Goal: Task Accomplishment & Management: Manage account settings

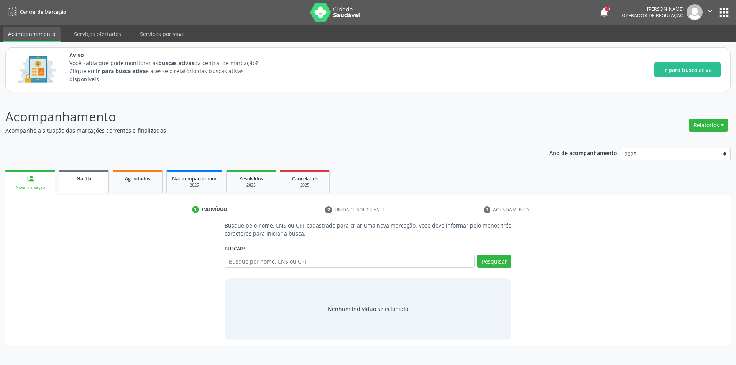
click at [73, 186] on link "Na fila" at bounding box center [84, 182] width 50 height 24
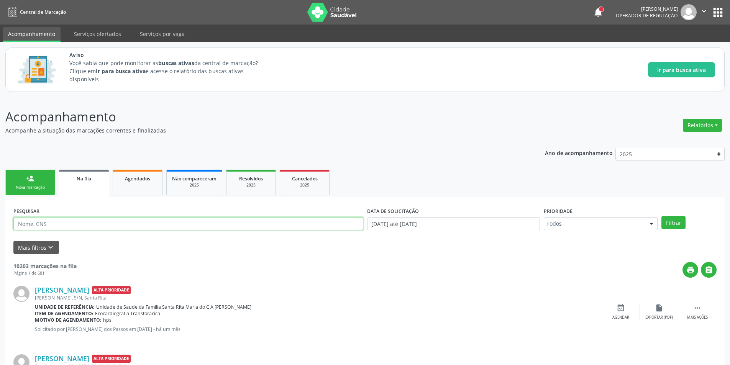
click at [63, 225] on input "text" at bounding box center [188, 223] width 350 height 13
type input "704806557322842"
click at [662, 216] on button "Filtrar" at bounding box center [674, 222] width 24 height 13
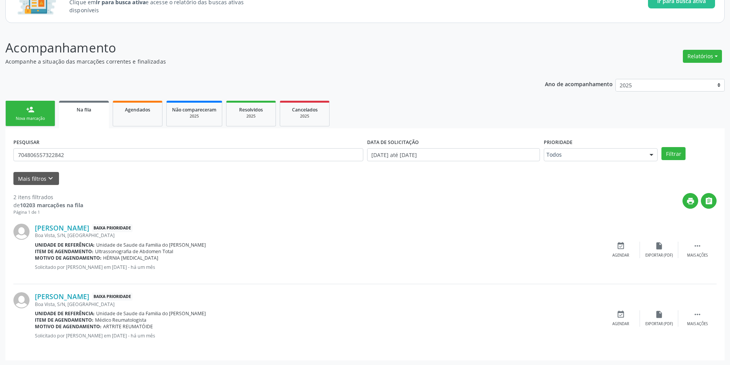
scroll to position [70, 0]
click at [89, 227] on link "Givanaldo Correia da Silva" at bounding box center [62, 227] width 54 height 8
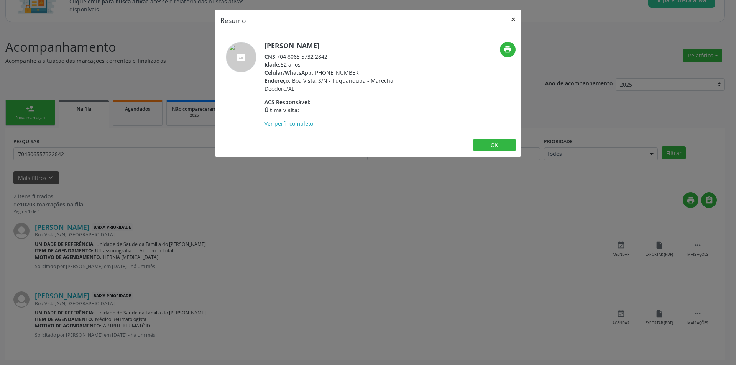
click at [515, 18] on button "×" at bounding box center [513, 19] width 15 height 19
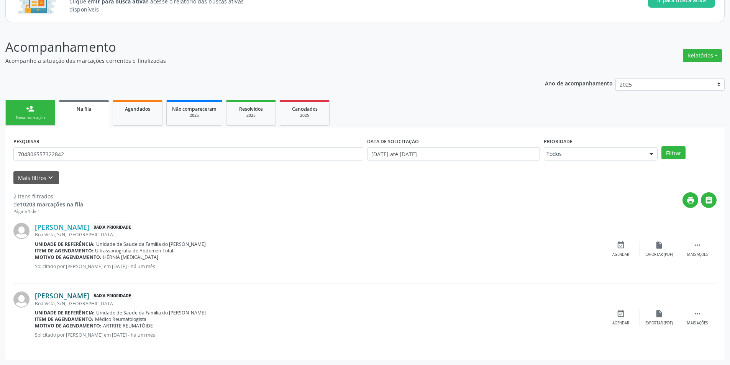
click at [89, 296] on link "Givanaldo Correia da Silva" at bounding box center [62, 296] width 54 height 8
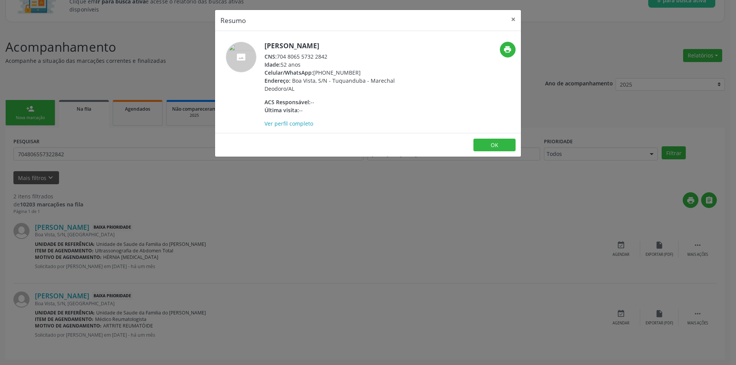
drag, startPoint x: 279, startPoint y: 56, endPoint x: 335, endPoint y: 55, distance: 56.7
click at [335, 55] on div "CNS: 704 8065 5732 2842" at bounding box center [339, 57] width 149 height 8
copy div "704 8065 5732 2842"
click at [496, 146] on button "OK" at bounding box center [494, 145] width 42 height 13
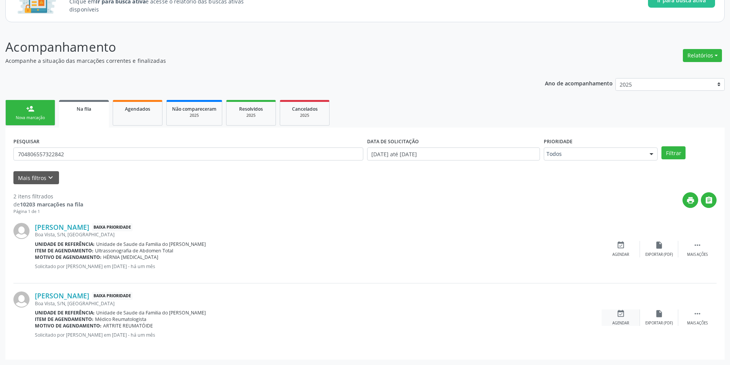
click at [620, 317] on icon "event_available" at bounding box center [621, 314] width 8 height 8
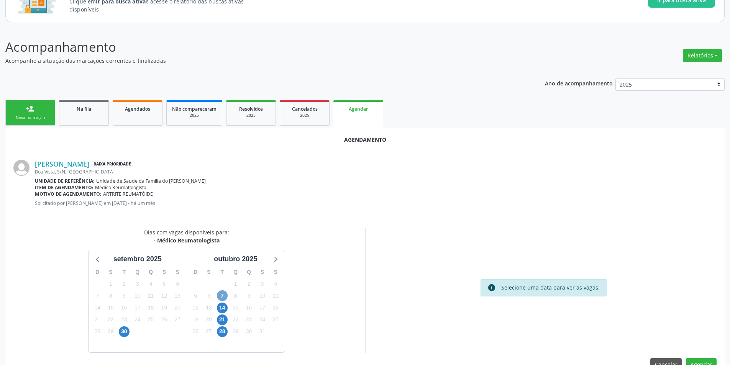
click at [220, 294] on span "7" at bounding box center [222, 296] width 11 height 11
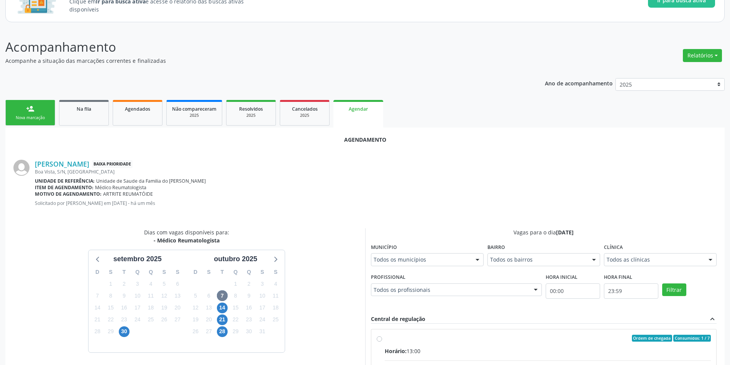
click at [378, 339] on input "Ordem de chegada Consumidos: 1 / 7 Horário: 13:00 Clínica: Centro de Saude Prof…" at bounding box center [379, 338] width 5 height 7
radio input "true"
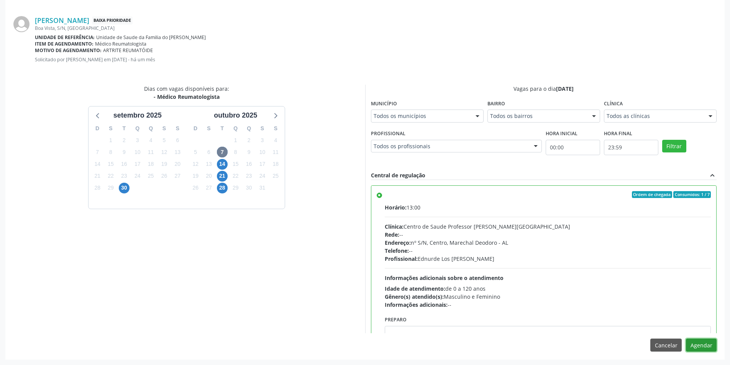
click at [707, 340] on button "Agendar" at bounding box center [701, 345] width 31 height 13
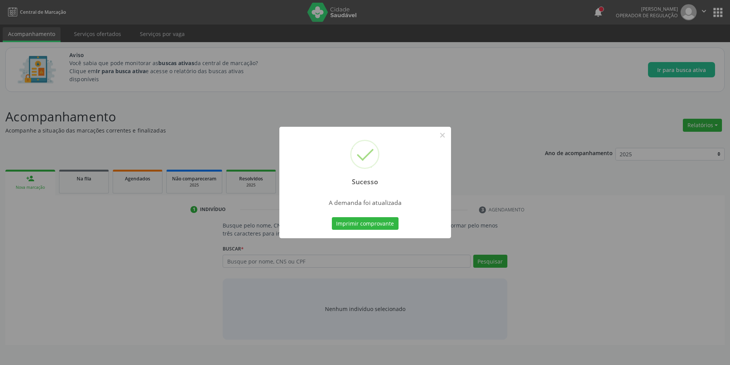
scroll to position [0, 0]
click at [444, 136] on button "×" at bounding box center [445, 135] width 13 height 13
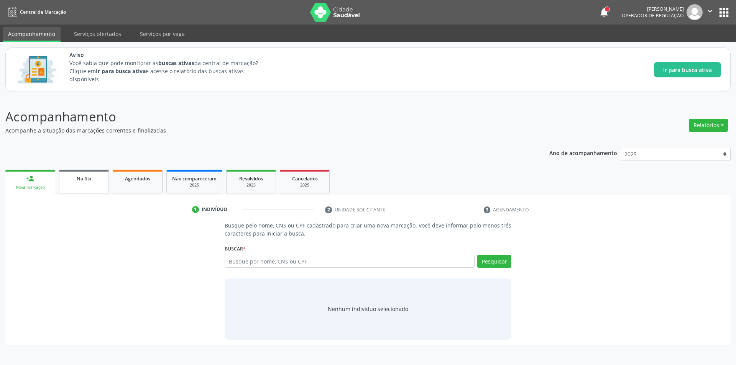
click at [82, 185] on link "Na fila" at bounding box center [84, 182] width 50 height 24
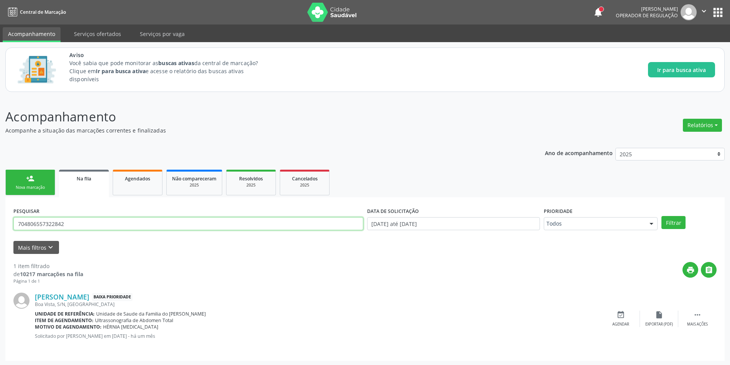
drag, startPoint x: 73, startPoint y: 226, endPoint x: 8, endPoint y: 225, distance: 64.8
click at [8, 225] on div "PESQUISAR 704806557322842 DATA DE SOLICITAÇÃO 01/01/2025 até 26/09/2025 Priorid…" at bounding box center [365, 279] width 720 height 164
type input "702304522000020"
click at [662, 216] on button "Filtrar" at bounding box center [674, 222] width 24 height 13
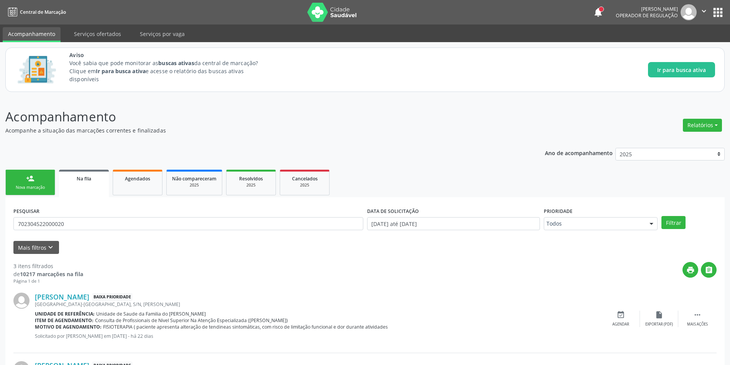
scroll to position [139, 0]
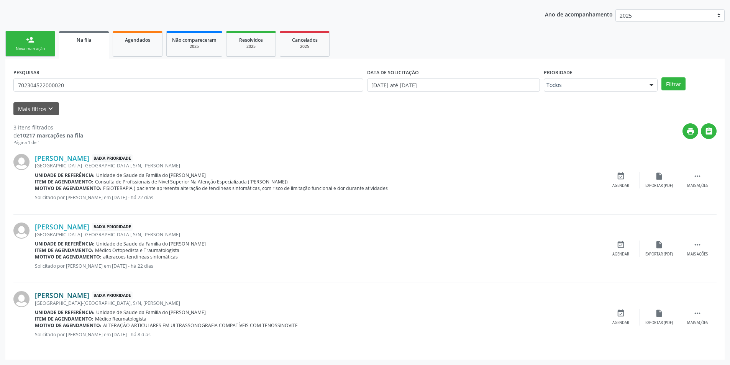
click at [89, 297] on link "Kelly Pinheiro da Silva Santos" at bounding box center [62, 295] width 54 height 8
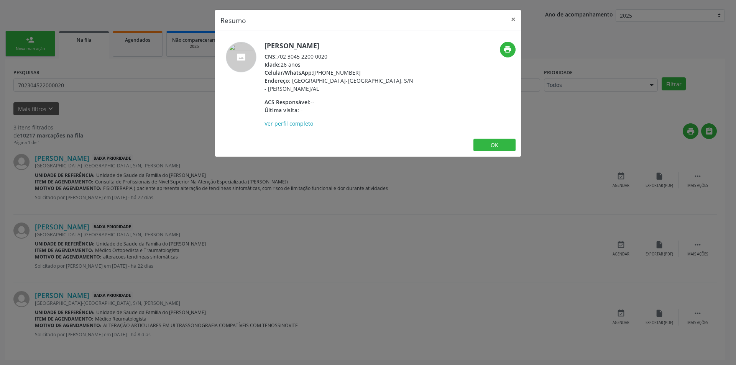
drag, startPoint x: 279, startPoint y: 58, endPoint x: 335, endPoint y: 54, distance: 56.5
click at [335, 54] on div "CNS: 702 3045 2200 0020" at bounding box center [339, 57] width 149 height 8
copy div "702 3045 2200 0020"
click at [498, 146] on button "OK" at bounding box center [494, 145] width 42 height 13
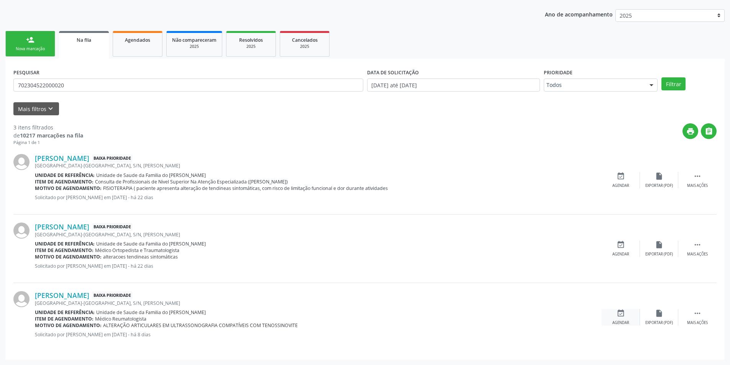
click at [621, 316] on icon "event_available" at bounding box center [621, 313] width 8 height 8
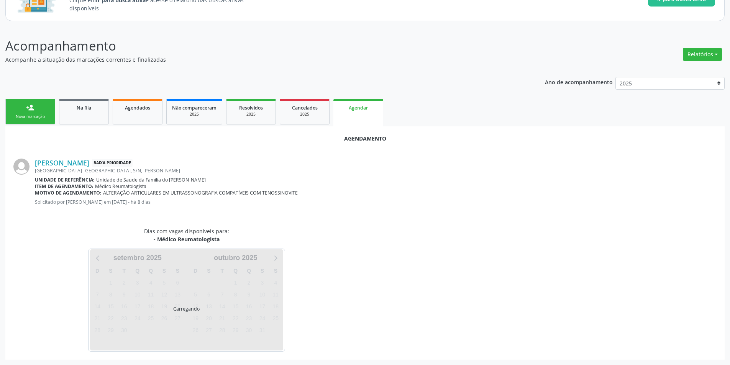
scroll to position [89, 0]
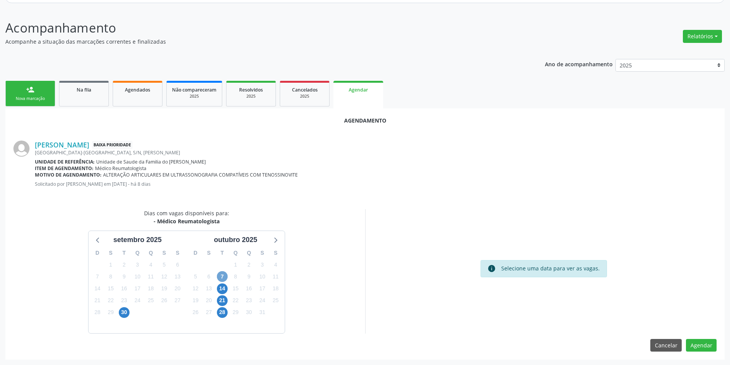
click at [223, 274] on span "7" at bounding box center [222, 276] width 11 height 11
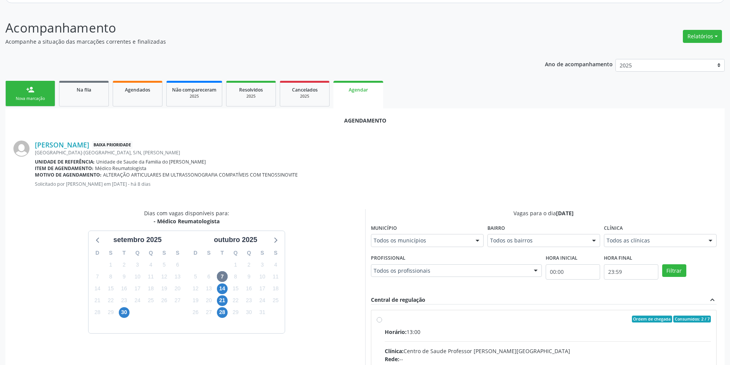
click at [378, 318] on input "Ordem de chegada Consumidos: 2 / 7 Horário: 13:00 Clínica: Centro de Saude Prof…" at bounding box center [379, 319] width 5 height 7
radio input "true"
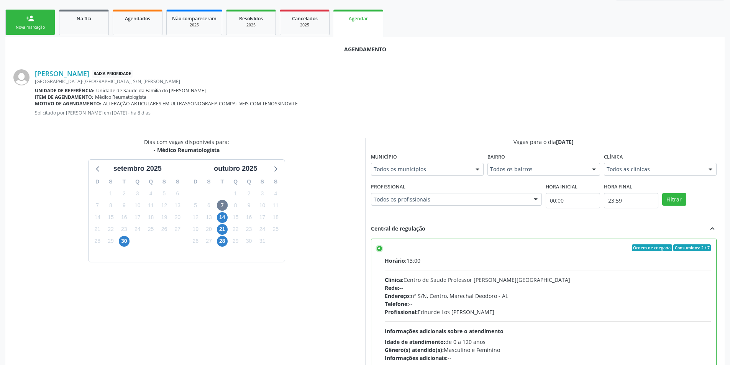
scroll to position [214, 0]
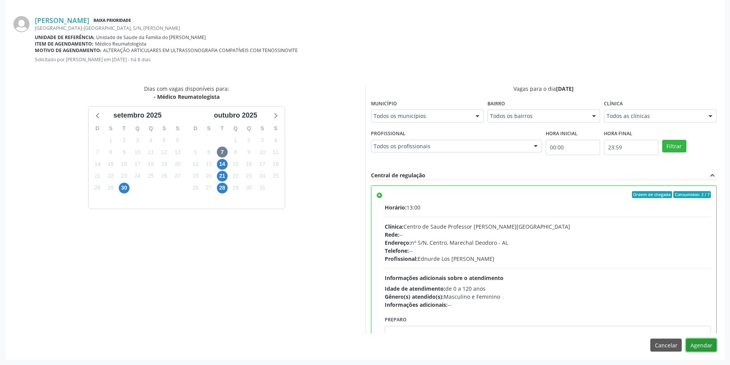
click at [700, 342] on button "Agendar" at bounding box center [701, 345] width 31 height 13
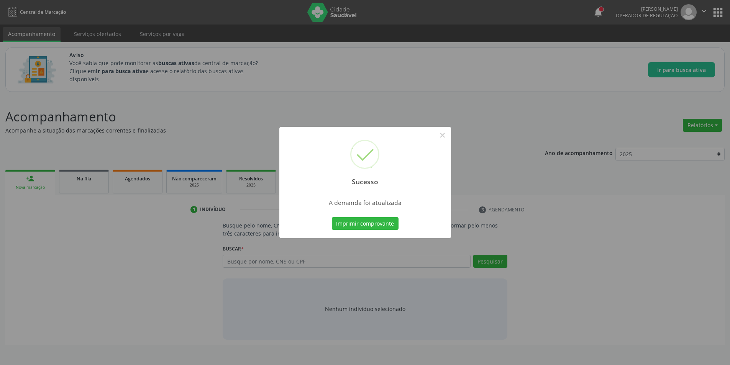
scroll to position [0, 0]
click at [443, 136] on button "×" at bounding box center [445, 135] width 13 height 13
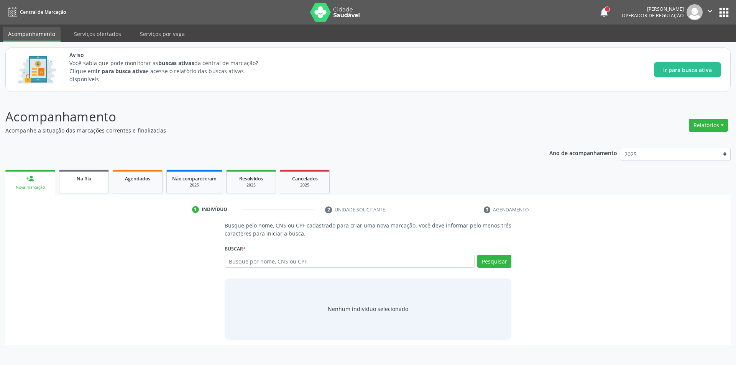
click at [77, 179] on span "Na fila" at bounding box center [84, 179] width 15 height 7
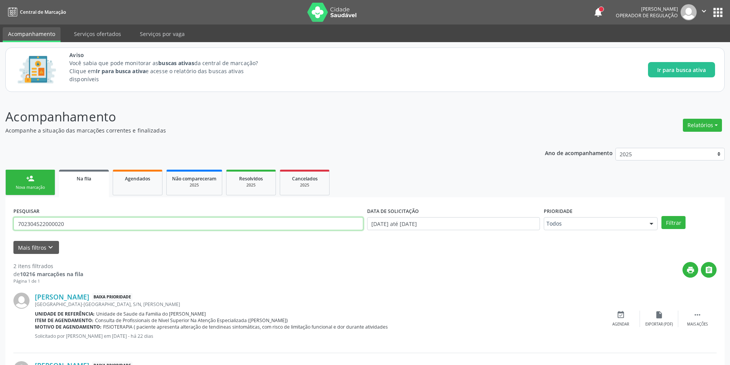
drag, startPoint x: 92, startPoint y: 227, endPoint x: 0, endPoint y: 227, distance: 91.6
click at [0, 227] on div "Acompanhamento Acompanhe a situação das marcações correntes e finalizadas Relat…" at bounding box center [365, 266] width 730 height 338
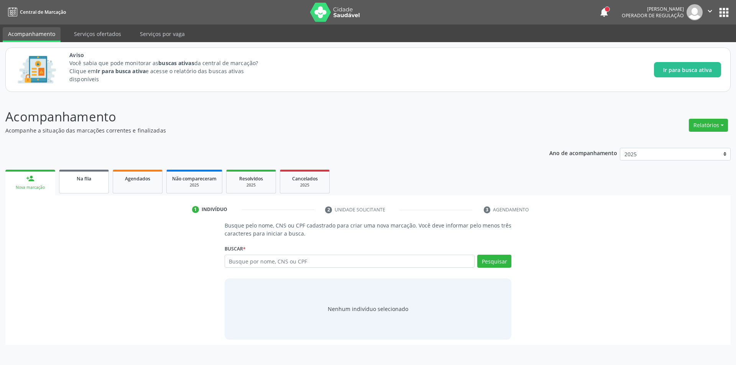
click at [94, 179] on div "Na fila" at bounding box center [84, 178] width 38 height 8
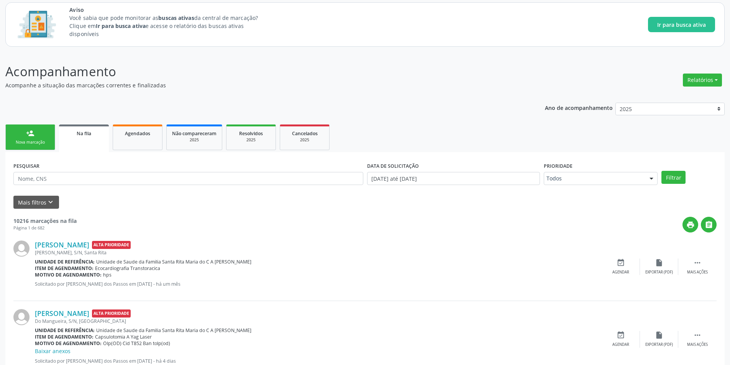
scroll to position [38, 0]
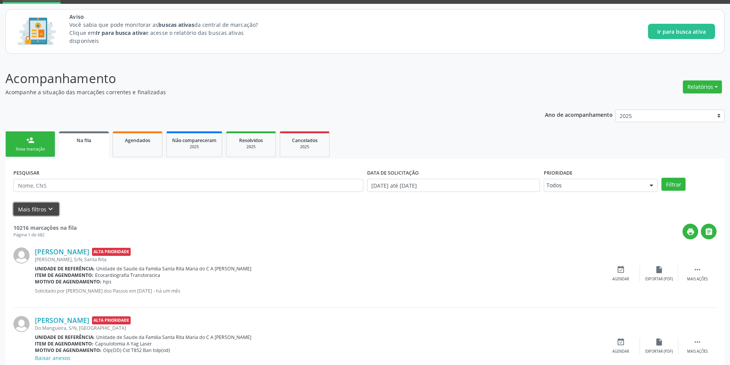
click at [49, 208] on icon "keyboard_arrow_down" at bounding box center [50, 209] width 8 height 8
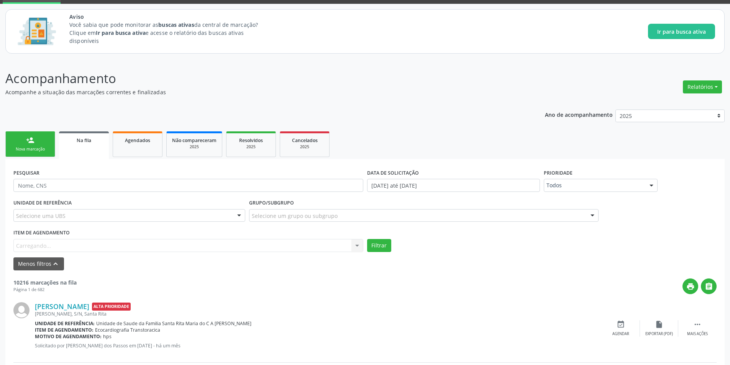
drag, startPoint x: 373, startPoint y: 221, endPoint x: 370, endPoint y: 219, distance: 4.5
click at [372, 220] on div "Selecione um grupo ou subgrupo" at bounding box center [424, 215] width 350 height 13
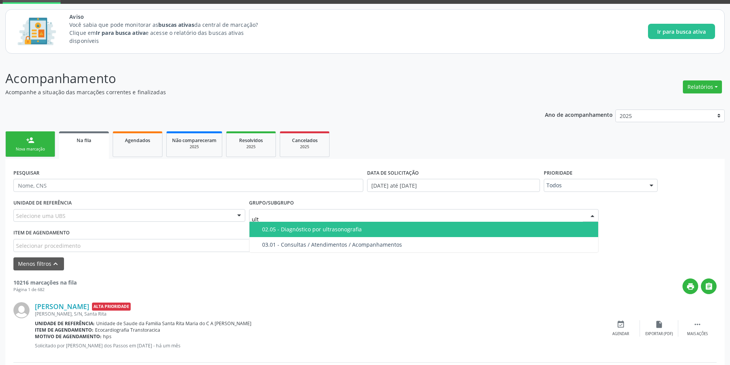
type input "ultr"
click at [315, 225] on span "02.05 - Diagnóstico por ultrasonografia" at bounding box center [424, 229] width 349 height 15
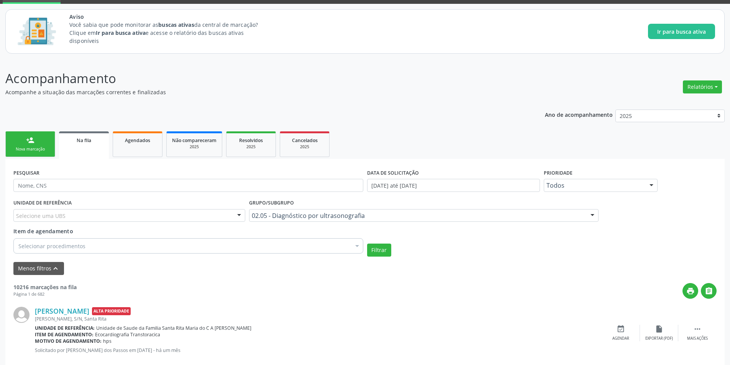
click at [117, 248] on div "Selecionar procedimentos" at bounding box center [188, 245] width 350 height 15
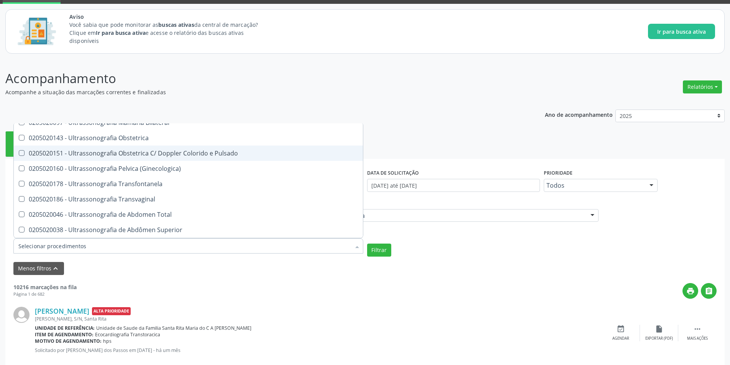
scroll to position [192, 0]
click at [135, 156] on div "0205020160 - Ultrassonografia Pelvica (Ginecologica)" at bounding box center [188, 155] width 340 height 6
checkbox \(Ginecologica\) "true"
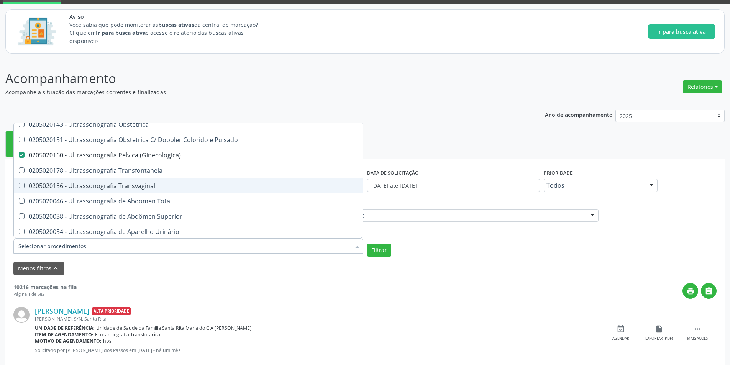
click at [153, 183] on div "0205020186 - Ultrassonografia Transvaginal" at bounding box center [188, 186] width 340 height 6
checkbox Transvaginal "true"
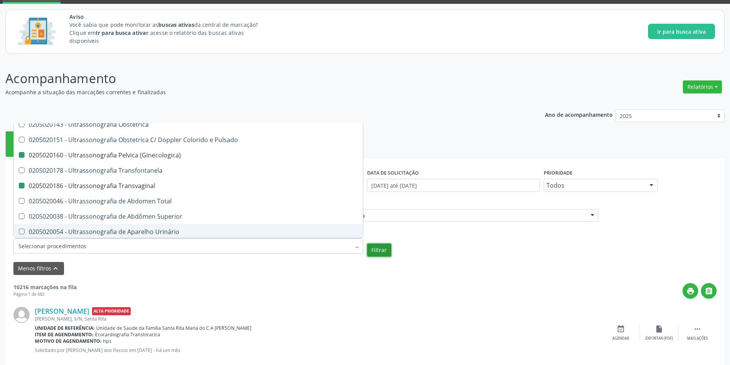
checkbox Transtoracica "true"
checkbox Estresse "true"
checkbox \(Ginecologica\) "false"
checkbox Transvaginal "false"
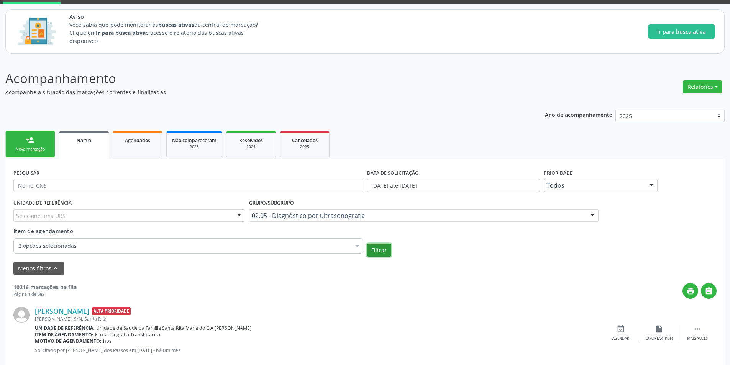
scroll to position [0, 0]
click at [377, 253] on button "Filtrar" at bounding box center [379, 250] width 24 height 13
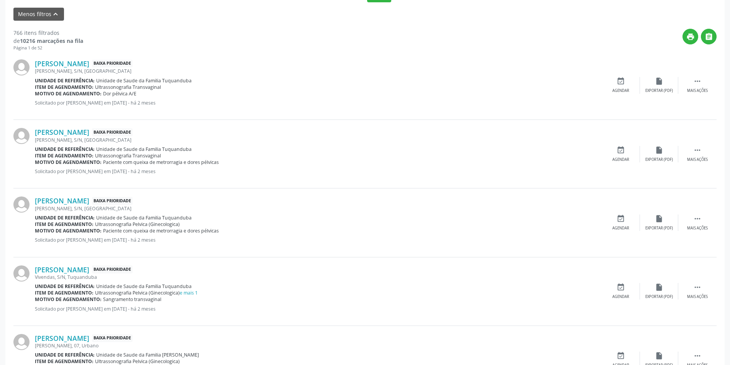
scroll to position [307, 0]
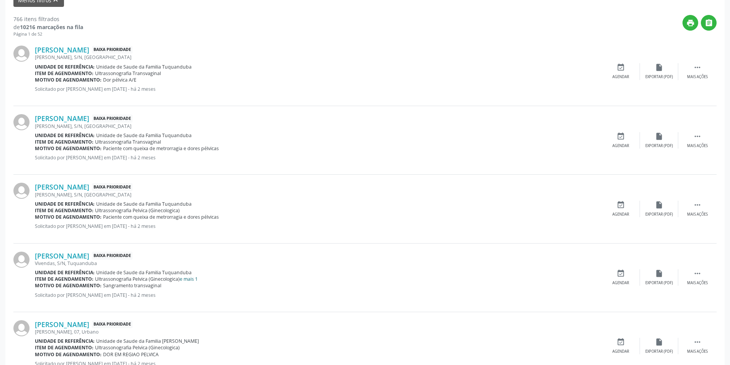
click at [191, 280] on link "e mais 1" at bounding box center [189, 279] width 18 height 7
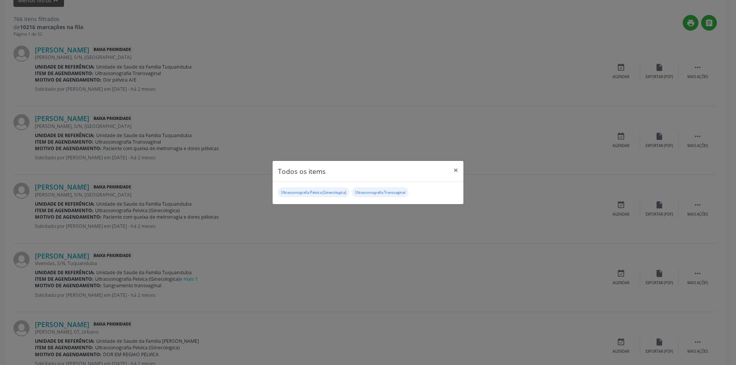
click at [359, 293] on div "Todos os items × Ultrassonografia Pelvica (Ginecologica) Ultrassonografia Trans…" at bounding box center [368, 182] width 736 height 365
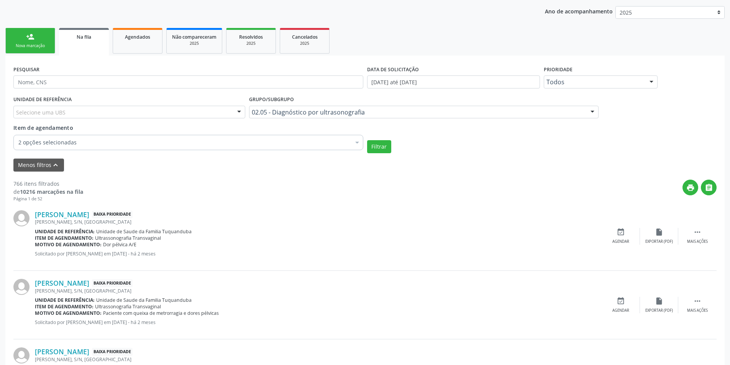
scroll to position [153, 0]
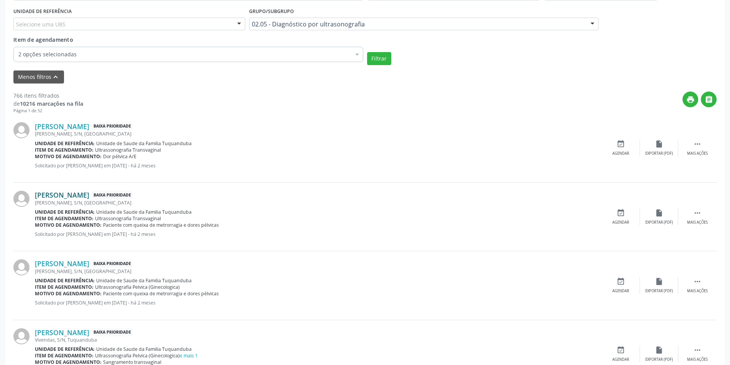
click at [89, 196] on link "Maria Clarice Costa da Silva" at bounding box center [62, 195] width 54 height 8
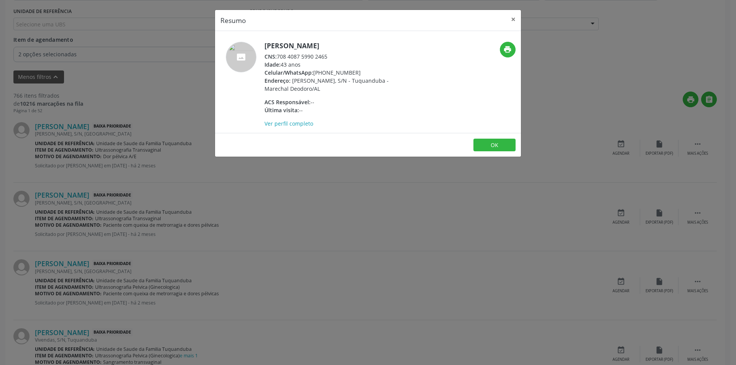
drag, startPoint x: 278, startPoint y: 56, endPoint x: 325, endPoint y: 55, distance: 46.8
click at [333, 55] on div "CNS: 708 4087 5990 2465" at bounding box center [339, 57] width 149 height 8
copy div "708 4087 5990 2465"
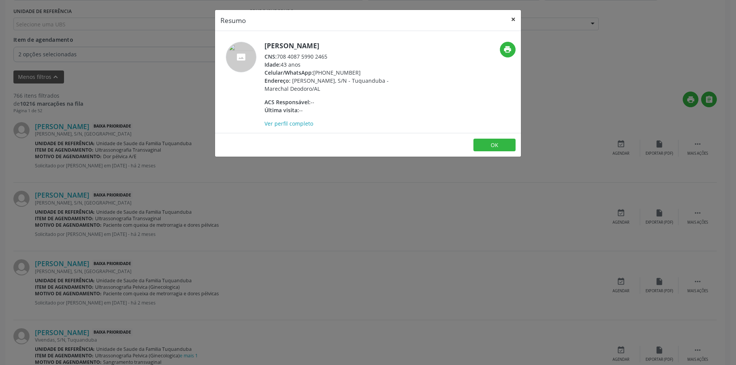
click at [512, 18] on button "×" at bounding box center [513, 19] width 15 height 19
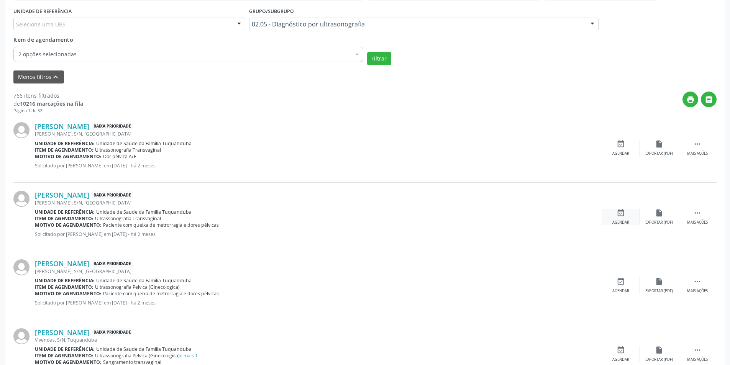
click at [624, 215] on icon "event_available" at bounding box center [621, 213] width 8 height 8
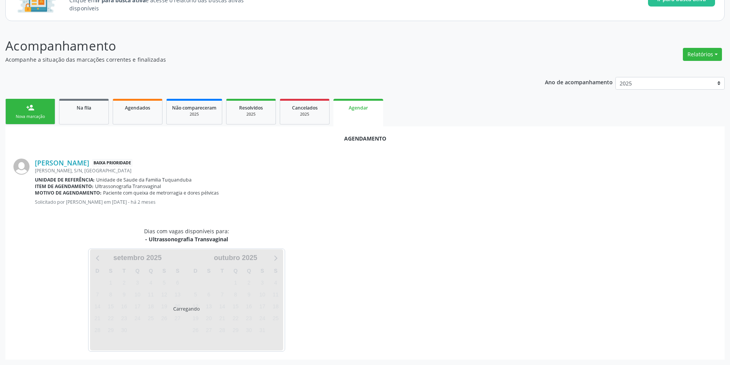
scroll to position [89, 0]
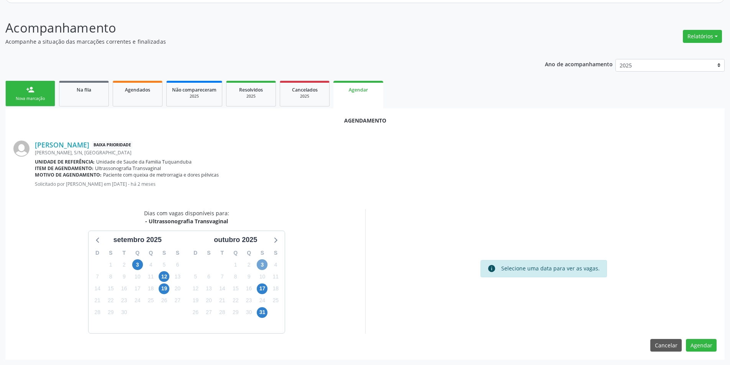
click at [261, 265] on span "3" at bounding box center [262, 265] width 11 height 11
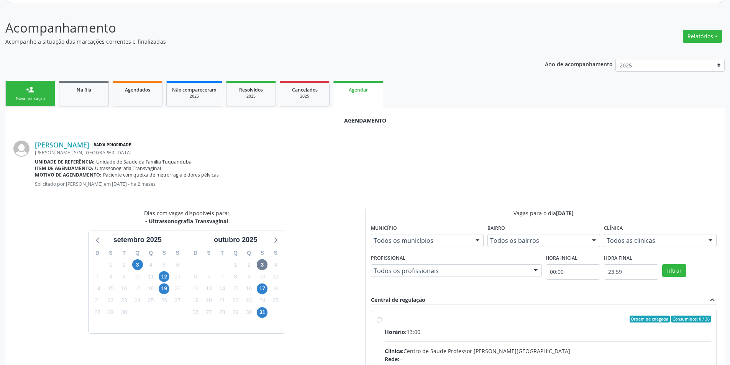
click at [378, 320] on input "Ordem de chegada Consumidos: 0 / 36 Horário: 13:00 Clínica: Centro de Saude Pro…" at bounding box center [379, 319] width 5 height 7
radio input "true"
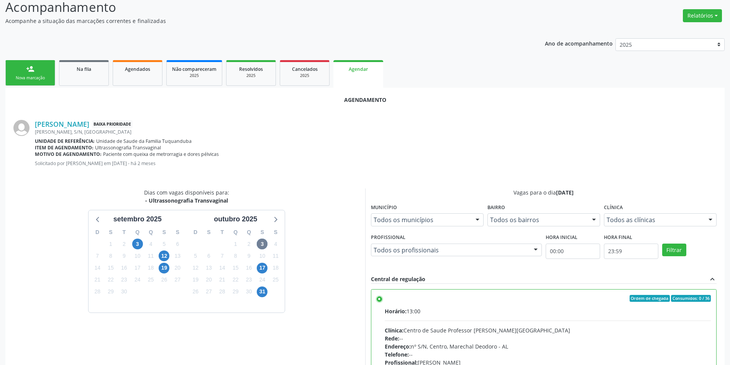
scroll to position [214, 0]
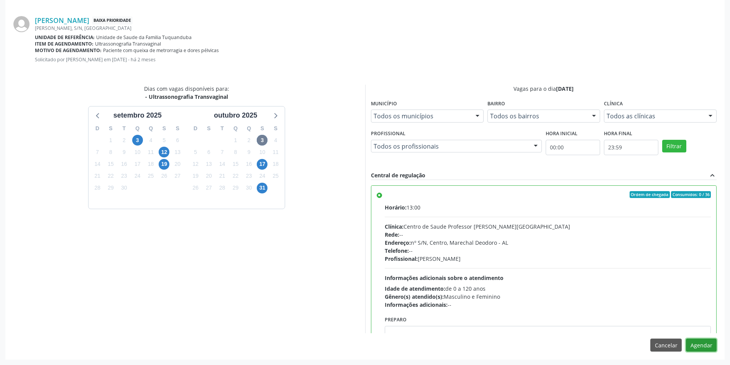
click at [698, 343] on button "Agendar" at bounding box center [701, 345] width 31 height 13
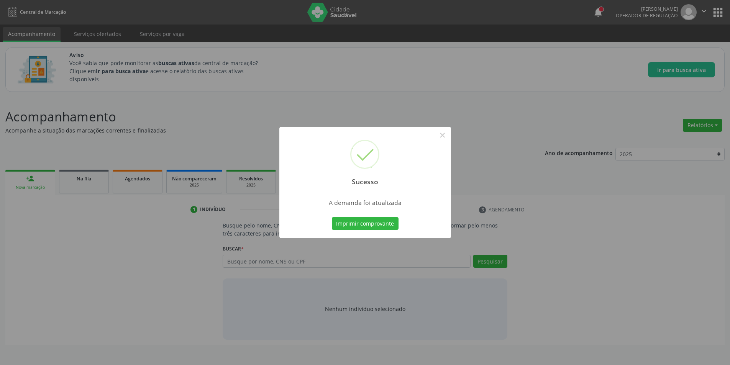
scroll to position [0, 0]
click at [445, 136] on button "×" at bounding box center [445, 135] width 13 height 13
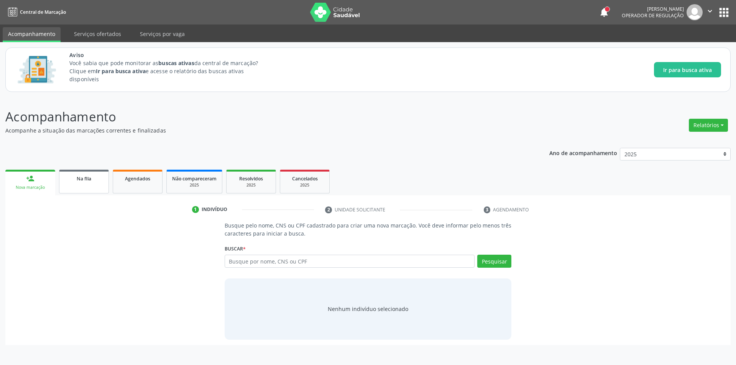
click at [84, 182] on div "Na fila" at bounding box center [84, 178] width 38 height 8
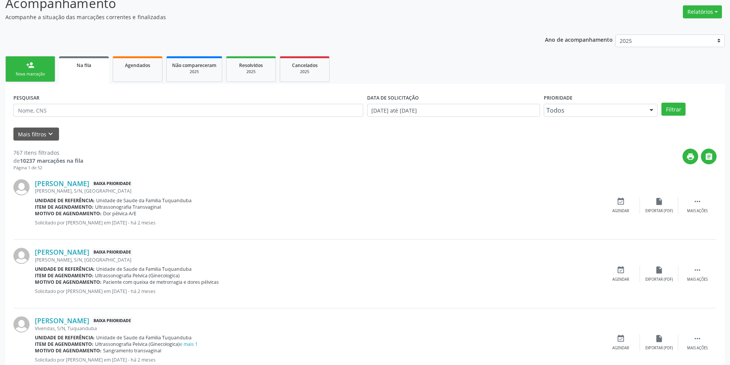
scroll to position [153, 0]
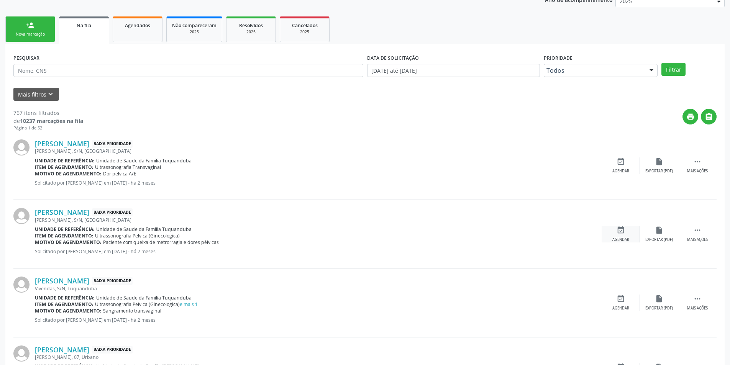
click at [617, 232] on icon "event_available" at bounding box center [621, 230] width 8 height 8
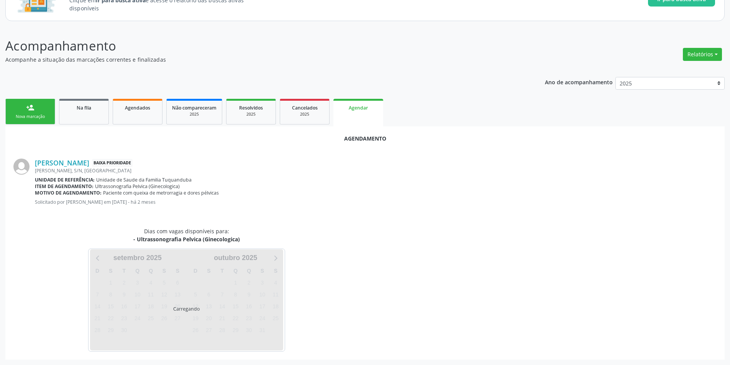
scroll to position [89, 0]
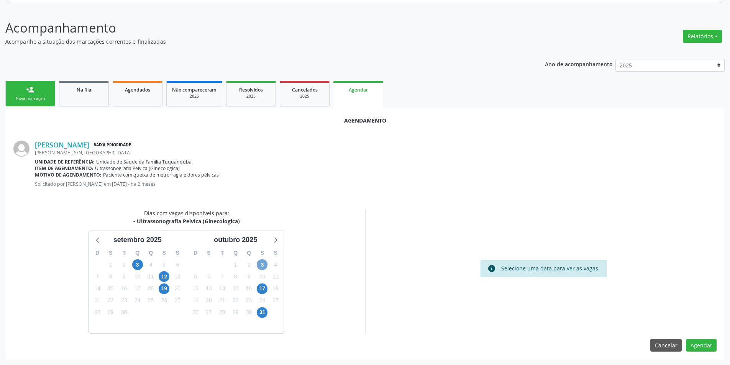
click at [263, 263] on span "3" at bounding box center [262, 265] width 11 height 11
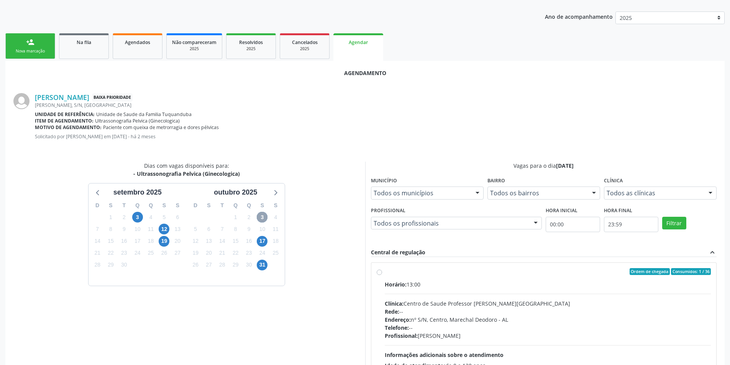
scroll to position [200, 0]
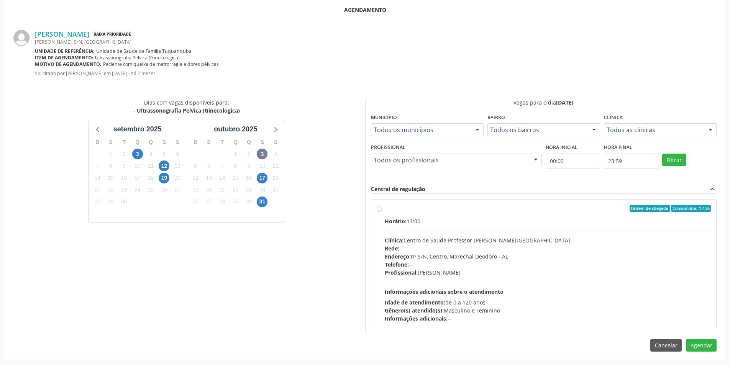
click at [385, 210] on label "Ordem de chegada Consumidos: 1 / 36 Horário: 13:00 Clínica: Centro de Saude Pro…" at bounding box center [548, 264] width 327 height 118
click at [380, 210] on input "Ordem de chegada Consumidos: 1 / 36 Horário: 13:00 Clínica: Centro de Saude Pro…" at bounding box center [379, 208] width 5 height 7
radio input "true"
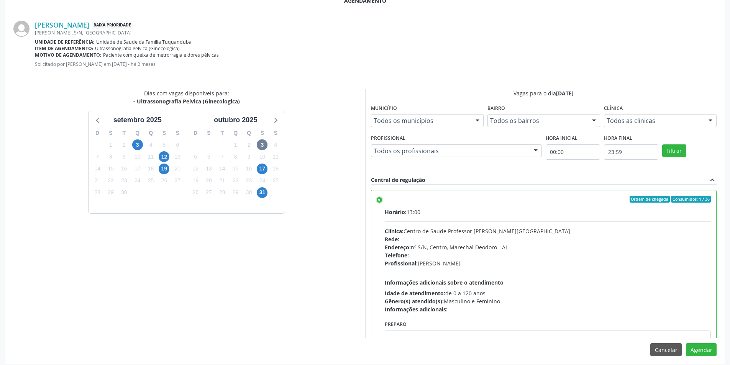
scroll to position [214, 0]
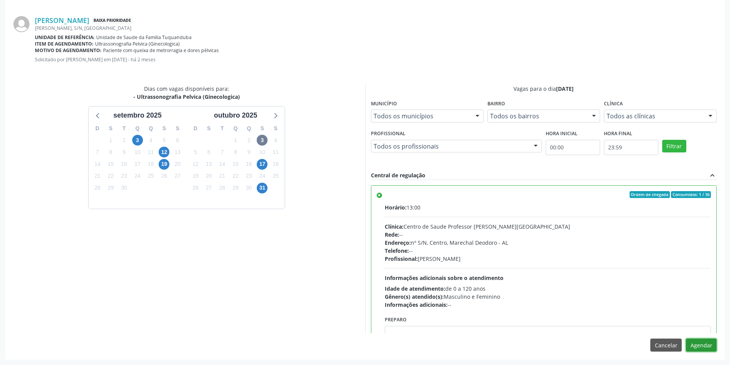
click at [706, 347] on button "Agendar" at bounding box center [701, 345] width 31 height 13
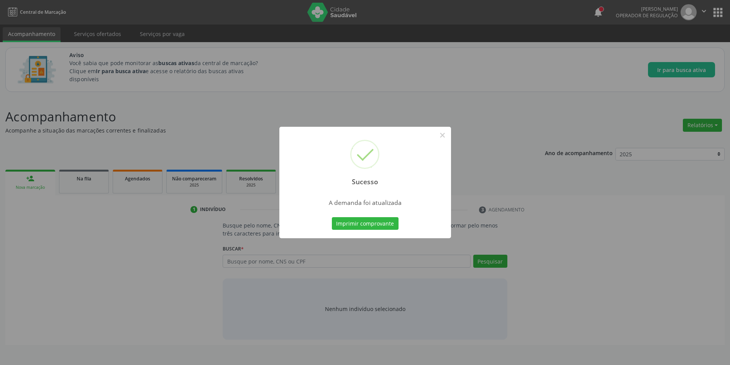
scroll to position [0, 0]
click at [445, 135] on button "×" at bounding box center [445, 135] width 13 height 13
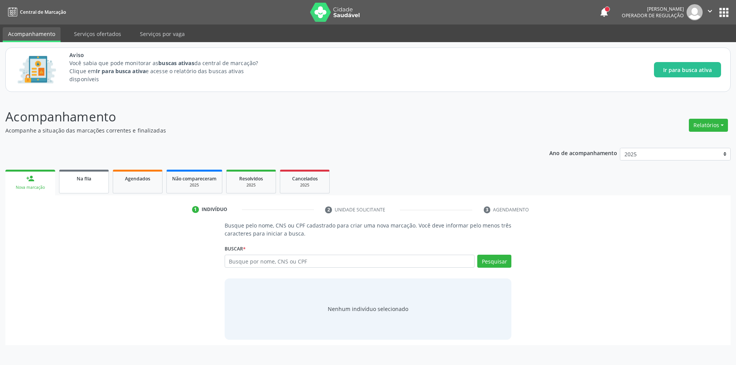
click at [97, 181] on div "Na fila" at bounding box center [84, 178] width 38 height 8
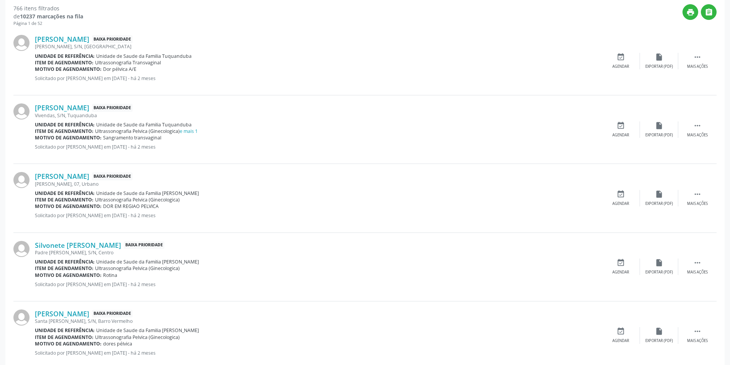
scroll to position [268, 0]
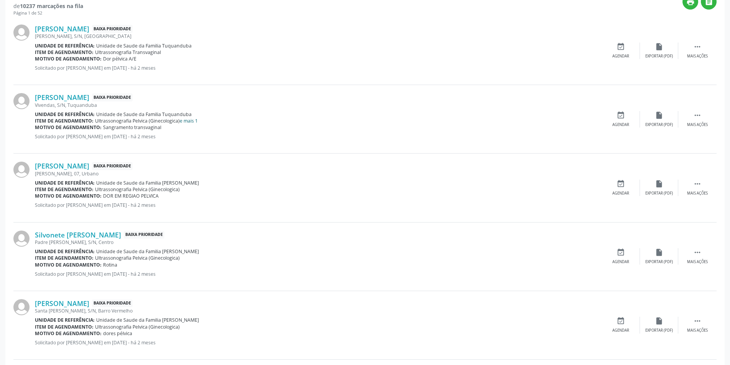
click at [192, 118] on link "e mais 1" at bounding box center [189, 121] width 18 height 7
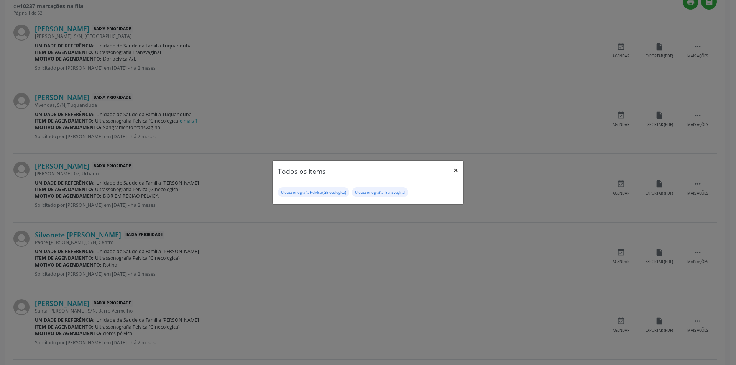
click at [457, 171] on button "×" at bounding box center [455, 170] width 15 height 19
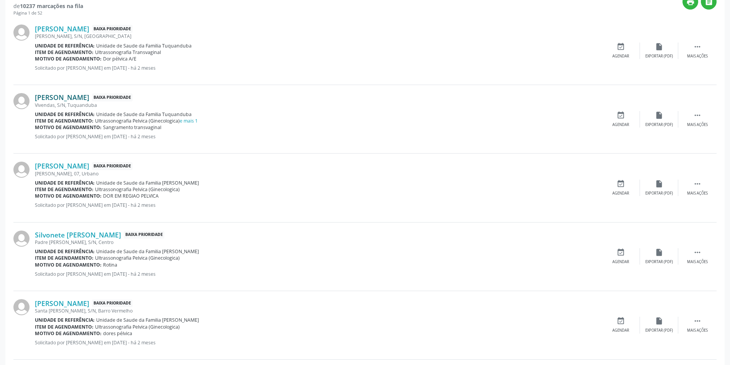
click at [77, 99] on link "Raiane Candido Oliveira" at bounding box center [62, 97] width 54 height 8
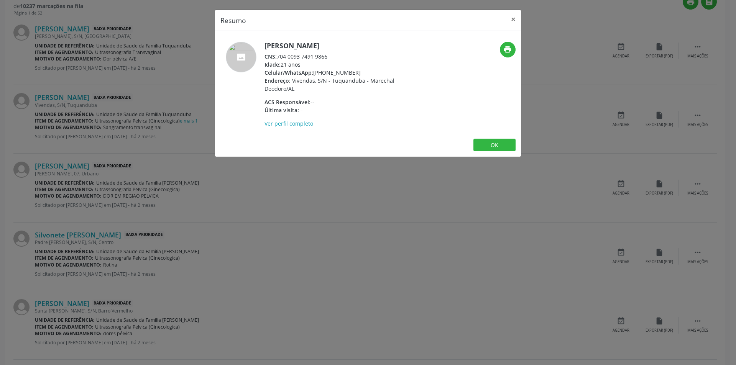
drag, startPoint x: 278, startPoint y: 56, endPoint x: 339, endPoint y: 58, distance: 61.0
click at [339, 58] on div "CNS: 704 0093 7491 9866" at bounding box center [339, 57] width 149 height 8
copy div "704 0093 7491 9866"
click at [498, 145] on button "OK" at bounding box center [494, 145] width 42 height 13
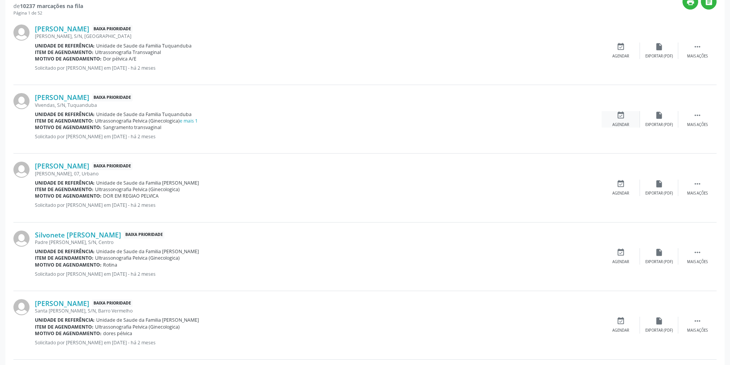
click at [621, 115] on icon "event_available" at bounding box center [621, 115] width 8 height 8
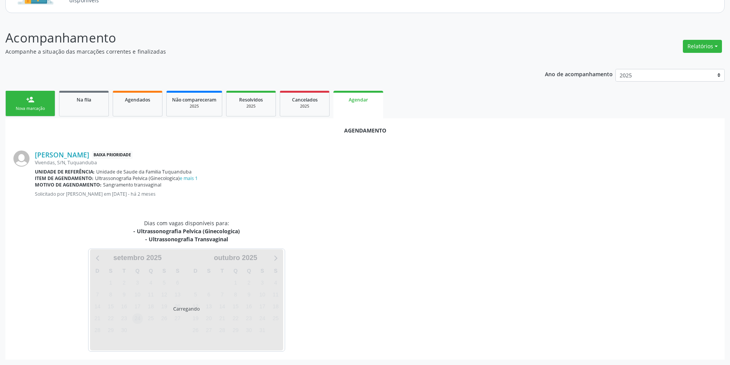
scroll to position [97, 0]
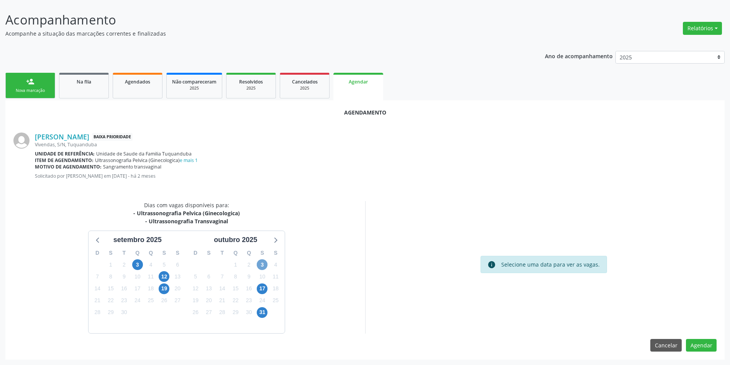
click at [258, 264] on span "3" at bounding box center [262, 265] width 11 height 11
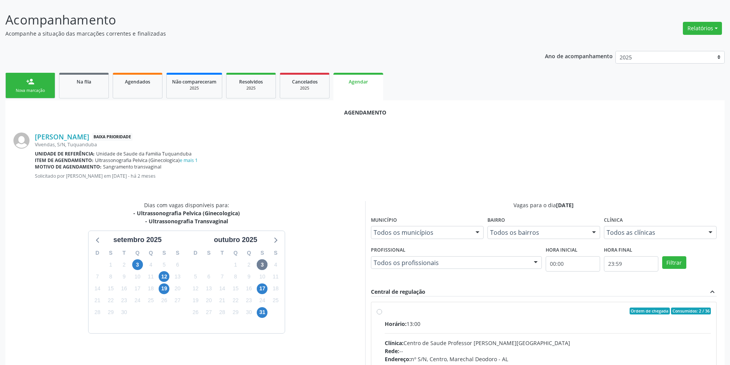
click at [385, 312] on label "Ordem de chegada Consumidos: 2 / 36 Horário: 13:00 Clínica: Centro de Saude Pro…" at bounding box center [548, 367] width 327 height 118
click at [381, 312] on input "Ordem de chegada Consumidos: 2 / 36 Horário: 13:00 Clínica: Centro de Saude Pro…" at bounding box center [379, 311] width 5 height 7
radio input "true"
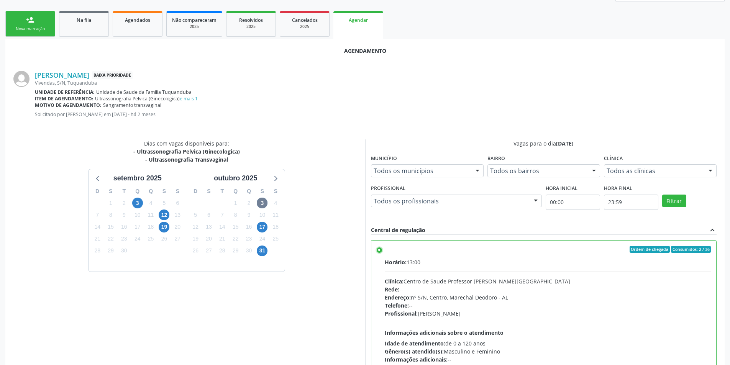
scroll to position [214, 0]
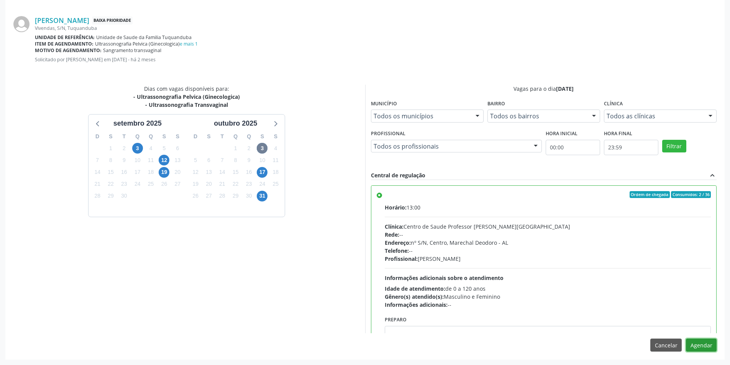
click at [702, 346] on button "Agendar" at bounding box center [701, 345] width 31 height 13
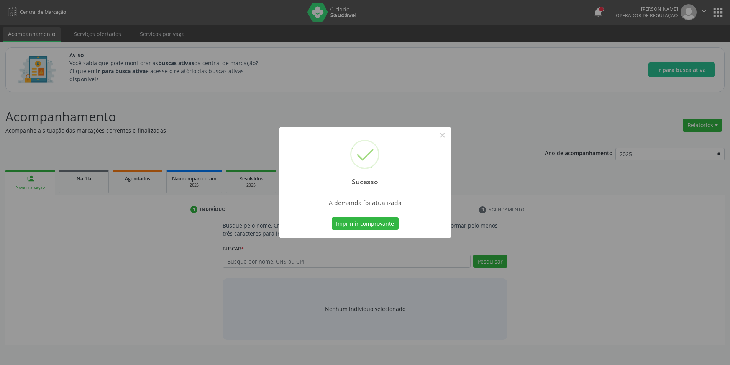
scroll to position [0, 0]
click at [444, 135] on button "×" at bounding box center [445, 135] width 13 height 13
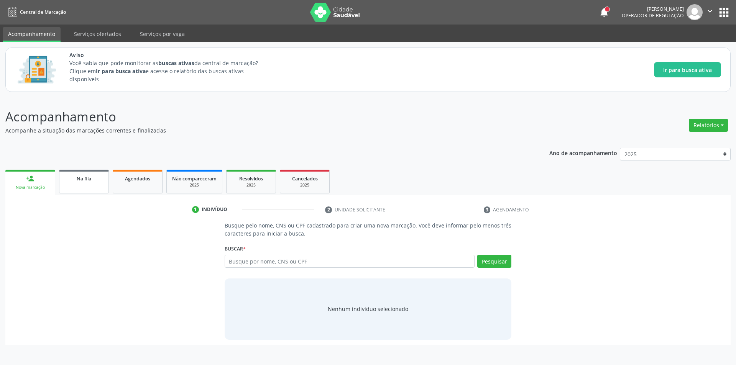
click at [89, 181] on span "Na fila" at bounding box center [84, 179] width 15 height 7
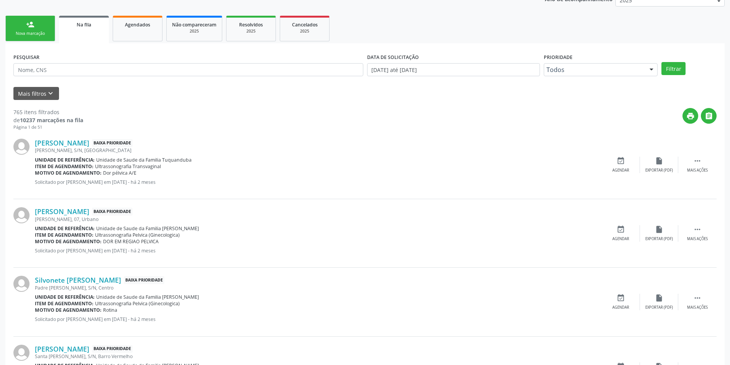
scroll to position [268, 0]
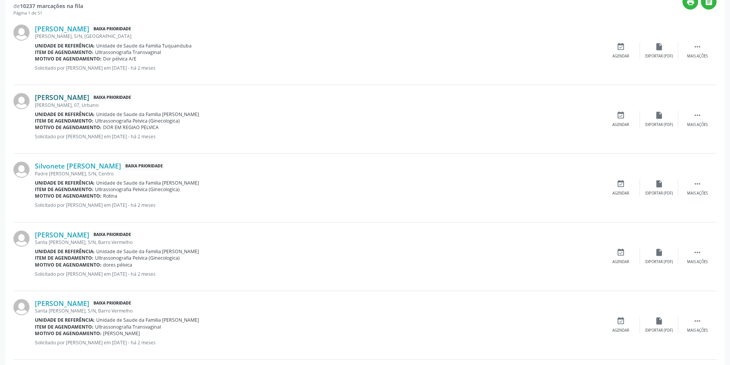
click at [78, 96] on link "Ana Maria Domingos" at bounding box center [62, 97] width 54 height 8
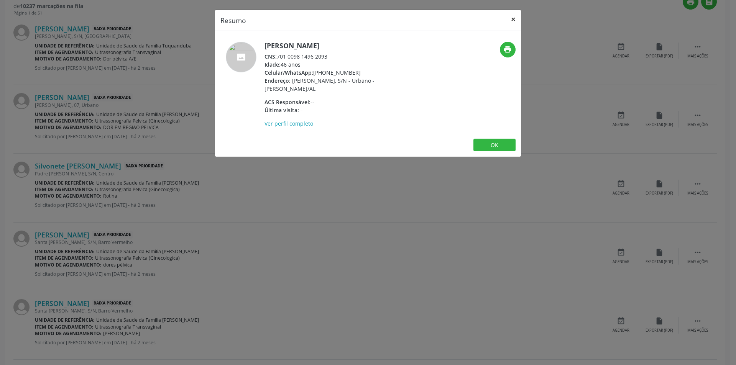
click at [512, 21] on button "×" at bounding box center [513, 19] width 15 height 19
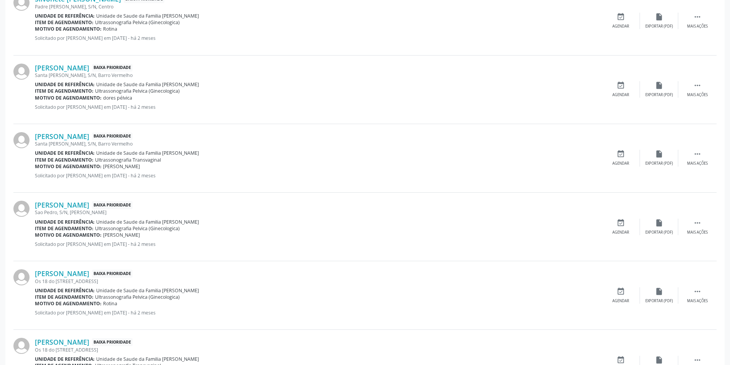
scroll to position [422, 0]
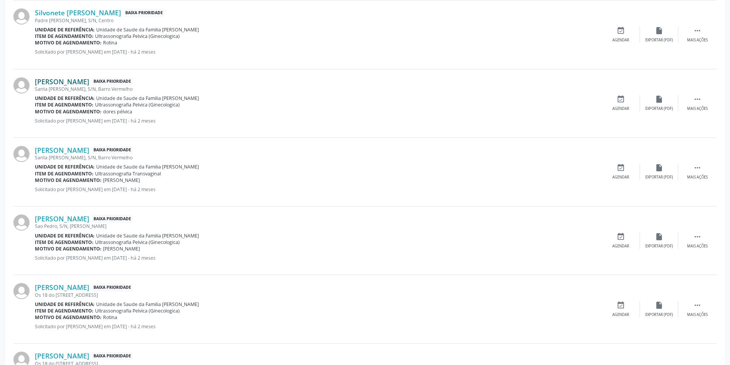
click at [89, 82] on link "Janaína dos Santos Nogueira" at bounding box center [62, 81] width 54 height 8
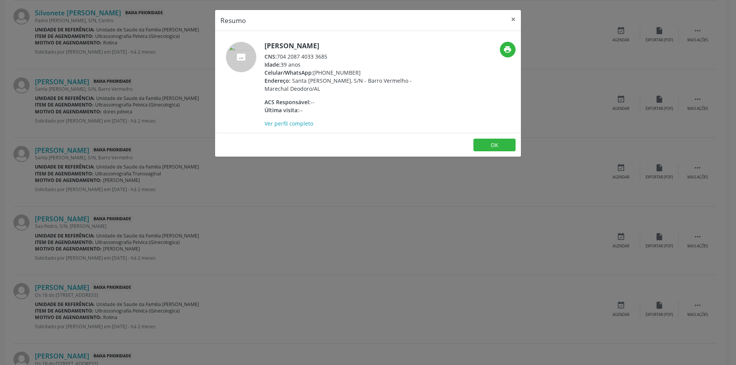
drag, startPoint x: 278, startPoint y: 55, endPoint x: 329, endPoint y: 56, distance: 50.6
click at [329, 56] on div "CNS: 704 2087 4033 3685" at bounding box center [339, 57] width 149 height 8
copy div "704 2087 4033 3685"
click at [486, 146] on button "OK" at bounding box center [494, 145] width 42 height 13
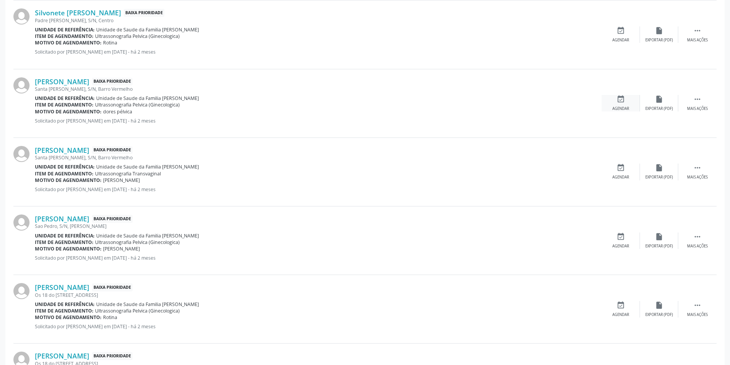
click at [619, 100] on icon "event_available" at bounding box center [621, 99] width 8 height 8
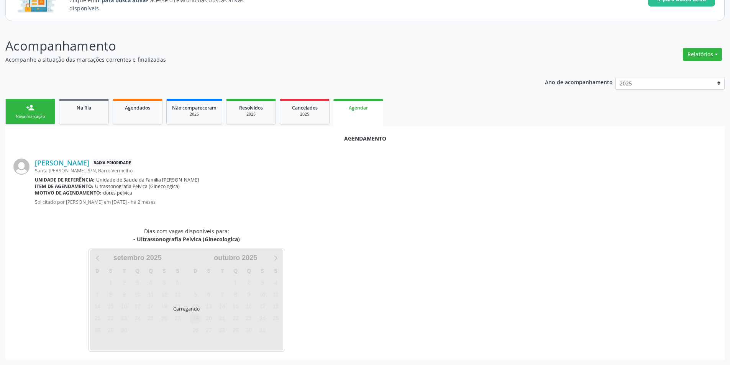
scroll to position [89, 0]
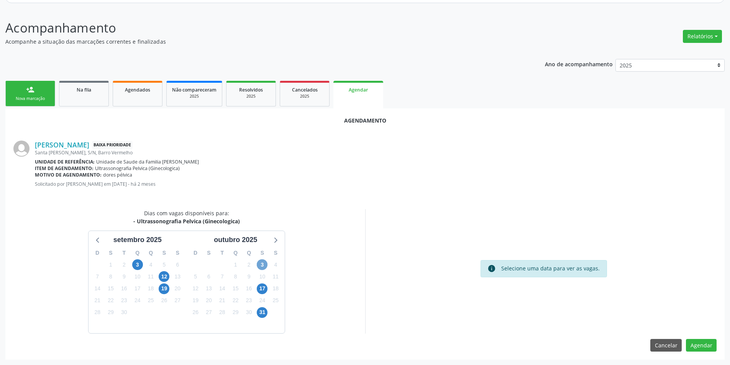
click at [260, 263] on span "3" at bounding box center [262, 265] width 11 height 11
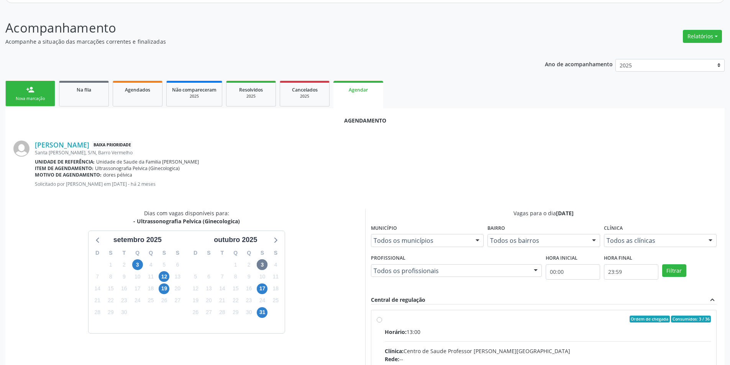
click at [377, 320] on input "Ordem de chegada Consumidos: 3 / 36 Horário: 13:00 Clínica: Centro de Saude Pro…" at bounding box center [379, 319] width 5 height 7
radio input "true"
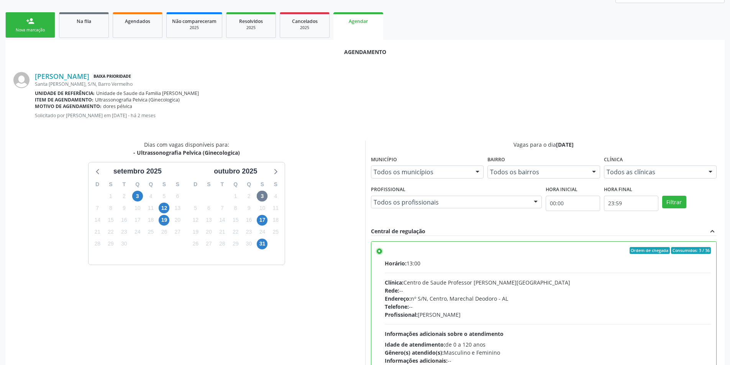
scroll to position [214, 0]
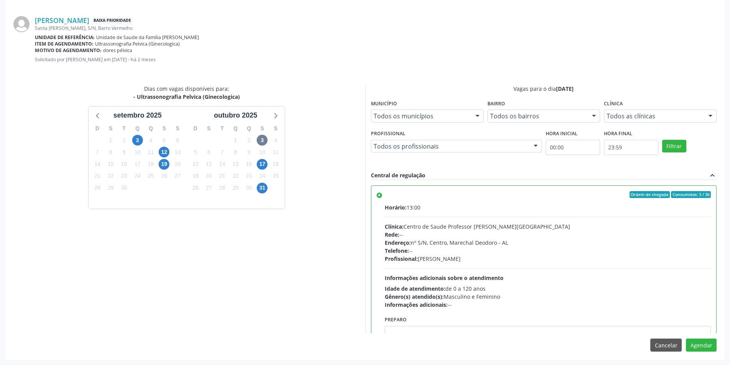
click at [697, 337] on div "Agendamento Janaína dos Santos Nogueira Baixa Prioridade Santa Maria Madalena, …" at bounding box center [365, 172] width 720 height 376
click at [697, 340] on button "Agendar" at bounding box center [701, 345] width 31 height 13
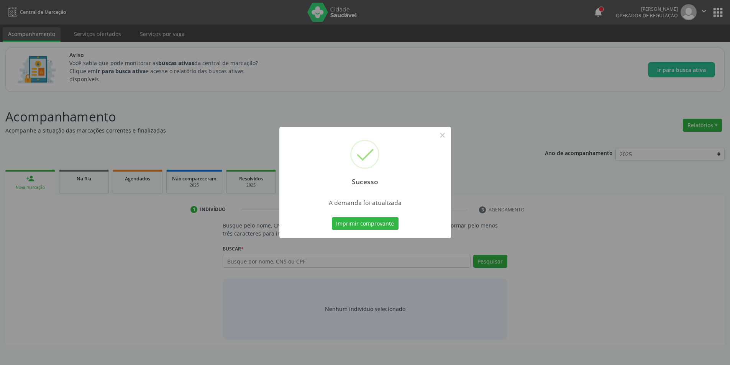
scroll to position [0, 0]
click at [447, 137] on button "×" at bounding box center [445, 135] width 13 height 13
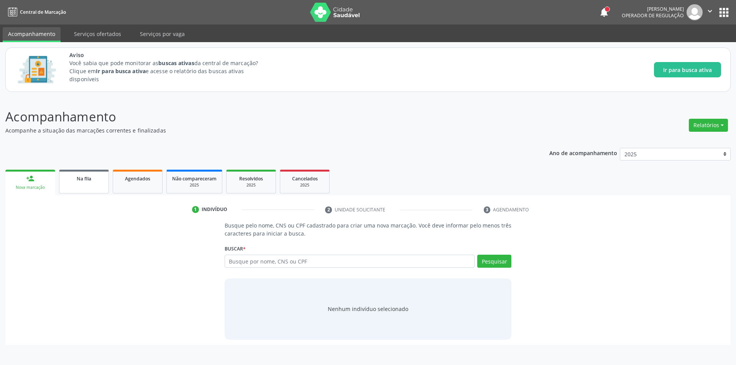
click at [75, 183] on link "Na fila" at bounding box center [84, 182] width 50 height 24
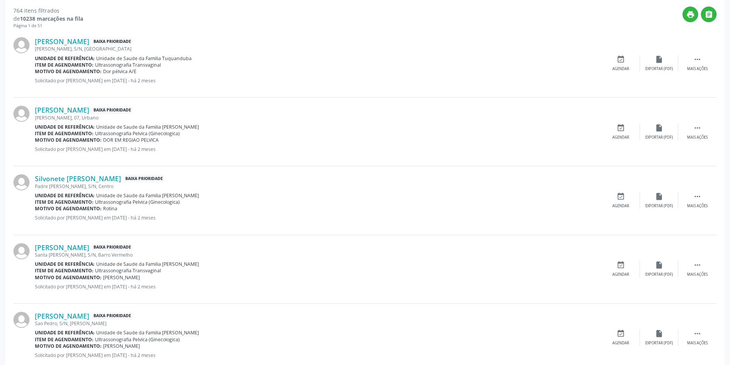
scroll to position [307, 0]
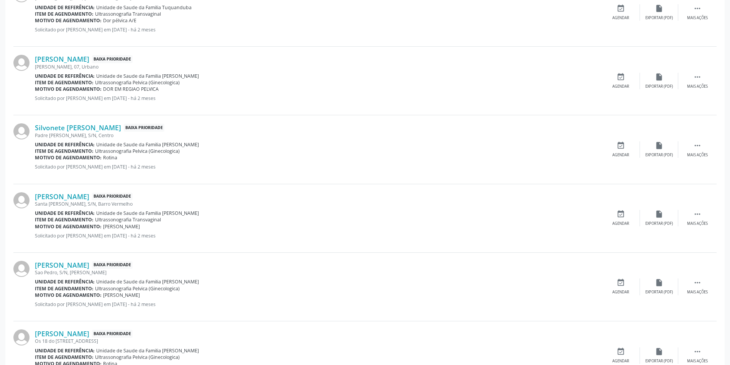
click at [99, 201] on div "Santa Maria Madalena, S/N, Barro Vermelho" at bounding box center [318, 204] width 567 height 7
click at [89, 196] on link "Janaína dos Santos Nogueira" at bounding box center [62, 196] width 54 height 8
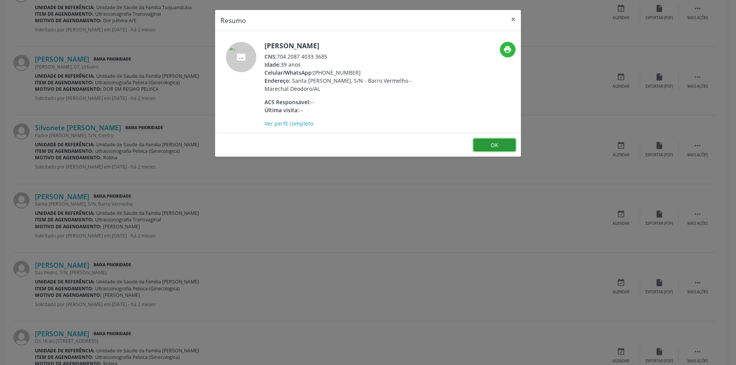
click at [503, 144] on button "OK" at bounding box center [494, 145] width 42 height 13
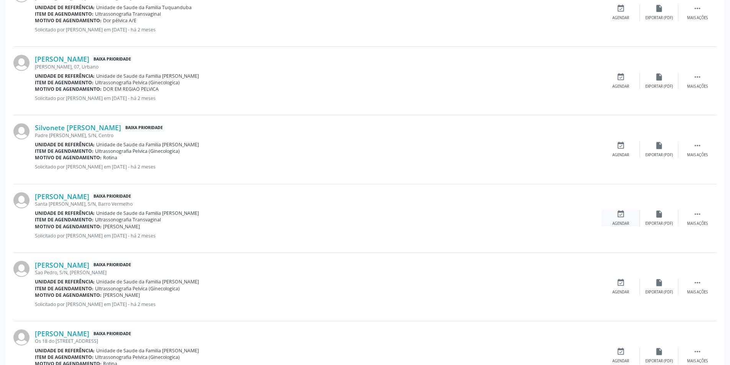
click at [625, 213] on icon "event_available" at bounding box center [621, 214] width 8 height 8
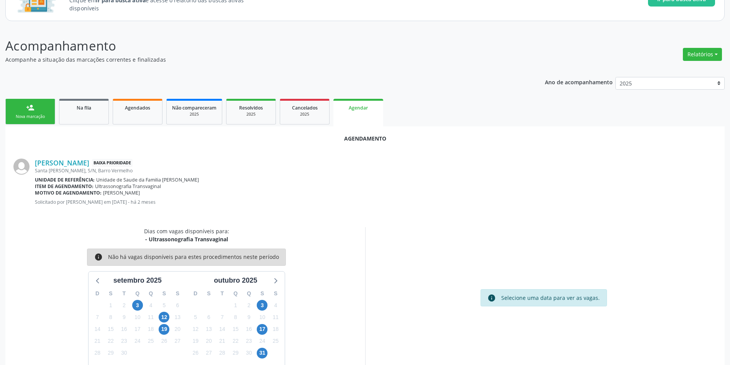
scroll to position [89, 0]
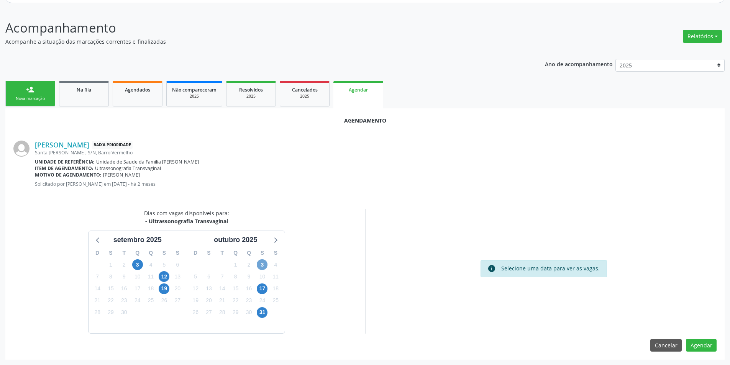
click at [260, 263] on span "3" at bounding box center [262, 265] width 11 height 11
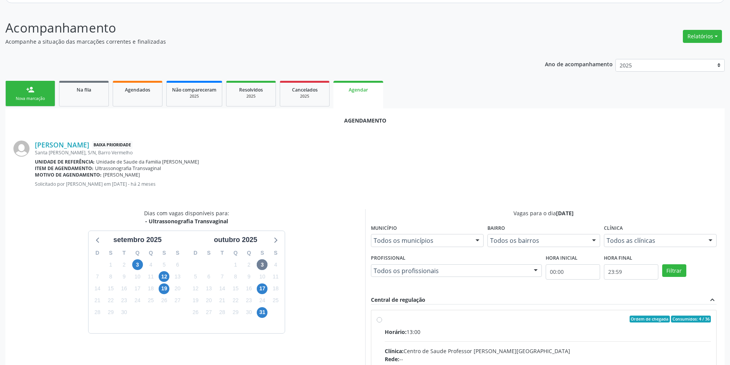
radio input "true"
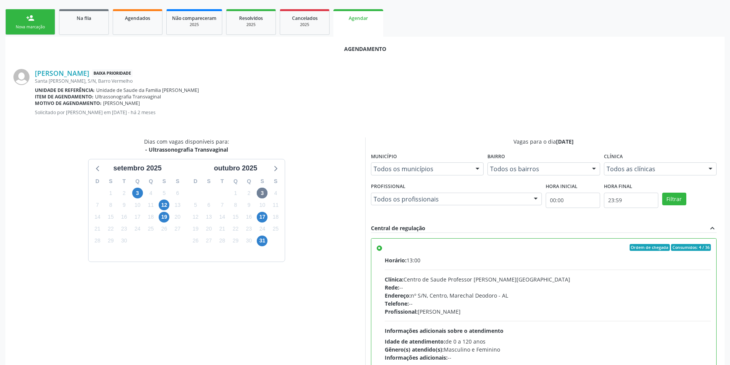
scroll to position [214, 0]
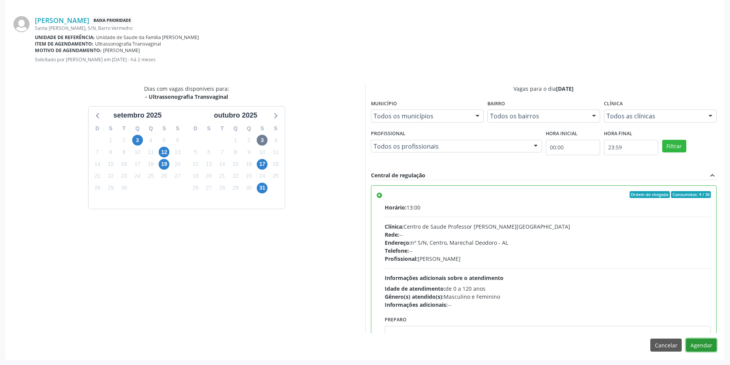
click at [703, 344] on button "Agendar" at bounding box center [701, 345] width 31 height 13
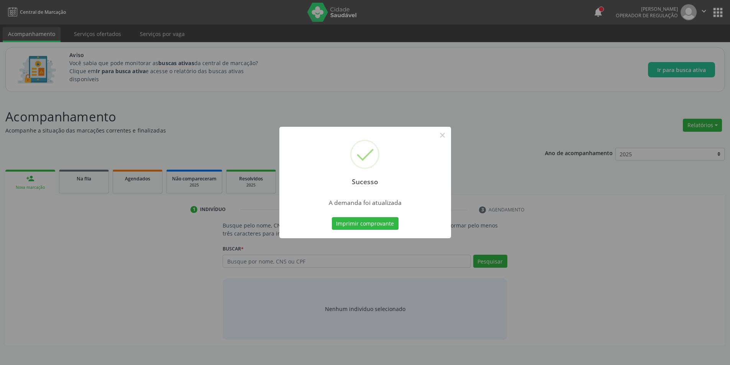
scroll to position [0, 0]
click at [447, 135] on button "×" at bounding box center [445, 135] width 13 height 13
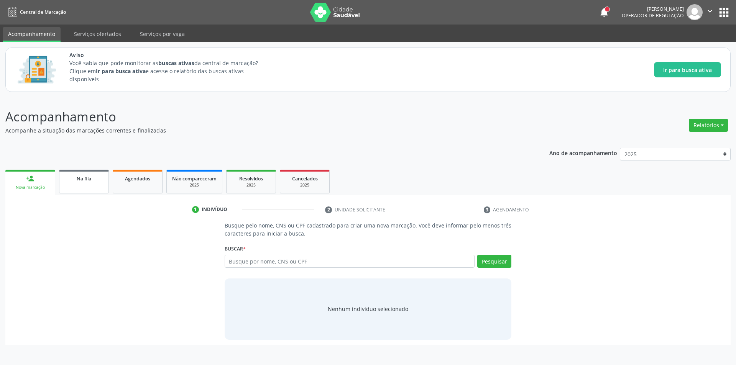
click at [70, 185] on link "Na fila" at bounding box center [84, 182] width 50 height 24
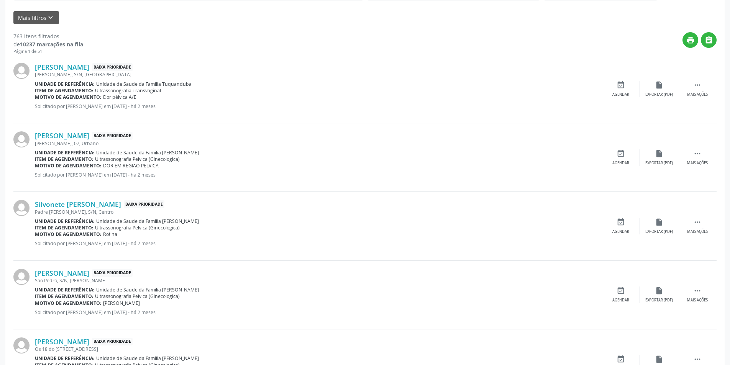
scroll to position [192, 0]
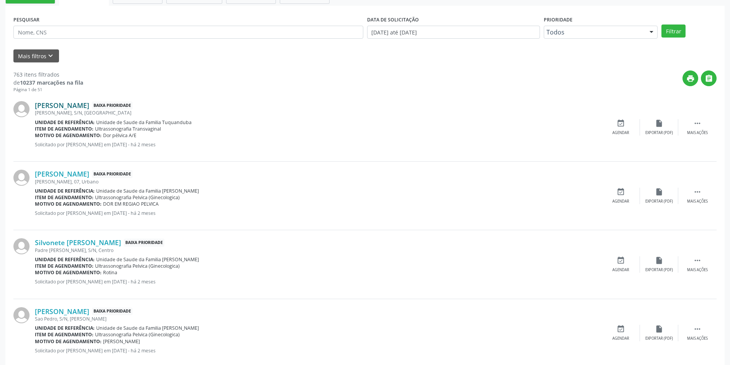
click at [73, 105] on link "Flaviele Santos Moreira" at bounding box center [62, 105] width 54 height 8
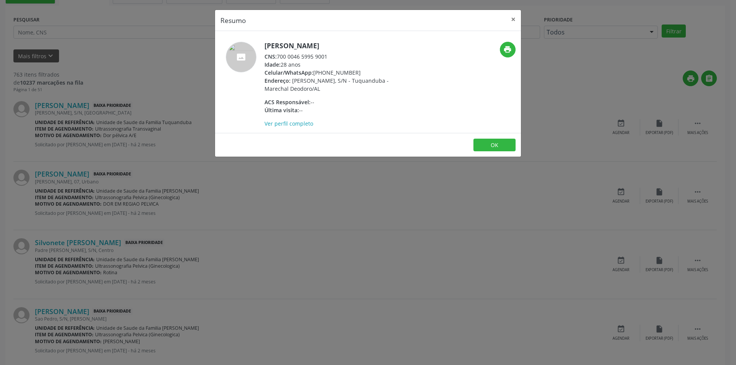
drag, startPoint x: 278, startPoint y: 55, endPoint x: 337, endPoint y: 55, distance: 59.4
click at [337, 55] on div "CNS: 700 0046 5995 9001" at bounding box center [339, 57] width 149 height 8
copy div "700 0046 5995 9001"
click at [498, 147] on button "OK" at bounding box center [494, 145] width 42 height 13
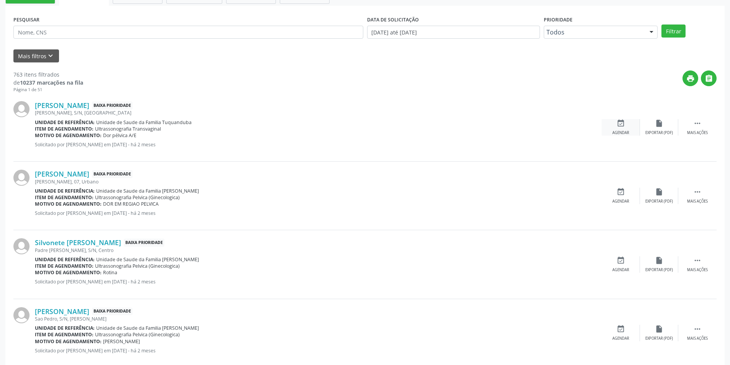
click at [619, 127] on icon "event_available" at bounding box center [621, 123] width 8 height 8
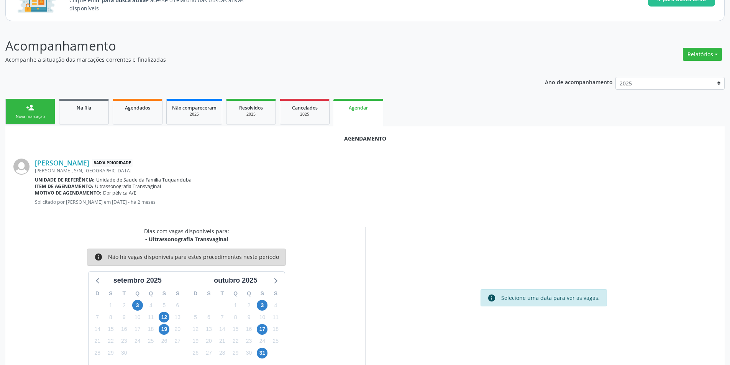
scroll to position [89, 0]
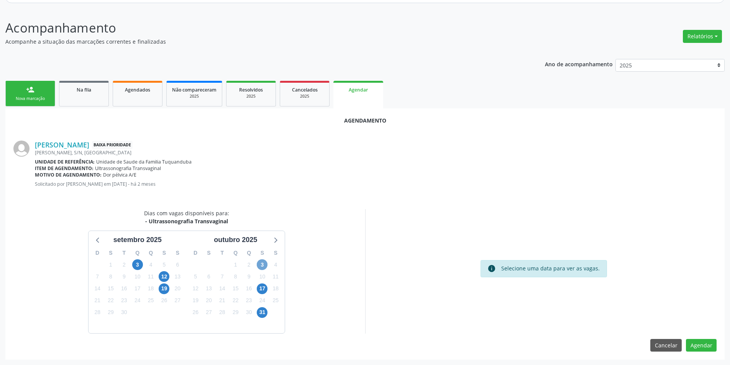
click at [263, 265] on span "3" at bounding box center [262, 265] width 11 height 11
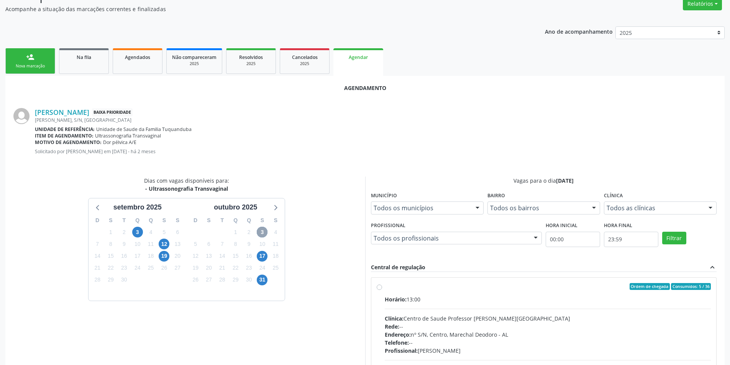
scroll to position [200, 0]
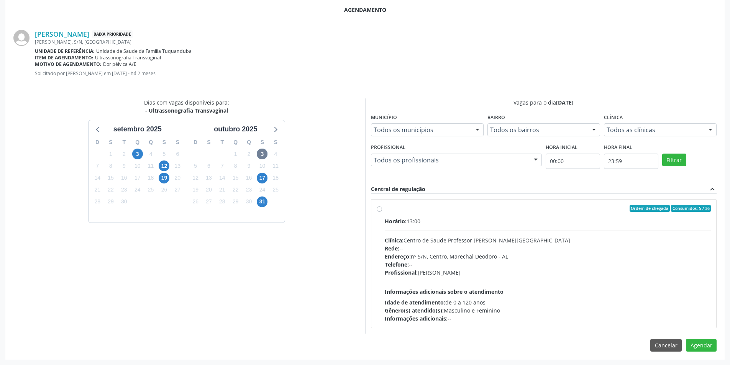
click at [385, 208] on label "Ordem de chegada Consumidos: 5 / 36 Horário: 13:00 Clínica: Centro de Saude Pro…" at bounding box center [548, 264] width 327 height 118
click at [380, 208] on input "Ordem de chegada Consumidos: 5 / 36 Horário: 13:00 Clínica: Centro de Saude Pro…" at bounding box center [379, 208] width 5 height 7
radio input "true"
click at [706, 355] on button "Agendar" at bounding box center [701, 359] width 31 height 13
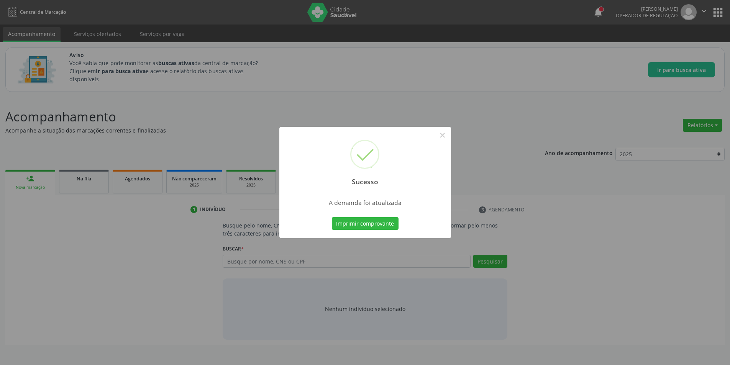
scroll to position [0, 0]
drag, startPoint x: 443, startPoint y: 135, endPoint x: 422, endPoint y: 145, distance: 23.0
click at [442, 135] on button "×" at bounding box center [445, 135] width 13 height 13
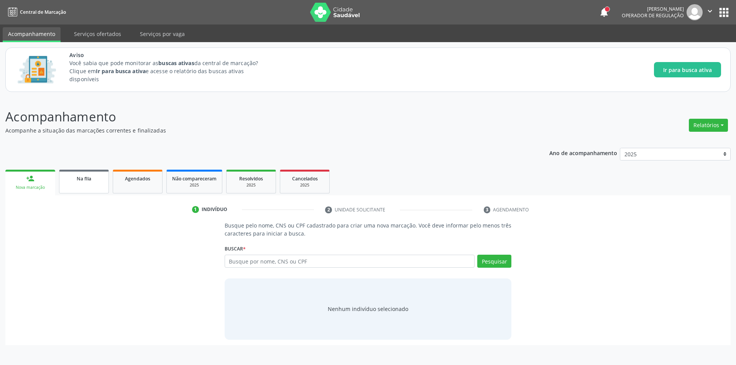
click at [80, 185] on link "Na fila" at bounding box center [84, 182] width 50 height 24
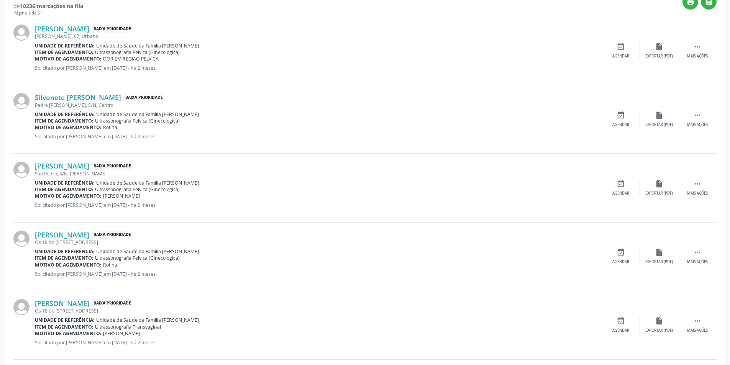
scroll to position [230, 0]
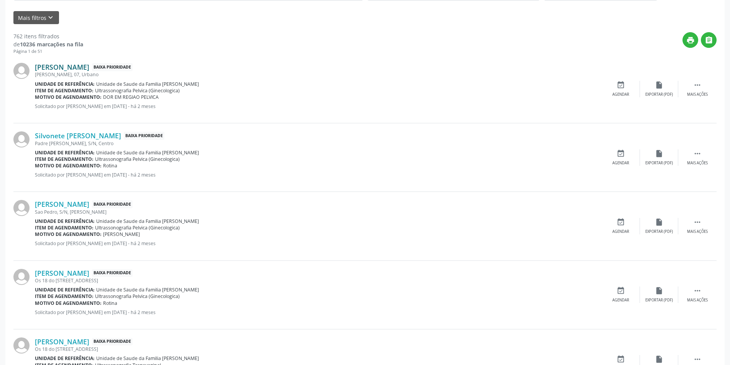
click at [87, 70] on link "Ana Maria Domingos" at bounding box center [62, 67] width 54 height 8
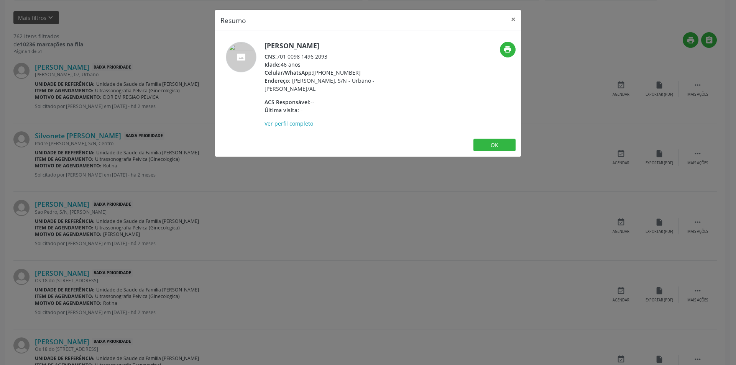
drag, startPoint x: 278, startPoint y: 55, endPoint x: 340, endPoint y: 56, distance: 61.7
click at [340, 56] on div "CNS: 701 0098 1496 2093" at bounding box center [339, 57] width 149 height 8
copy div "701 0098 1496 2093"
click at [497, 147] on button "OK" at bounding box center [494, 145] width 42 height 13
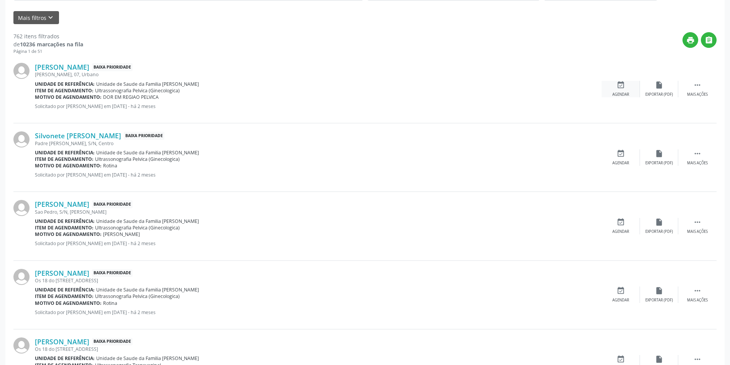
click at [614, 84] on div "event_available Agendar" at bounding box center [621, 89] width 38 height 16
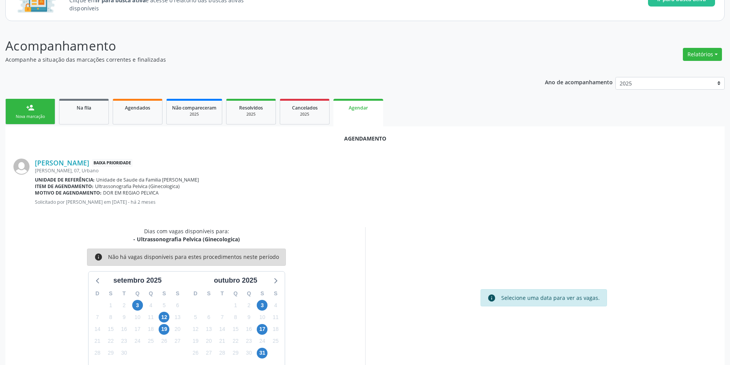
scroll to position [89, 0]
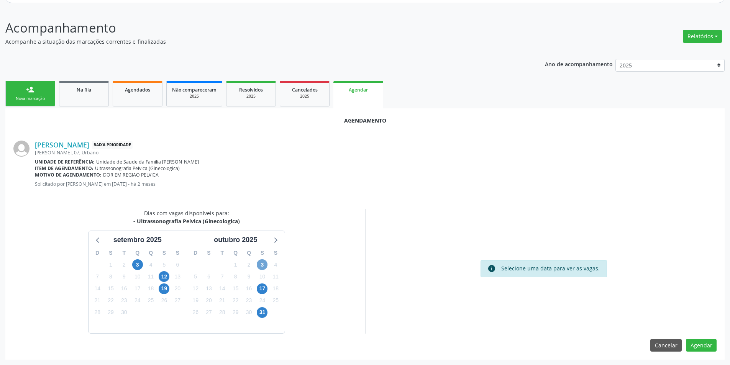
click at [264, 263] on span "3" at bounding box center [262, 265] width 11 height 11
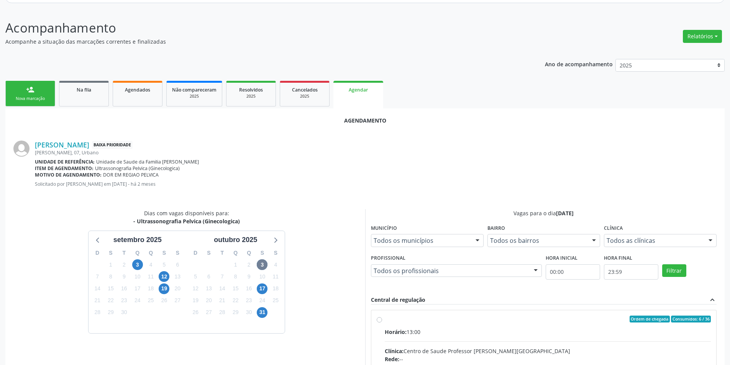
click at [380, 322] on input "Ordem de chegada Consumidos: 6 / 36 Horário: 13:00 Clínica: Centro de Saude Pro…" at bounding box center [379, 319] width 5 height 7
radio input "true"
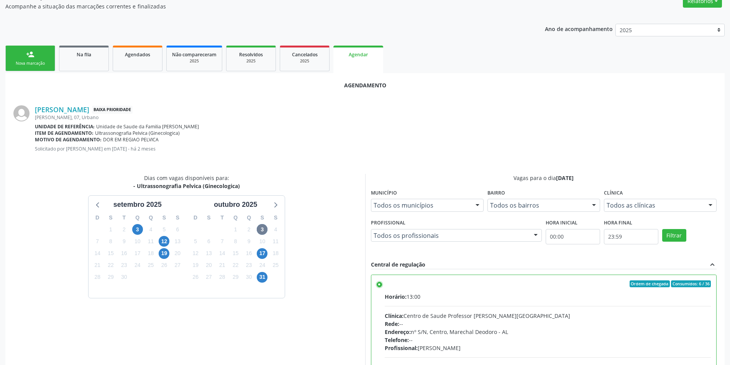
scroll to position [214, 0]
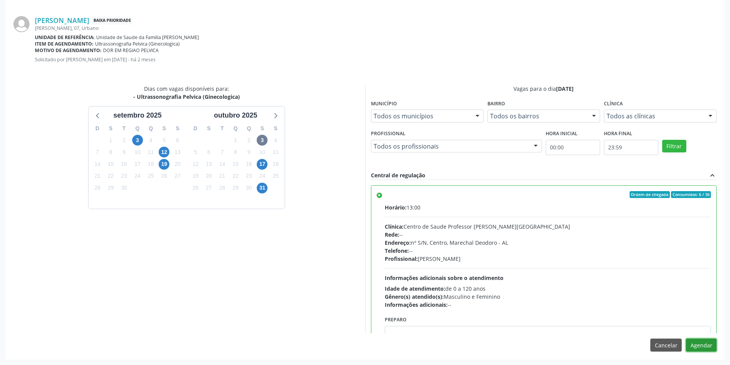
click at [704, 348] on button "Agendar" at bounding box center [701, 345] width 31 height 13
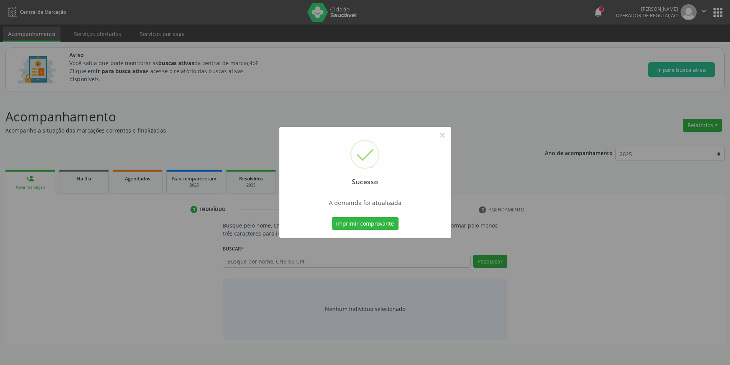
scroll to position [0, 0]
click at [445, 136] on button "×" at bounding box center [445, 135] width 13 height 13
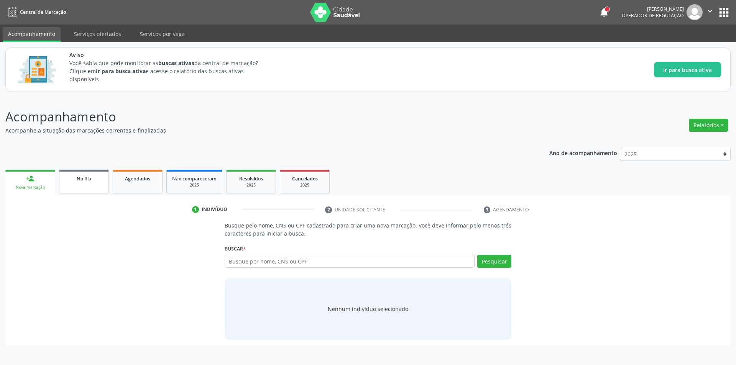
click at [77, 179] on span "Na fila" at bounding box center [84, 179] width 15 height 7
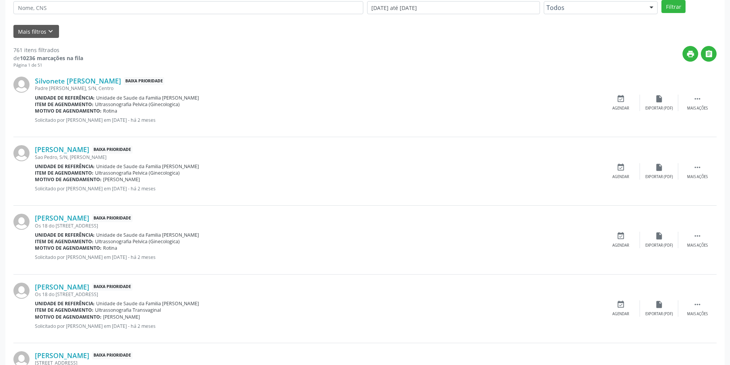
scroll to position [230, 0]
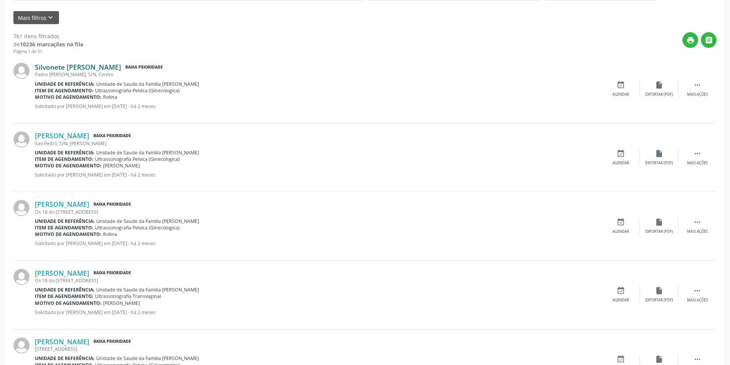
click at [87, 67] on link "Silvonete Maria dos Santos Silva" at bounding box center [78, 67] width 86 height 8
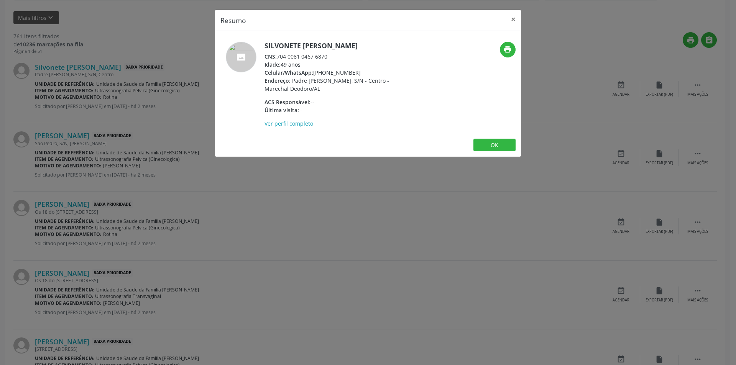
drag, startPoint x: 278, startPoint y: 55, endPoint x: 332, endPoint y: 53, distance: 53.3
click at [332, 53] on div "CNS: 704 0081 0467 6870" at bounding box center [339, 57] width 149 height 8
copy div "704 0081 0467 6870"
click at [506, 146] on button "OK" at bounding box center [494, 145] width 42 height 13
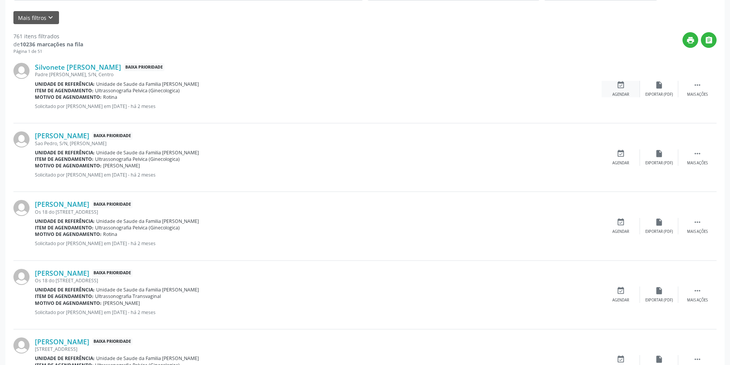
click at [620, 86] on icon "event_available" at bounding box center [621, 85] width 8 height 8
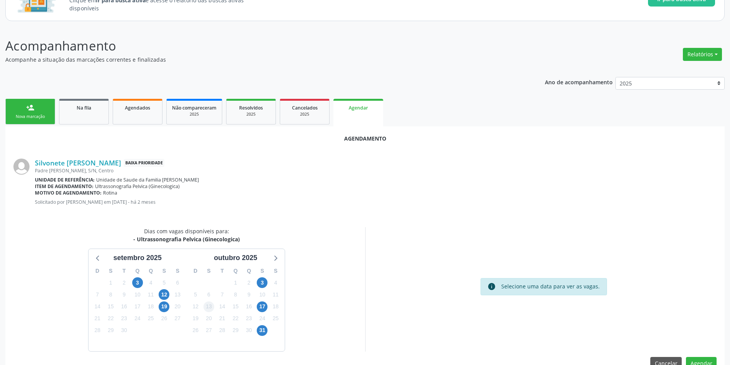
scroll to position [89, 0]
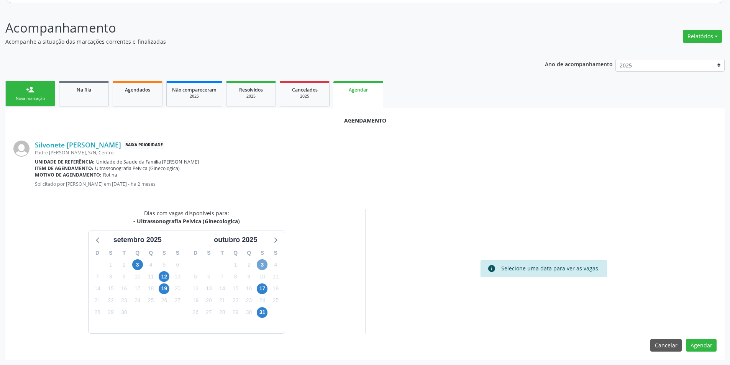
click at [259, 265] on span "3" at bounding box center [262, 265] width 11 height 11
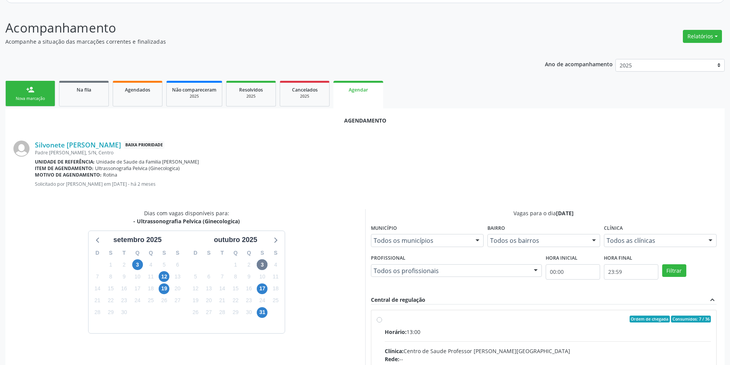
click at [379, 318] on input "Ordem de chegada Consumidos: 7 / 36 Horário: 13:00 Clínica: Centro de Saude Pro…" at bounding box center [379, 319] width 5 height 7
radio input "true"
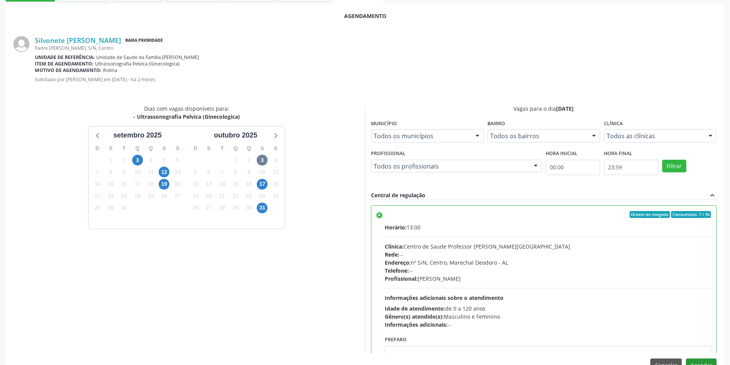
scroll to position [214, 0]
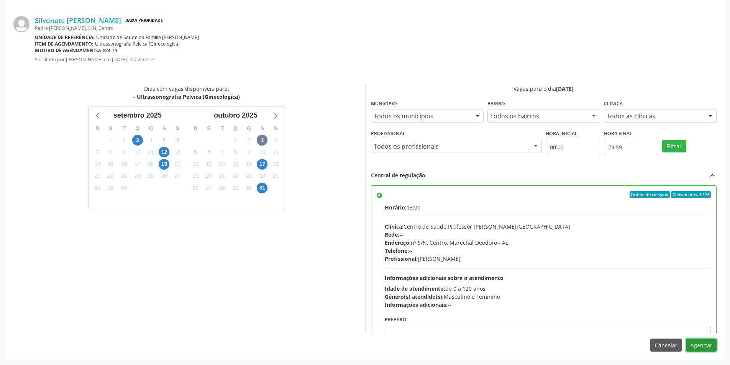
click at [708, 350] on button "Agendar" at bounding box center [701, 345] width 31 height 13
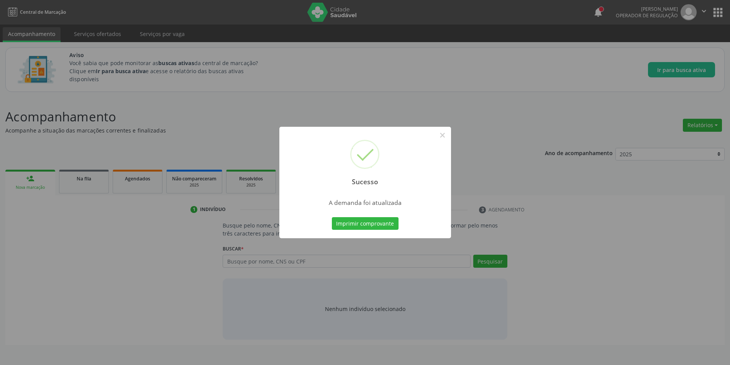
scroll to position [0, 0]
click at [445, 136] on button "×" at bounding box center [445, 135] width 13 height 13
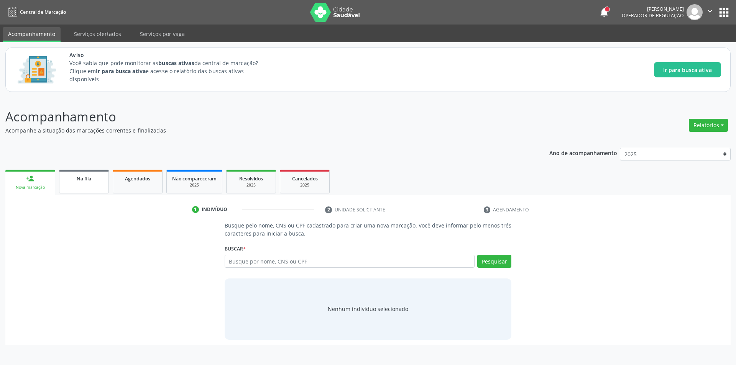
click at [92, 178] on div "Na fila" at bounding box center [84, 178] width 38 height 8
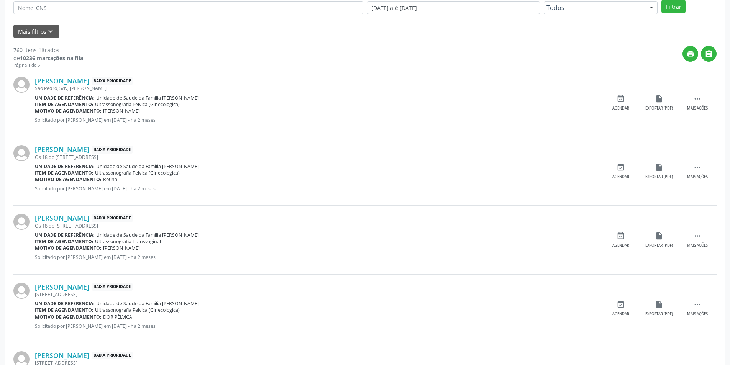
scroll to position [230, 0]
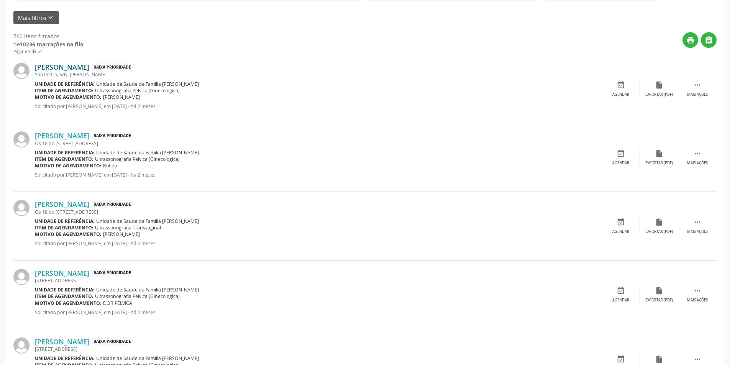
click at [77, 66] on link "Gabriela Vitoria da Silva Santos" at bounding box center [62, 67] width 54 height 8
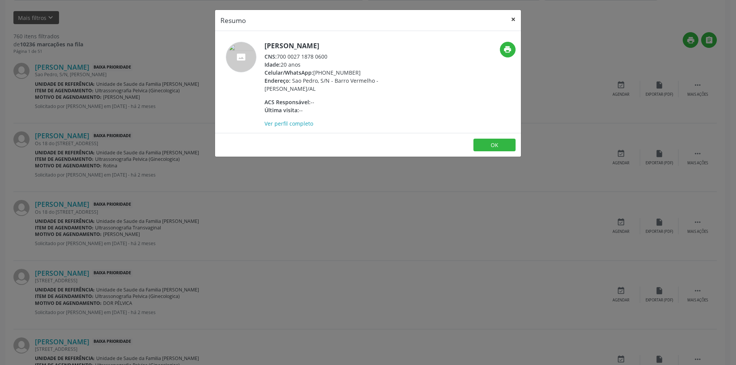
click at [509, 18] on button "×" at bounding box center [513, 19] width 15 height 19
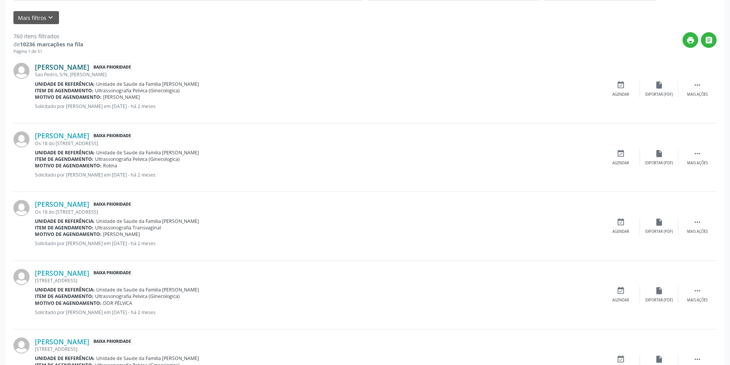
click at [89, 66] on link "Gabriela Vitoria da Silva Santos" at bounding box center [62, 67] width 54 height 8
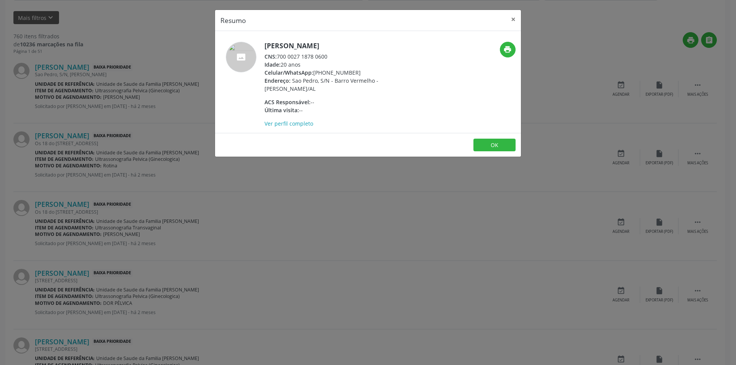
drag, startPoint x: 279, startPoint y: 54, endPoint x: 331, endPoint y: 55, distance: 51.8
click at [331, 55] on div "CNS: 700 0027 1878 0600" at bounding box center [339, 57] width 149 height 8
copy div "700 0027 1878 0600"
click at [498, 148] on button "OK" at bounding box center [494, 145] width 42 height 13
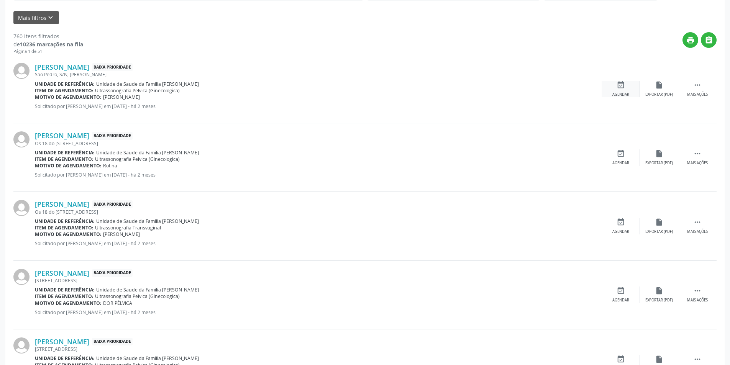
click at [623, 87] on icon "event_available" at bounding box center [621, 85] width 8 height 8
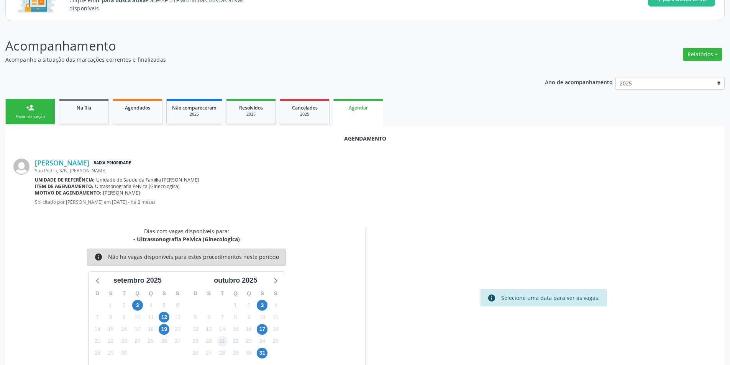
scroll to position [89, 0]
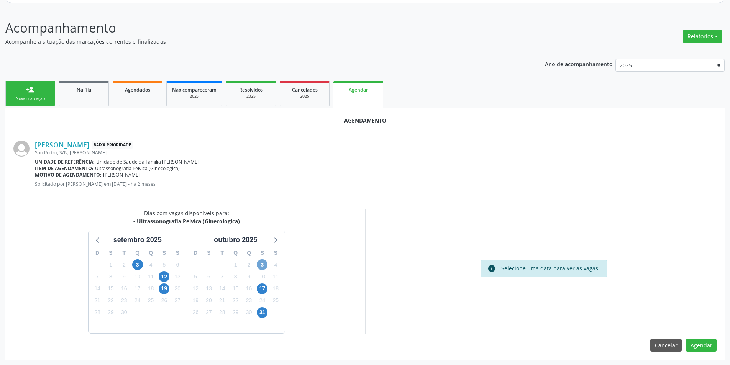
click at [261, 265] on span "3" at bounding box center [262, 265] width 11 height 11
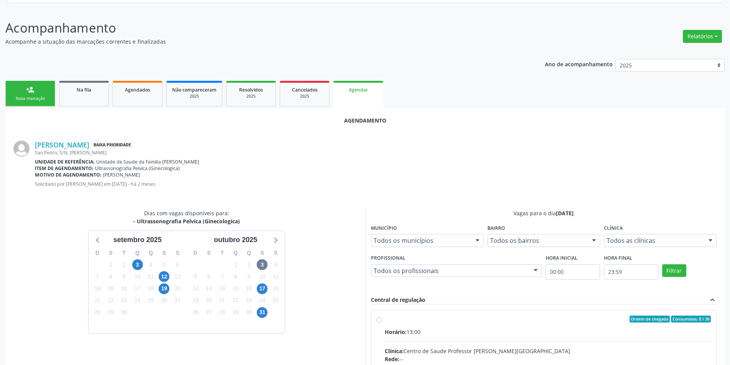
click at [381, 320] on input "Ordem de chegada Consumidos: 8 / 36 Horário: 13:00 Clínica: Centro de Saude Pro…" at bounding box center [379, 319] width 5 height 7
radio input "true"
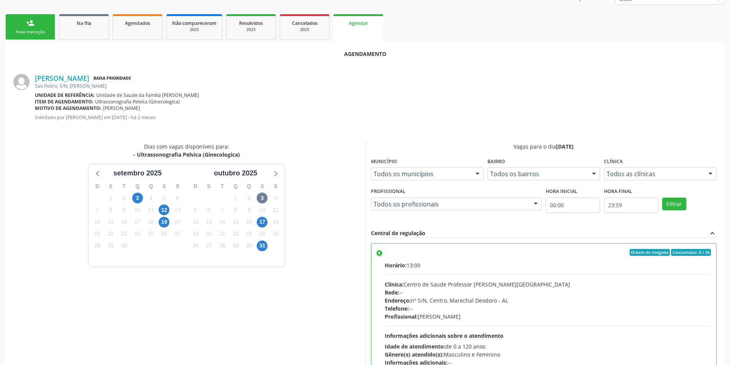
scroll to position [214, 0]
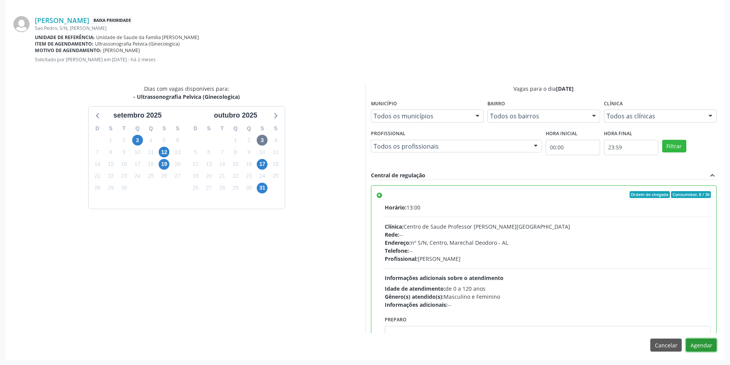
click at [700, 343] on button "Agendar" at bounding box center [701, 345] width 31 height 13
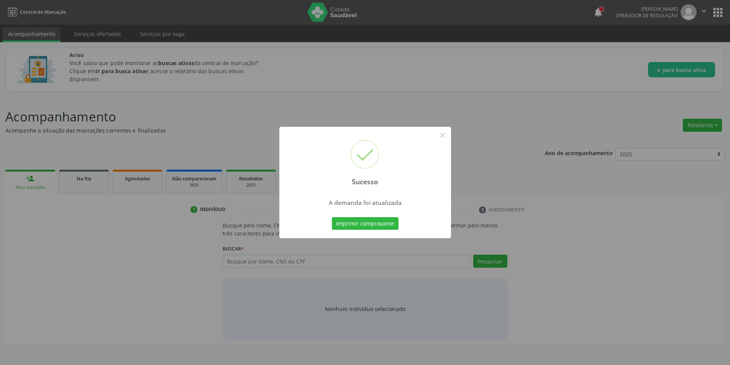
scroll to position [0, 0]
click at [447, 136] on button "×" at bounding box center [445, 135] width 13 height 13
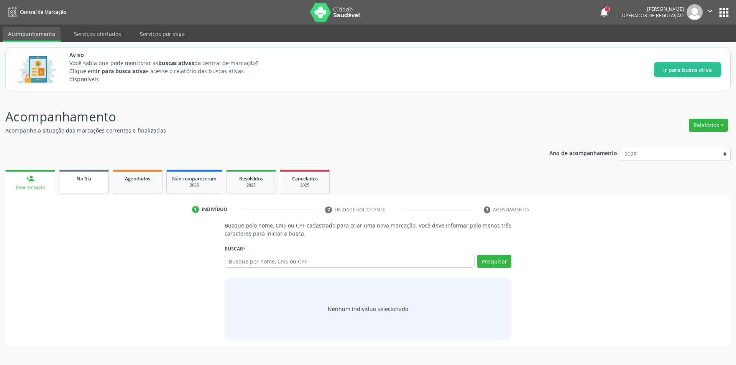
click at [91, 181] on span "Na fila" at bounding box center [84, 179] width 15 height 7
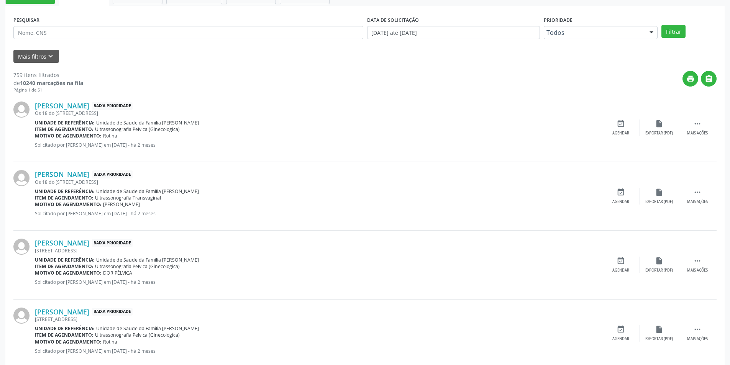
scroll to position [192, 0]
click at [68, 104] on link "Maria José Dutra" at bounding box center [62, 105] width 54 height 8
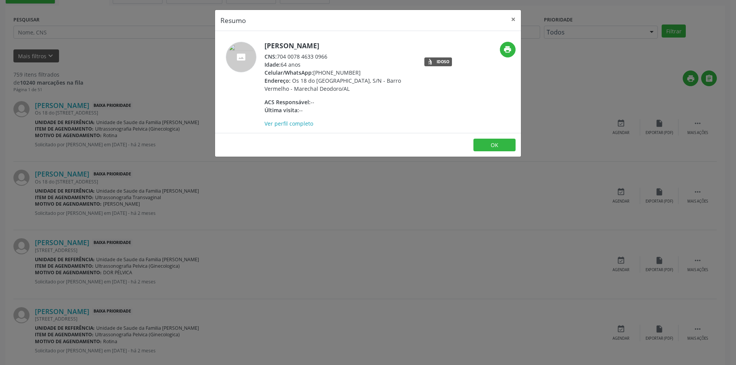
drag, startPoint x: 278, startPoint y: 56, endPoint x: 329, endPoint y: 54, distance: 50.3
click at [329, 54] on div "CNS: 704 0078 4633 0966" at bounding box center [339, 57] width 149 height 8
copy div "704 0078 4633 0966"
click at [505, 145] on button "OK" at bounding box center [494, 145] width 42 height 13
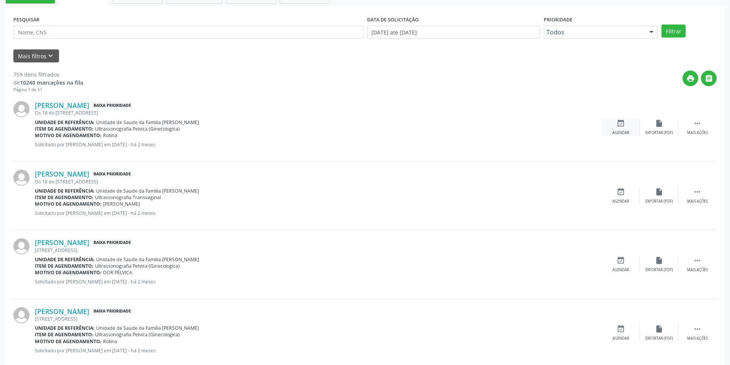
click at [622, 124] on icon "event_available" at bounding box center [621, 123] width 8 height 8
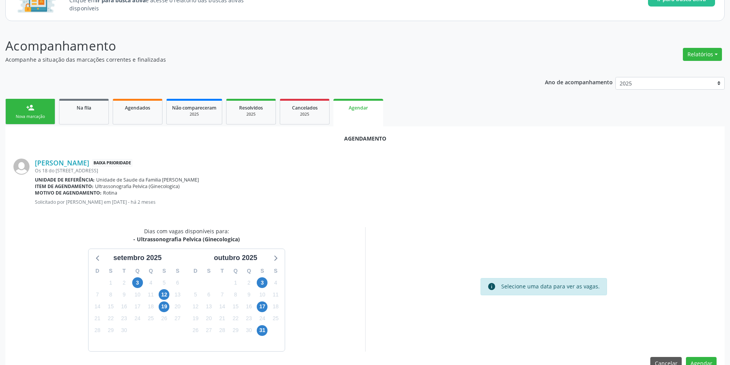
scroll to position [89, 0]
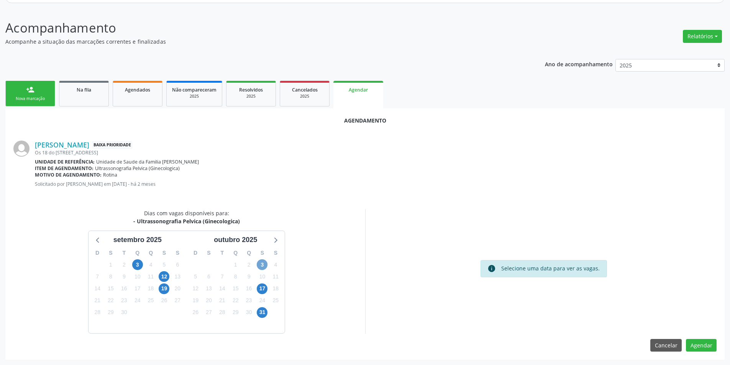
click at [260, 264] on span "3" at bounding box center [262, 265] width 11 height 11
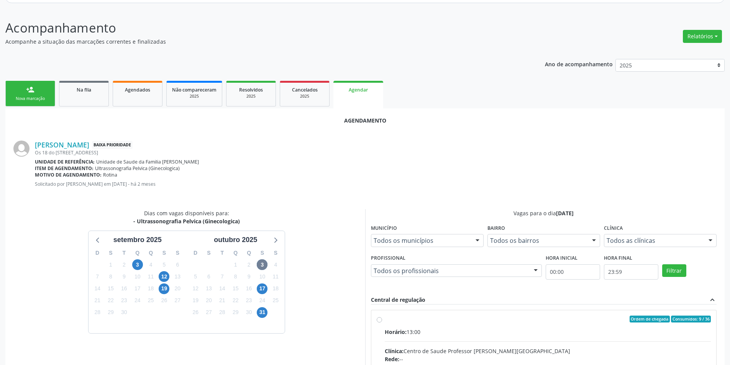
click at [377, 319] on input "Ordem de chegada Consumidos: 9 / 36 Horário: 13:00 Clínica: Centro de Saude Pro…" at bounding box center [379, 319] width 5 height 7
radio input "true"
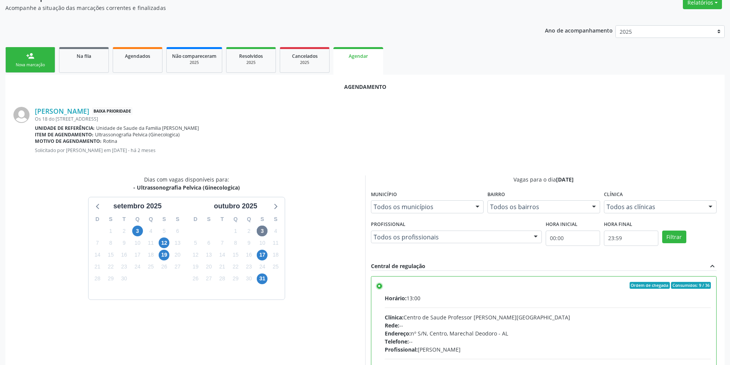
scroll to position [214, 0]
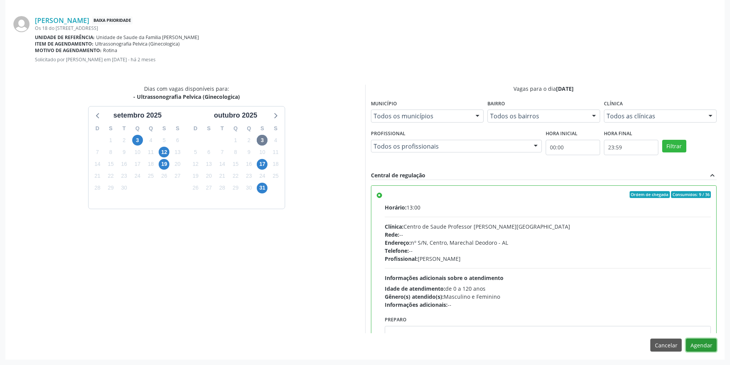
click at [710, 348] on button "Agendar" at bounding box center [701, 345] width 31 height 13
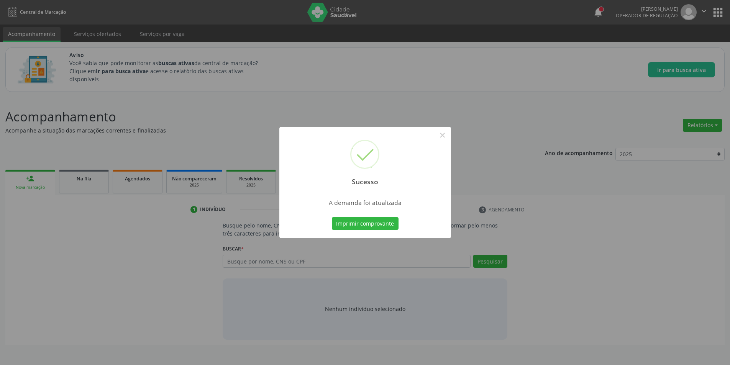
scroll to position [0, 0]
click at [447, 131] on button "×" at bounding box center [445, 135] width 13 height 13
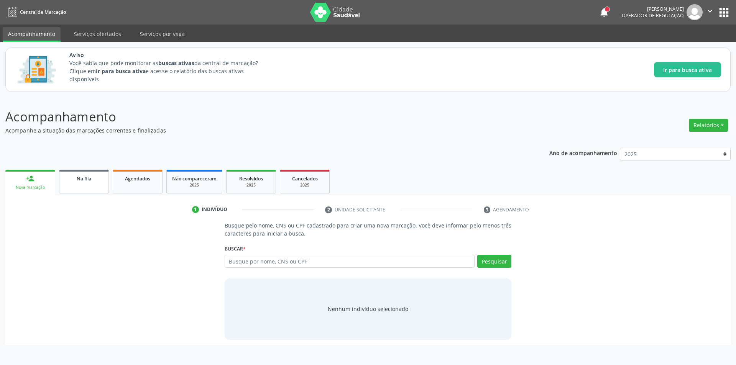
click at [94, 179] on div "Na fila" at bounding box center [84, 178] width 38 height 8
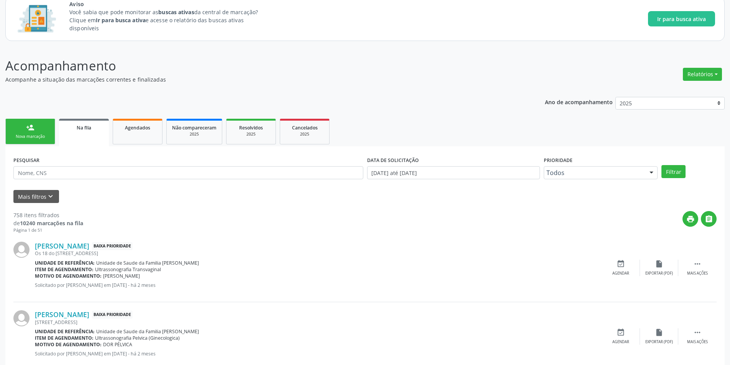
scroll to position [115, 0]
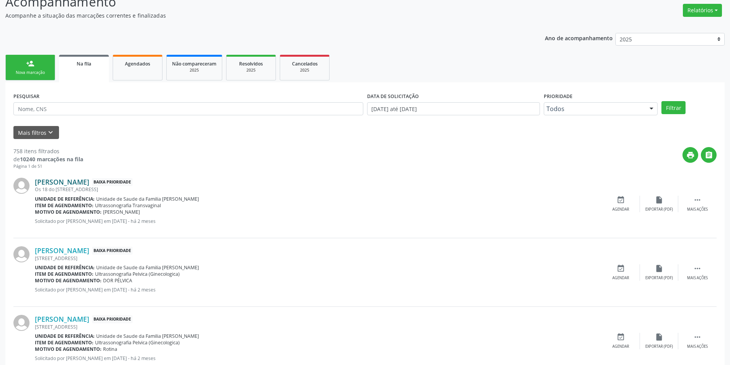
click at [75, 184] on link "Maria José Dutra" at bounding box center [62, 182] width 54 height 8
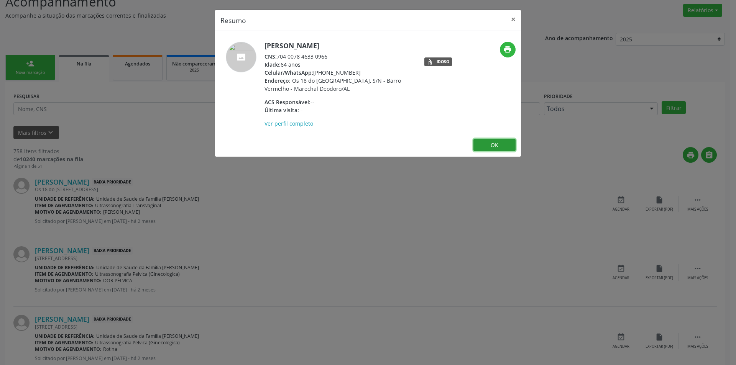
click at [488, 145] on button "OK" at bounding box center [494, 145] width 42 height 13
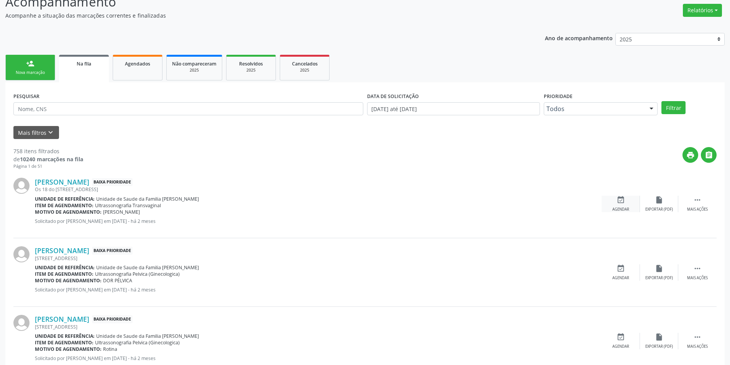
click at [615, 207] on div "Agendar" at bounding box center [621, 209] width 17 height 5
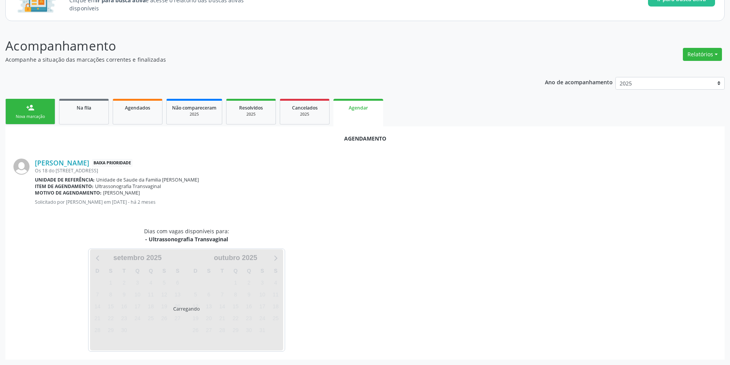
scroll to position [89, 0]
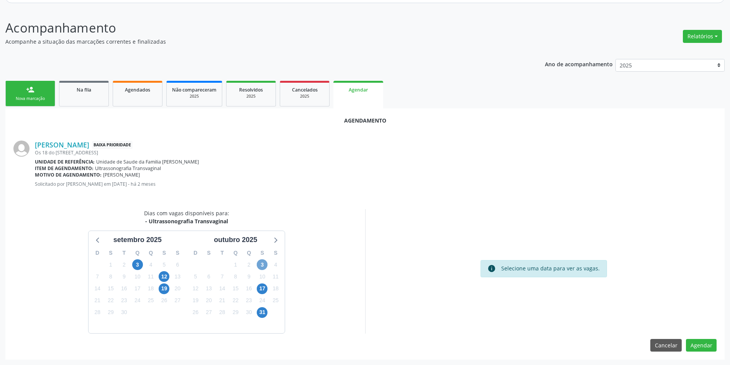
click at [264, 266] on span "3" at bounding box center [262, 265] width 11 height 11
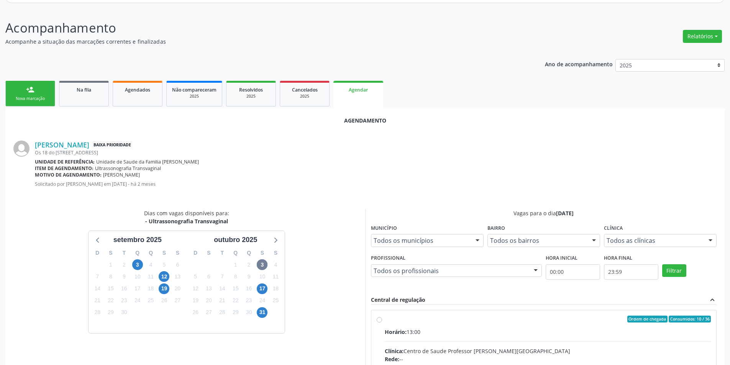
click at [381, 321] on input "Ordem de chegada Consumidos: 10 / 36 Horário: 13:00 Clínica: Centro de Saude Pr…" at bounding box center [379, 319] width 5 height 7
radio input "true"
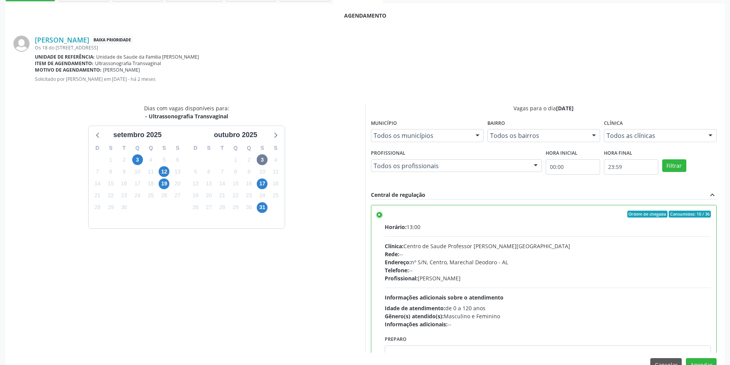
scroll to position [214, 0]
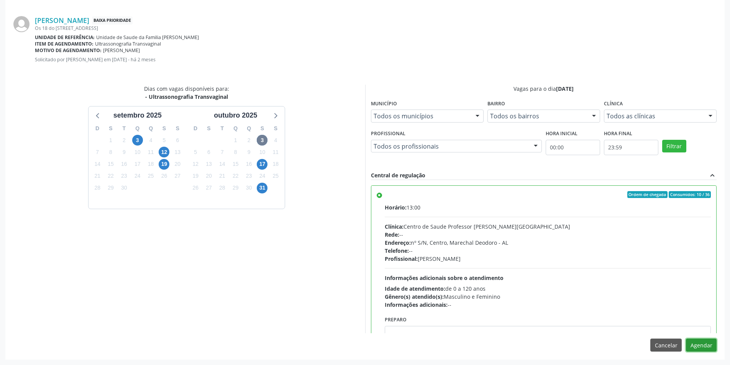
click at [704, 340] on button "Agendar" at bounding box center [701, 345] width 31 height 13
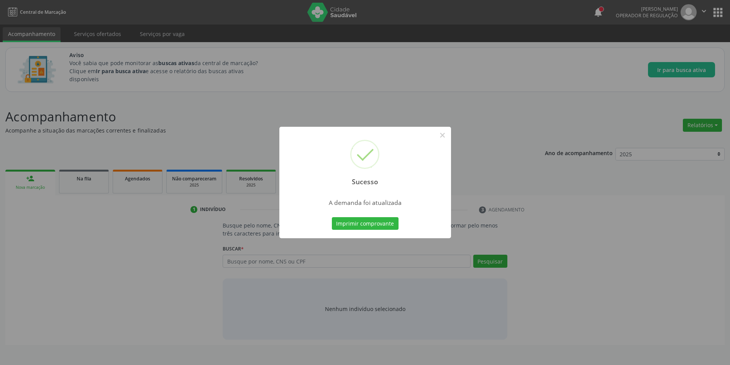
scroll to position [0, 0]
click at [448, 136] on button "×" at bounding box center [445, 135] width 13 height 13
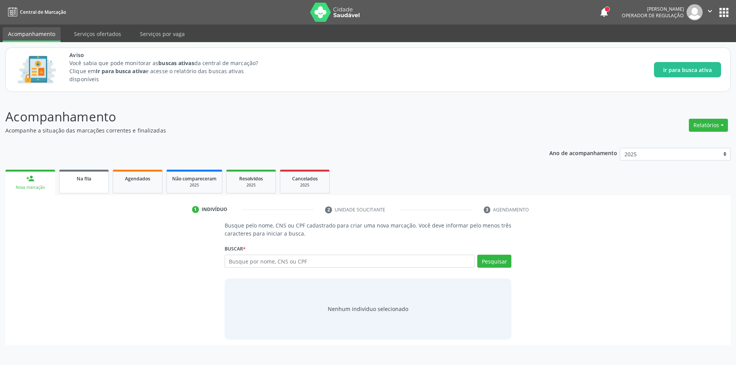
click at [82, 174] on div "Na fila" at bounding box center [84, 178] width 38 height 8
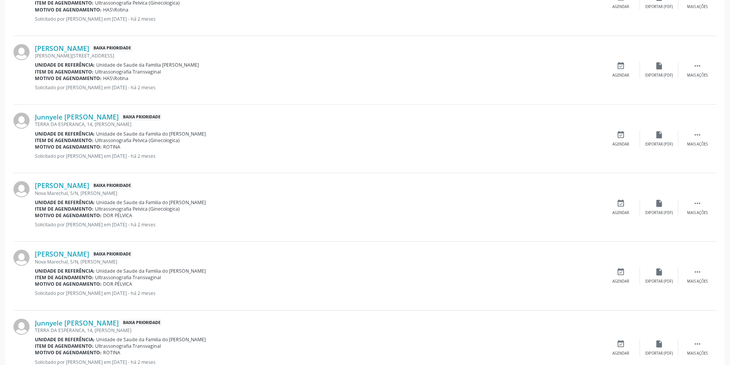
scroll to position [537, 0]
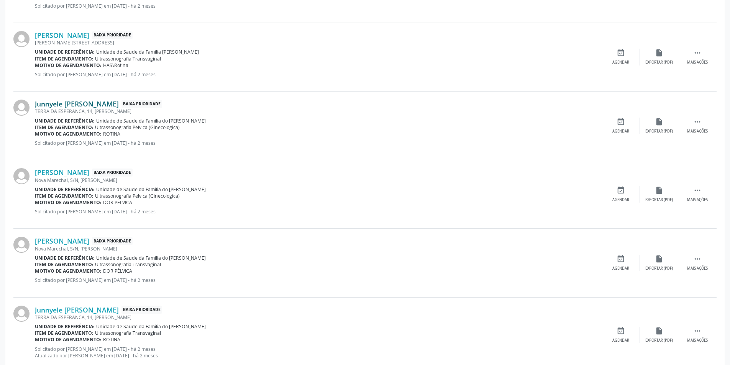
click at [110, 106] on link "Junnyele Marya Medeiros de Lima Rodrigues" at bounding box center [77, 104] width 84 height 8
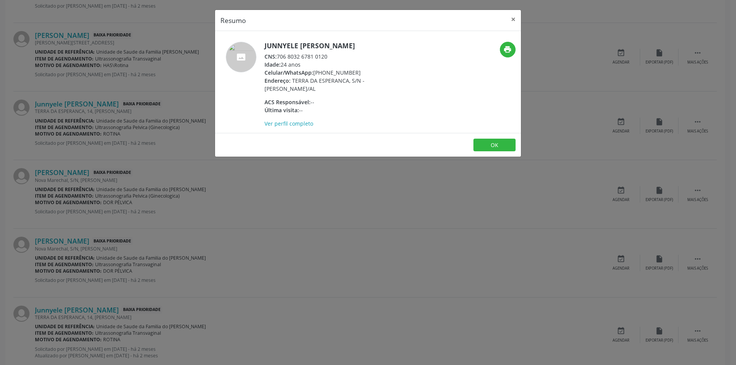
drag, startPoint x: 278, startPoint y: 63, endPoint x: 336, endPoint y: 67, distance: 58.8
click at [336, 61] on div "CNS: 706 8032 6781 0120" at bounding box center [339, 57] width 149 height 8
click at [500, 150] on button "OK" at bounding box center [494, 145] width 42 height 13
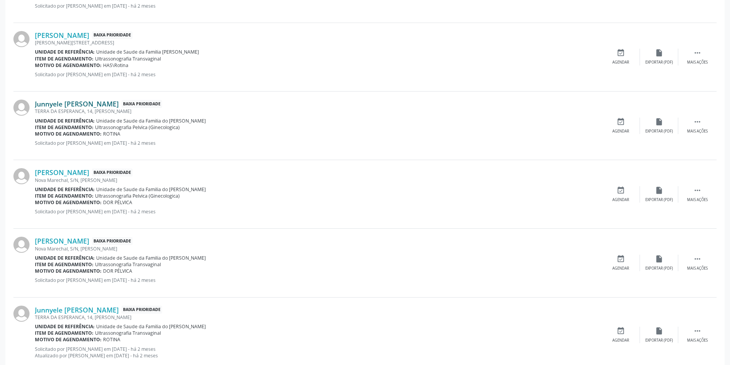
click at [119, 104] on link "Junnyele Marya Medeiros de Lima Rodrigues" at bounding box center [77, 104] width 84 height 8
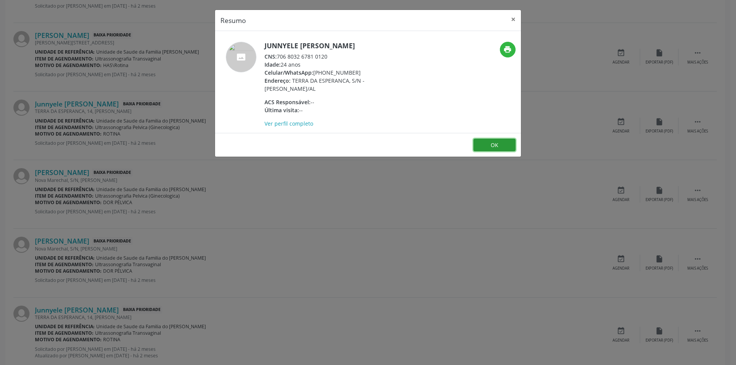
click at [506, 152] on button "OK" at bounding box center [494, 145] width 42 height 13
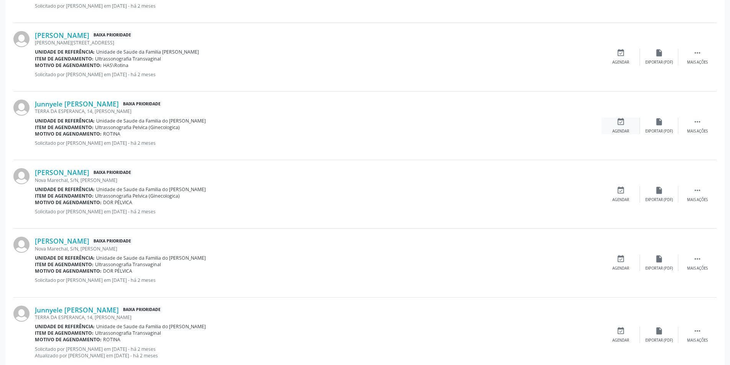
click at [615, 124] on div "event_available Agendar" at bounding box center [621, 126] width 38 height 16
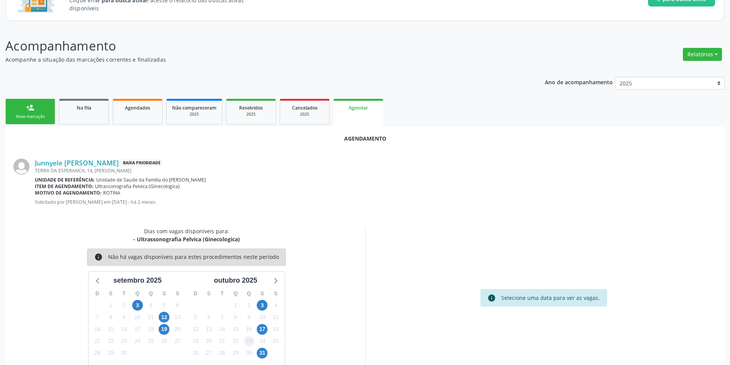
scroll to position [89, 0]
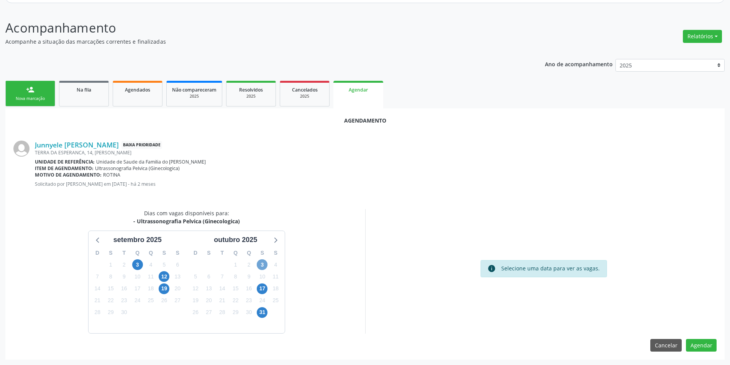
click at [260, 264] on span "3" at bounding box center [262, 265] width 11 height 11
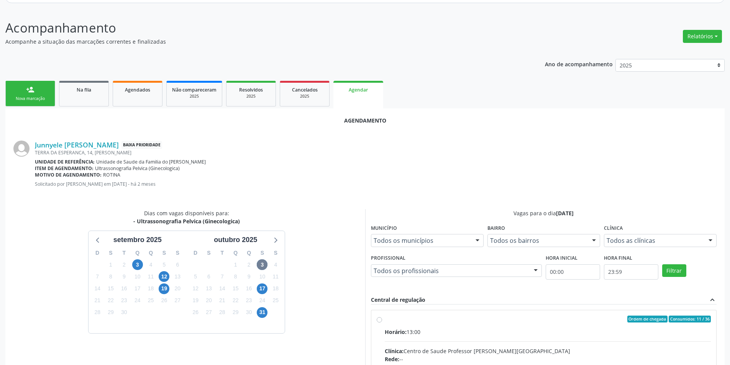
click at [379, 320] on input "Ordem de chegada Consumidos: 11 / 36 Horário: 13:00 Clínica: Centro de Saude Pr…" at bounding box center [379, 319] width 5 height 7
radio input "true"
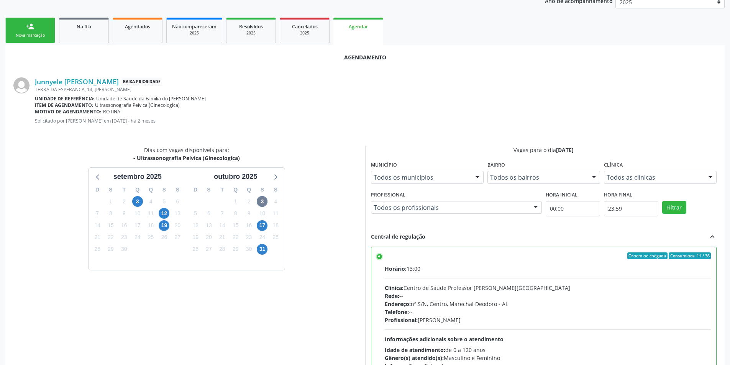
scroll to position [214, 0]
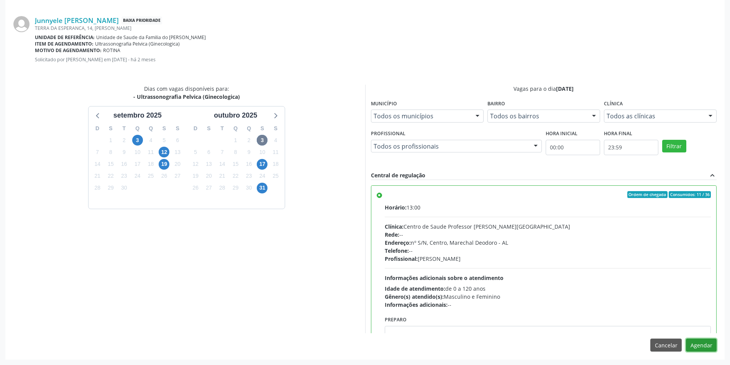
click at [697, 347] on button "Agendar" at bounding box center [701, 345] width 31 height 13
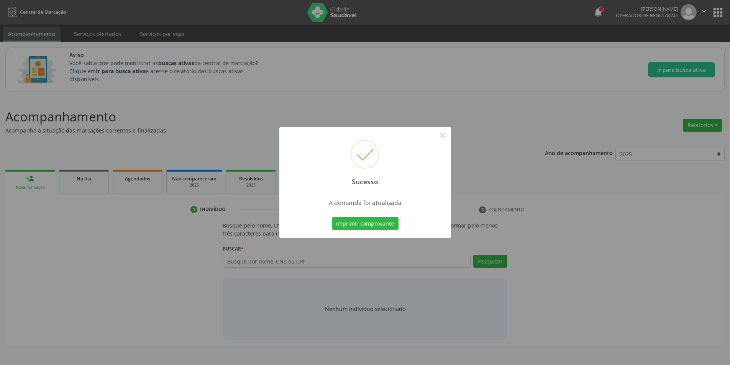
scroll to position [0, 0]
click at [445, 138] on button "×" at bounding box center [445, 135] width 13 height 13
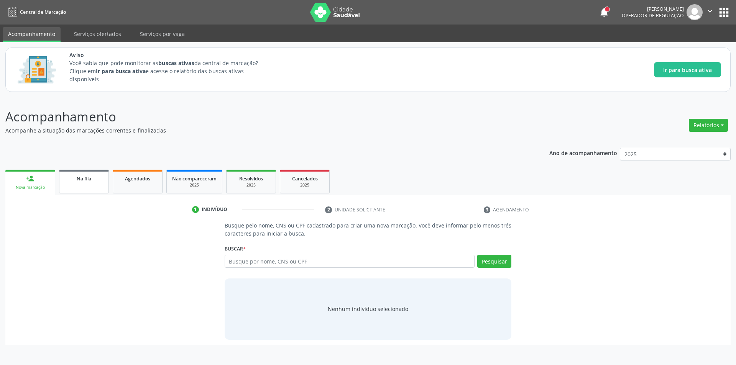
click at [81, 180] on span "Na fila" at bounding box center [84, 179] width 15 height 7
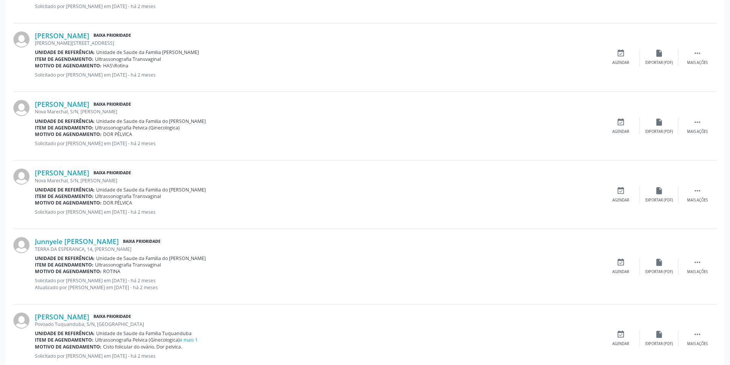
scroll to position [537, 0]
click at [119, 240] on link "Junnyele Marya Medeiros de Lima Rodrigues" at bounding box center [77, 241] width 84 height 8
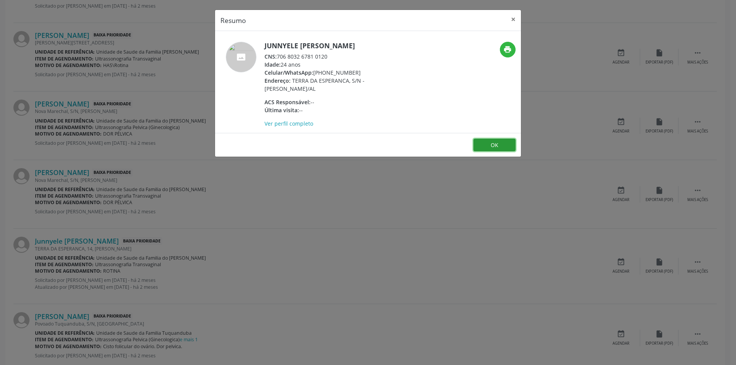
click at [495, 152] on button "OK" at bounding box center [494, 145] width 42 height 13
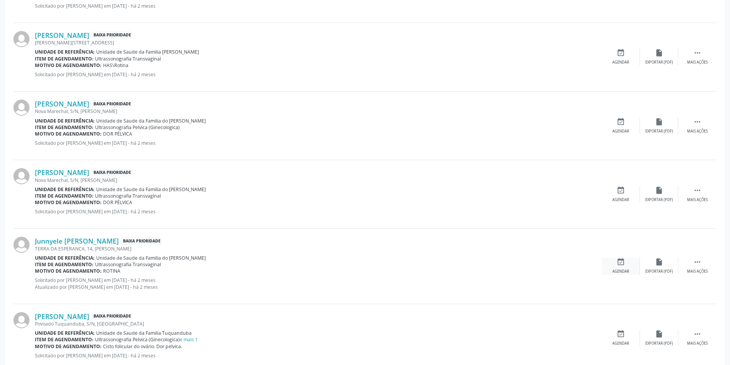
click at [620, 262] on icon "event_available" at bounding box center [621, 262] width 8 height 8
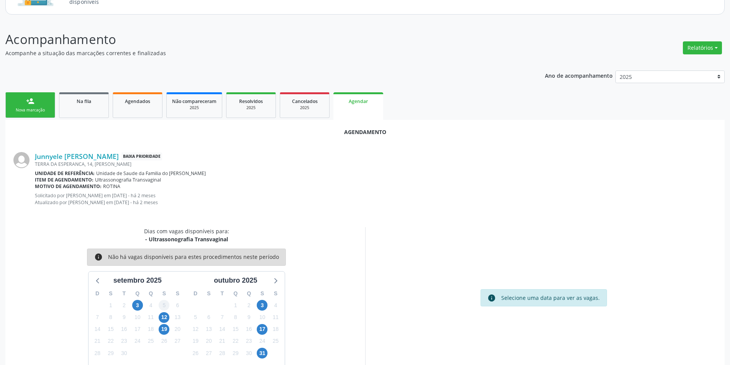
scroll to position [95, 0]
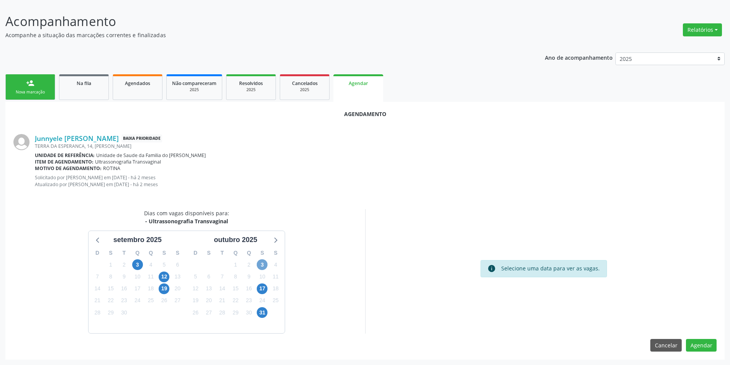
click at [266, 265] on span "3" at bounding box center [262, 265] width 11 height 11
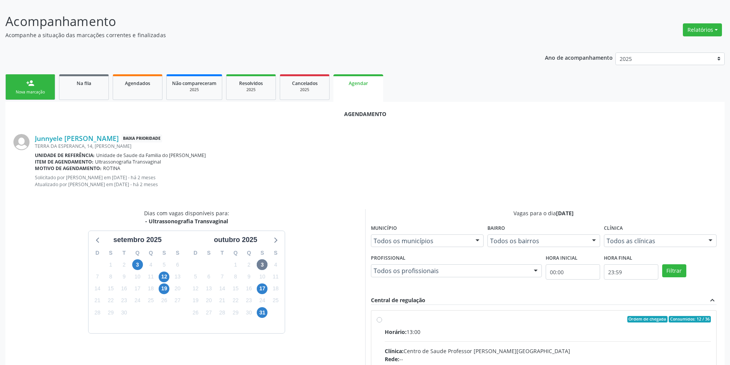
click at [380, 320] on input "Ordem de chegada Consumidos: 12 / 36 Horário: 13:00 Clínica: Centro de Saude Pr…" at bounding box center [379, 319] width 5 height 7
radio input "true"
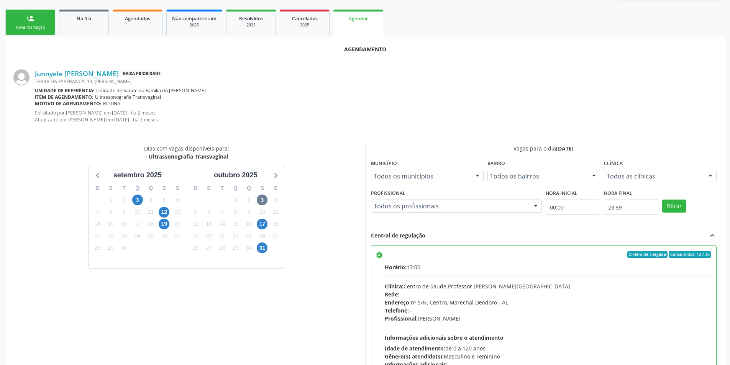
scroll to position [220, 0]
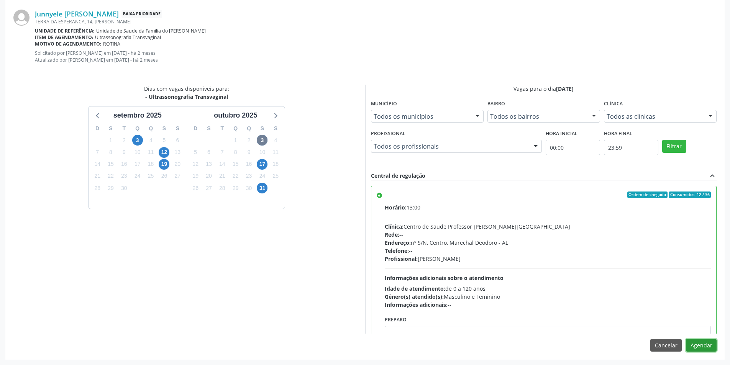
click at [704, 344] on button "Agendar" at bounding box center [701, 345] width 31 height 13
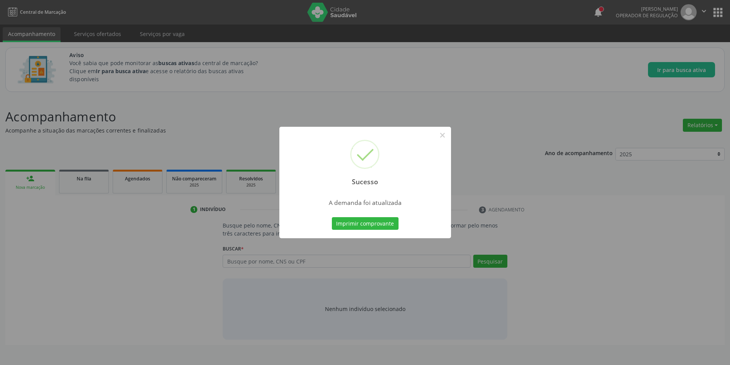
scroll to position [0, 0]
click at [447, 135] on button "×" at bounding box center [445, 135] width 13 height 13
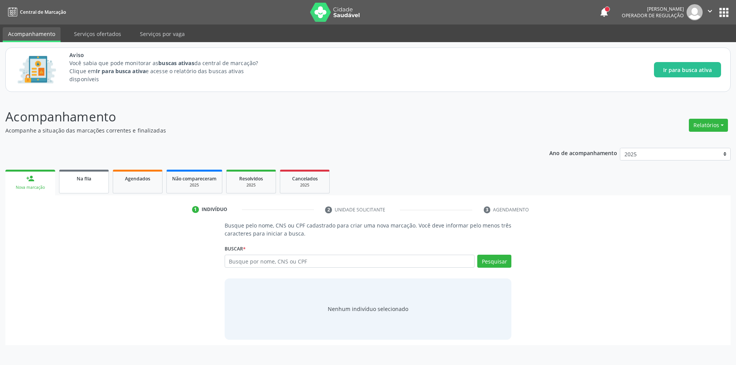
click at [86, 181] on span "Na fila" at bounding box center [84, 179] width 15 height 7
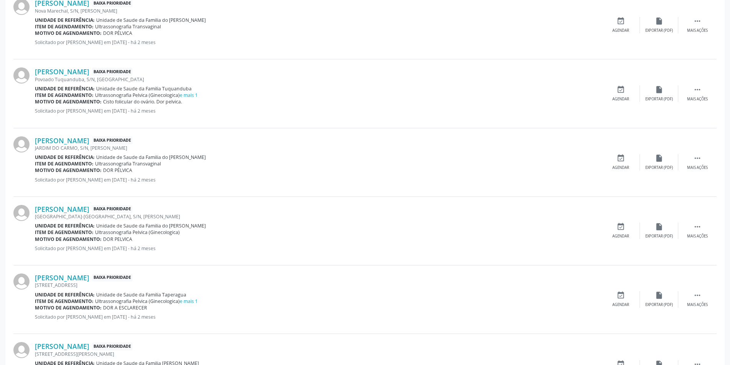
scroll to position [728, 0]
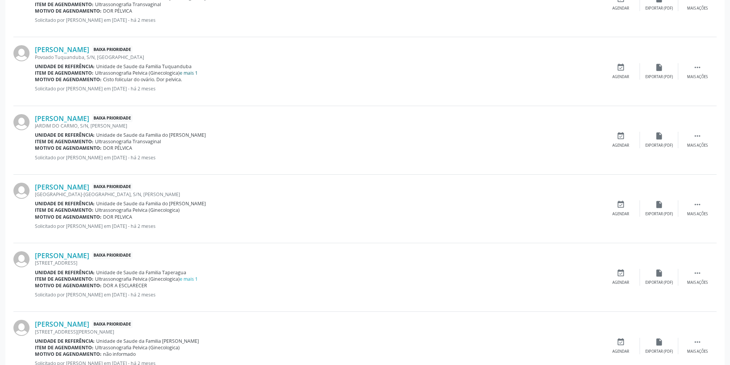
click at [188, 72] on link "e mais 1" at bounding box center [189, 73] width 18 height 7
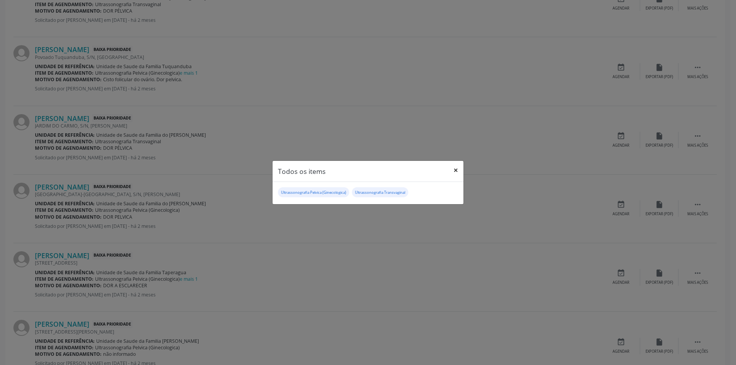
click at [455, 172] on button "×" at bounding box center [455, 170] width 15 height 19
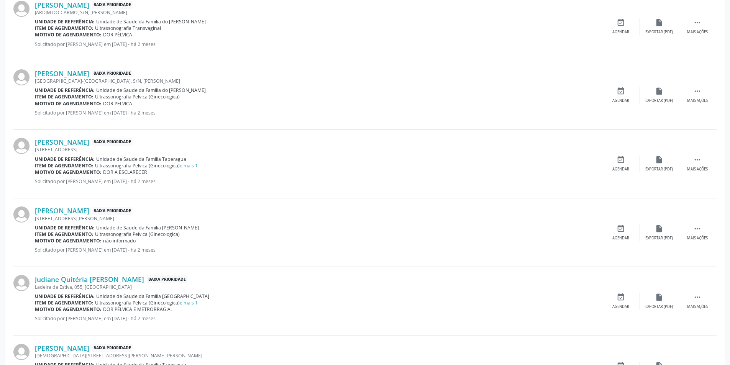
scroll to position [843, 0]
click at [191, 164] on link "e mais 1" at bounding box center [189, 164] width 18 height 7
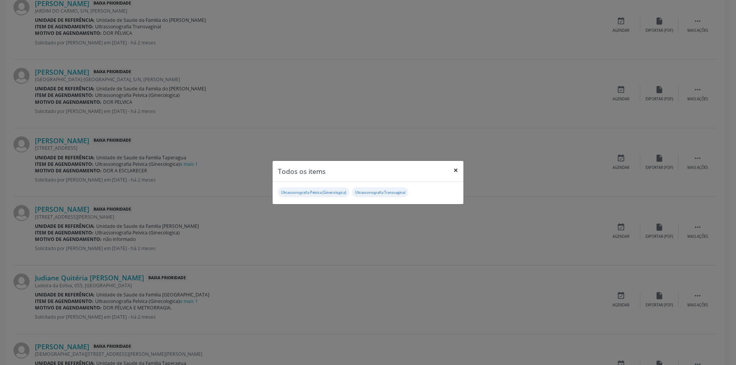
click at [459, 170] on button "×" at bounding box center [455, 170] width 15 height 19
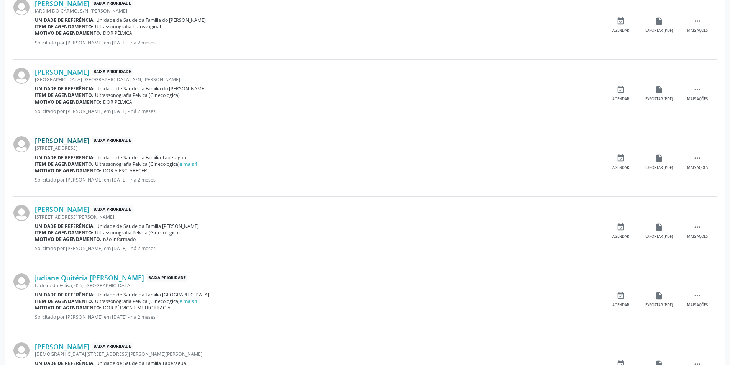
click at [80, 141] on link "Roberta Mendes da Silva" at bounding box center [62, 140] width 54 height 8
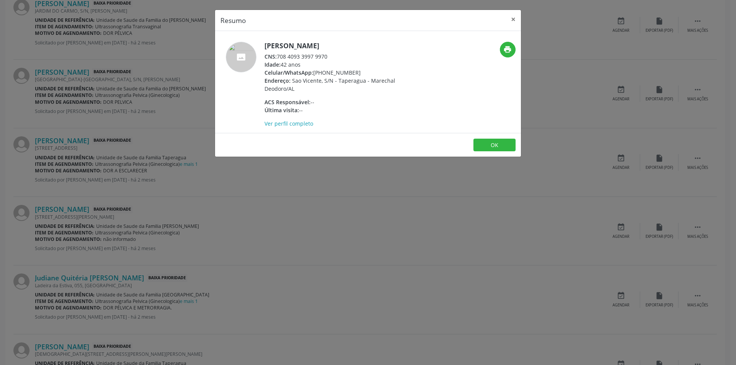
drag, startPoint x: 280, startPoint y: 54, endPoint x: 331, endPoint y: 54, distance: 51.0
click at [331, 54] on div "CNS: 708 4093 3997 9970" at bounding box center [339, 57] width 149 height 8
drag, startPoint x: 277, startPoint y: 56, endPoint x: 333, endPoint y: 56, distance: 56.0
click at [333, 56] on div "CNS: 708 4093 3997 9970" at bounding box center [339, 57] width 149 height 8
click at [324, 56] on div "CNS: 708 4093 3997 9970" at bounding box center [339, 57] width 149 height 8
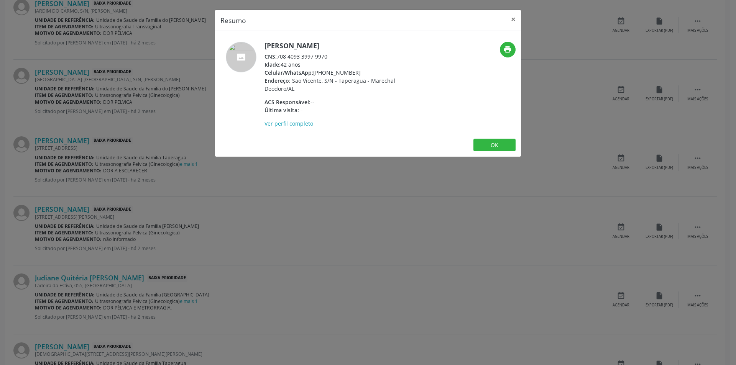
click at [312, 57] on div "CNS: 708 4093 3997 9970" at bounding box center [339, 57] width 149 height 8
drag, startPoint x: 312, startPoint y: 56, endPoint x: 333, endPoint y: 51, distance: 21.5
click at [312, 56] on div "CNS: 708 4093 3997 9970" at bounding box center [339, 57] width 149 height 8
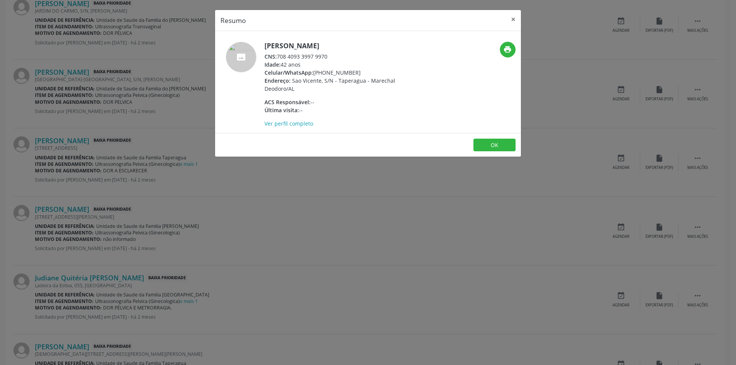
click at [327, 57] on div "CNS: 708 4093 3997 9970" at bounding box center [339, 57] width 149 height 8
drag, startPoint x: 327, startPoint y: 57, endPoint x: 279, endPoint y: 55, distance: 47.2
click at [279, 55] on div "CNS: 708 4093 3997 9970" at bounding box center [339, 57] width 149 height 8
click at [488, 147] on button "OK" at bounding box center [494, 145] width 42 height 13
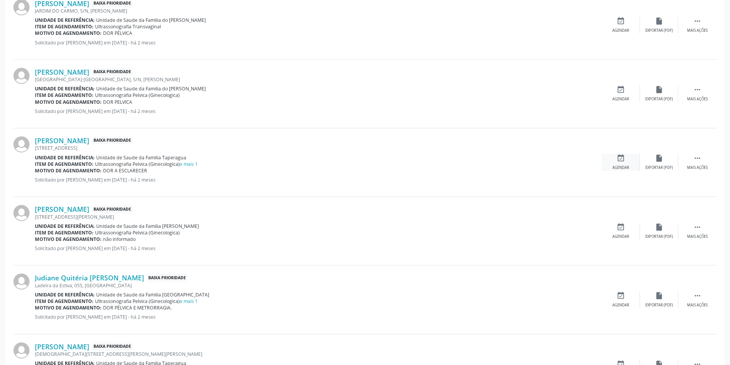
click at [621, 158] on icon "event_available" at bounding box center [621, 158] width 8 height 8
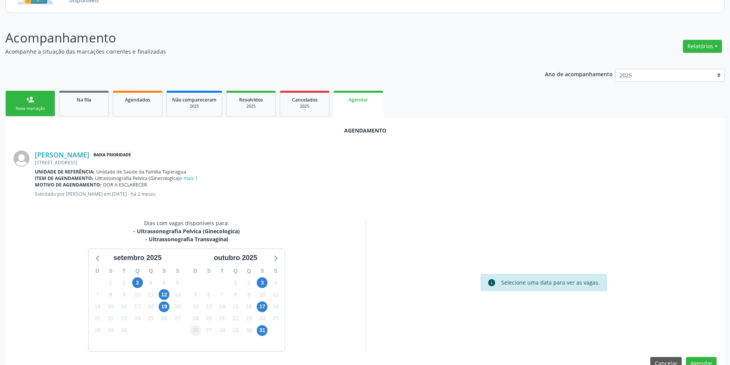
scroll to position [97, 0]
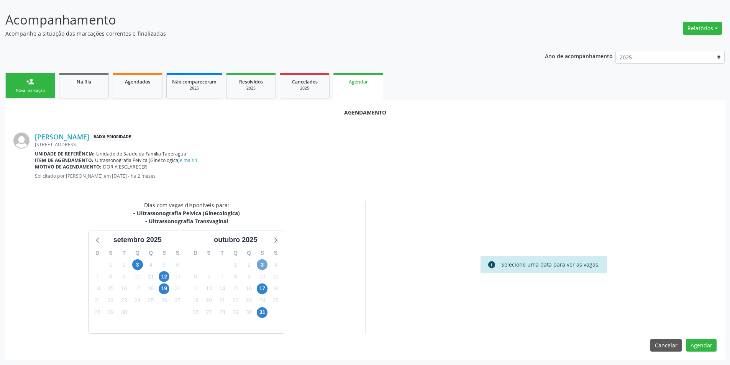
click at [264, 264] on span "3" at bounding box center [262, 265] width 11 height 11
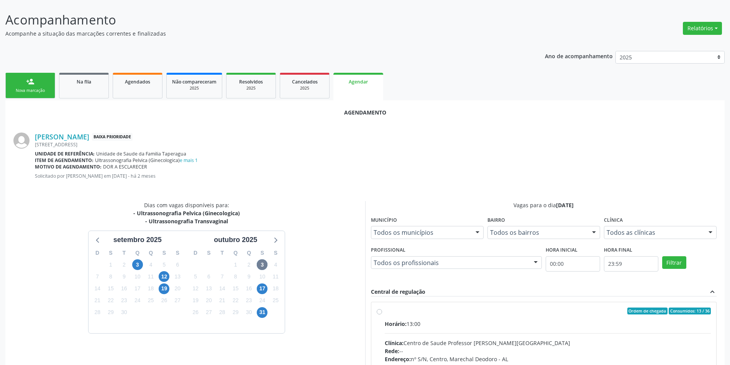
click at [385, 311] on label "Ordem de chegada Consumidos: 13 / 36 Horário: 13:00 Clínica: Centro de Saude Pr…" at bounding box center [548, 367] width 327 height 118
click at [378, 311] on input "Ordem de chegada Consumidos: 13 / 36 Horário: 13:00 Clínica: Centro de Saude Pr…" at bounding box center [379, 311] width 5 height 7
radio input "true"
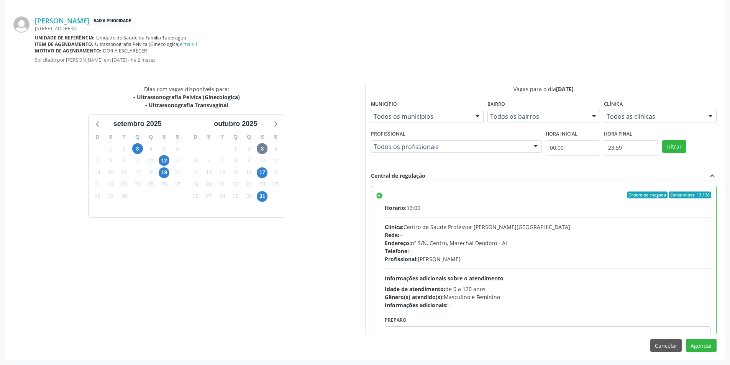
scroll to position [214, 0]
click at [706, 347] on button "Agendar" at bounding box center [701, 345] width 31 height 13
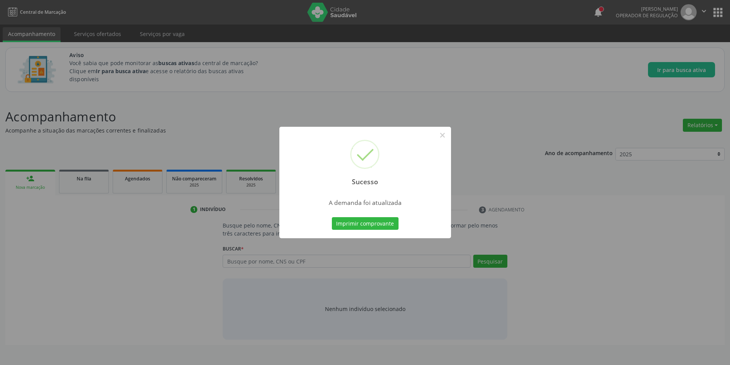
scroll to position [0, 0]
click at [444, 135] on button "×" at bounding box center [445, 135] width 13 height 13
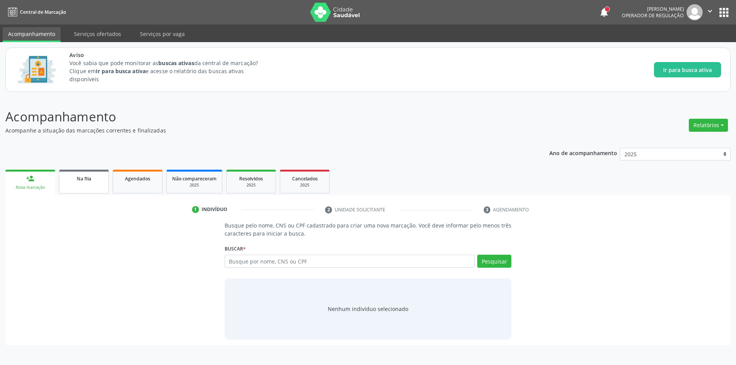
click at [87, 181] on span "Na fila" at bounding box center [84, 179] width 15 height 7
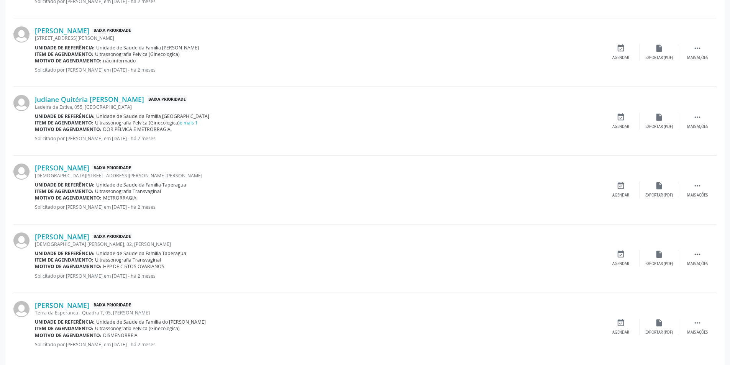
scroll to position [958, 0]
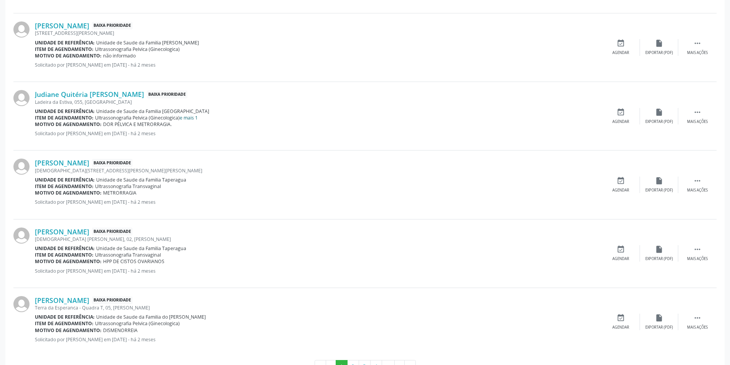
click at [194, 117] on link "e mais 1" at bounding box center [189, 118] width 18 height 7
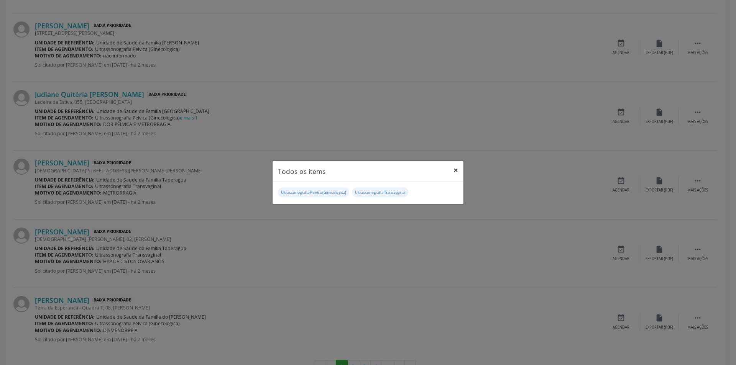
click at [457, 169] on button "×" at bounding box center [455, 170] width 15 height 19
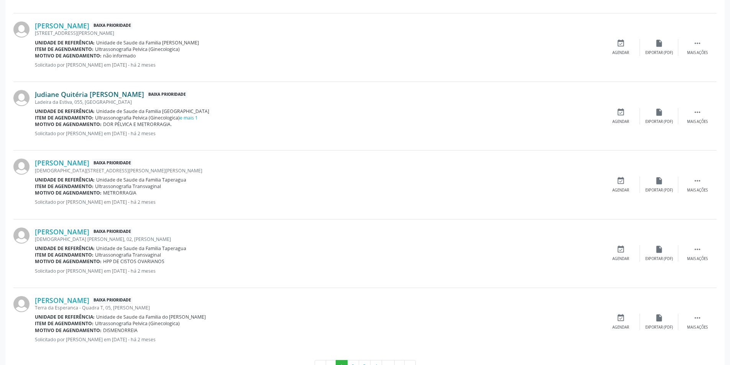
click at [93, 93] on link "Judiane Quitéria Francelino de Brito" at bounding box center [89, 94] width 109 height 8
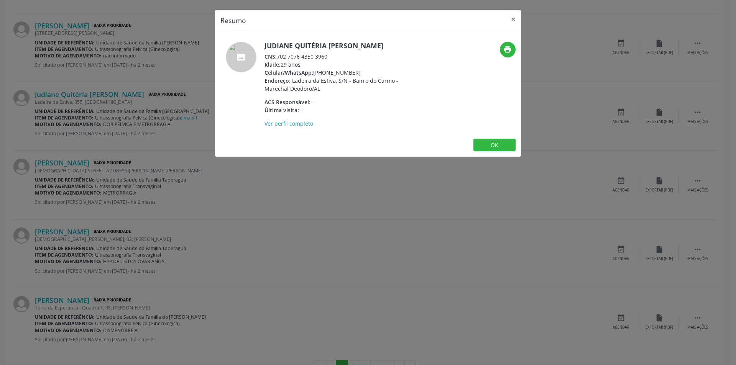
drag, startPoint x: 279, startPoint y: 56, endPoint x: 328, endPoint y: 56, distance: 48.7
click at [328, 56] on div "CNS: 702 7076 4350 3960" at bounding box center [339, 57] width 149 height 8
click at [487, 143] on button "OK" at bounding box center [494, 145] width 42 height 13
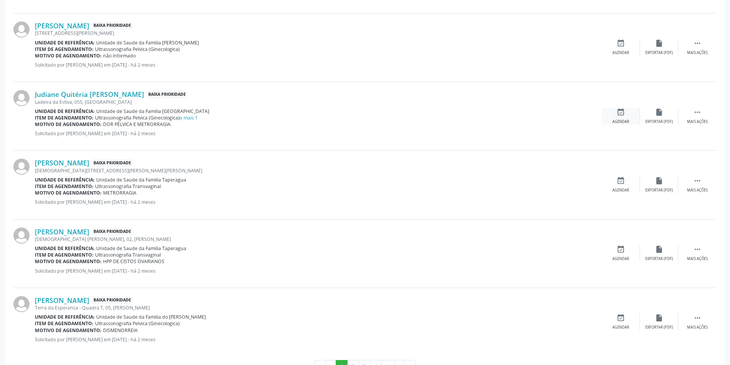
click at [627, 119] on div "Agendar" at bounding box center [621, 121] width 17 height 5
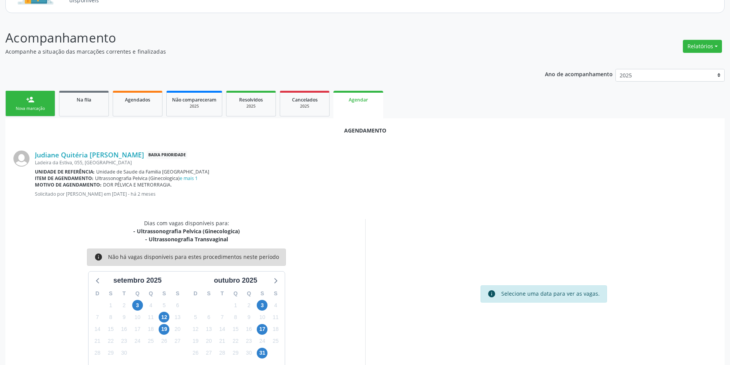
scroll to position [97, 0]
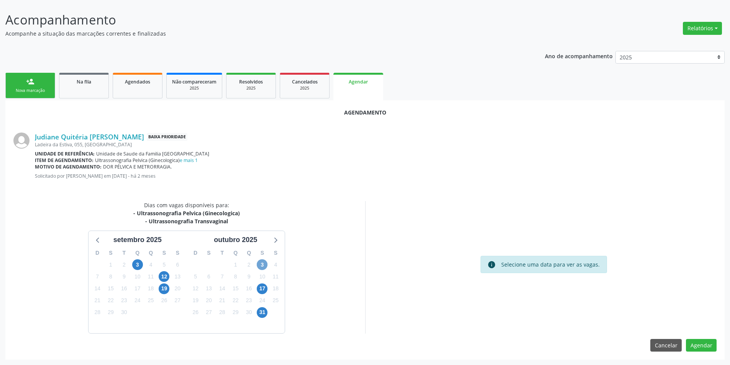
click at [262, 265] on span "3" at bounding box center [262, 265] width 11 height 11
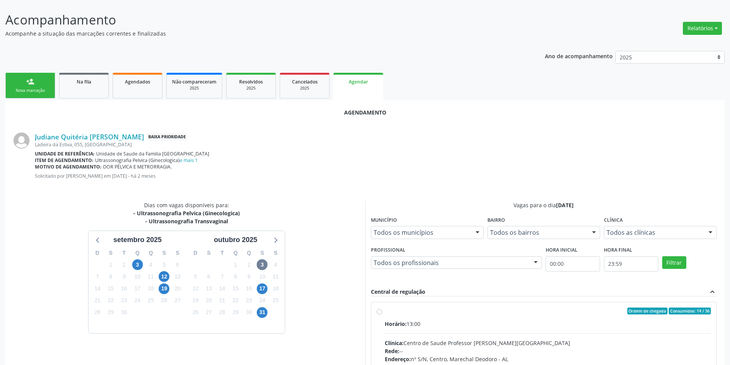
click at [385, 312] on label "Ordem de chegada Consumidos: 14 / 36 Horário: 13:00 Clínica: Centro de Saude Pr…" at bounding box center [548, 367] width 327 height 118
click at [380, 312] on input "Ordem de chegada Consumidos: 14 / 36 Horário: 13:00 Clínica: Centro de Saude Pr…" at bounding box center [379, 311] width 5 height 7
radio input "true"
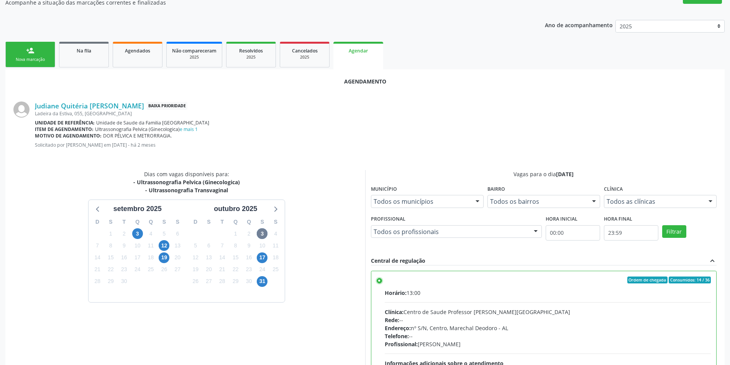
scroll to position [214, 0]
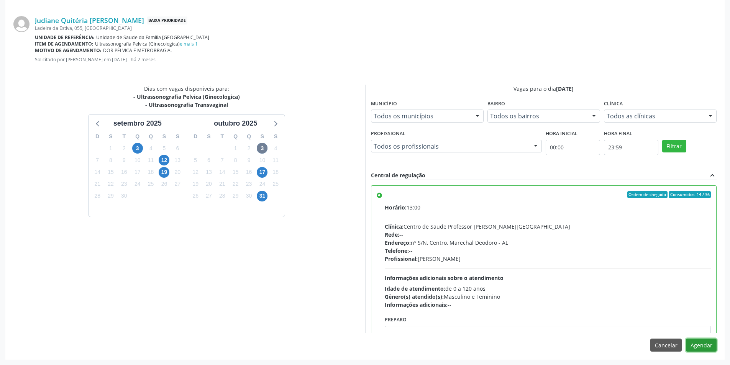
click at [702, 346] on button "Agendar" at bounding box center [701, 345] width 31 height 13
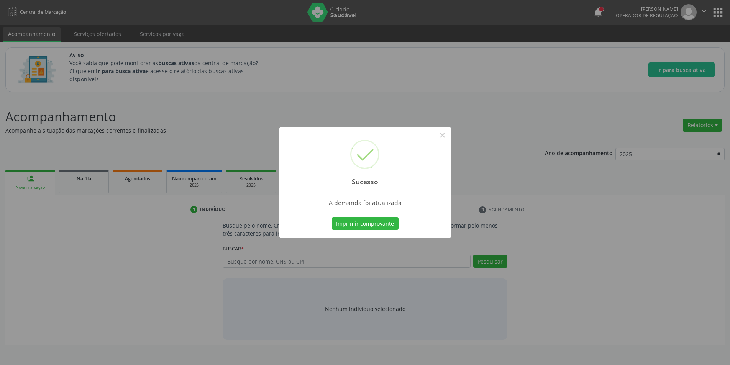
scroll to position [0, 0]
click at [444, 134] on button "×" at bounding box center [445, 135] width 13 height 13
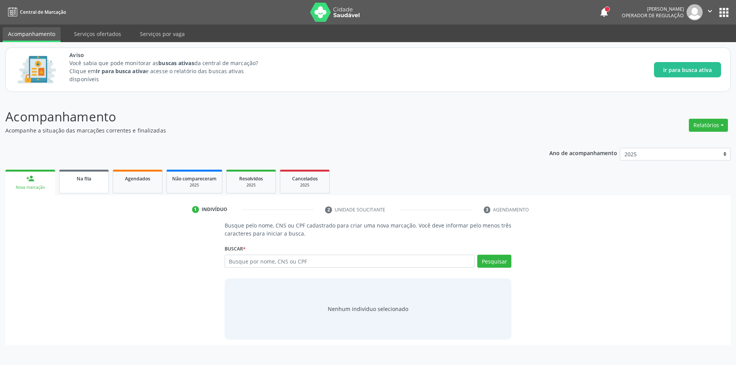
click at [77, 186] on link "Na fila" at bounding box center [84, 182] width 50 height 24
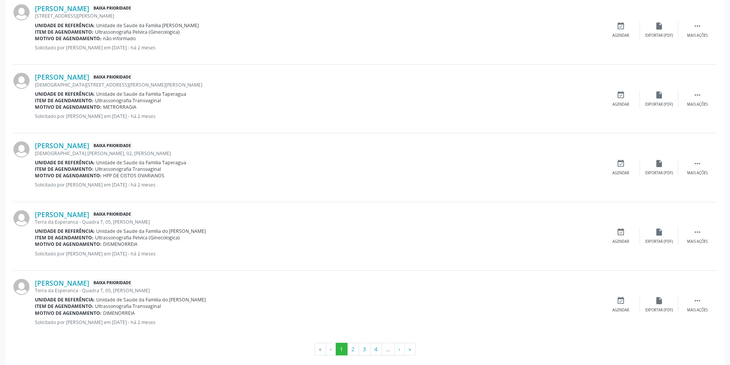
scroll to position [985, 0]
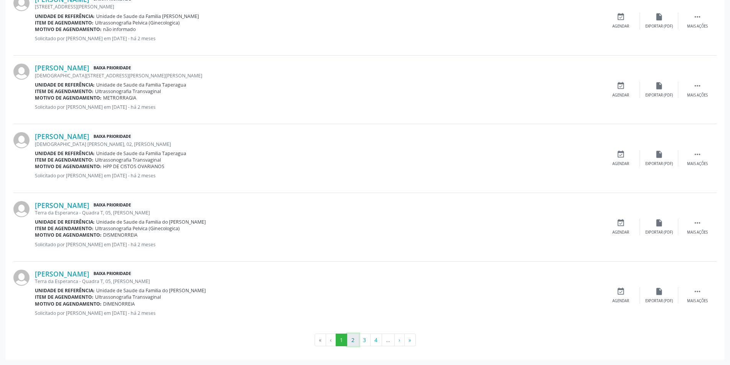
click at [349, 343] on button "2" at bounding box center [353, 340] width 12 height 13
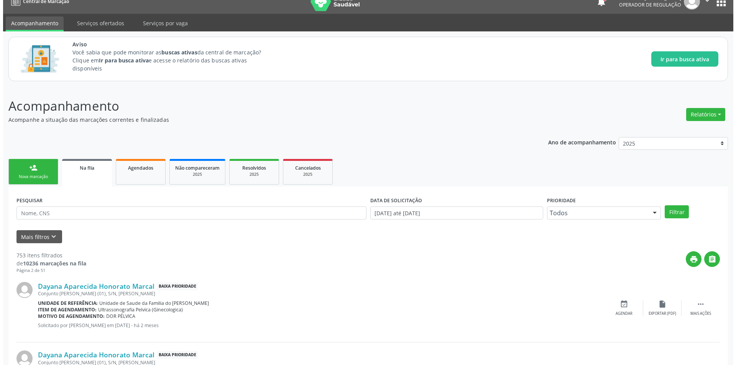
scroll to position [0, 0]
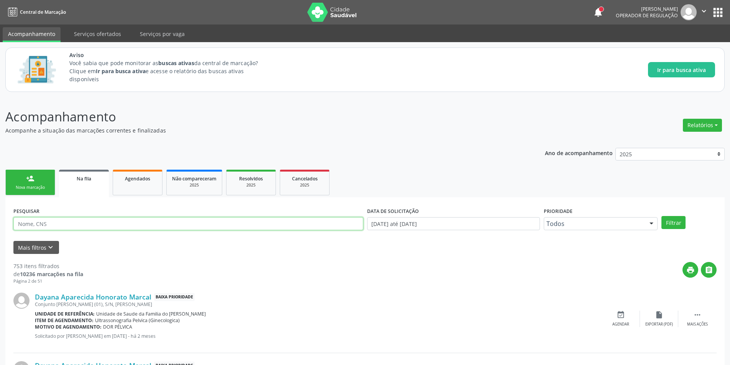
click at [77, 225] on input "text" at bounding box center [188, 223] width 350 height 13
type input "709602602288370"
click at [662, 216] on button "Filtrar" at bounding box center [674, 222] width 24 height 13
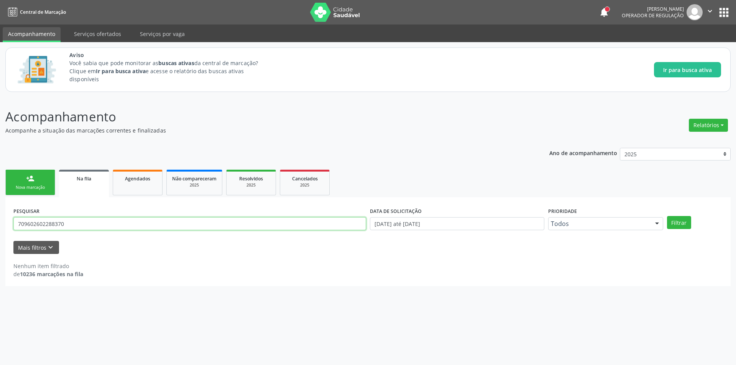
drag, startPoint x: 87, startPoint y: 224, endPoint x: 2, endPoint y: 220, distance: 85.6
click at [0, 222] on div "Acompanhamento Acompanhe a situação das marcações correntes e finalizadas Relat…" at bounding box center [368, 231] width 736 height 268
type input "709602602288370"
click at [667, 216] on button "Filtrar" at bounding box center [679, 222] width 24 height 13
drag, startPoint x: 98, startPoint y: 224, endPoint x: 0, endPoint y: 224, distance: 98.1
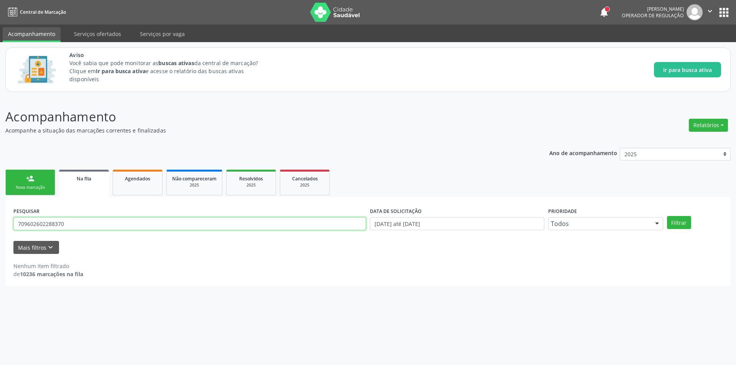
click at [0, 224] on div "Acompanhamento Acompanhe a situação das marcações correntes e finalizadas Relat…" at bounding box center [368, 231] width 736 height 268
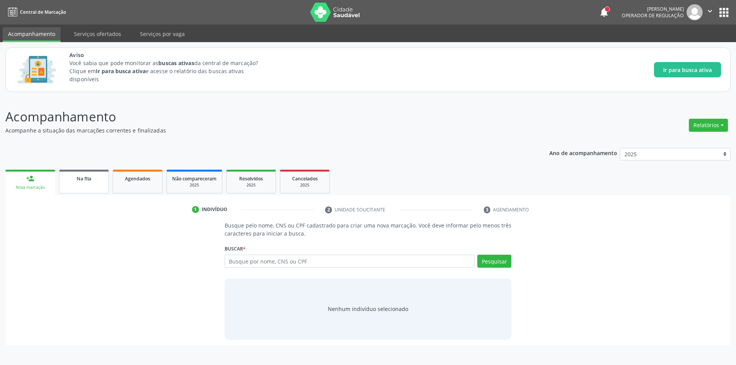
click at [77, 186] on link "Na fila" at bounding box center [84, 182] width 50 height 24
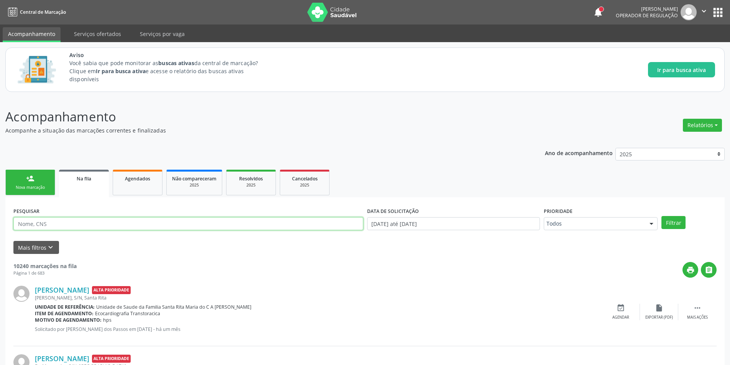
click at [91, 222] on input "text" at bounding box center [188, 223] width 350 height 13
type input "702902564947177"
click at [662, 216] on button "Filtrar" at bounding box center [674, 222] width 24 height 13
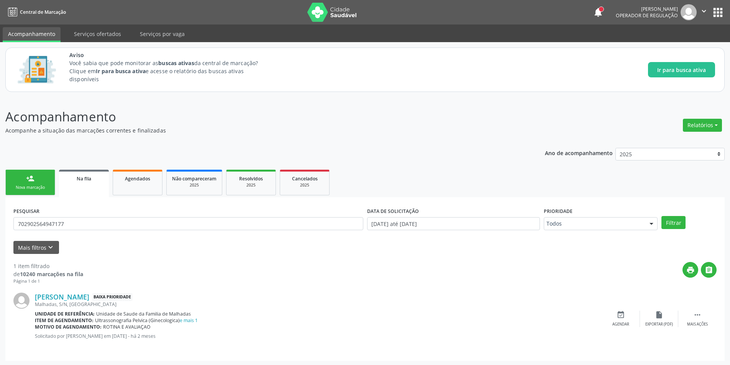
scroll to position [1, 0]
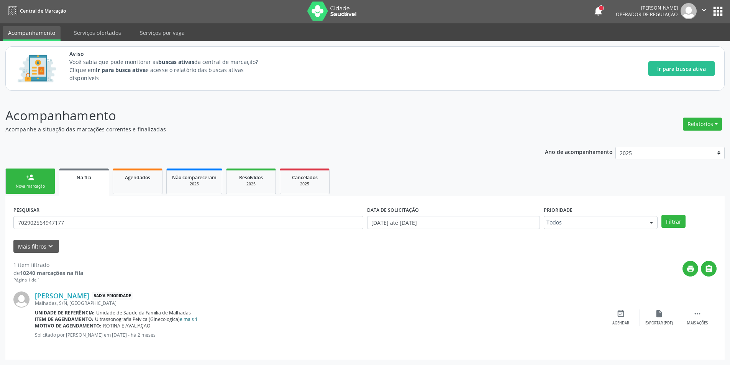
click at [188, 320] on link "e mais 1" at bounding box center [189, 319] width 18 height 7
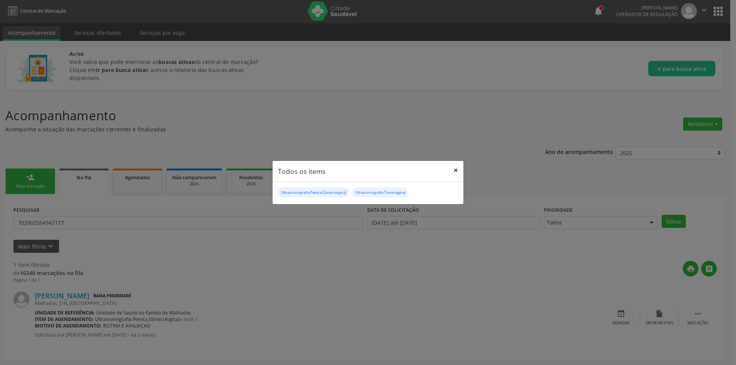
click at [458, 170] on button "×" at bounding box center [455, 170] width 15 height 19
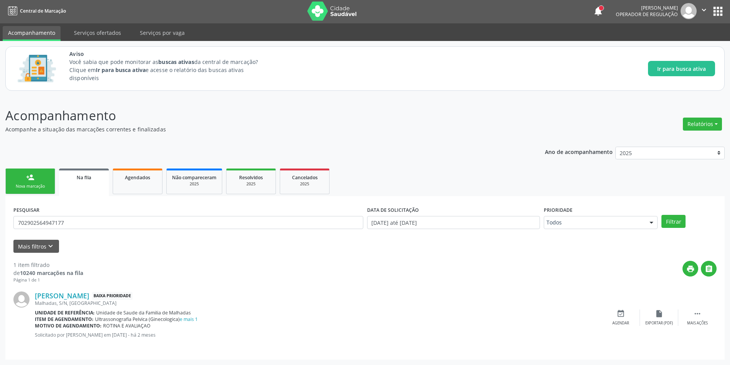
click at [60, 301] on div "Malhadas, S/N, Malhadas" at bounding box center [318, 303] width 567 height 7
click at [61, 299] on link "Gleice Kelly Lins da Silva" at bounding box center [62, 296] width 54 height 8
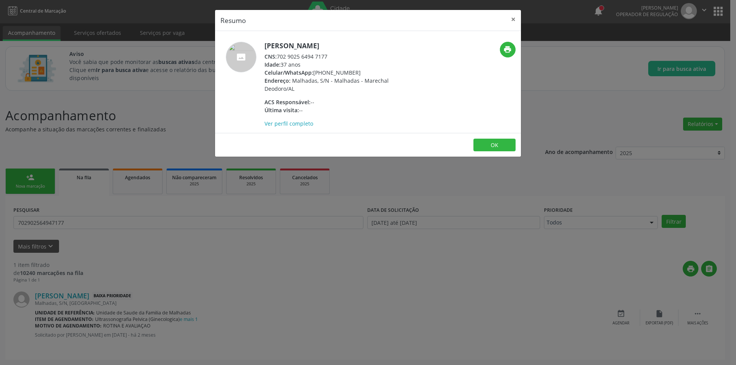
drag, startPoint x: 278, startPoint y: 55, endPoint x: 332, endPoint y: 52, distance: 54.9
click at [332, 53] on div "CNS: 702 9025 6494 7177" at bounding box center [339, 57] width 149 height 8
copy div "702 9025 6494 7177"
click at [493, 150] on button "OK" at bounding box center [494, 145] width 42 height 13
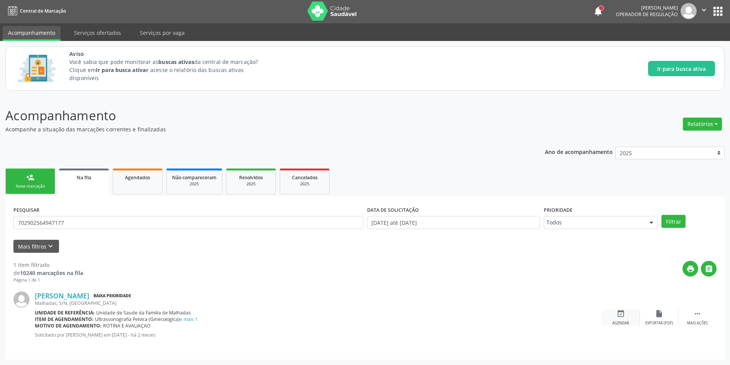
click at [622, 317] on icon "event_available" at bounding box center [621, 314] width 8 height 8
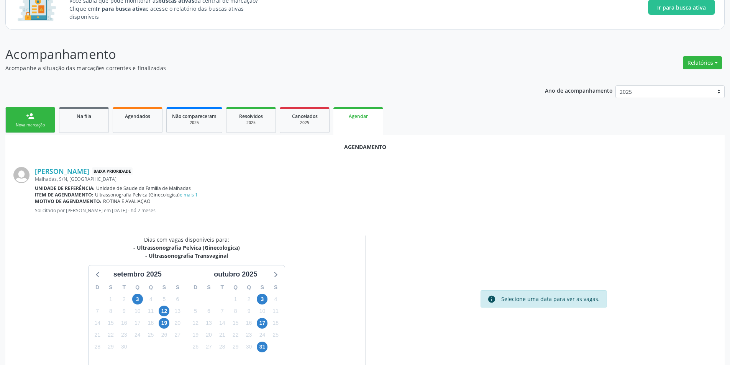
scroll to position [97, 0]
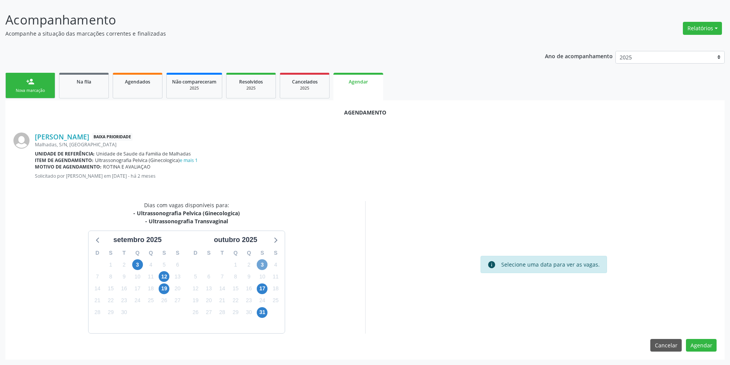
click at [260, 262] on span "3" at bounding box center [262, 265] width 11 height 11
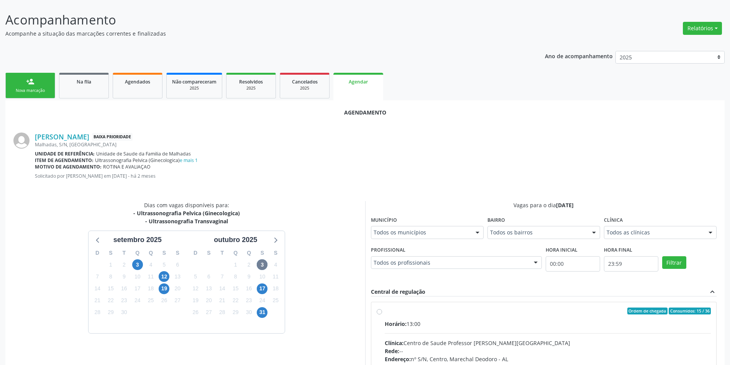
click at [385, 312] on label "Ordem de chegada Consumidos: 15 / 36 Horário: 13:00 Clínica: Centro de Saude Pr…" at bounding box center [548, 367] width 327 height 118
click at [378, 312] on input "Ordem de chegada Consumidos: 15 / 36 Horário: 13:00 Clínica: Centro de Saude Pr…" at bounding box center [379, 311] width 5 height 7
radio input "true"
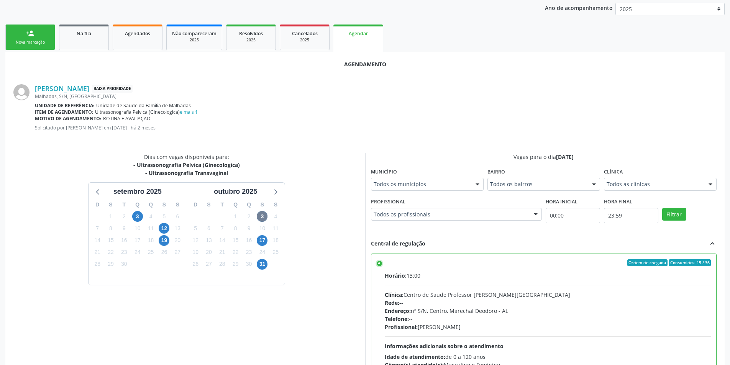
scroll to position [214, 0]
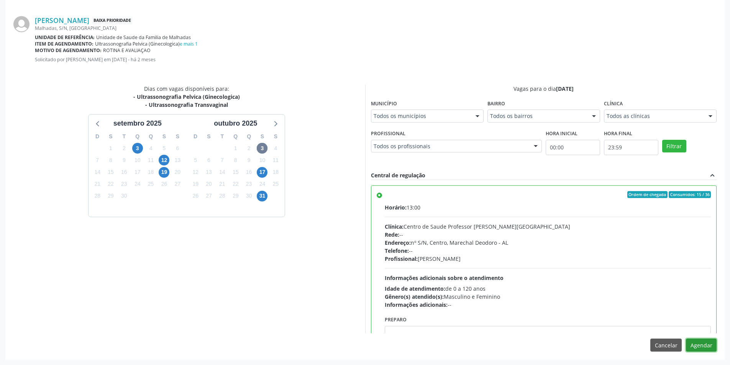
click at [707, 343] on button "Agendar" at bounding box center [701, 345] width 31 height 13
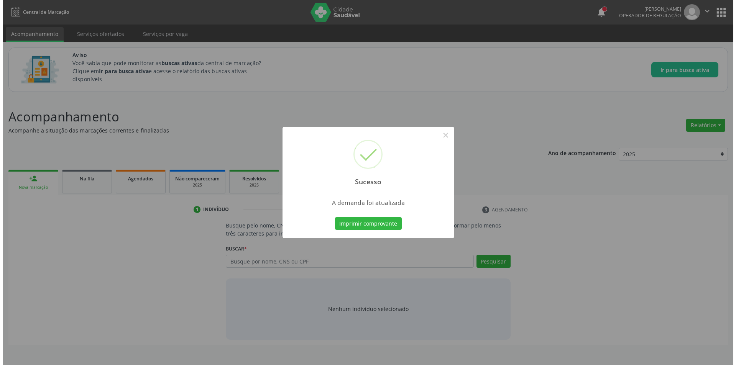
scroll to position [0, 0]
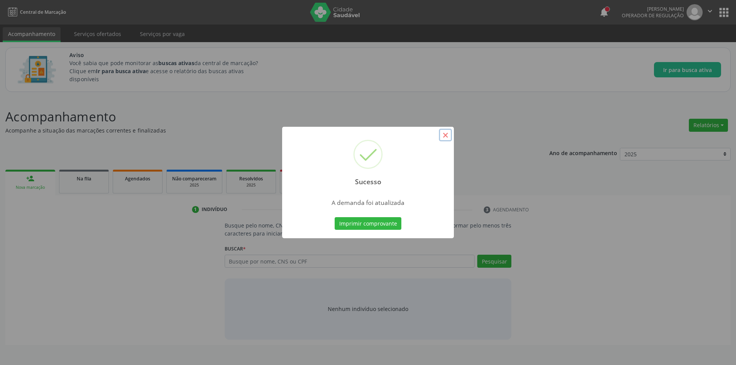
click at [449, 135] on button "×" at bounding box center [445, 135] width 13 height 13
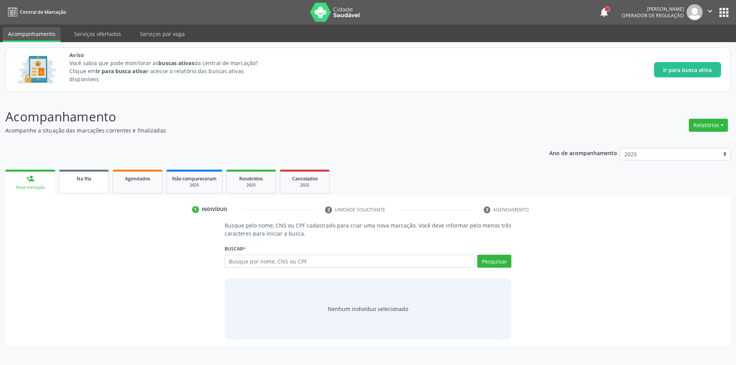
click at [92, 183] on link "Na fila" at bounding box center [84, 182] width 50 height 24
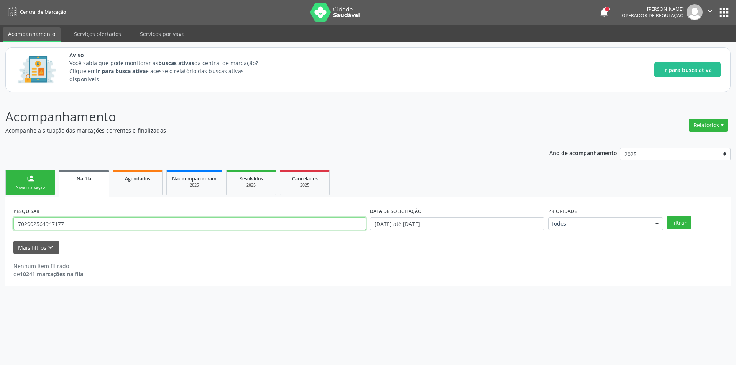
drag, startPoint x: 43, startPoint y: 222, endPoint x: 0, endPoint y: 217, distance: 42.9
click at [0, 220] on div "Acompanhamento Acompanhe a situação das marcações correntes e finalizadas Relat…" at bounding box center [368, 231] width 736 height 268
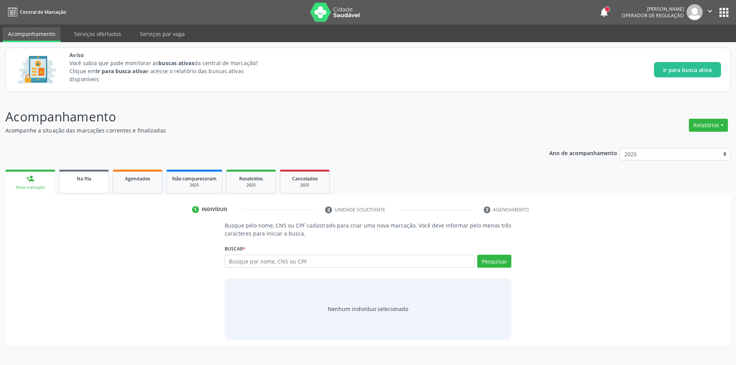
click at [66, 183] on link "Na fila" at bounding box center [84, 182] width 50 height 24
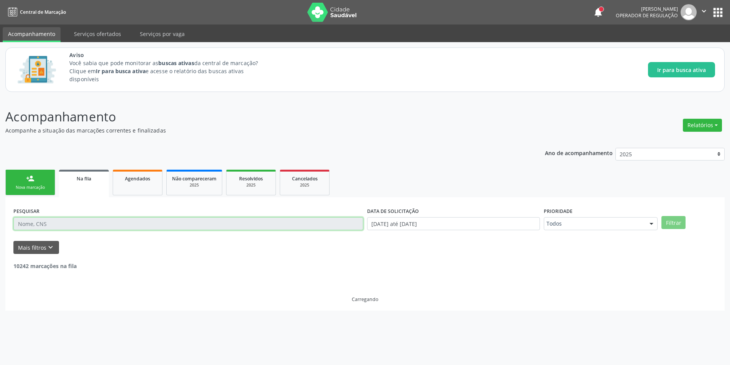
click at [89, 222] on input "text" at bounding box center [188, 223] width 350 height 13
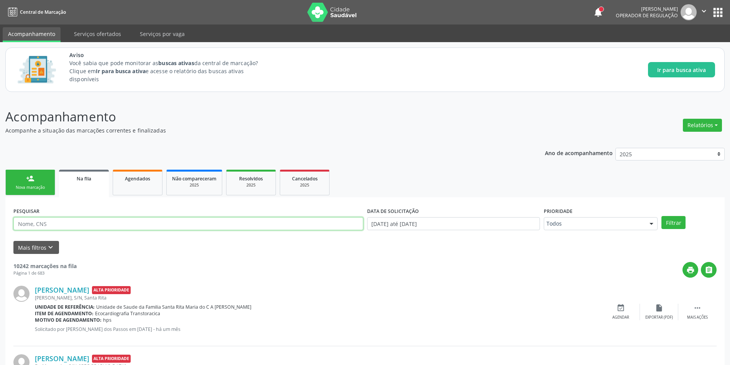
paste input "709602602288376"
type input "709602602288376"
click at [682, 224] on button "Filtrar" at bounding box center [674, 222] width 24 height 13
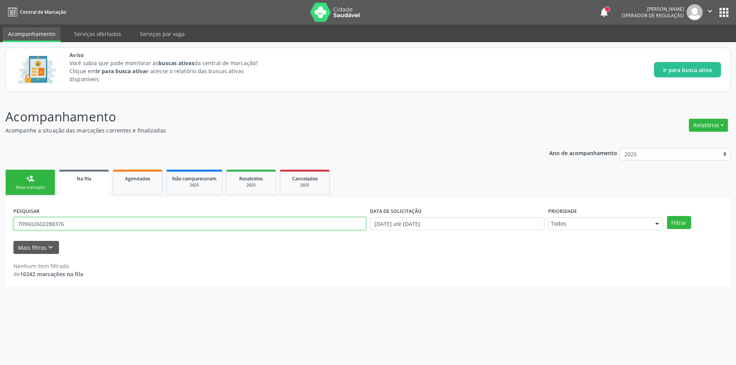
click at [78, 227] on input "709602602288376" at bounding box center [189, 223] width 353 height 13
click at [108, 227] on input "709602602288376" at bounding box center [189, 223] width 353 height 13
click at [667, 216] on button "Filtrar" at bounding box center [679, 222] width 24 height 13
drag, startPoint x: 81, startPoint y: 224, endPoint x: 0, endPoint y: 225, distance: 81.3
click at [0, 225] on div "Acompanhamento Acompanhe a situação das marcações correntes e finalizadas Relat…" at bounding box center [368, 231] width 736 height 268
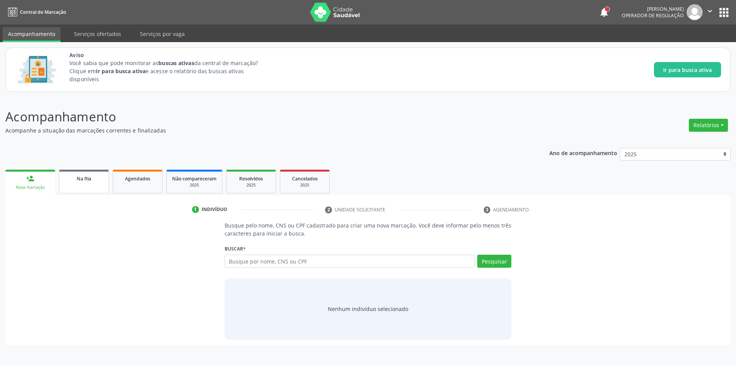
click at [90, 179] on span "Na fila" at bounding box center [84, 179] width 15 height 7
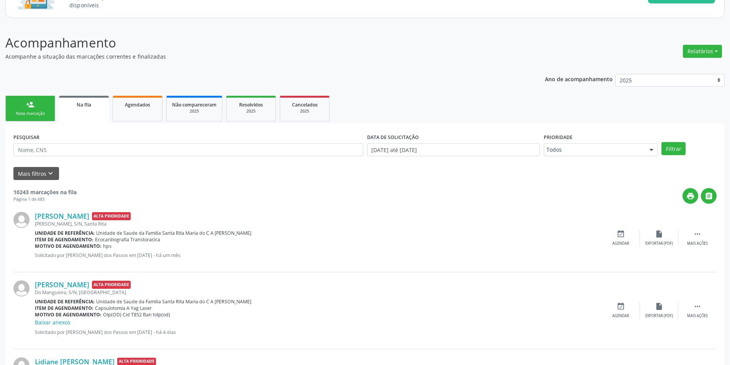
scroll to position [77, 0]
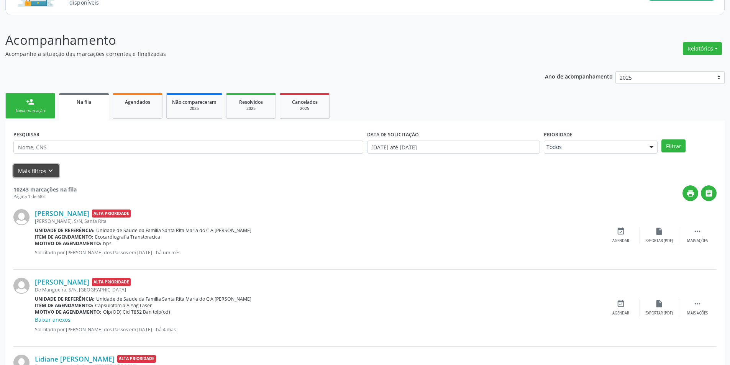
click at [46, 170] on icon "keyboard_arrow_down" at bounding box center [50, 171] width 8 height 8
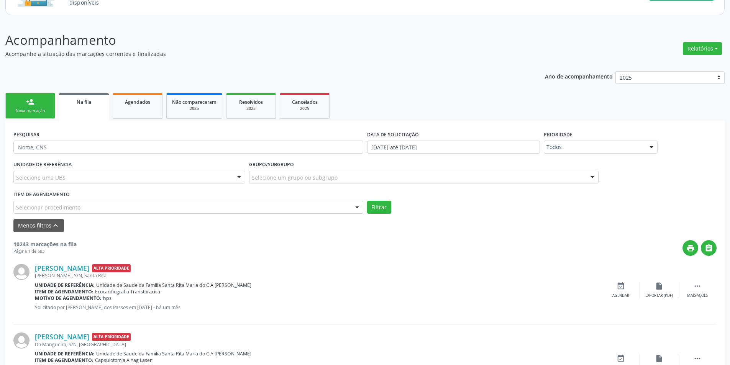
click at [381, 178] on div "Selecione um grupo ou subgrupo" at bounding box center [424, 177] width 350 height 13
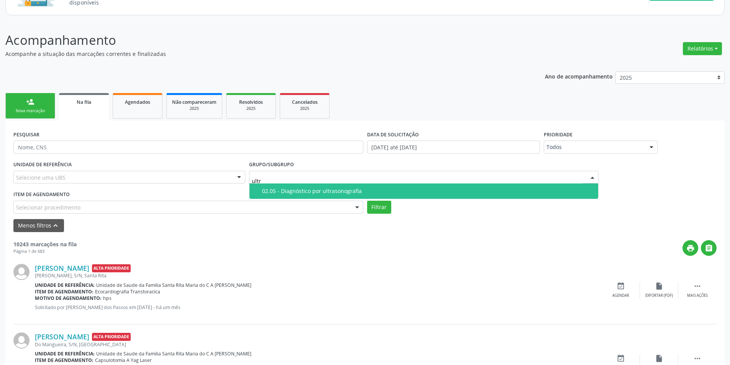
type input "ultra"
click at [340, 187] on span "02.05 - Diagnóstico por ultrasonografia" at bounding box center [424, 191] width 349 height 15
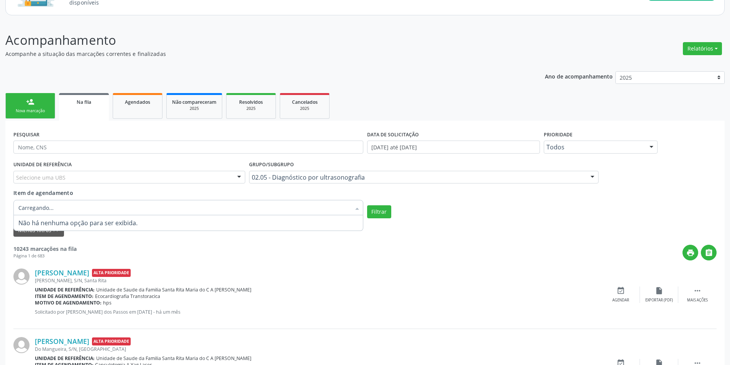
click at [174, 204] on div at bounding box center [188, 207] width 350 height 15
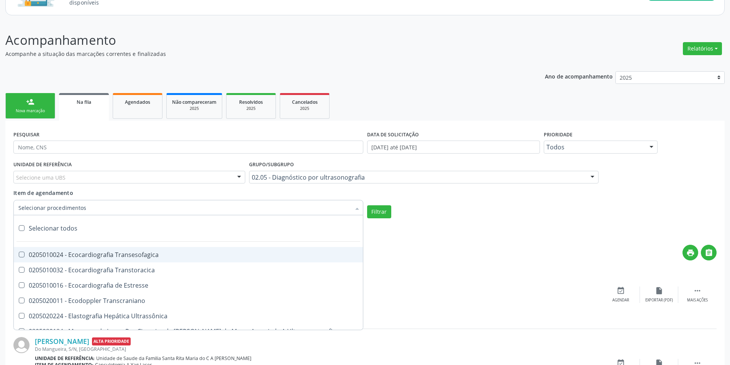
click at [220, 208] on div at bounding box center [188, 207] width 350 height 15
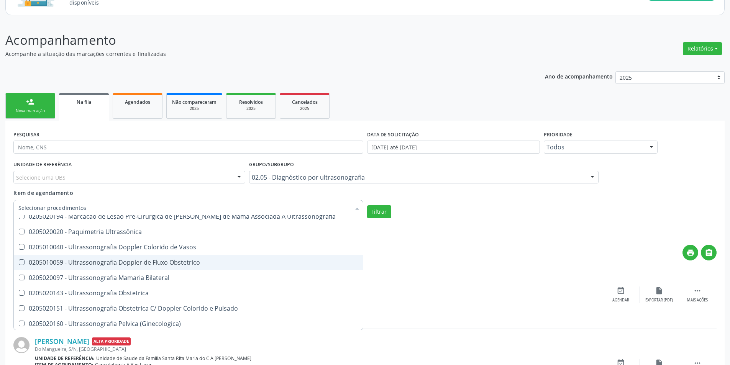
scroll to position [153, 0]
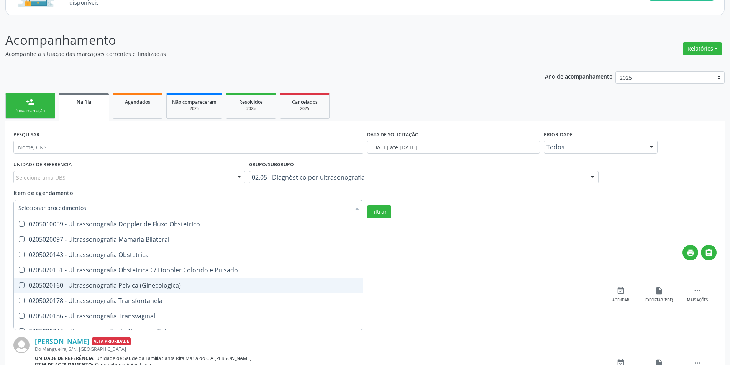
click at [174, 283] on div "0205020160 - Ultrassonografia Pelvica (Ginecologica)" at bounding box center [188, 286] width 340 height 6
checkbox \(Ginecologica\) "true"
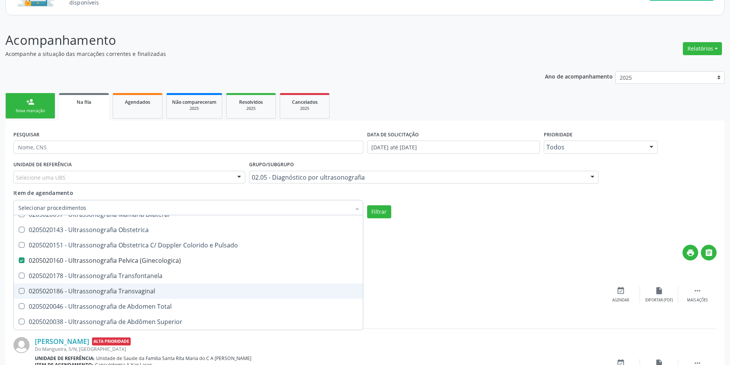
scroll to position [192, 0]
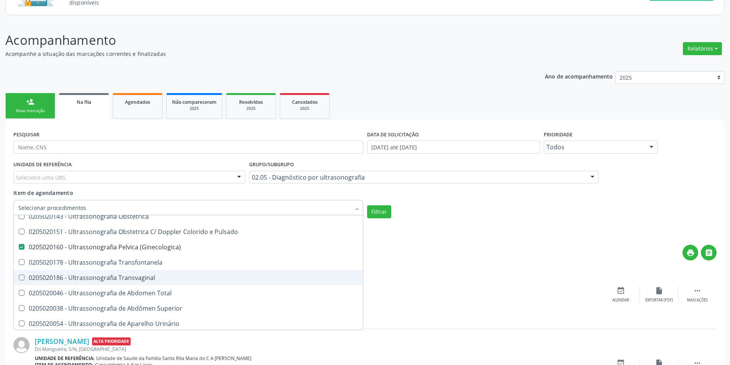
click at [151, 278] on div "0205020186 - Ultrassonografia Transvaginal" at bounding box center [188, 278] width 340 height 6
checkbox Transvaginal "true"
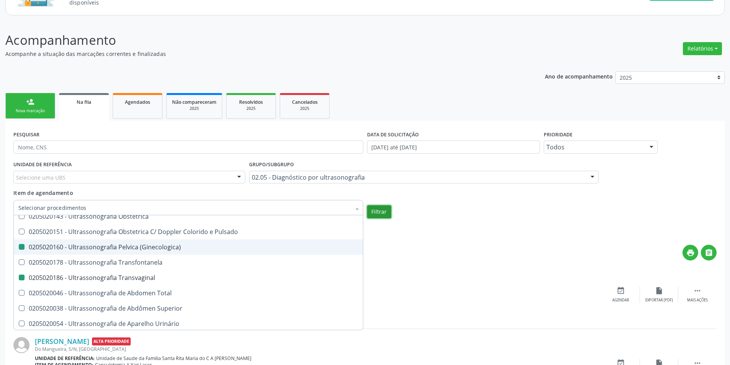
checkbox Transtoracica "true"
checkbox Estresse "true"
checkbox \(Ginecologica\) "false"
checkbox Transvaginal "false"
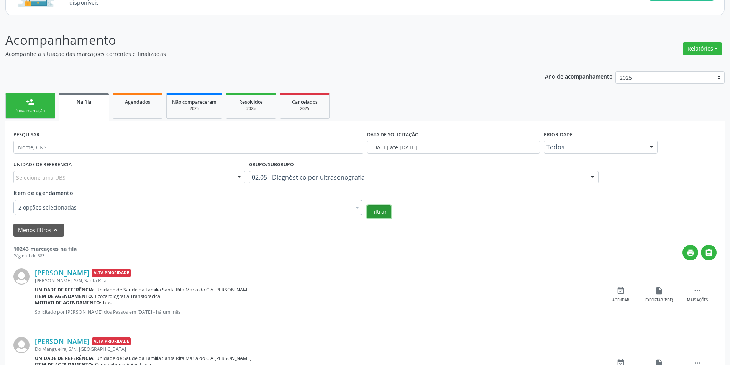
click at [385, 212] on button "Filtrar" at bounding box center [379, 211] width 24 height 13
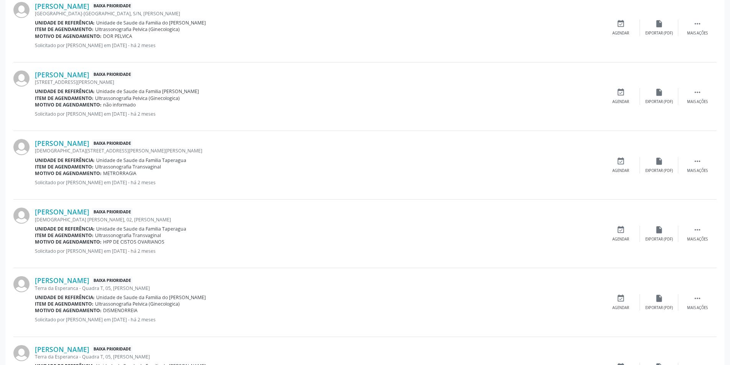
scroll to position [997, 0]
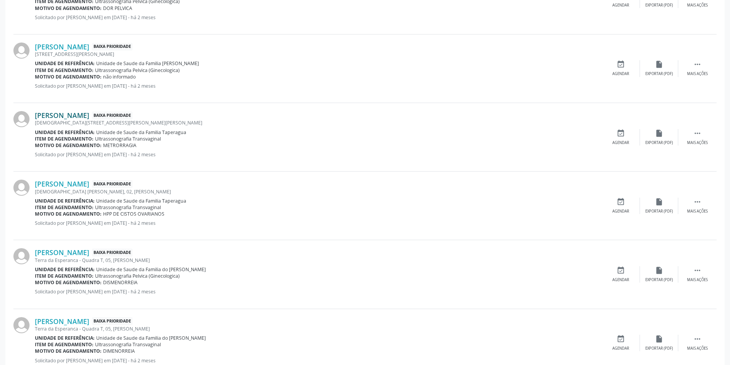
click at [70, 116] on link "[PERSON_NAME]" at bounding box center [62, 115] width 54 height 8
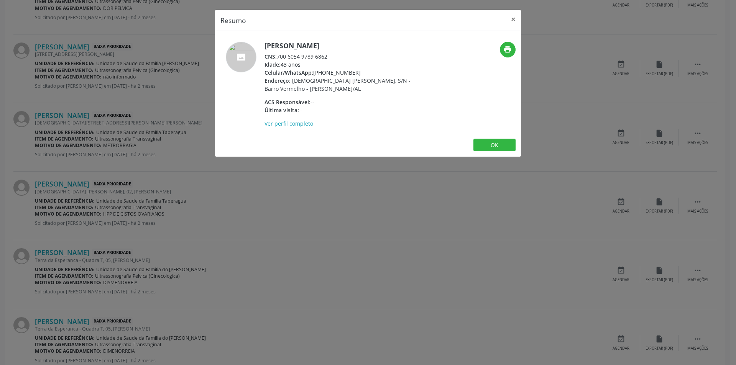
drag, startPoint x: 279, startPoint y: 55, endPoint x: 329, endPoint y: 55, distance: 50.2
click at [329, 55] on div "CNS: 700 6054 9789 6862" at bounding box center [339, 57] width 149 height 8
copy div "700 6054 9789 6862"
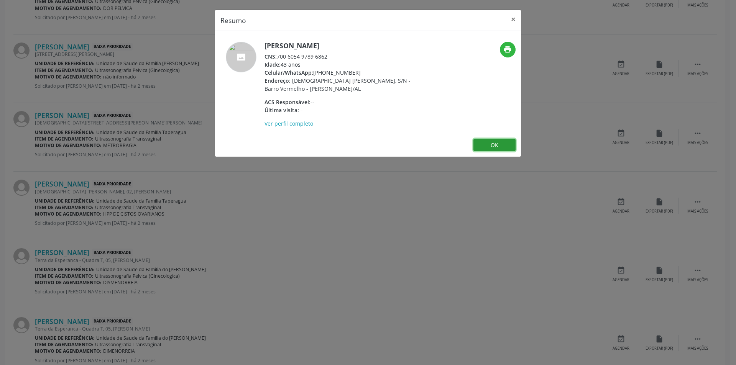
click at [488, 145] on button "OK" at bounding box center [494, 145] width 42 height 13
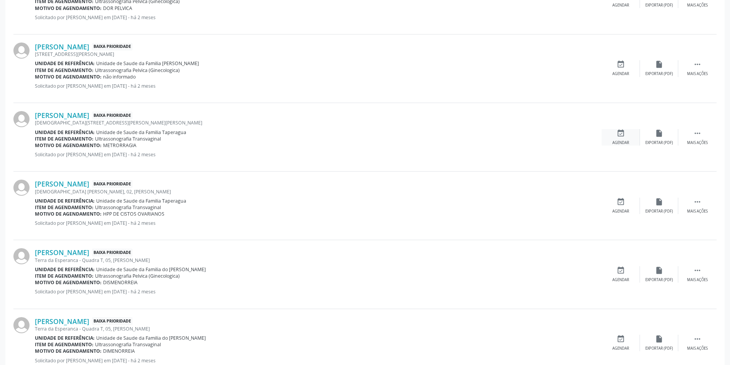
click at [621, 135] on icon "event_available" at bounding box center [621, 133] width 8 height 8
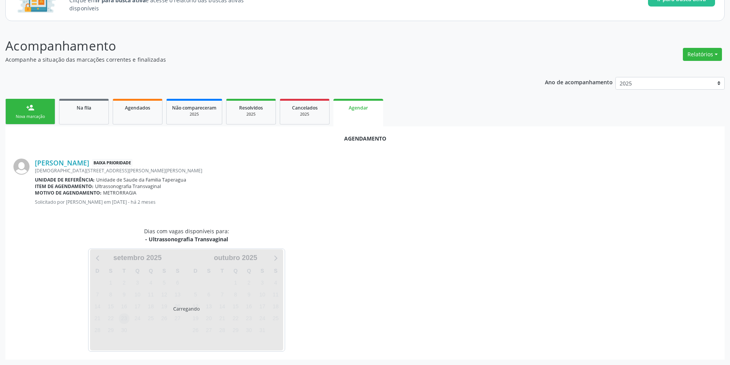
scroll to position [89, 0]
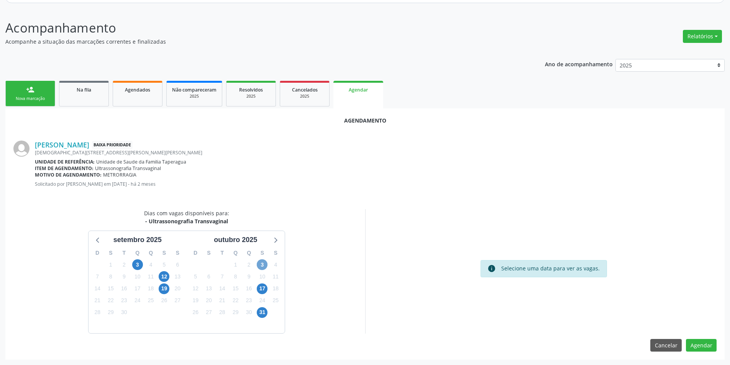
click at [261, 261] on span "3" at bounding box center [262, 265] width 11 height 11
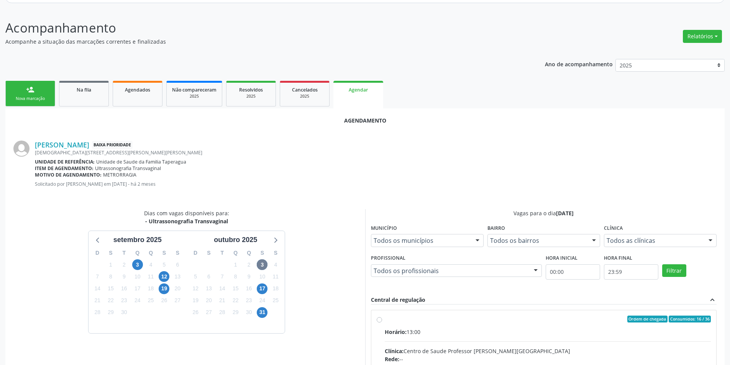
click at [380, 321] on input "Ordem de chegada Consumidos: 16 / 36 Horário: 13:00 Clínica: Centro de Saude Pr…" at bounding box center [379, 319] width 5 height 7
radio input "true"
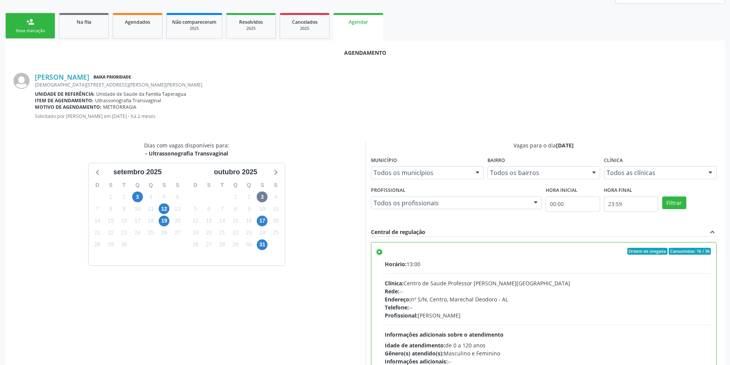
scroll to position [214, 0]
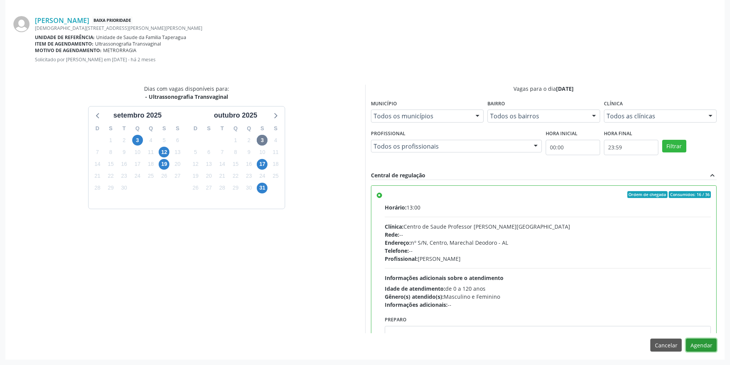
click at [705, 347] on button "Agendar" at bounding box center [701, 345] width 31 height 13
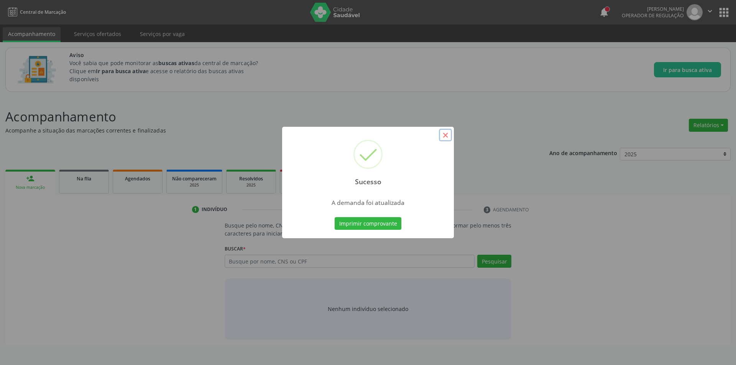
click at [449, 137] on button "×" at bounding box center [445, 135] width 13 height 13
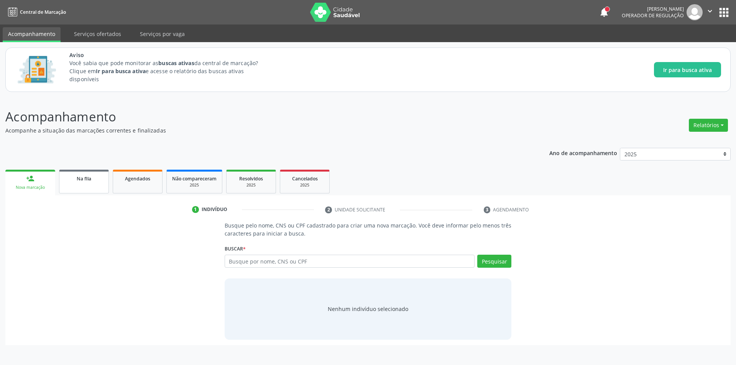
click at [89, 181] on span "Na fila" at bounding box center [84, 179] width 15 height 7
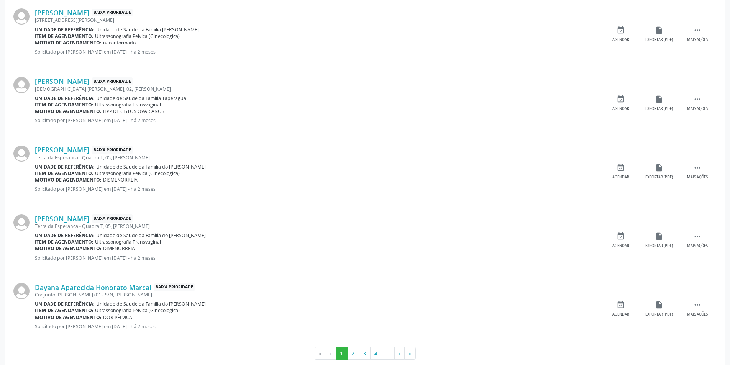
scroll to position [985, 0]
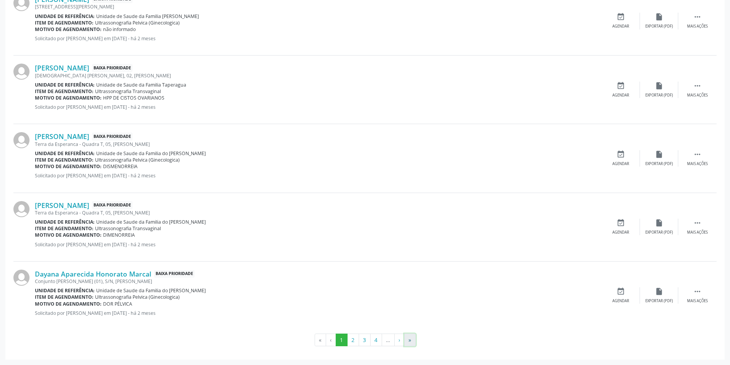
click at [411, 341] on button "»" at bounding box center [410, 340] width 12 height 13
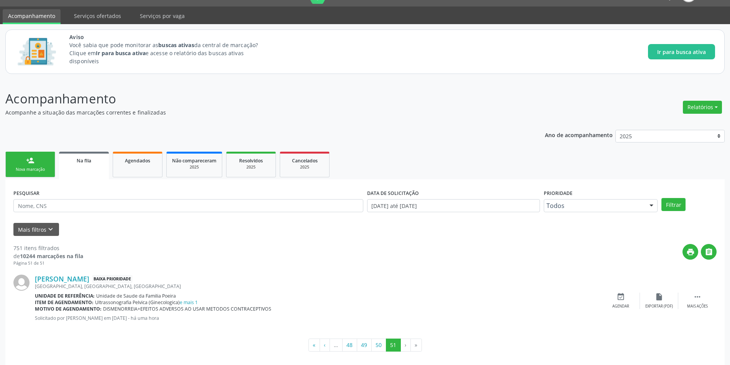
scroll to position [23, 0]
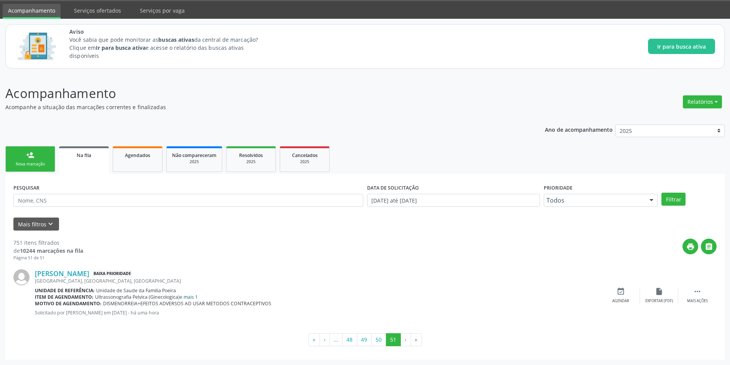
click at [189, 297] on link "e mais 1" at bounding box center [189, 297] width 18 height 7
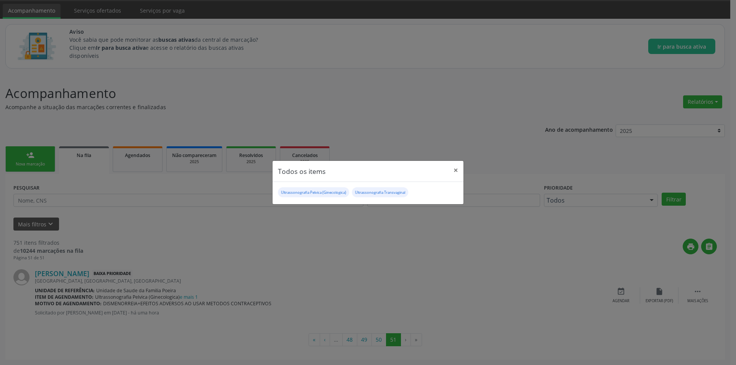
click at [514, 273] on div "Todos os items × Ultrassonografia Pelvica (Ginecologica) Ultrassonografia Trans…" at bounding box center [368, 182] width 736 height 365
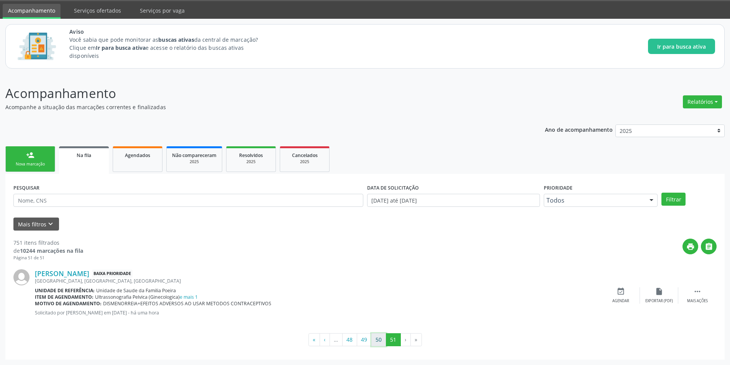
click at [381, 340] on button "50" at bounding box center [378, 340] width 15 height 13
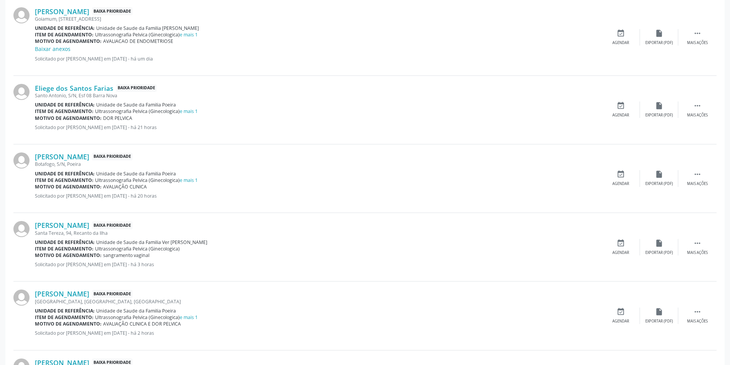
scroll to position [1001, 0]
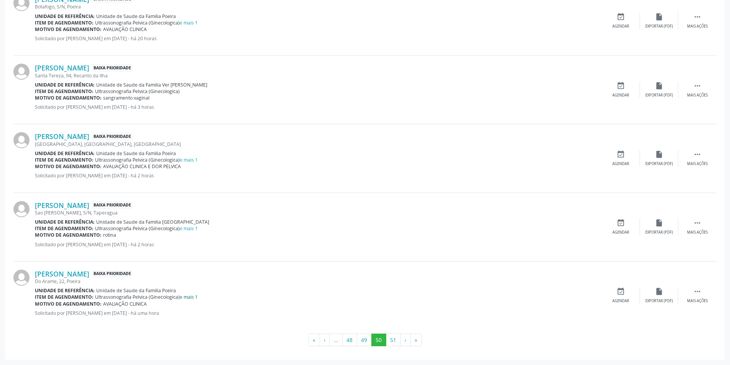
click at [192, 296] on link "e mais 1" at bounding box center [189, 297] width 18 height 7
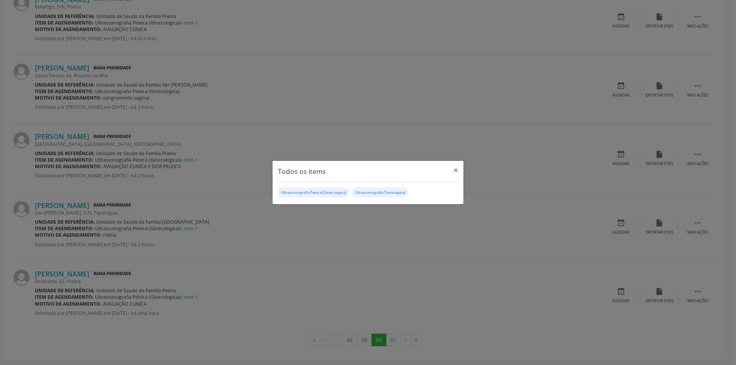
click at [455, 311] on div "Todos os items × Ultrassonografia Pelvica (Ginecologica) Ultrassonografia Trans…" at bounding box center [368, 182] width 736 height 365
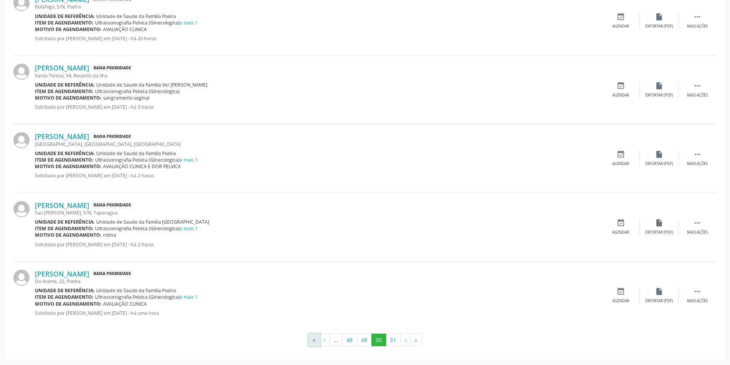
click at [316, 341] on button "«" at bounding box center [315, 340] width 12 height 13
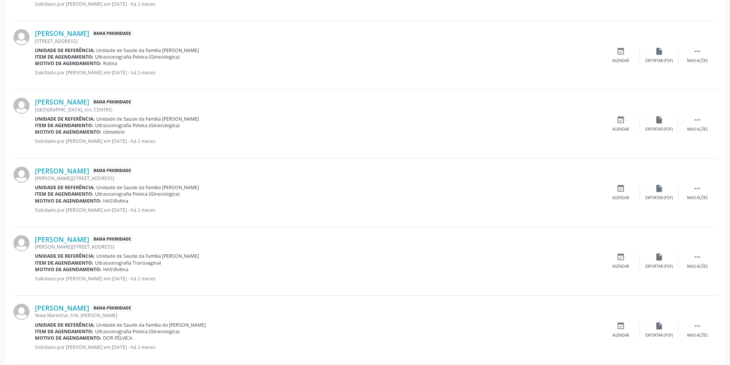
scroll to position [230, 0]
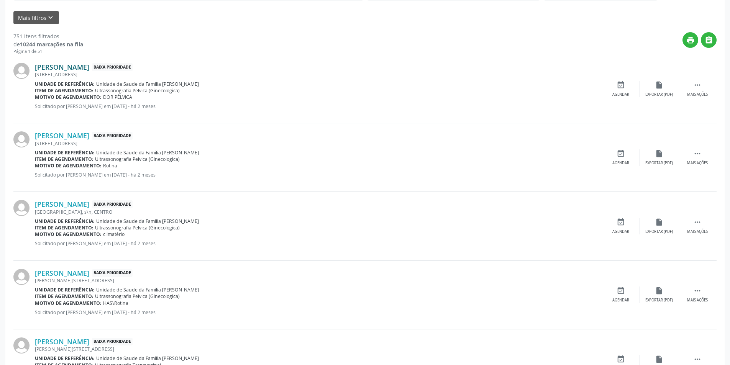
click at [82, 68] on link "[PERSON_NAME]" at bounding box center [62, 67] width 54 height 8
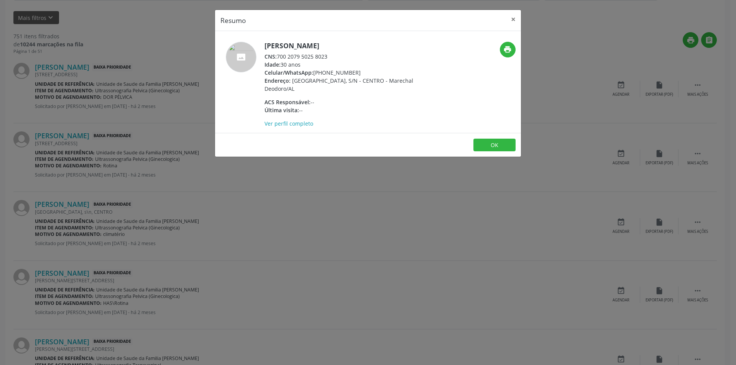
drag, startPoint x: 278, startPoint y: 56, endPoint x: 337, endPoint y: 56, distance: 59.8
click at [337, 56] on div "CNS: 700 2079 5025 8023" at bounding box center [339, 57] width 149 height 8
copy div "700 2079 5025 8023"
click at [495, 140] on button "OK" at bounding box center [494, 145] width 42 height 13
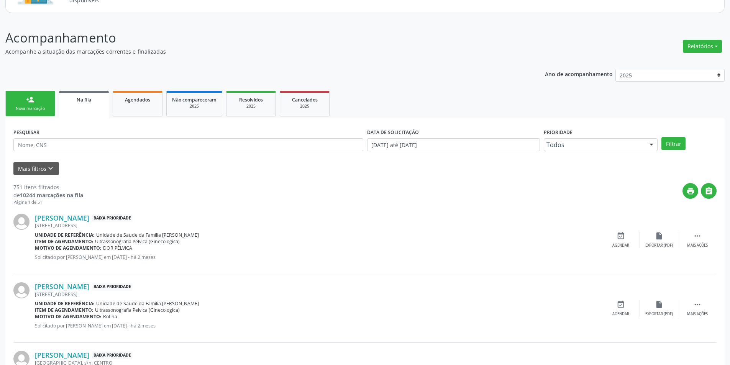
scroll to position [153, 0]
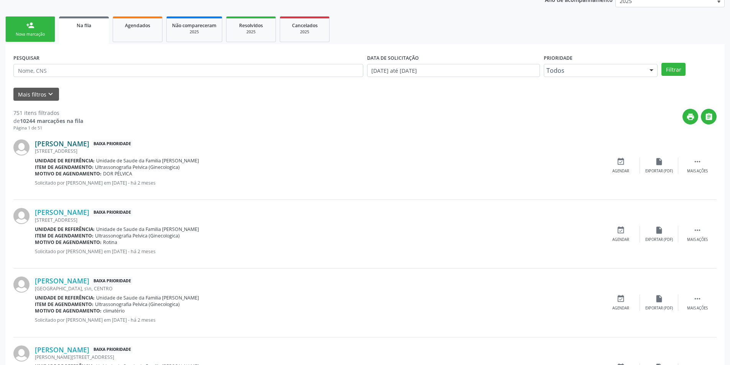
click at [89, 143] on link "[PERSON_NAME]" at bounding box center [62, 144] width 54 height 8
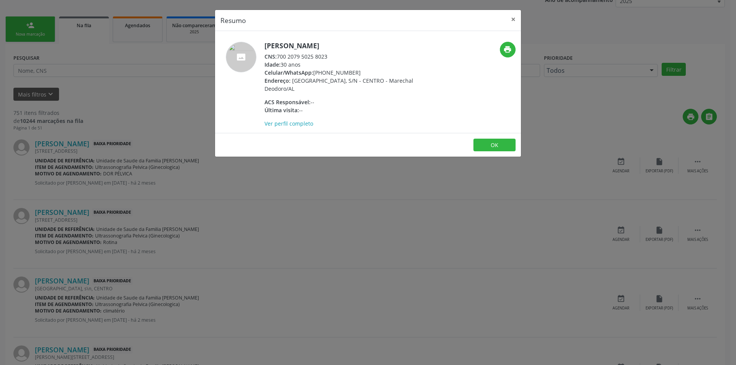
drag, startPoint x: 277, startPoint y: 57, endPoint x: 341, endPoint y: 55, distance: 63.7
click at [342, 55] on div "CNS: 700 2079 5025 8023" at bounding box center [339, 57] width 149 height 8
click at [322, 54] on div "CNS: 700 2079 5025 8023" at bounding box center [339, 57] width 149 height 8
click at [317, 54] on div "CNS: 700 2079 5025 8023" at bounding box center [339, 57] width 149 height 8
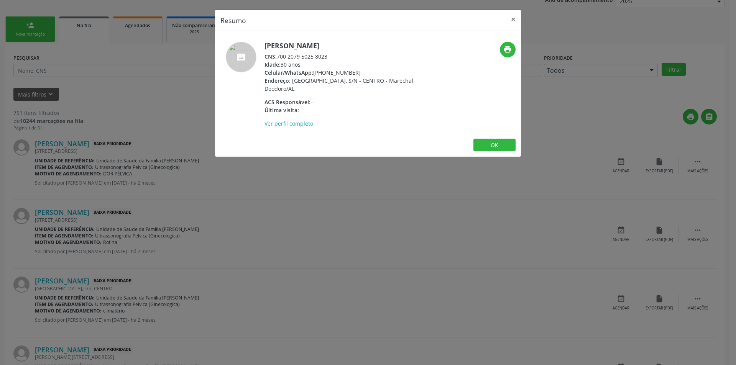
click at [317, 54] on div "CNS: 700 2079 5025 8023" at bounding box center [339, 57] width 149 height 8
click at [336, 59] on div "CNS: 700 2079 5025 8023" at bounding box center [339, 57] width 149 height 8
drag, startPoint x: 327, startPoint y: 57, endPoint x: 279, endPoint y: 54, distance: 48.8
click at [279, 54] on div "CNS: 700 2079 5025 8023" at bounding box center [339, 57] width 149 height 8
copy div "700 2079 5025 8023"
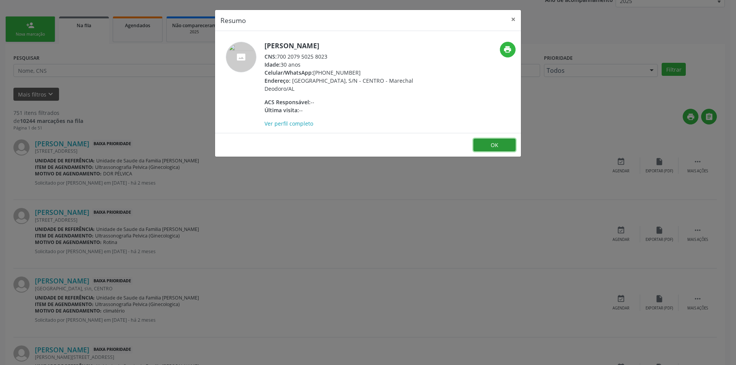
click at [503, 145] on button "OK" at bounding box center [494, 145] width 42 height 13
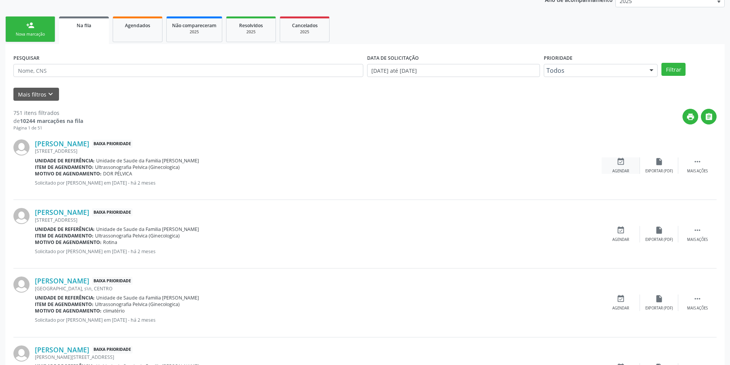
click at [624, 162] on icon "event_available" at bounding box center [621, 162] width 8 height 8
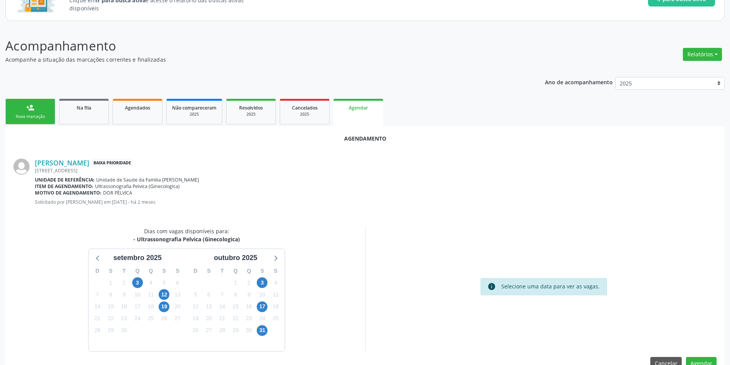
scroll to position [89, 0]
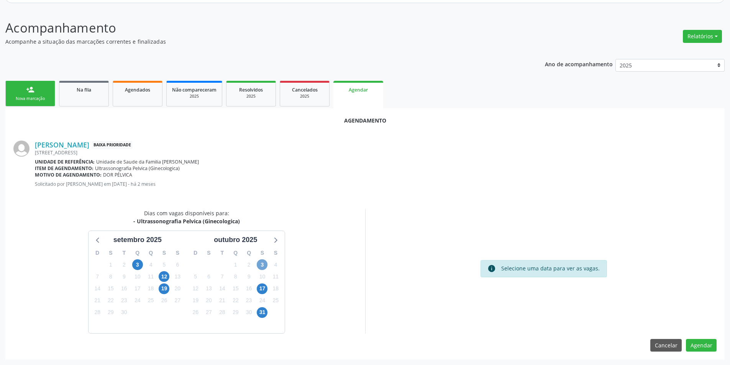
click at [261, 265] on span "3" at bounding box center [262, 265] width 11 height 11
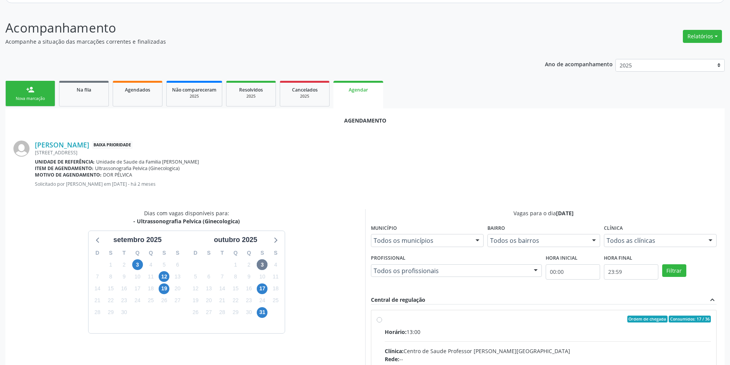
click at [382, 322] on input "Ordem de chegada Consumidos: 17 / 36 Horário: 13:00 Clínica: Centro de Saude Pr…" at bounding box center [379, 319] width 5 height 7
radio input "true"
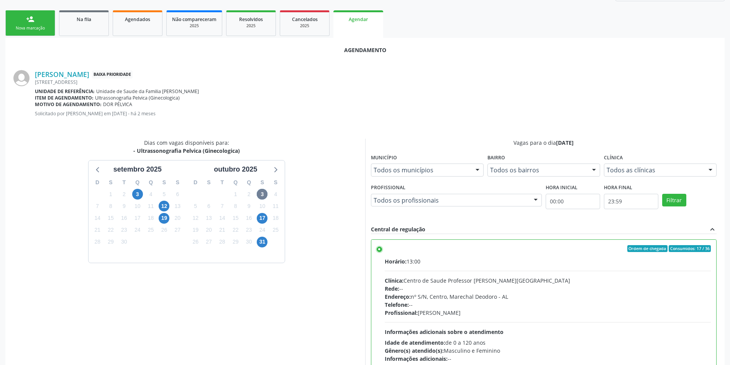
scroll to position [214, 0]
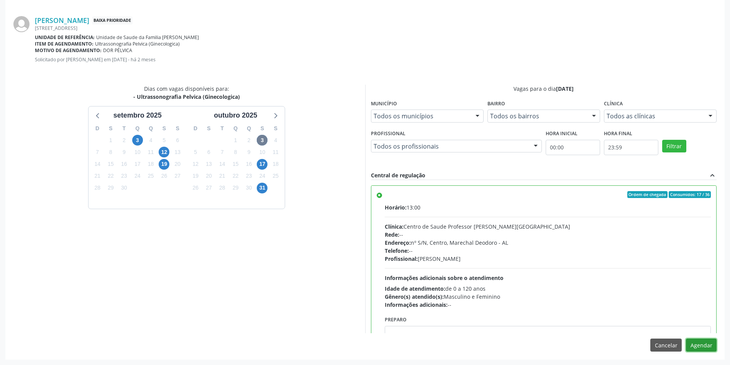
click at [706, 347] on button "Agendar" at bounding box center [701, 345] width 31 height 13
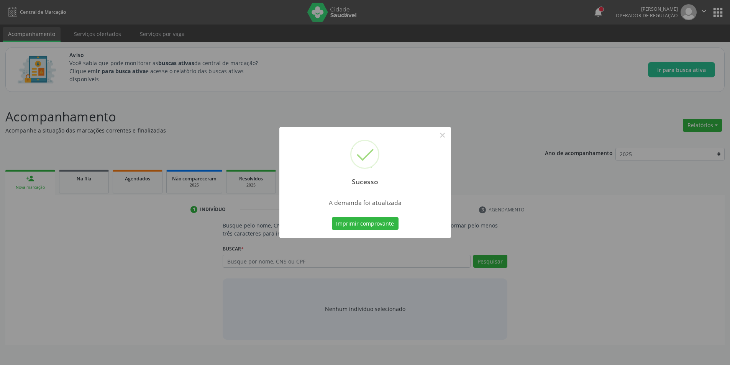
scroll to position [0, 0]
click at [447, 131] on button "×" at bounding box center [445, 135] width 13 height 13
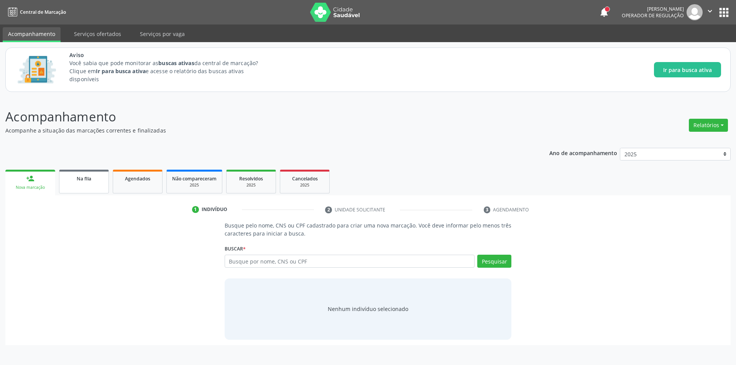
click at [87, 181] on span "Na fila" at bounding box center [84, 179] width 15 height 7
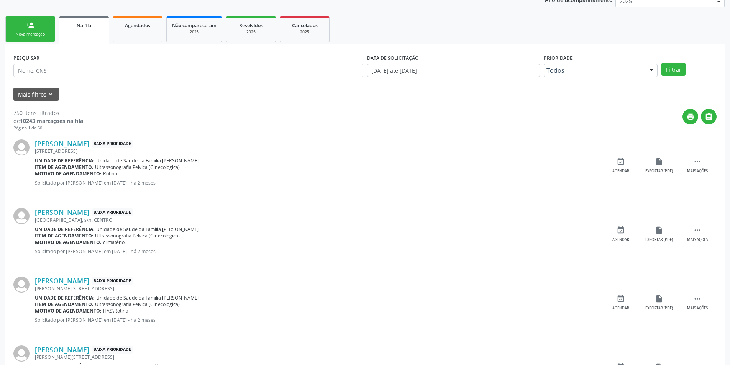
scroll to position [230, 0]
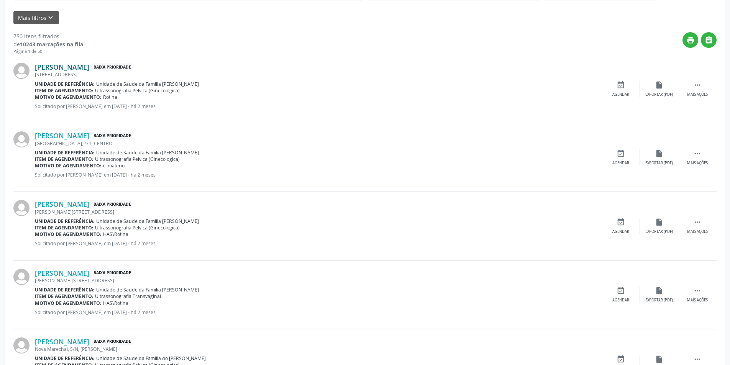
click at [89, 65] on link "[PERSON_NAME]" at bounding box center [62, 67] width 54 height 8
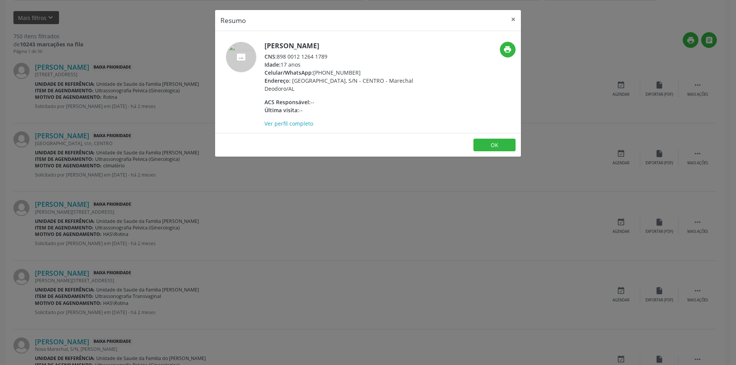
drag, startPoint x: 279, startPoint y: 56, endPoint x: 332, endPoint y: 56, distance: 52.9
click at [332, 56] on div "CNS: 898 0012 1264 1789" at bounding box center [339, 57] width 149 height 8
copy div "898 0012 1264 1789"
click at [498, 147] on button "OK" at bounding box center [494, 145] width 42 height 13
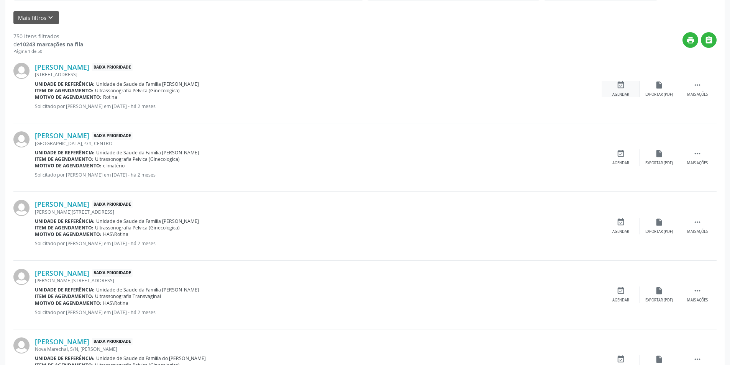
click at [619, 85] on icon "event_available" at bounding box center [621, 85] width 8 height 8
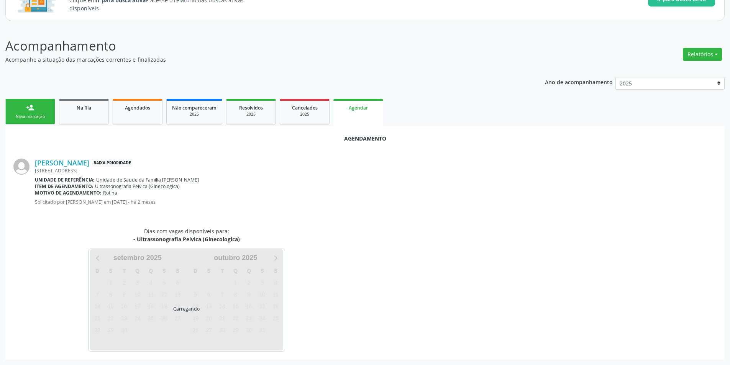
scroll to position [89, 0]
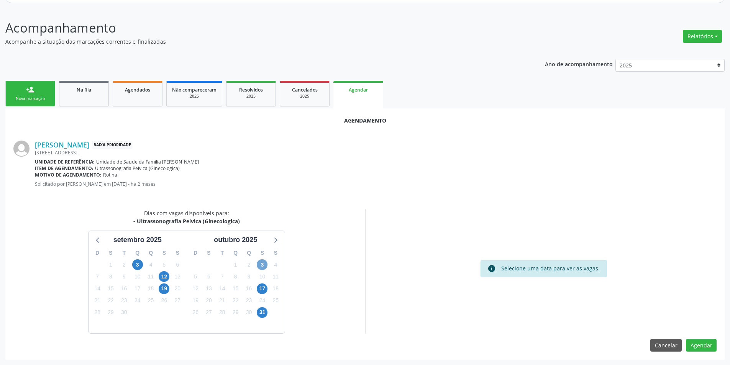
click at [265, 265] on span "3" at bounding box center [262, 265] width 11 height 11
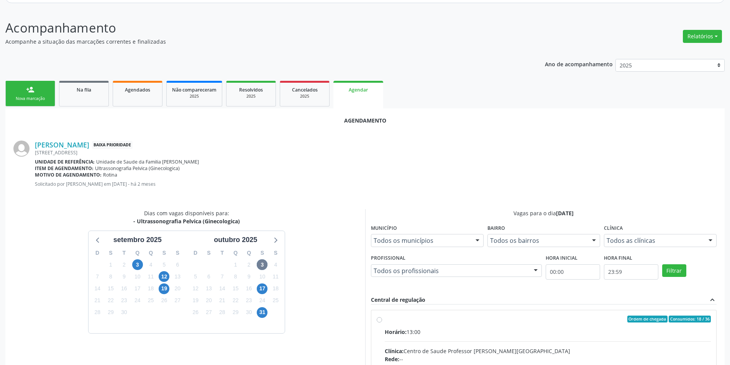
click at [381, 319] on input "Ordem de chegada Consumidos: 18 / 36 Horário: 13:00 Clínica: Centro de Saude Pr…" at bounding box center [379, 319] width 5 height 7
radio input "true"
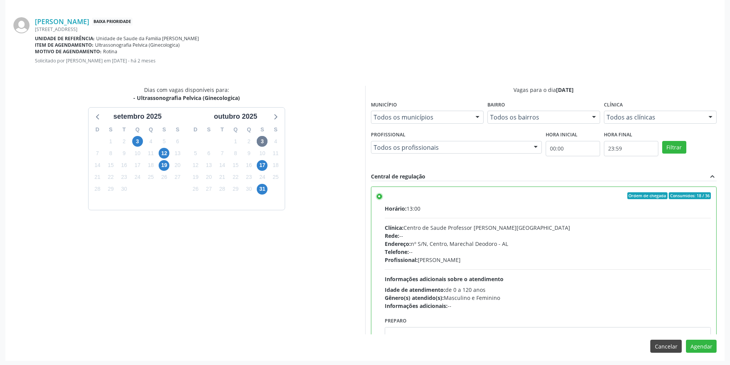
scroll to position [214, 0]
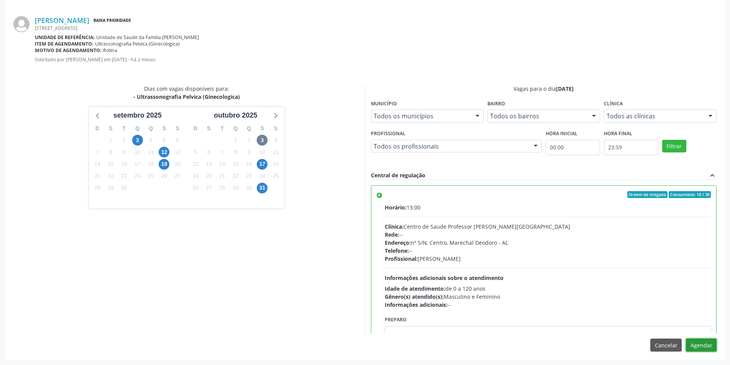
click at [702, 344] on button "Agendar" at bounding box center [701, 345] width 31 height 13
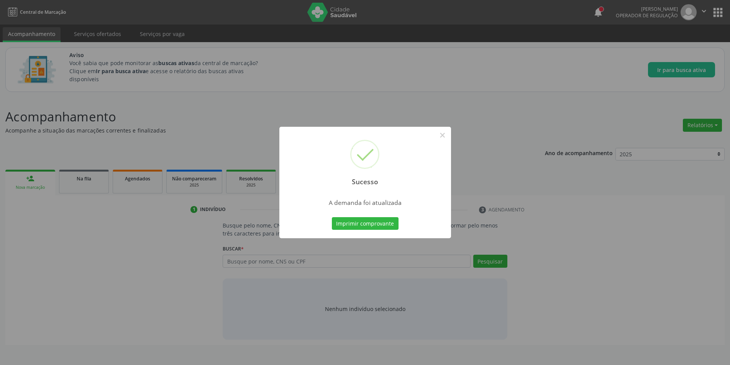
scroll to position [0, 0]
click at [440, 132] on button "×" at bounding box center [445, 135] width 13 height 13
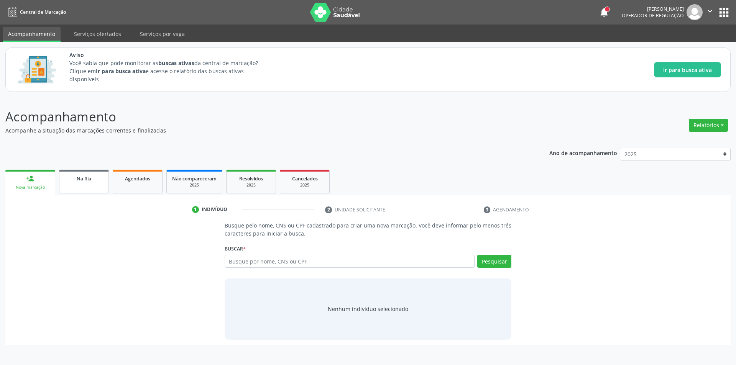
click at [77, 186] on link "Na fila" at bounding box center [84, 182] width 50 height 24
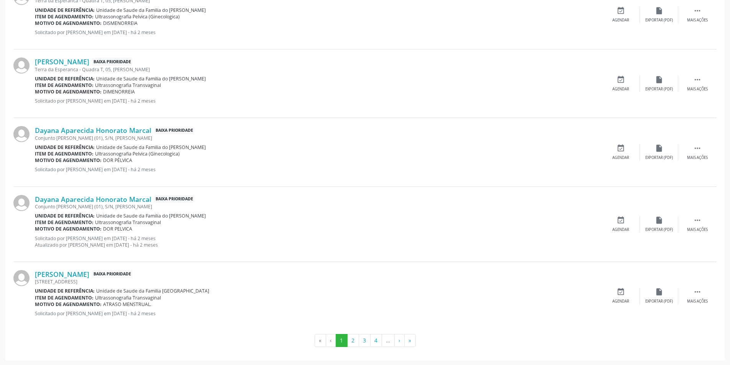
scroll to position [992, 0]
click at [350, 342] on button "2" at bounding box center [353, 340] width 12 height 13
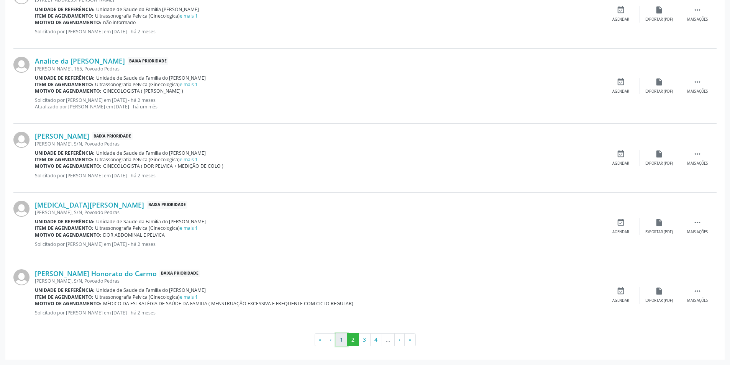
click at [339, 340] on button "1" at bounding box center [342, 340] width 12 height 13
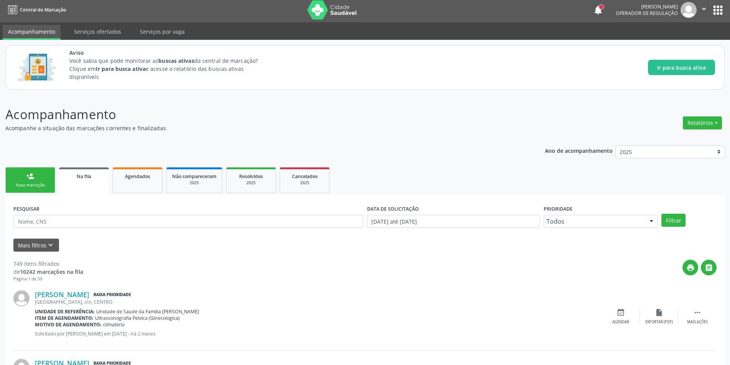
scroll to position [115, 0]
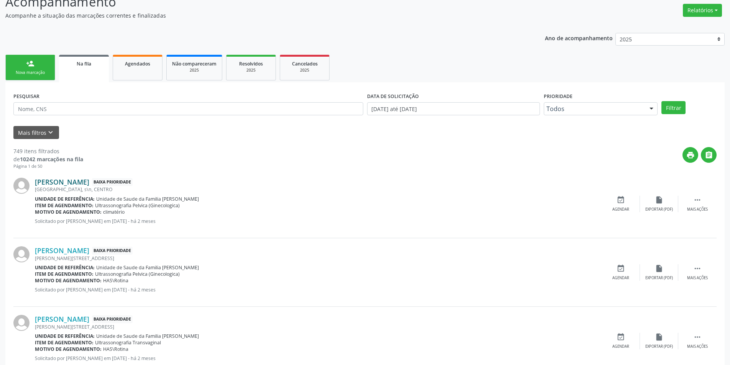
click at [83, 180] on link "Joscelina Maximino da Paixao" at bounding box center [62, 182] width 54 height 8
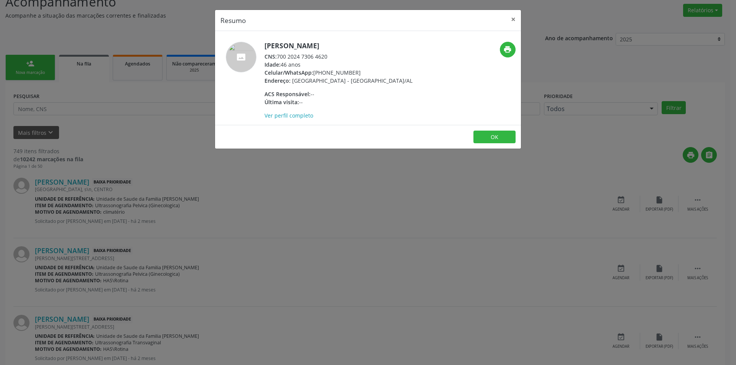
drag, startPoint x: 278, startPoint y: 54, endPoint x: 339, endPoint y: 56, distance: 60.6
click at [339, 56] on div "CNS: 700 2024 7306 4620" at bounding box center [339, 57] width 148 height 8
copy div "700 2024 7306 4620"
click at [492, 144] on button "OK" at bounding box center [494, 137] width 42 height 13
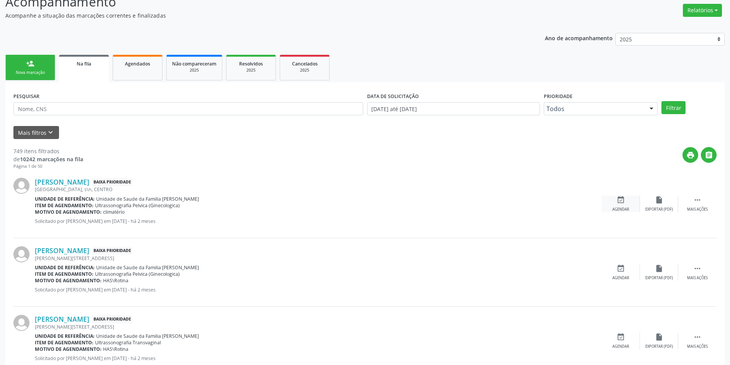
click at [622, 197] on icon "event_available" at bounding box center [621, 200] width 8 height 8
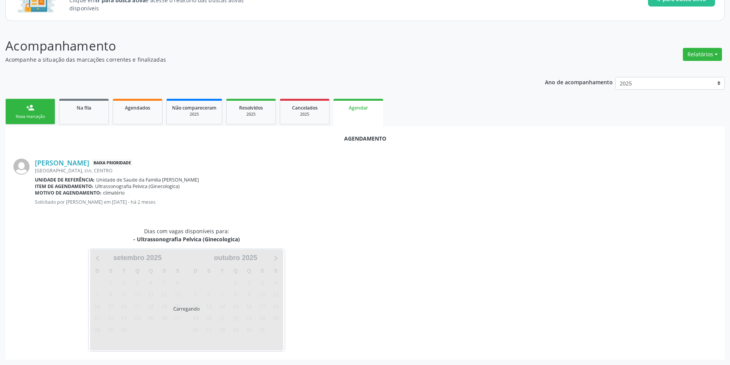
scroll to position [89, 0]
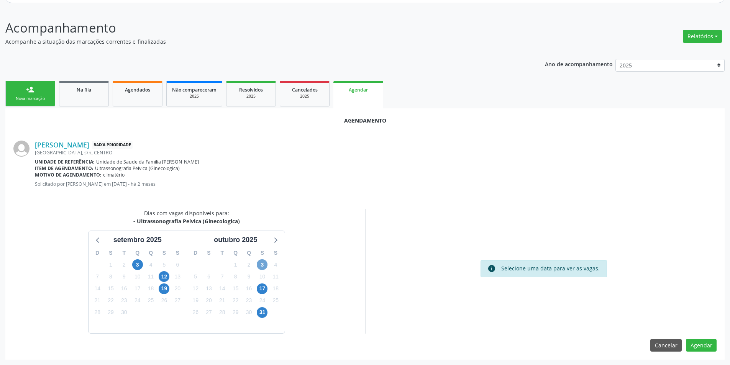
click at [259, 266] on span "3" at bounding box center [262, 265] width 11 height 11
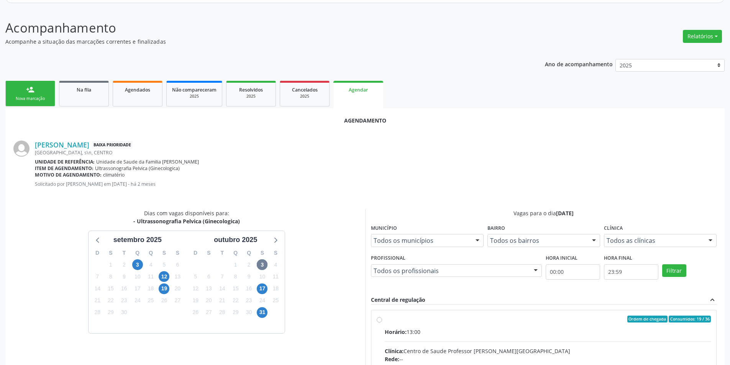
click at [379, 320] on input "Ordem de chegada Consumidos: 19 / 36 Horário: 13:00 Clínica: Centro de Saude Pr…" at bounding box center [379, 319] width 5 height 7
radio input "true"
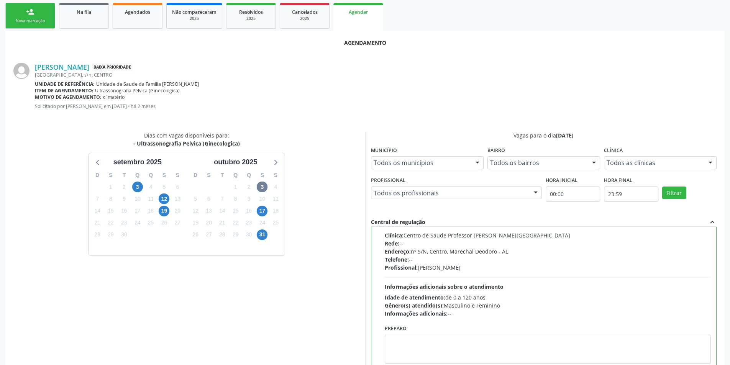
scroll to position [214, 0]
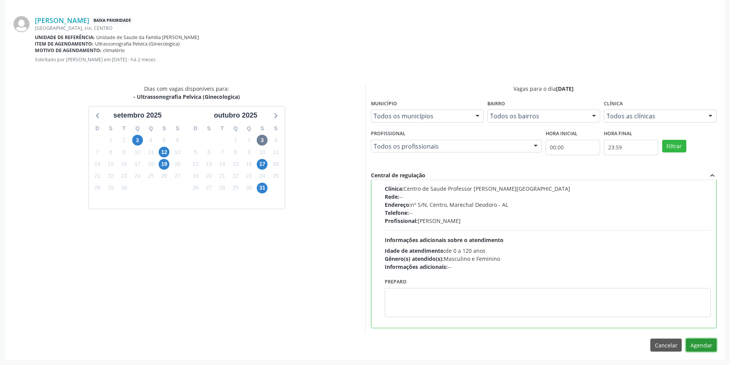
click at [705, 343] on button "Agendar" at bounding box center [701, 345] width 31 height 13
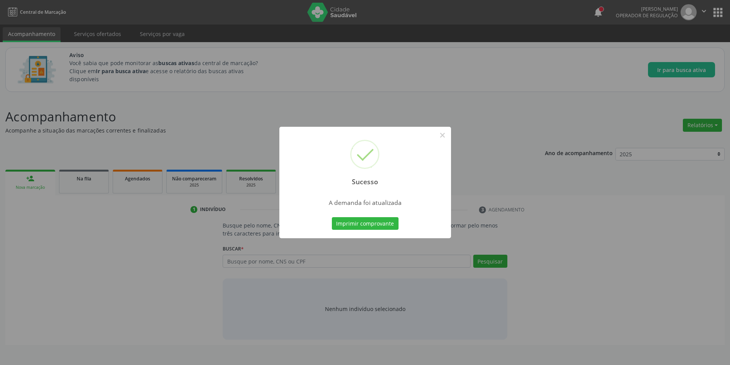
scroll to position [0, 0]
click at [443, 135] on button "×" at bounding box center [445, 135] width 13 height 13
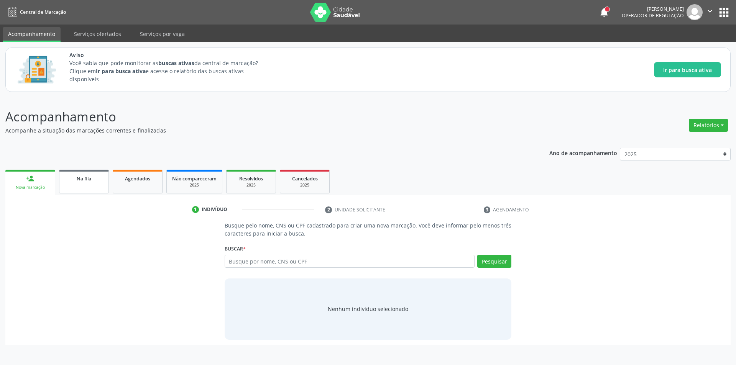
click at [85, 180] on span "Na fila" at bounding box center [84, 179] width 15 height 7
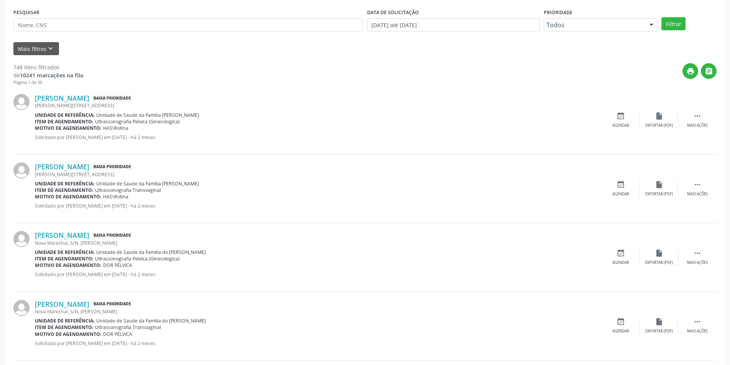
scroll to position [153, 0]
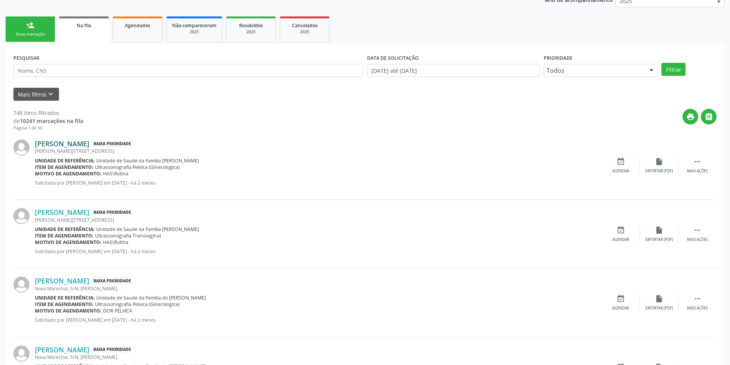
click at [89, 141] on link "Ana Paula dos Santos Fernandes" at bounding box center [62, 144] width 54 height 8
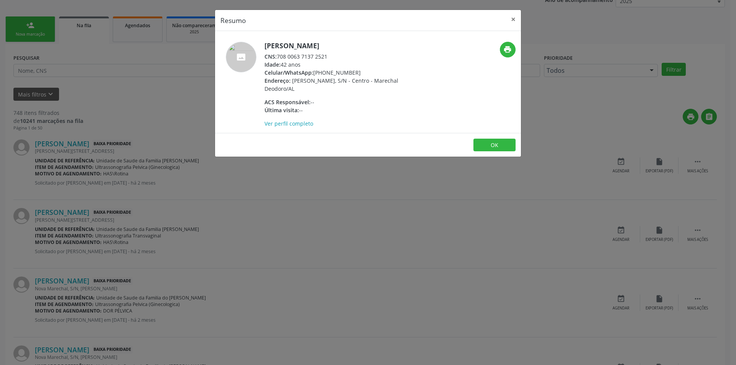
drag, startPoint x: 279, startPoint y: 55, endPoint x: 335, endPoint y: 58, distance: 55.7
click at [335, 58] on div "CNS: 708 0063 7137 2521" at bounding box center [339, 57] width 149 height 8
copy div "708 0063 7137 2521"
click at [482, 145] on button "OK" at bounding box center [494, 145] width 42 height 13
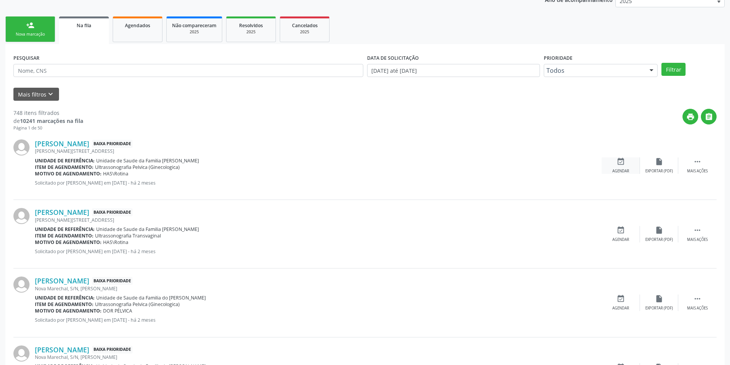
click at [623, 159] on icon "event_available" at bounding box center [621, 162] width 8 height 8
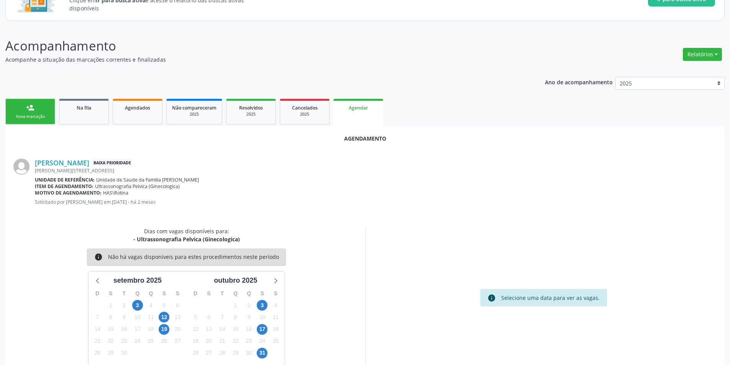
scroll to position [89, 0]
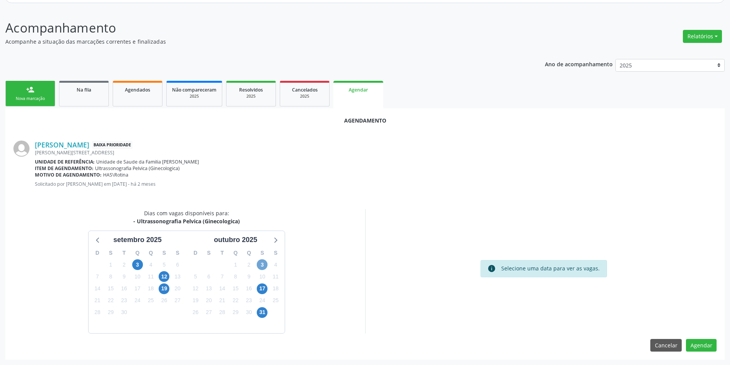
click at [258, 265] on span "3" at bounding box center [262, 265] width 11 height 11
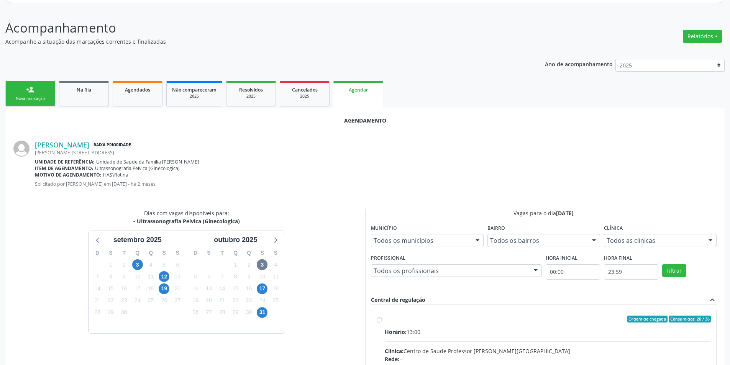
click at [378, 321] on input "Ordem de chegada Consumidos: 20 / 36 Horário: 13:00 Clínica: Centro de Saude Pr…" at bounding box center [379, 319] width 5 height 7
radio input "true"
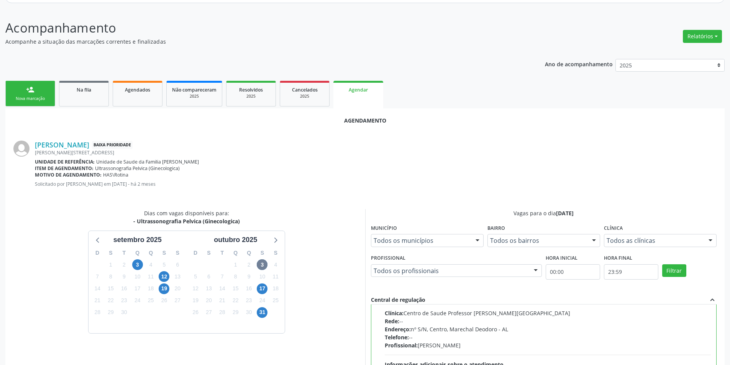
scroll to position [214, 0]
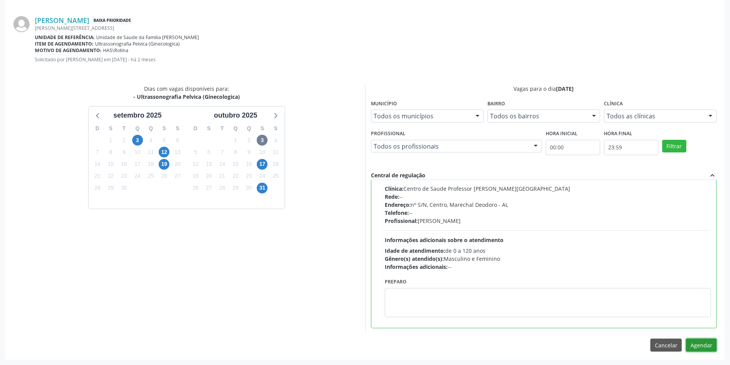
click at [710, 345] on button "Agendar" at bounding box center [701, 345] width 31 height 13
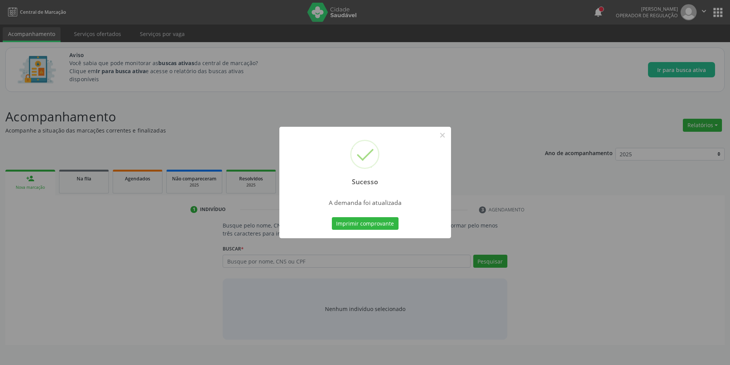
scroll to position [0, 0]
click at [445, 136] on button "×" at bounding box center [445, 135] width 13 height 13
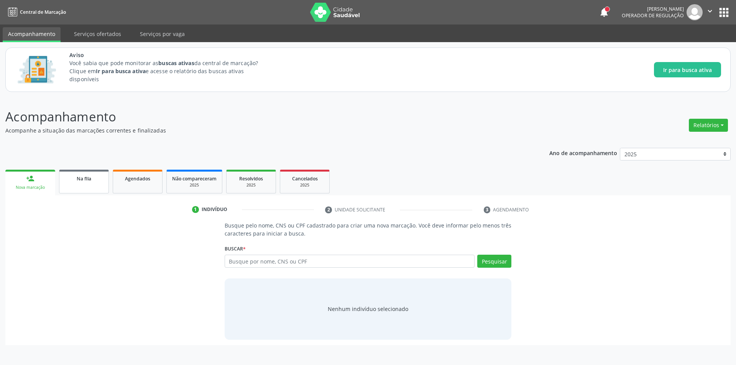
click at [68, 181] on div "Na fila" at bounding box center [84, 178] width 38 height 8
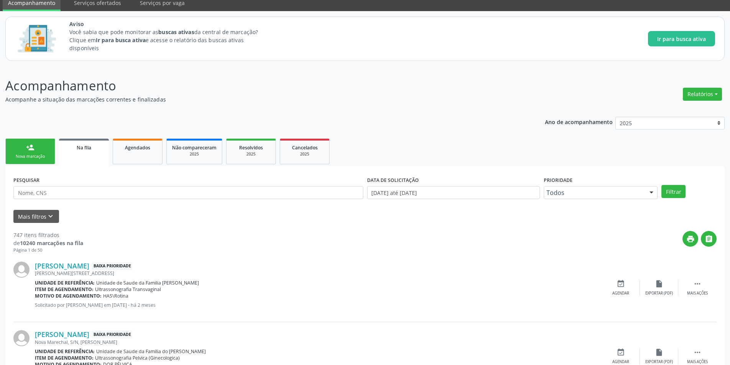
scroll to position [77, 0]
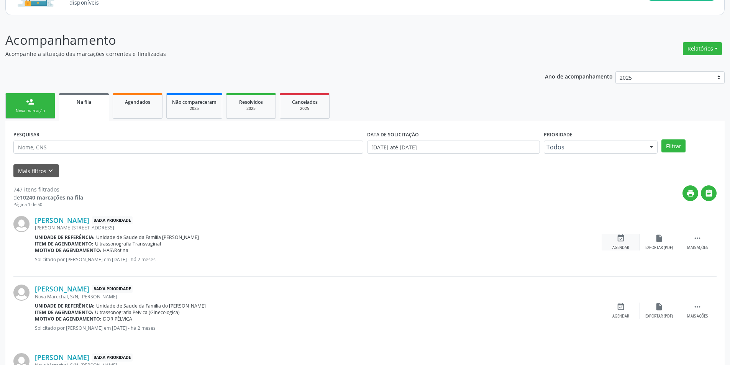
click at [613, 241] on div "event_available Agendar" at bounding box center [621, 242] width 38 height 16
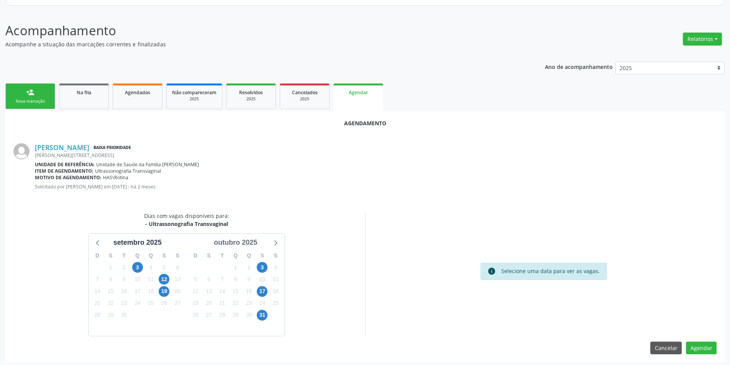
scroll to position [89, 0]
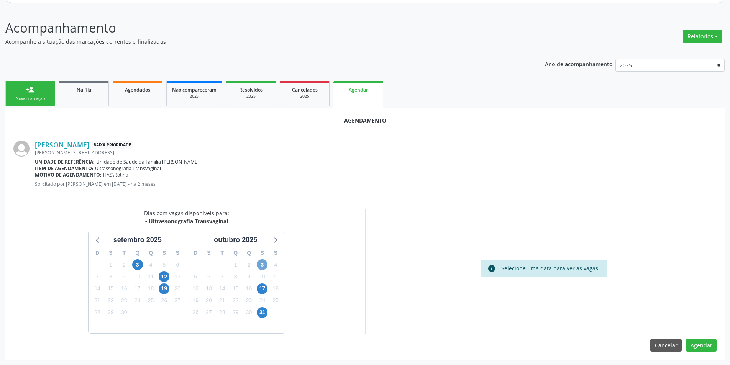
click at [262, 264] on span "3" at bounding box center [262, 265] width 11 height 11
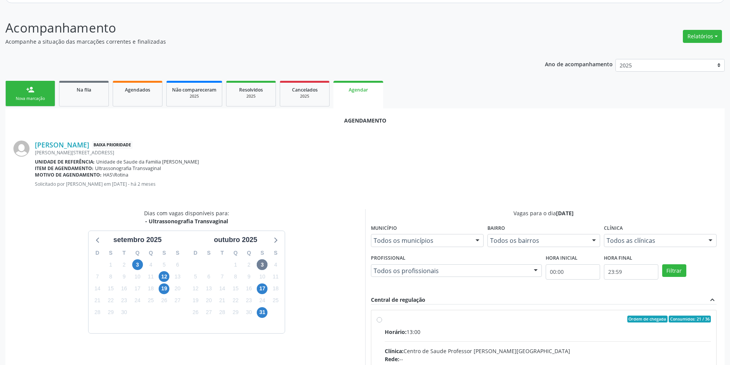
click at [381, 318] on input "Ordem de chegada Consumidos: 21 / 36 Horário: 13:00 Clínica: Centro de Saude Pr…" at bounding box center [379, 319] width 5 height 7
radio input "true"
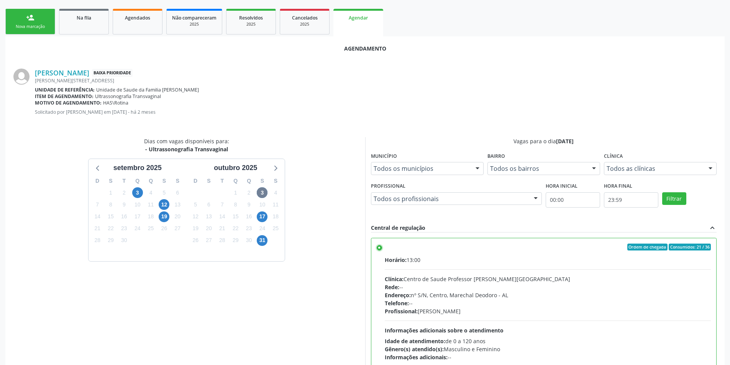
scroll to position [214, 0]
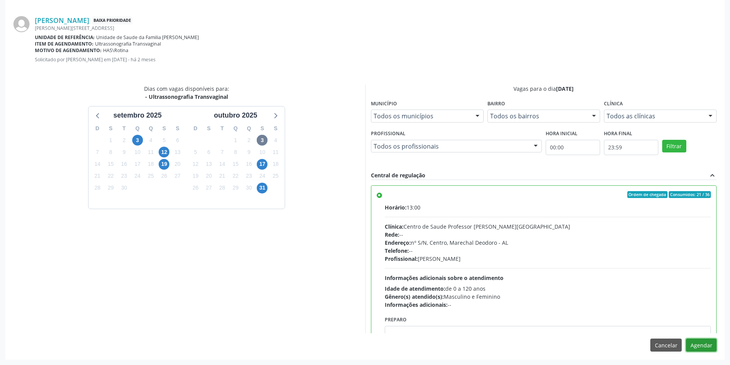
click at [708, 347] on button "Agendar" at bounding box center [701, 345] width 31 height 13
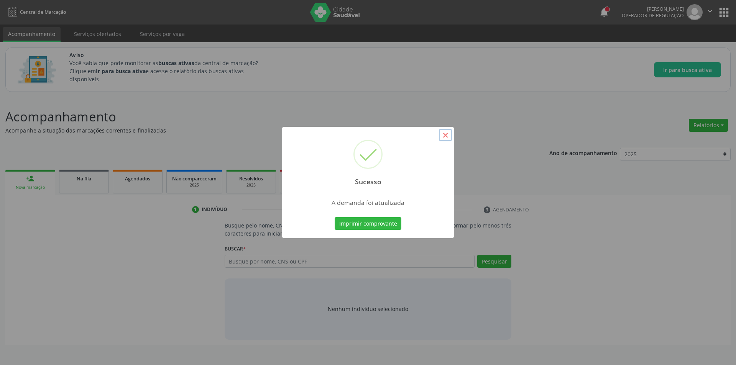
click at [444, 134] on button "×" at bounding box center [445, 135] width 13 height 13
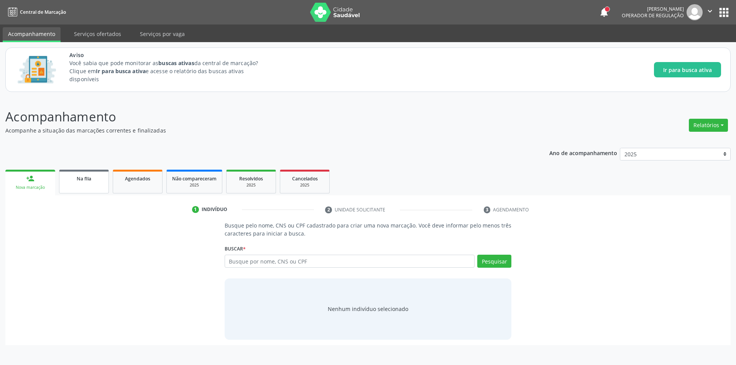
click at [94, 180] on div "Na fila" at bounding box center [84, 178] width 38 height 8
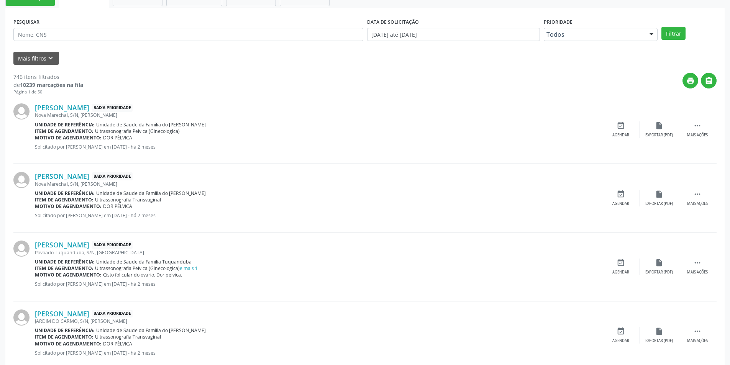
scroll to position [192, 0]
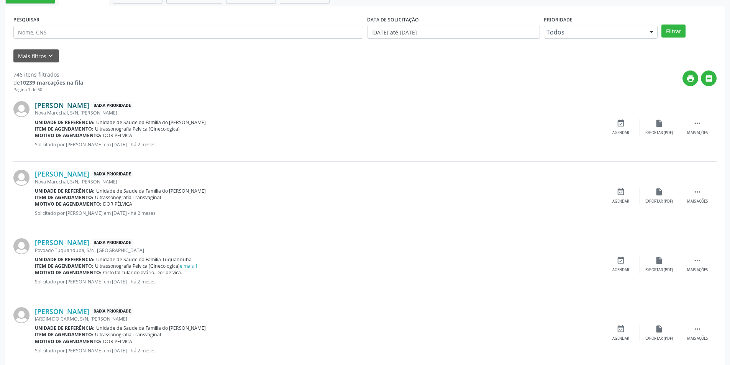
click at [84, 103] on link "Maria Joseane Pereira Leite" at bounding box center [62, 105] width 54 height 8
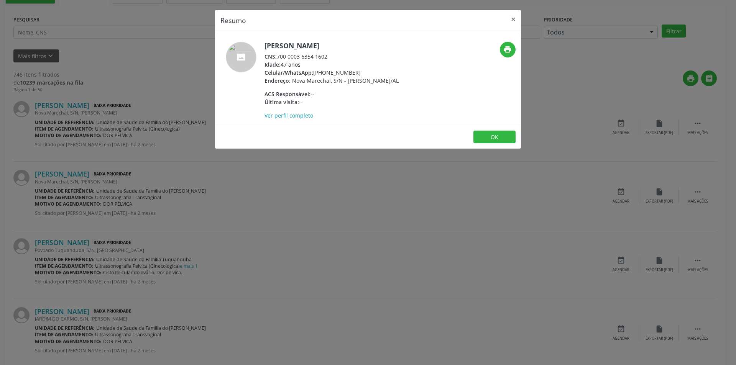
drag, startPoint x: 278, startPoint y: 54, endPoint x: 336, endPoint y: 56, distance: 58.7
click at [336, 56] on div "CNS: 700 0003 6354 1602" at bounding box center [332, 57] width 134 height 8
copy div "700 0003 6354 1602"
click at [515, 20] on button "×" at bounding box center [513, 19] width 15 height 19
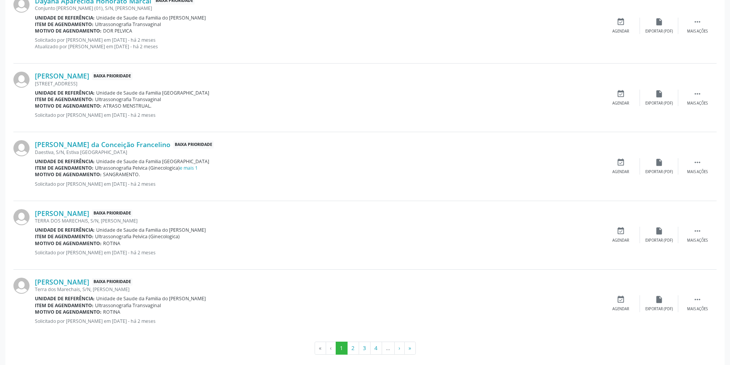
scroll to position [992, 0]
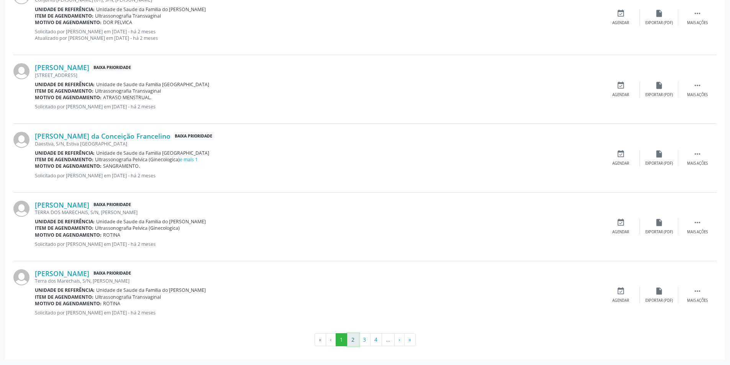
click at [348, 341] on button "2" at bounding box center [353, 340] width 12 height 13
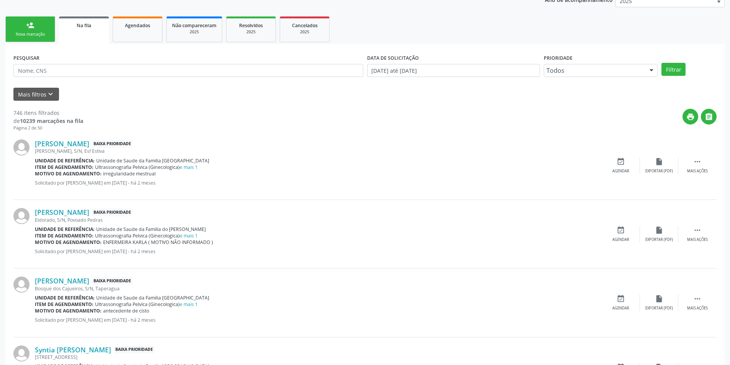
scroll to position [192, 0]
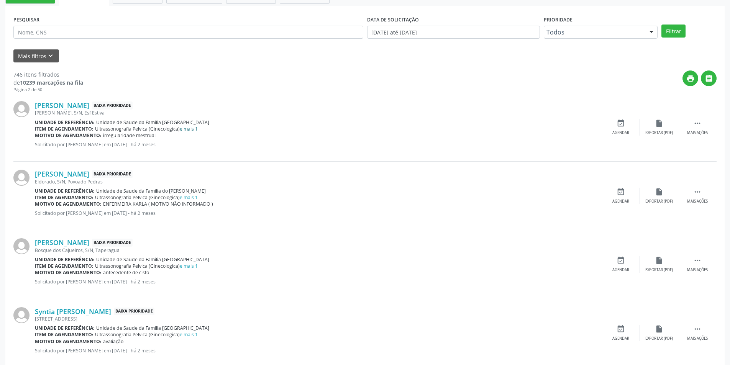
click at [195, 129] on link "e mais 1" at bounding box center [189, 129] width 18 height 7
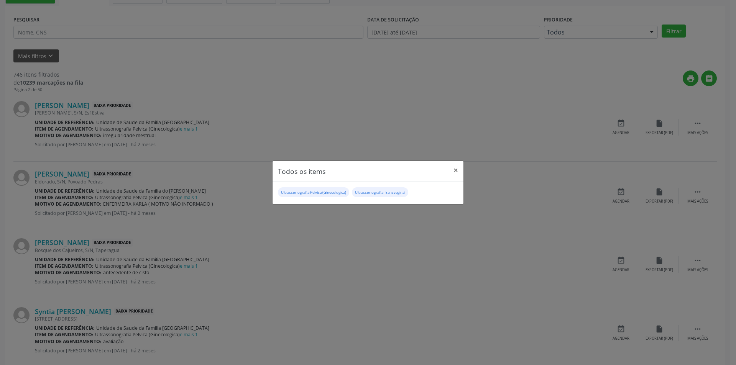
click at [344, 127] on div "Todos os items × Ultrassonografia Pelvica (Ginecologica) Ultrassonografia Trans…" at bounding box center [368, 182] width 736 height 365
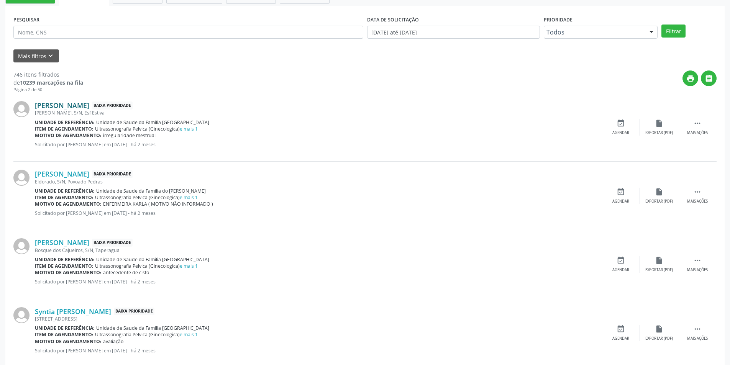
click at [89, 106] on link "Maria Flaviana Menezes da Silva" at bounding box center [62, 105] width 54 height 8
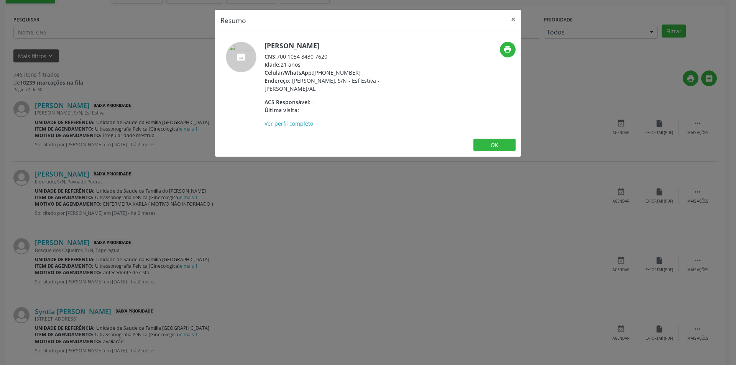
drag, startPoint x: 279, startPoint y: 58, endPoint x: 332, endPoint y: 56, distance: 53.0
click at [332, 56] on div "CNS: 700 1054 8430 7620" at bounding box center [339, 57] width 149 height 8
copy div "700 1054 8430 7620"
click at [495, 141] on button "OK" at bounding box center [494, 145] width 42 height 13
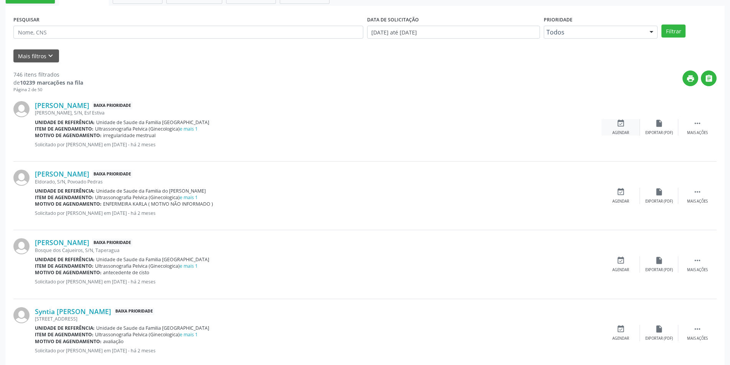
click at [623, 125] on icon "event_available" at bounding box center [621, 123] width 8 height 8
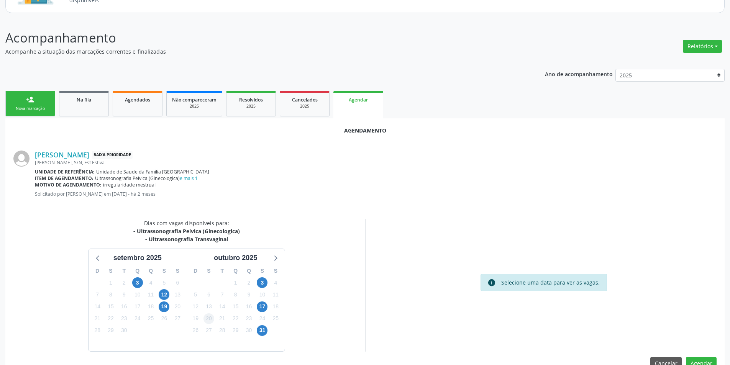
scroll to position [97, 0]
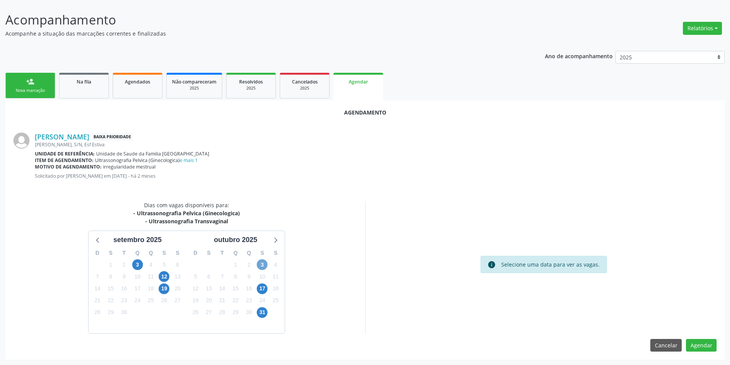
click at [263, 262] on span "3" at bounding box center [262, 265] width 11 height 11
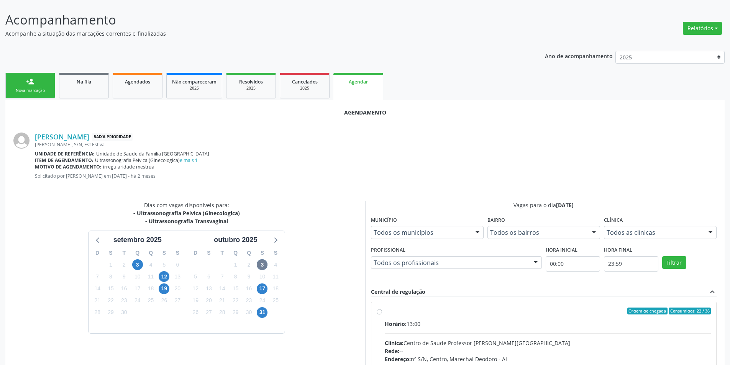
click at [385, 312] on label "Ordem de chegada Consumidos: 22 / 36 Horário: 13:00 Clínica: Centro de Saude Pr…" at bounding box center [548, 367] width 327 height 118
click at [381, 312] on input "Ordem de chegada Consumidos: 22 / 36 Horário: 13:00 Clínica: Centro de Saude Pr…" at bounding box center [379, 311] width 5 height 7
radio input "true"
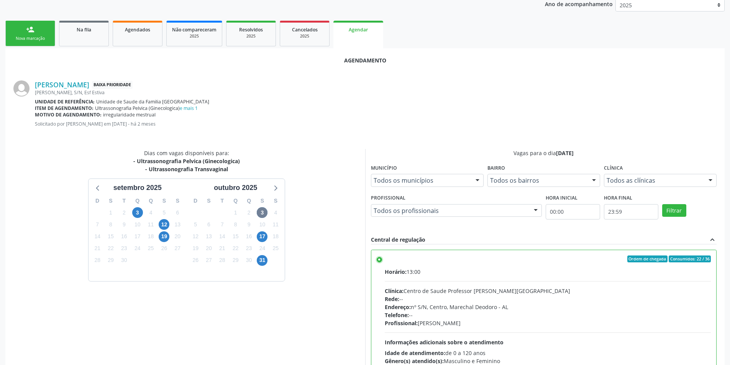
scroll to position [214, 0]
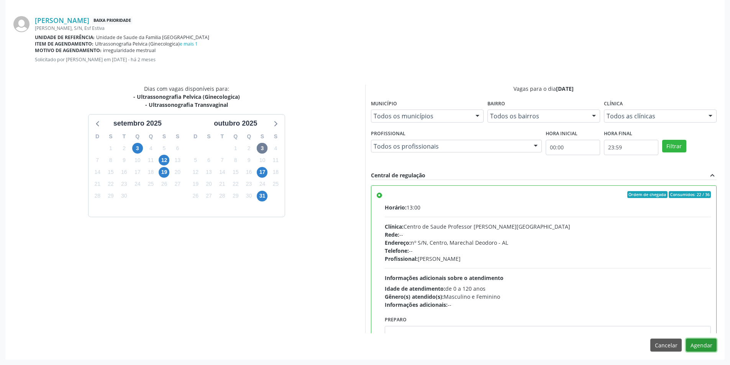
click at [703, 348] on button "Agendar" at bounding box center [701, 345] width 31 height 13
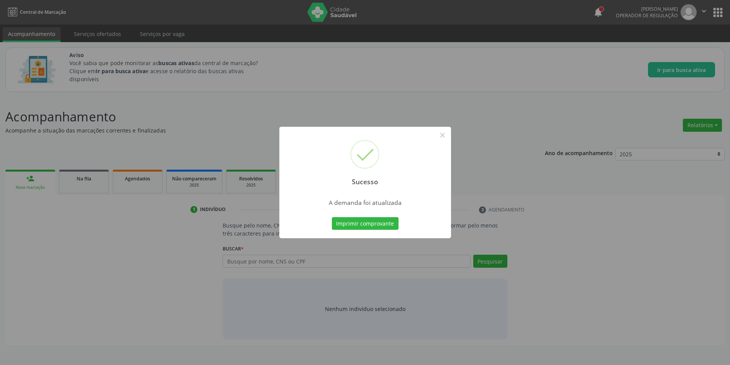
scroll to position [0, 0]
click at [449, 133] on button "×" at bounding box center [445, 135] width 13 height 13
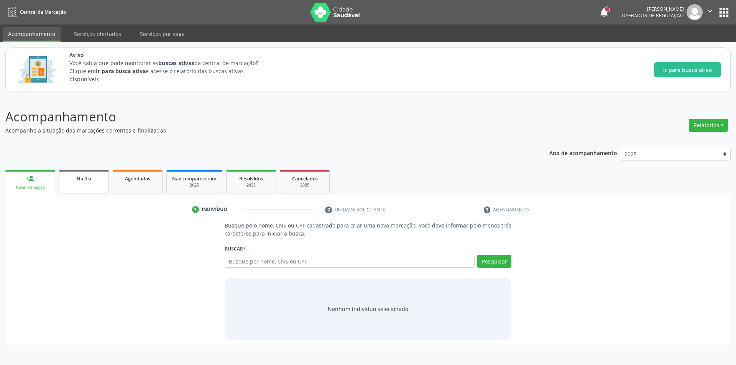
click at [78, 183] on link "Na fila" at bounding box center [84, 182] width 50 height 24
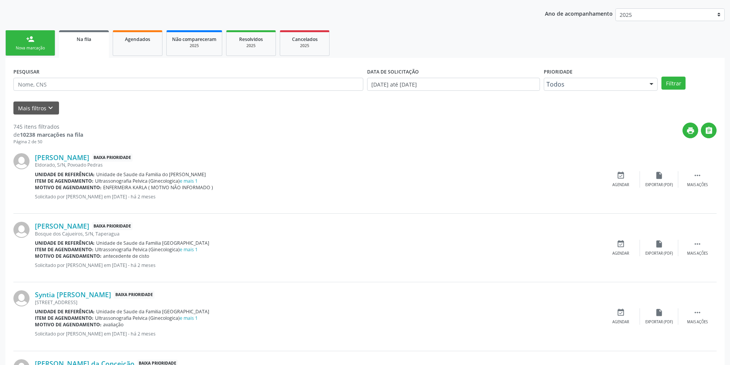
scroll to position [153, 0]
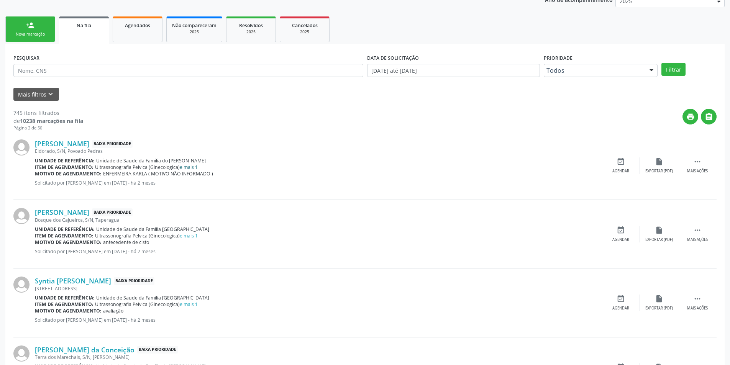
click at [186, 168] on link "e mais 1" at bounding box center [189, 167] width 18 height 7
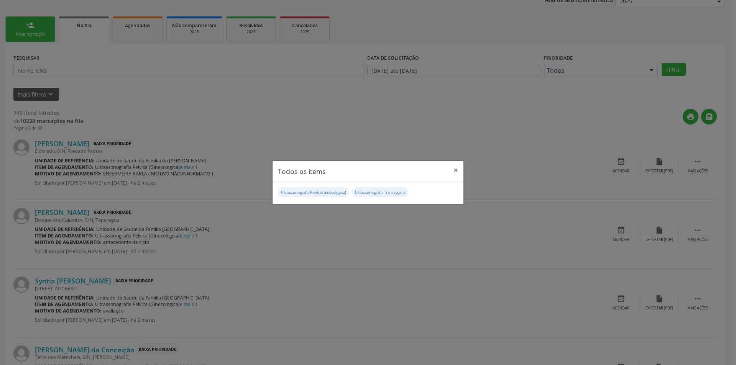
click at [387, 147] on div "Todos os items × Ultrassonografia Pelvica (Ginecologica) Ultrassonografia Trans…" at bounding box center [368, 182] width 736 height 365
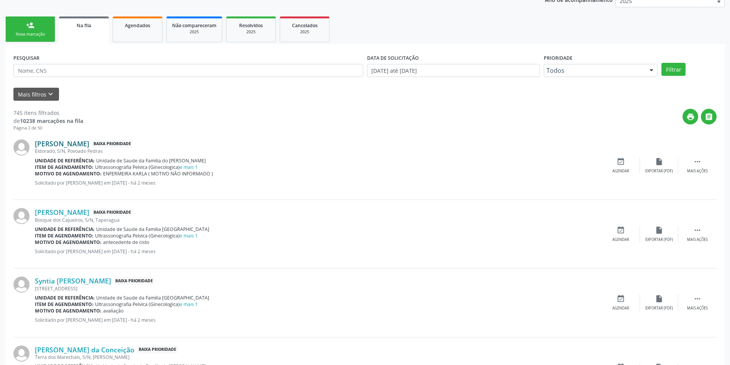
click at [80, 144] on link "Ingrid Nayara Amoring Silva de Lima" at bounding box center [62, 144] width 54 height 8
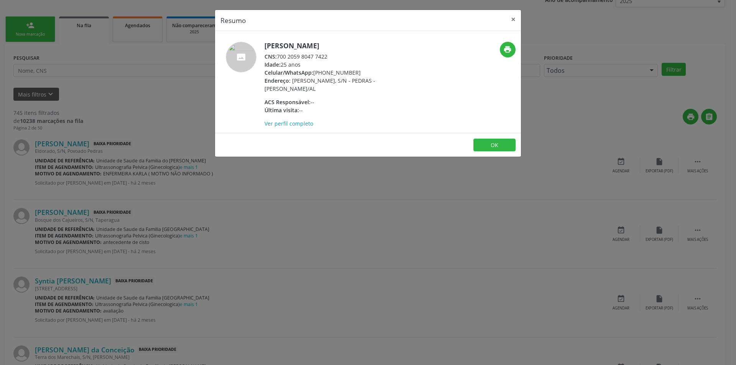
drag, startPoint x: 280, startPoint y: 55, endPoint x: 337, endPoint y: 57, distance: 57.5
click at [337, 57] on div "CNS: 700 2059 8047 7422" at bounding box center [339, 57] width 149 height 8
drag, startPoint x: 279, startPoint y: 56, endPoint x: 338, endPoint y: 56, distance: 59.0
click at [338, 56] on div "CNS: 700 2059 8047 7422" at bounding box center [339, 57] width 149 height 8
click at [498, 141] on button "OK" at bounding box center [494, 145] width 42 height 13
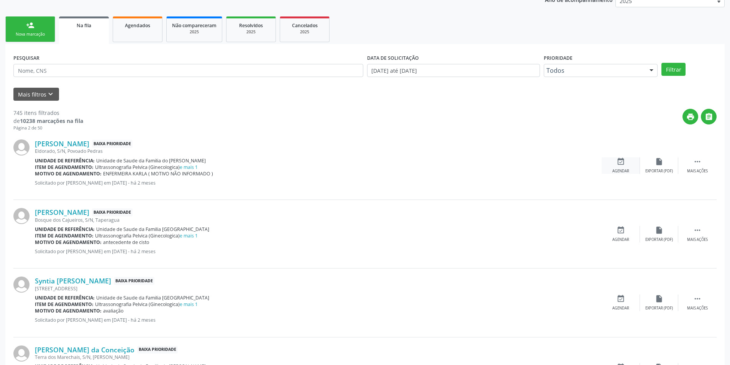
click at [623, 159] on icon "event_available" at bounding box center [621, 162] width 8 height 8
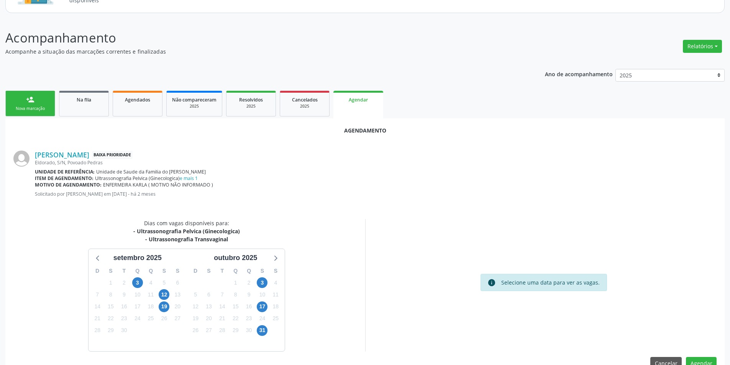
scroll to position [97, 0]
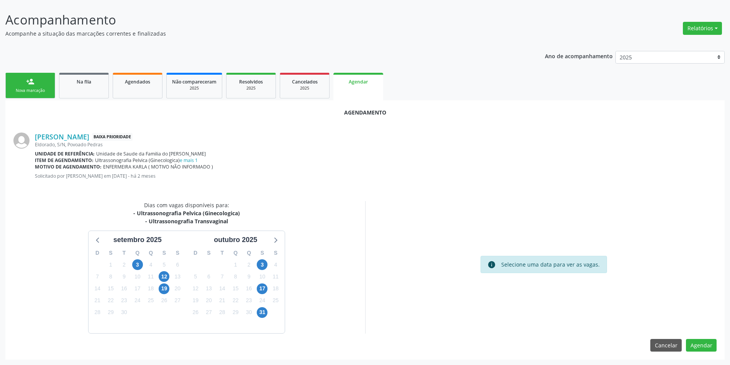
click at [254, 260] on div "2" at bounding box center [249, 265] width 11 height 12
click at [262, 261] on span "3" at bounding box center [262, 265] width 11 height 11
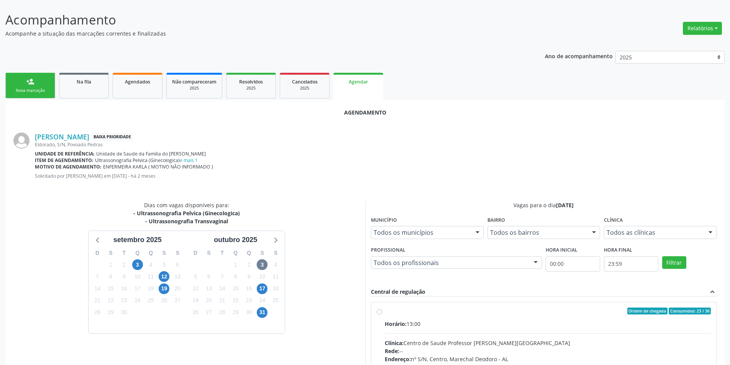
click at [385, 311] on label "Ordem de chegada Consumidos: 23 / 36 Horário: 13:00 Clínica: Centro de Saude Pr…" at bounding box center [548, 367] width 327 height 118
click at [380, 311] on input "Ordem de chegada Consumidos: 23 / 36 Horário: 13:00 Clínica: Centro de Saude Pr…" at bounding box center [379, 311] width 5 height 7
radio input "true"
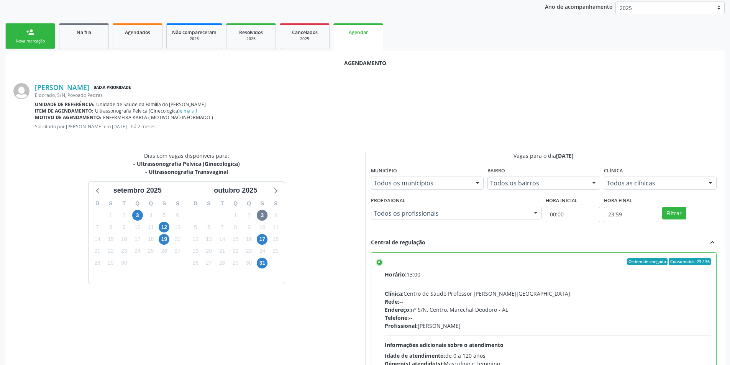
scroll to position [214, 0]
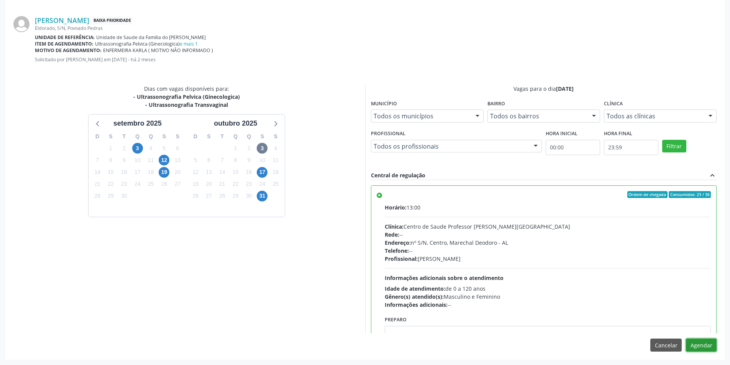
click at [706, 347] on button "Agendar" at bounding box center [701, 345] width 31 height 13
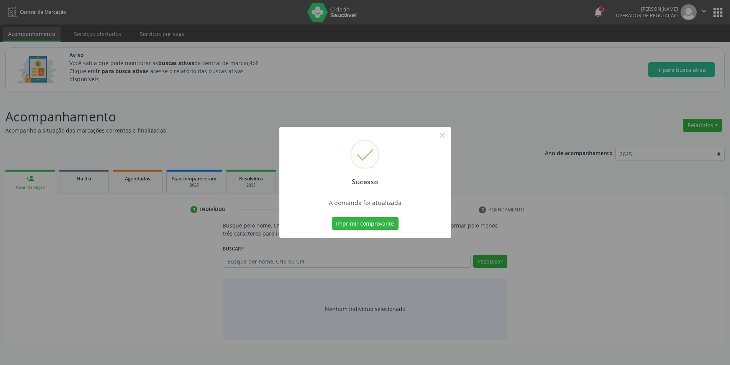
scroll to position [0, 0]
click at [445, 134] on button "×" at bounding box center [445, 135] width 13 height 13
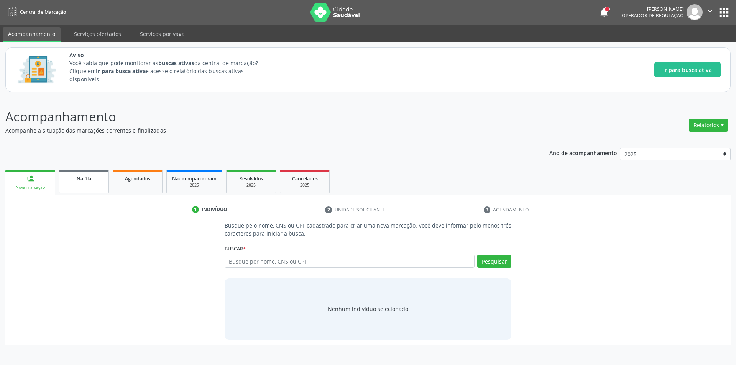
click at [87, 177] on span "Na fila" at bounding box center [84, 179] width 15 height 7
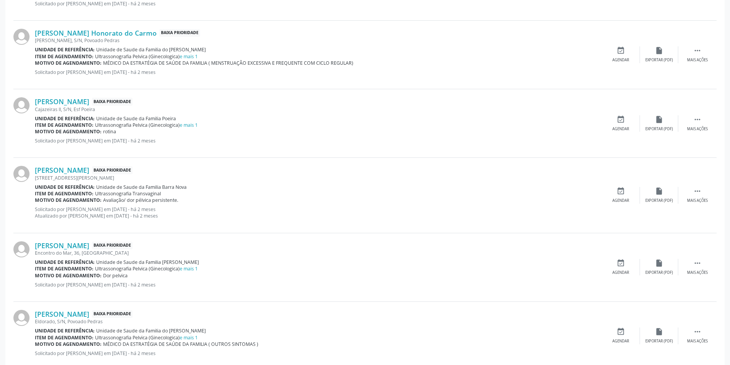
scroll to position [920, 0]
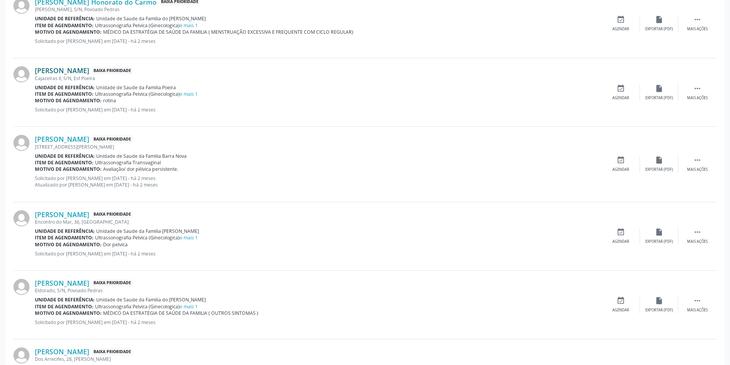
click at [89, 69] on link "Raysa Camilla Barros da Silva" at bounding box center [62, 70] width 54 height 8
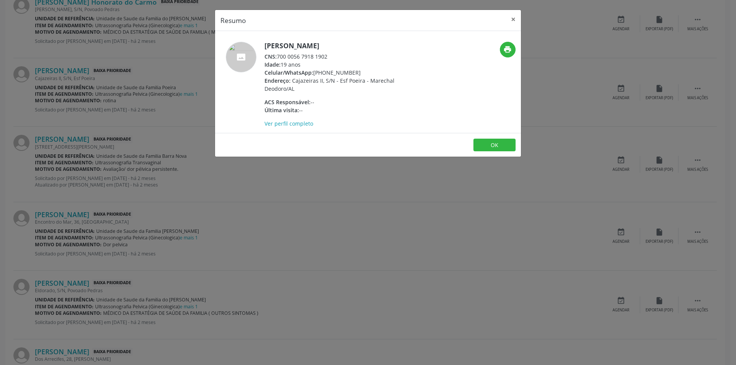
drag, startPoint x: 279, startPoint y: 57, endPoint x: 330, endPoint y: 56, distance: 51.0
click at [330, 56] on div "CNS: 700 0056 7918 1902" at bounding box center [339, 57] width 149 height 8
drag, startPoint x: 278, startPoint y: 57, endPoint x: 344, endPoint y: 57, distance: 65.2
click at [344, 57] on div "CNS: 700 0056 7918 1902" at bounding box center [339, 57] width 149 height 8
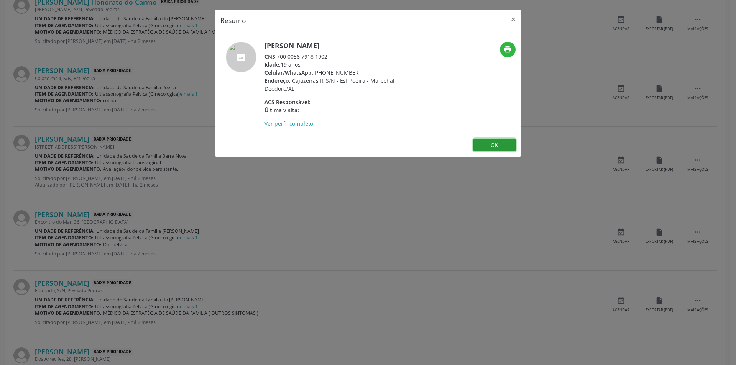
click at [490, 140] on button "OK" at bounding box center [494, 145] width 42 height 13
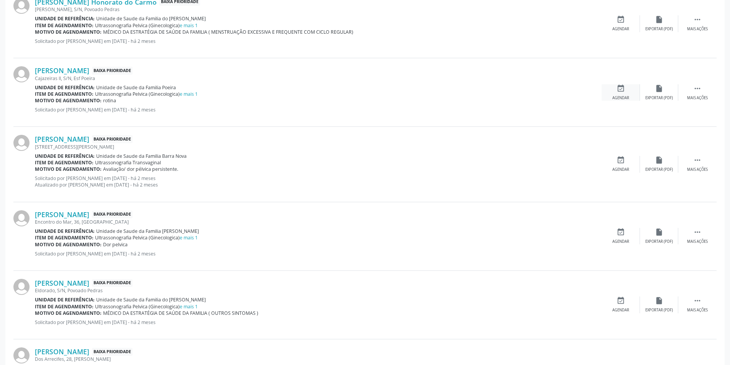
click at [622, 87] on icon "event_available" at bounding box center [621, 88] width 8 height 8
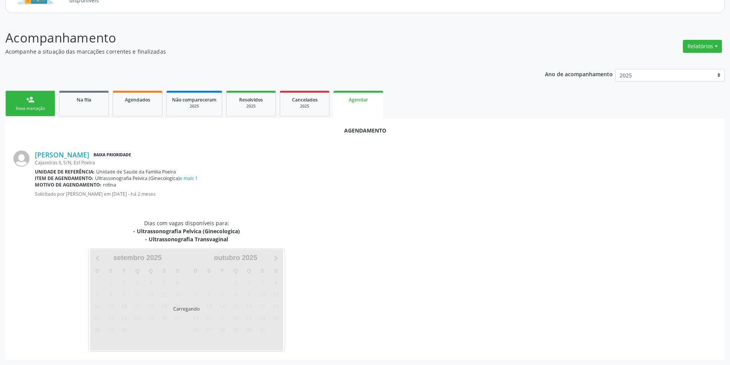
scroll to position [97, 0]
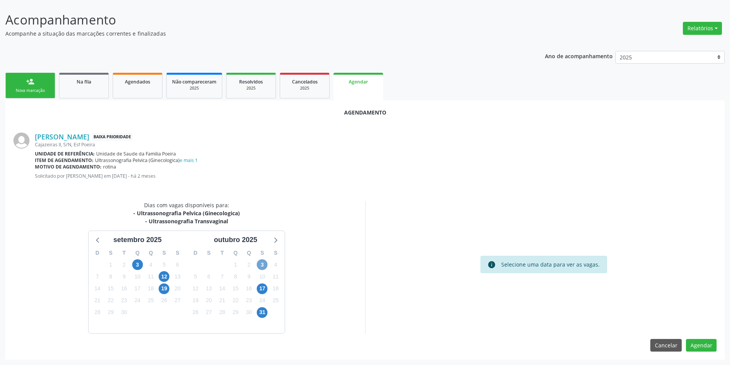
click at [260, 263] on span "3" at bounding box center [262, 265] width 11 height 11
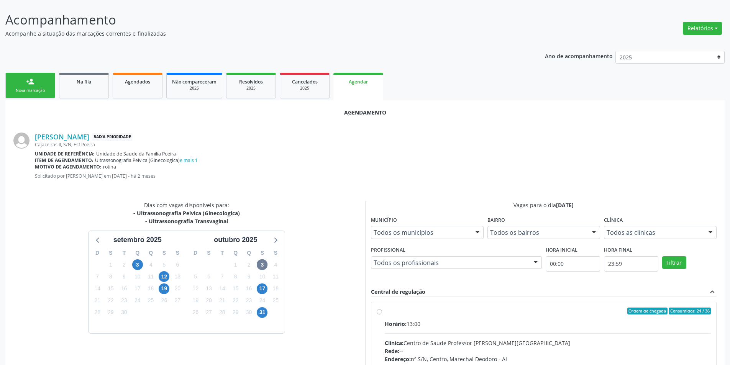
click at [385, 312] on label "Ordem de chegada Consumidos: 24 / 36 Horário: 13:00 Clínica: Centro de Saude Pr…" at bounding box center [548, 367] width 327 height 118
click at [377, 312] on input "Ordem de chegada Consumidos: 24 / 36 Horário: 13:00 Clínica: Centro de Saude Pr…" at bounding box center [379, 311] width 5 height 7
radio input "true"
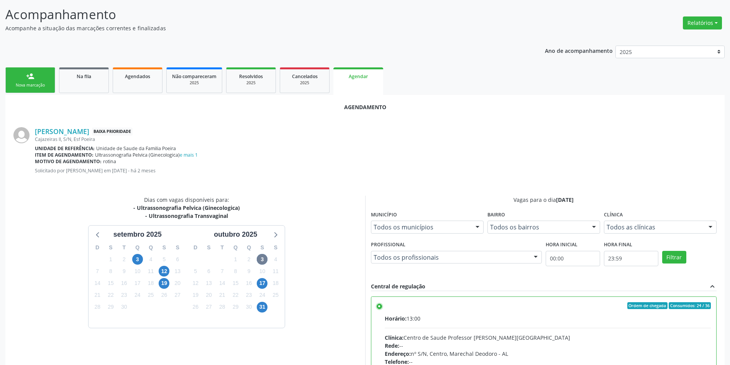
scroll to position [214, 0]
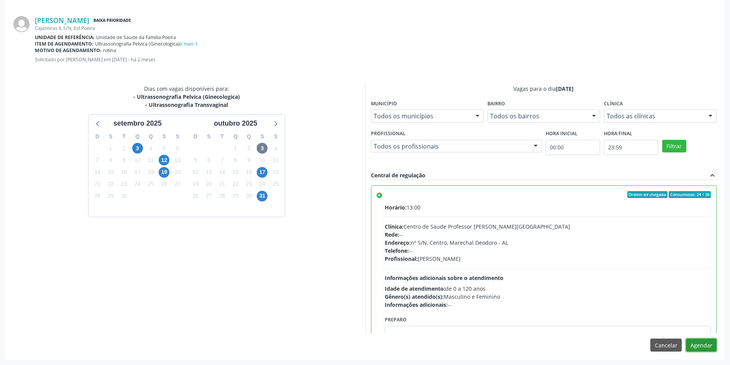
click at [702, 344] on button "Agendar" at bounding box center [701, 345] width 31 height 13
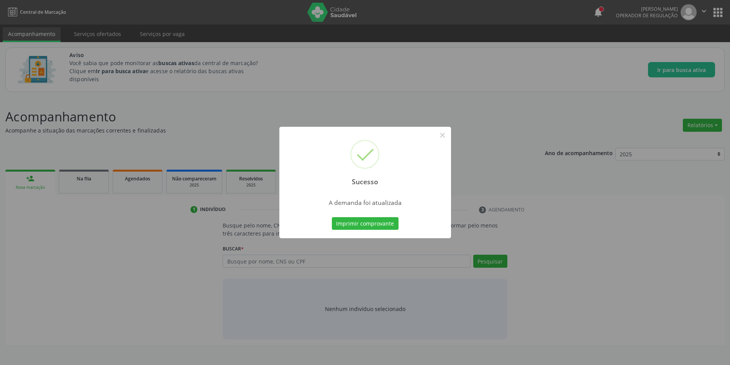
scroll to position [0, 0]
click at [444, 135] on button "×" at bounding box center [445, 135] width 13 height 13
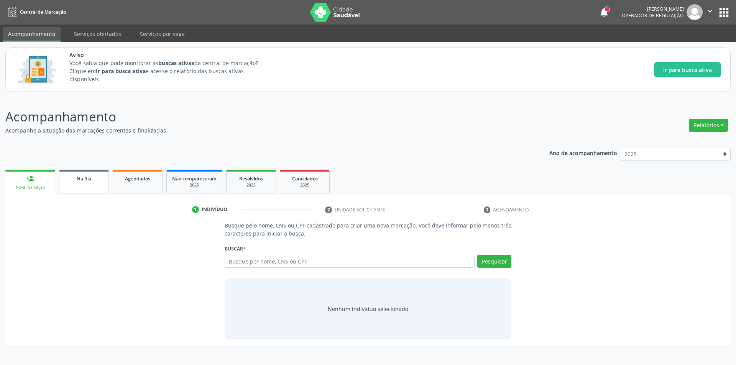
click at [88, 182] on div "Na fila" at bounding box center [84, 178] width 38 height 8
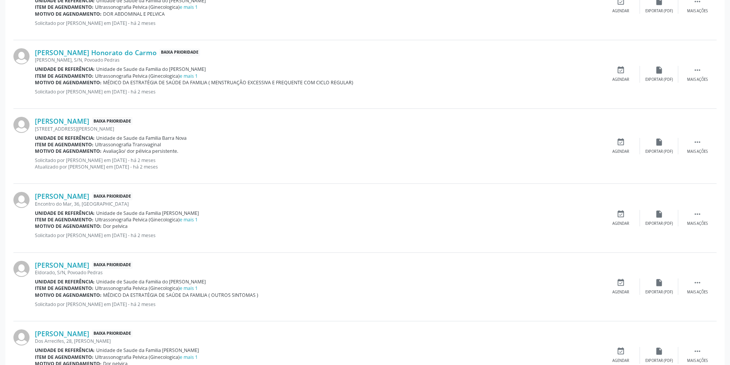
scroll to position [883, 0]
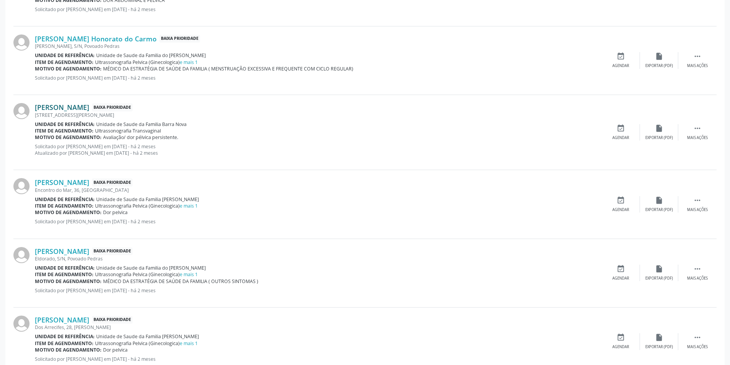
click at [71, 107] on link "Ana Cristina Gomes de Mendonca" at bounding box center [62, 107] width 54 height 8
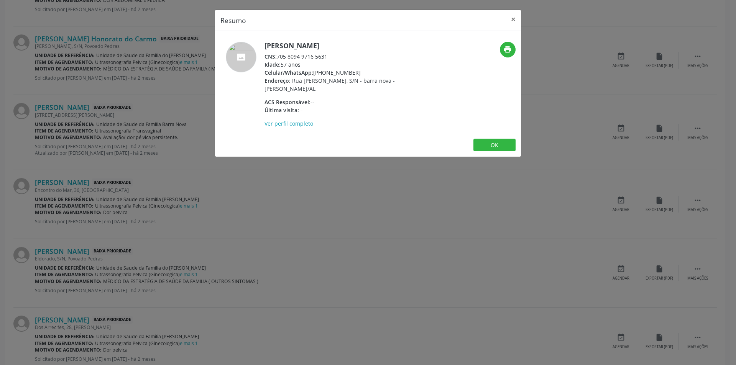
drag, startPoint x: 279, startPoint y: 55, endPoint x: 335, endPoint y: 55, distance: 56.0
click at [335, 55] on div "CNS: 705 8094 9716 5631" at bounding box center [339, 57] width 149 height 8
click at [501, 146] on button "OK" at bounding box center [494, 145] width 42 height 13
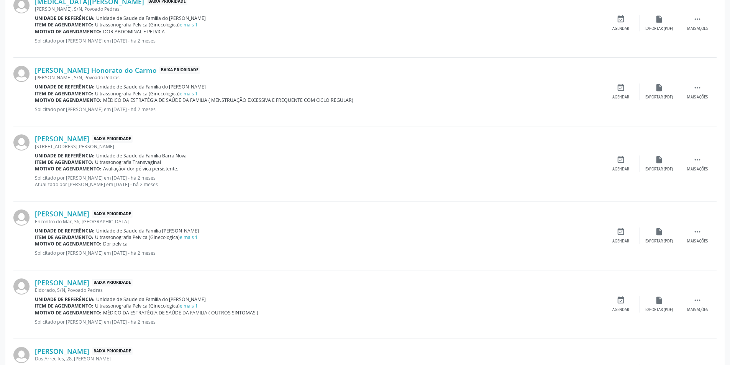
scroll to position [922, 0]
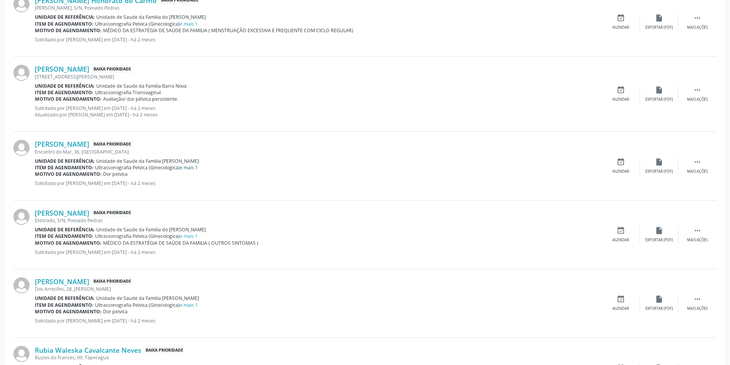
click at [191, 169] on link "e mais 1" at bounding box center [189, 167] width 18 height 7
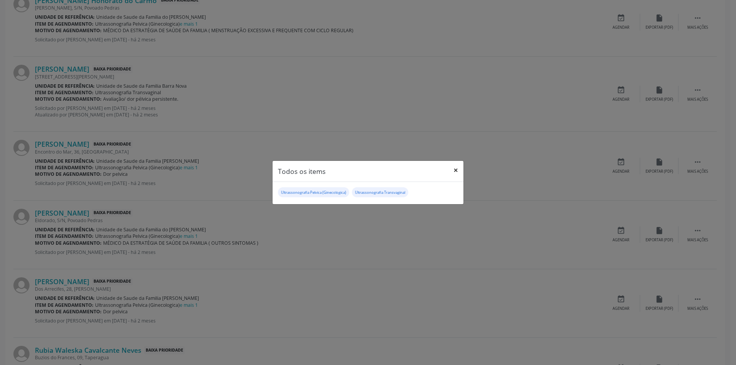
click at [454, 168] on button "×" at bounding box center [455, 170] width 15 height 19
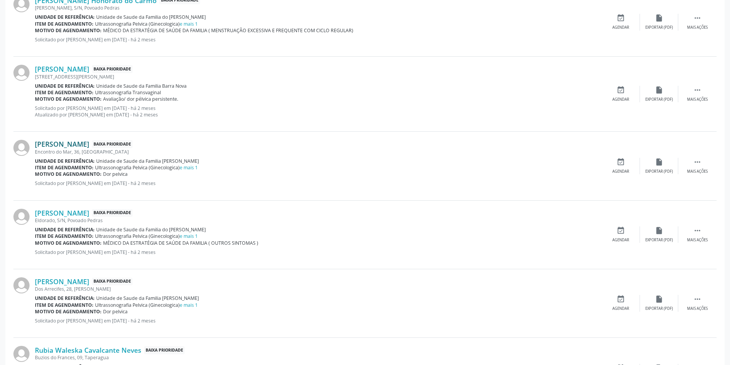
click at [89, 143] on link "Layla Fabiane dos Santos Azevedo" at bounding box center [62, 144] width 54 height 8
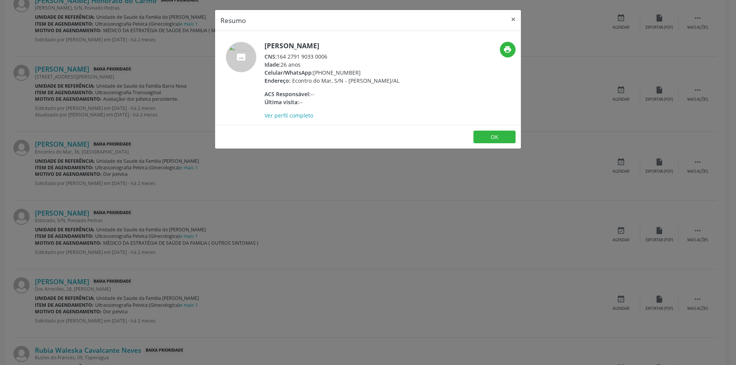
drag, startPoint x: 278, startPoint y: 55, endPoint x: 332, endPoint y: 57, distance: 54.5
click at [332, 57] on div "CNS: 164 2791 9033 0006" at bounding box center [332, 57] width 135 height 8
click at [496, 142] on button "OK" at bounding box center [494, 137] width 42 height 13
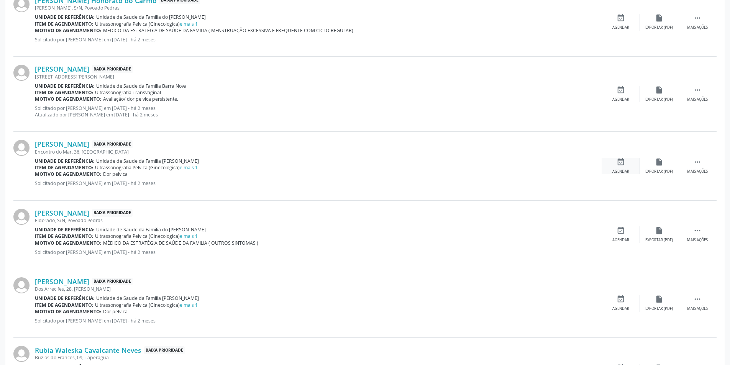
click at [621, 163] on icon "event_available" at bounding box center [621, 162] width 8 height 8
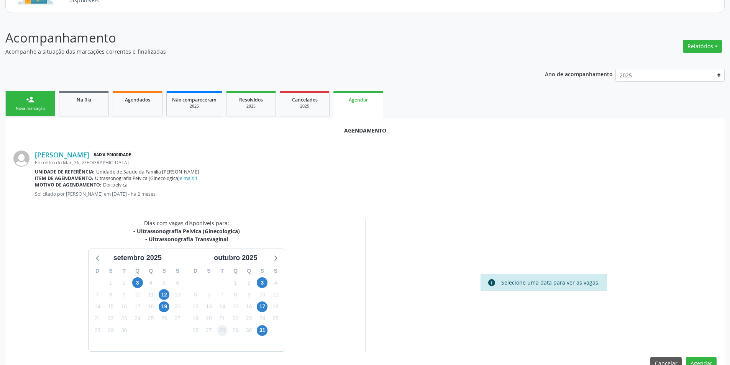
scroll to position [97, 0]
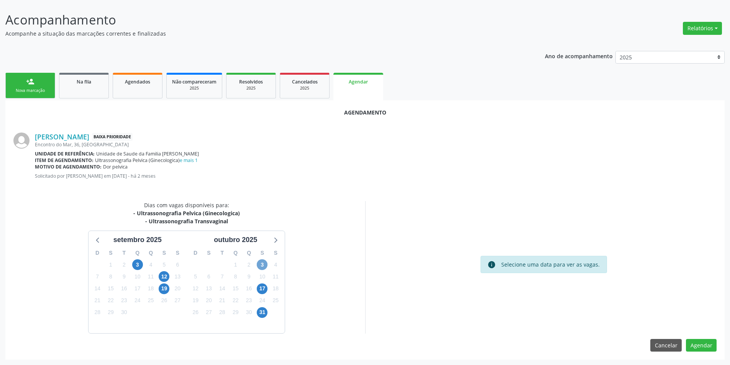
click at [260, 264] on span "3" at bounding box center [262, 265] width 11 height 11
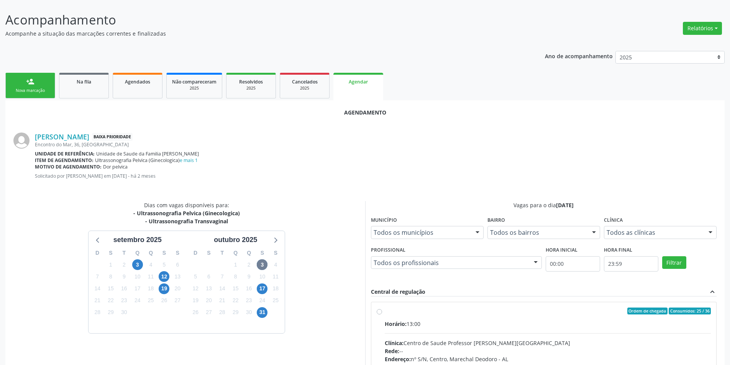
click at [385, 313] on label "Ordem de chegada Consumidos: 25 / 36 Horário: 13:00 Clínica: Centro de Saude Pr…" at bounding box center [548, 367] width 327 height 118
click at [378, 313] on input "Ordem de chegada Consumidos: 25 / 36 Horário: 13:00 Clínica: Centro de Saude Pr…" at bounding box center [379, 311] width 5 height 7
radio input "true"
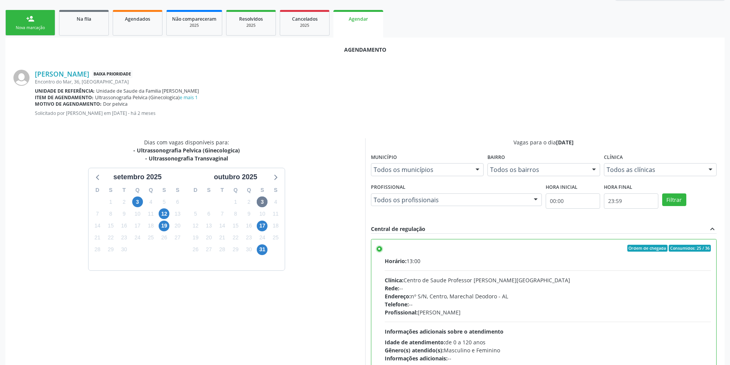
scroll to position [214, 0]
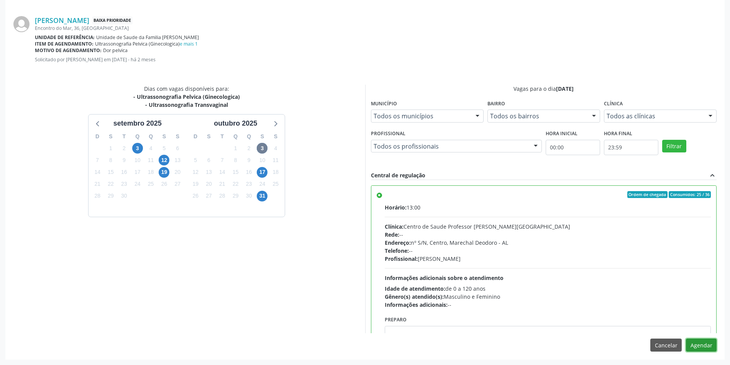
click at [696, 345] on button "Agendar" at bounding box center [701, 345] width 31 height 13
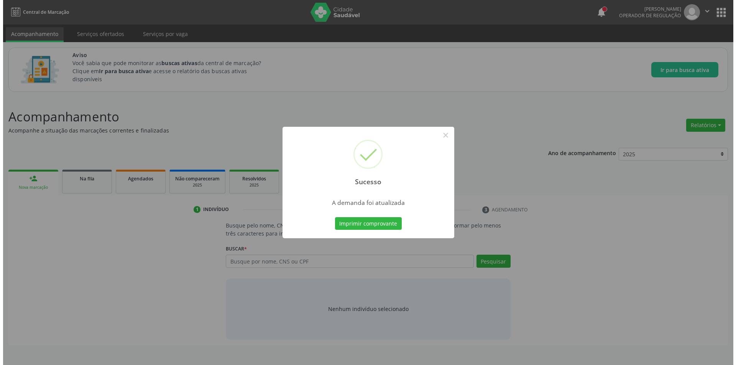
scroll to position [0, 0]
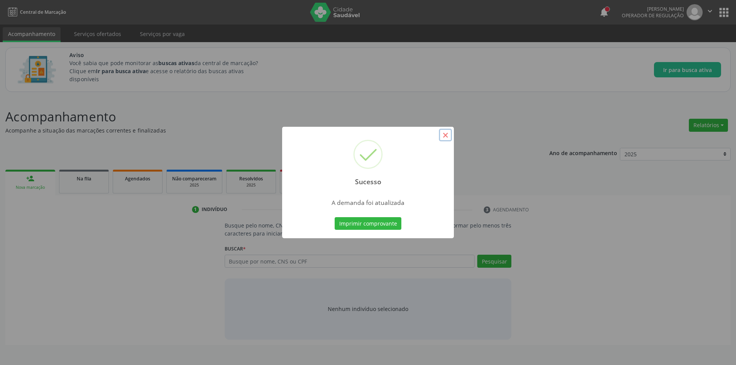
click at [444, 134] on button "×" at bounding box center [445, 135] width 13 height 13
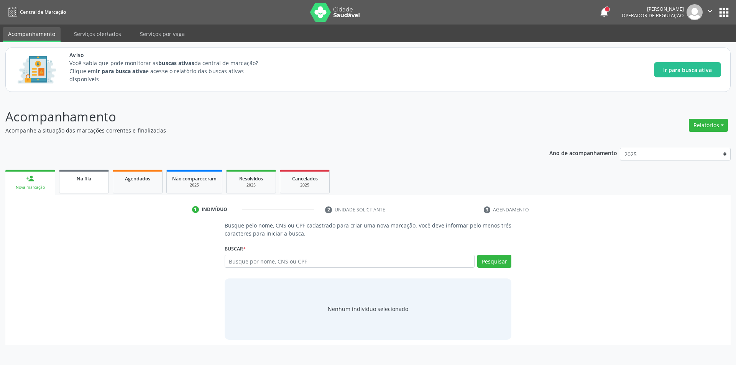
click at [102, 183] on link "Na fila" at bounding box center [84, 182] width 50 height 24
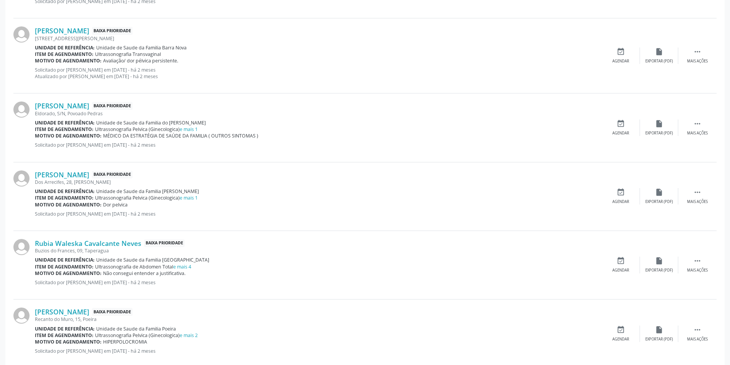
scroll to position [998, 0]
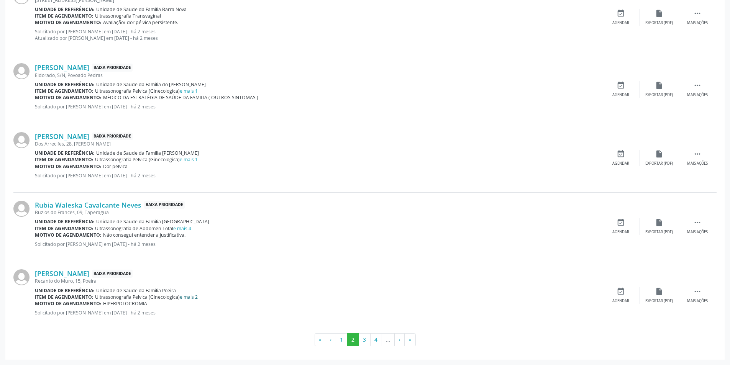
click at [196, 300] on link "e mais 2" at bounding box center [189, 297] width 18 height 7
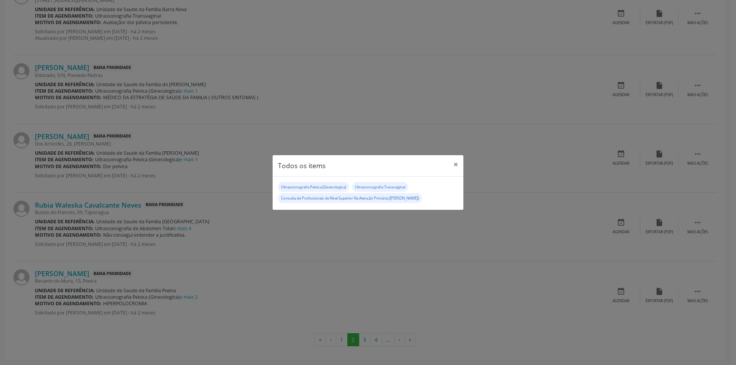
click at [334, 126] on div "Todos os items × Ultrassonografia Pelvica (Ginecologica) Ultrassonografia Trans…" at bounding box center [368, 182] width 736 height 365
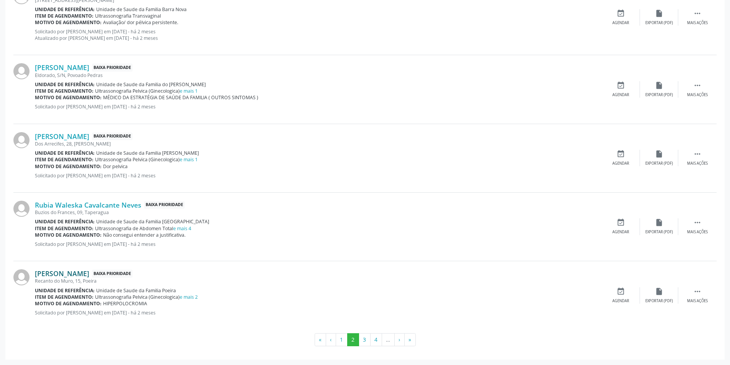
click at [89, 273] on link "Andrea do Carmo Santos de Lima" at bounding box center [62, 274] width 54 height 8
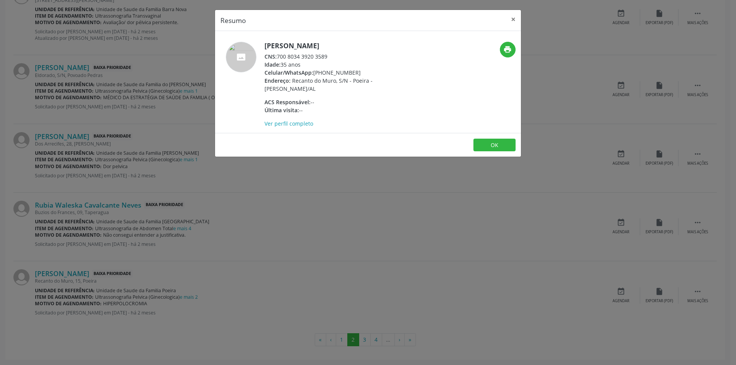
drag, startPoint x: 279, startPoint y: 56, endPoint x: 329, endPoint y: 56, distance: 49.8
click at [329, 56] on div "CNS: 700 8034 3920 3589" at bounding box center [339, 57] width 149 height 8
click at [505, 146] on button "OK" at bounding box center [494, 145] width 42 height 13
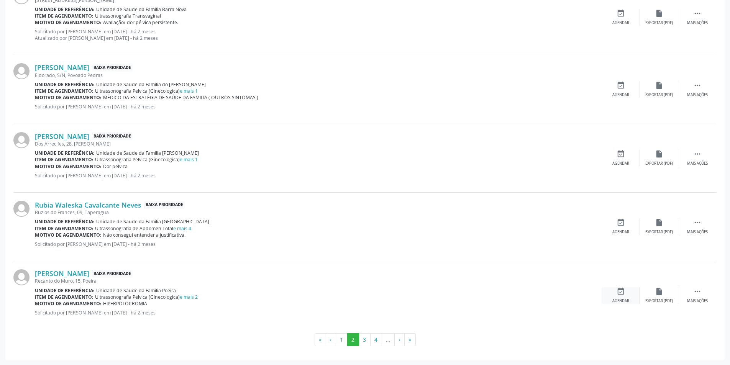
click at [629, 294] on div "event_available Agendar" at bounding box center [621, 296] width 38 height 16
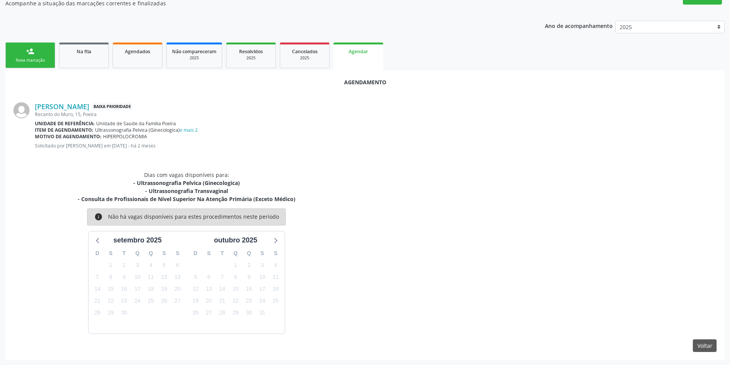
scroll to position [128, 0]
click at [192, 129] on link "e mais 2" at bounding box center [189, 130] width 18 height 7
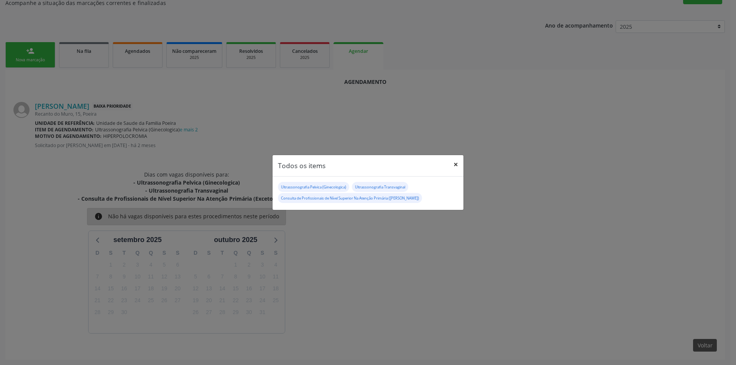
click at [457, 163] on button "×" at bounding box center [455, 164] width 15 height 19
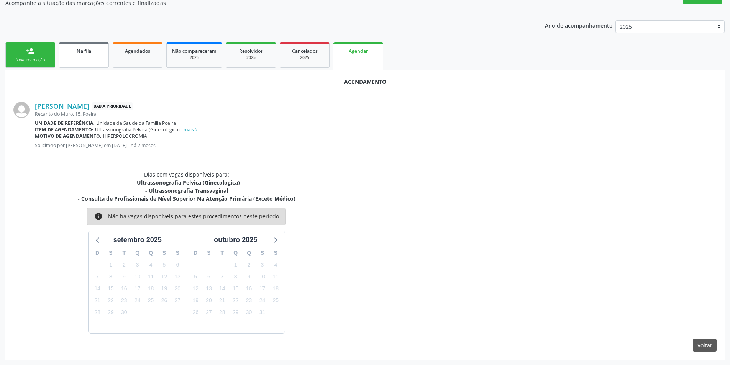
click at [88, 55] on link "Na fila" at bounding box center [84, 55] width 50 height 26
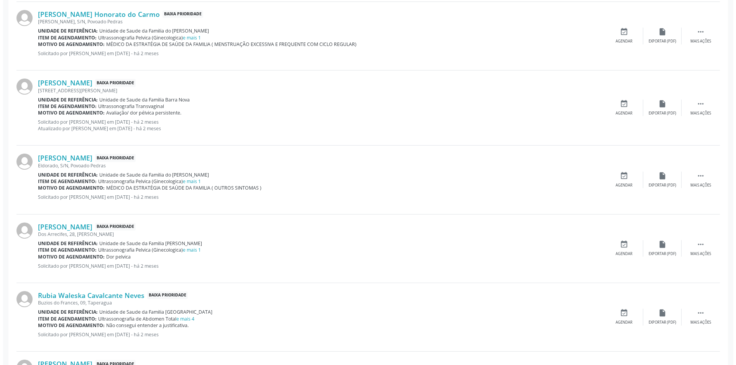
scroll to position [998, 0]
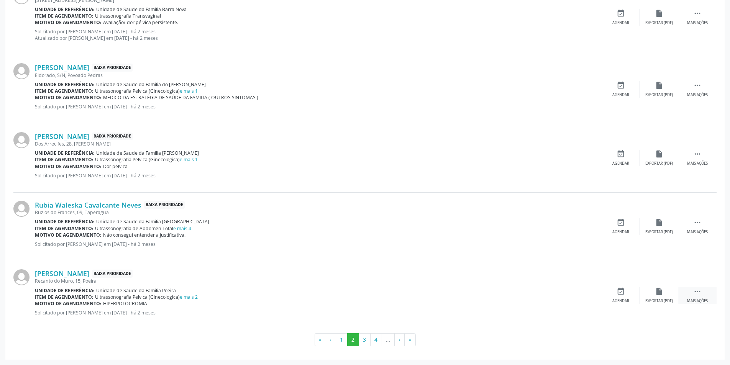
click at [691, 295] on div " Mais ações" at bounding box center [698, 296] width 38 height 16
click at [621, 297] on div "cancel Cancelar" at bounding box center [621, 296] width 38 height 16
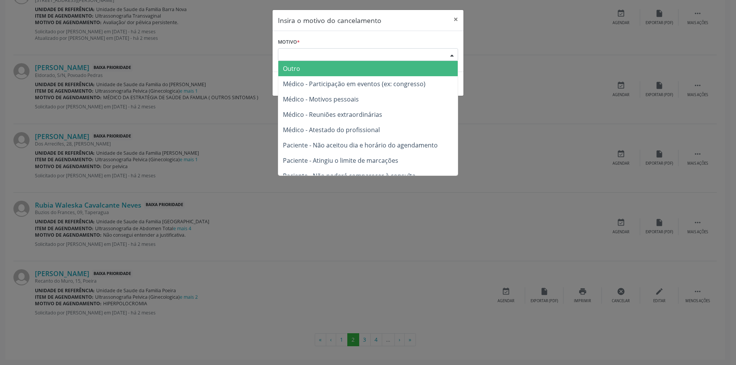
click at [322, 54] on div "Escolha o motivo" at bounding box center [368, 54] width 180 height 13
click at [316, 68] on span "Outro" at bounding box center [367, 68] width 179 height 15
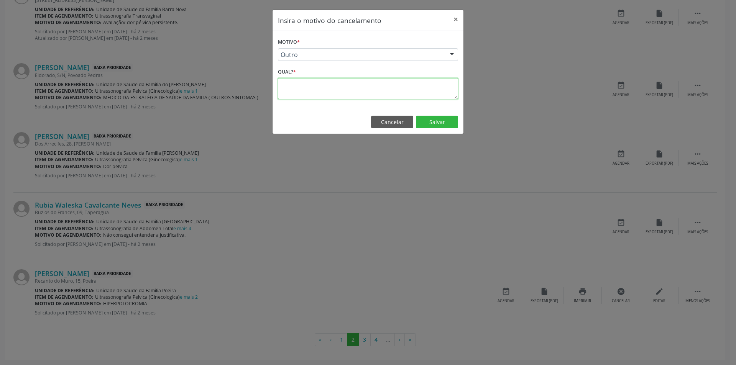
click at [301, 88] on textarea at bounding box center [368, 88] width 180 height 21
type textarea "erro"
click at [427, 121] on button "Salvar" at bounding box center [437, 122] width 42 height 13
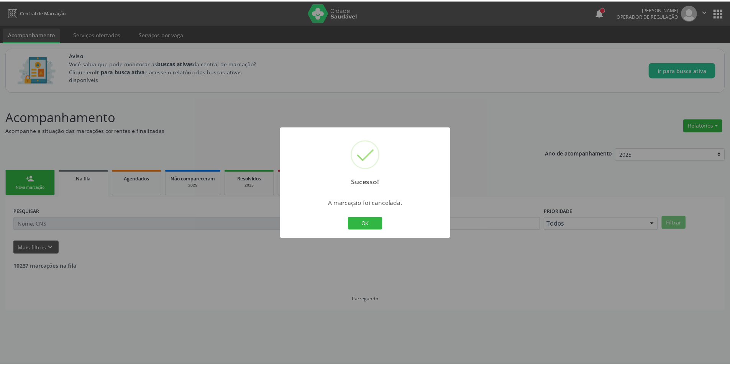
scroll to position [0, 0]
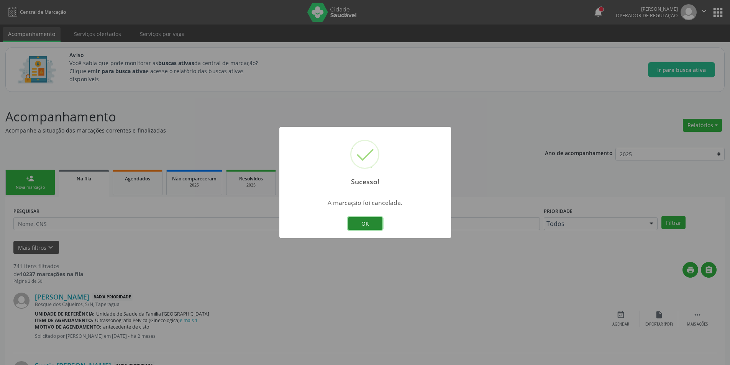
click at [377, 226] on button "OK" at bounding box center [365, 223] width 35 height 13
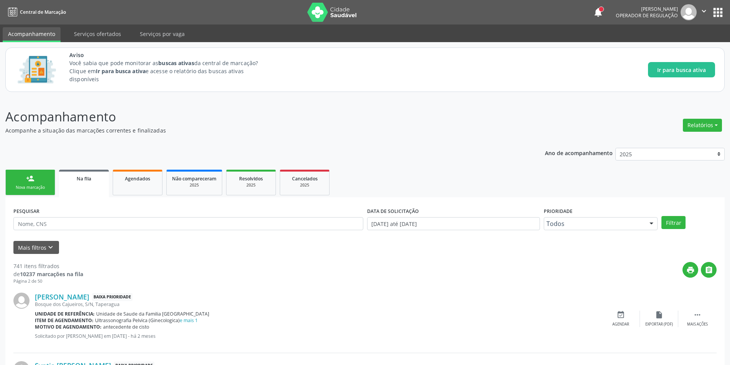
click at [83, 177] on span "Na fila" at bounding box center [84, 179] width 15 height 7
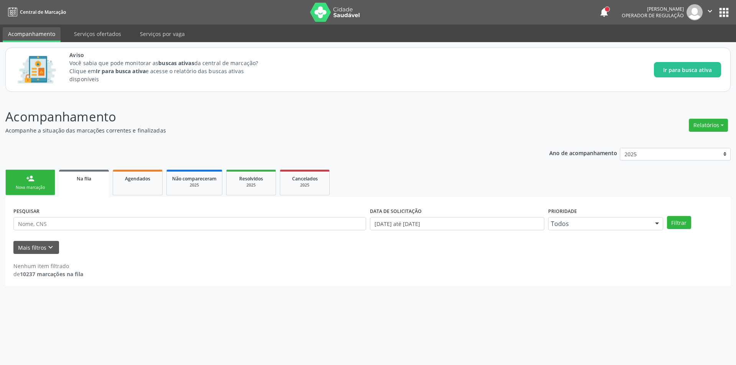
click at [87, 183] on link "Na fila" at bounding box center [84, 184] width 50 height 28
click at [70, 180] on div "Na fila" at bounding box center [83, 178] width 39 height 8
click at [50, 247] on icon "keyboard_arrow_down" at bounding box center [50, 247] width 8 height 8
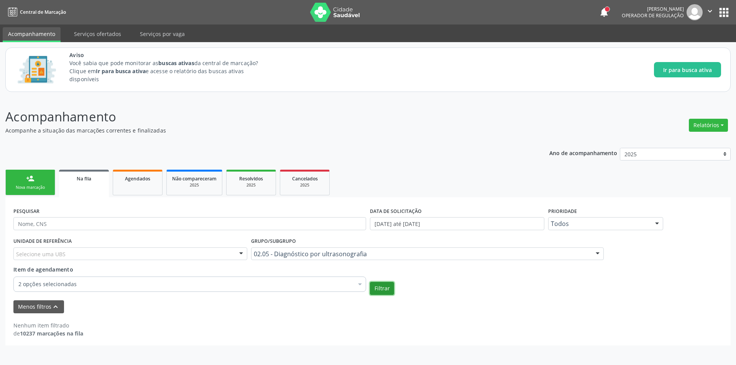
click at [384, 288] on button "Filtrar" at bounding box center [382, 288] width 24 height 13
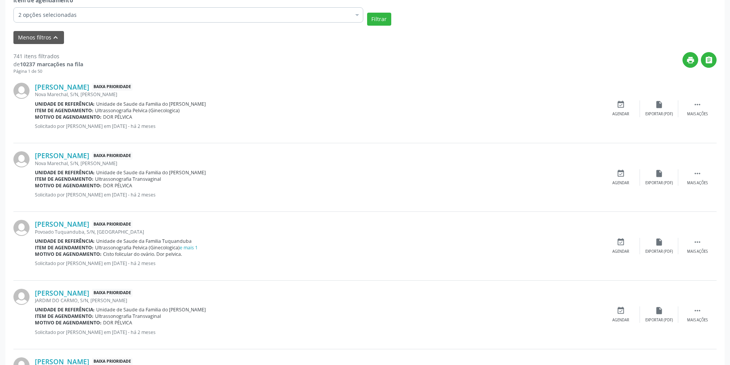
scroll to position [345, 0]
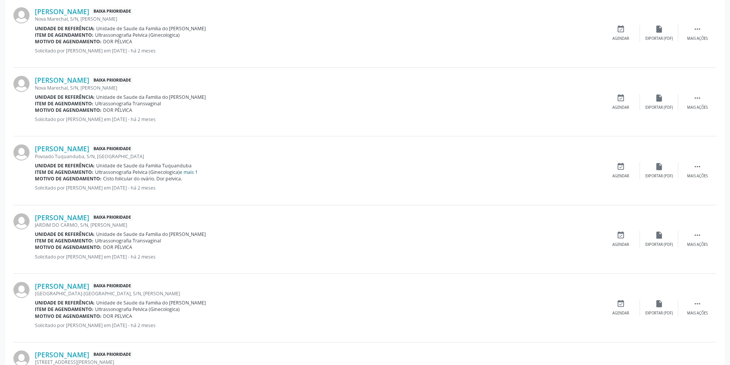
click at [194, 171] on link "e mais 1" at bounding box center [189, 172] width 18 height 7
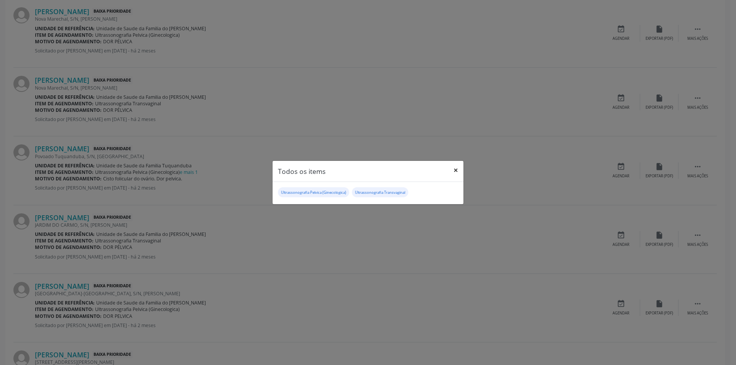
click at [457, 171] on button "×" at bounding box center [455, 170] width 15 height 19
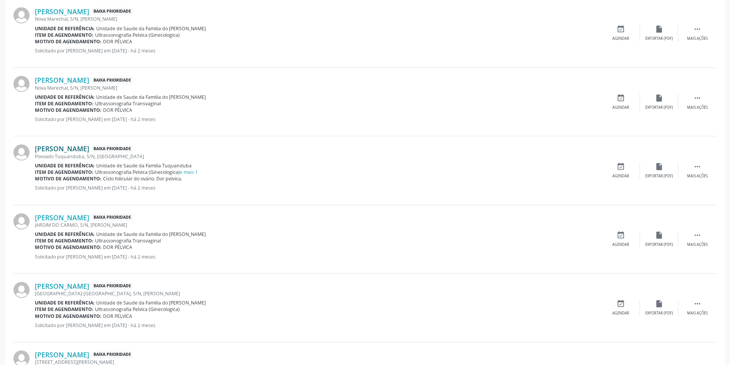
click at [89, 147] on link "Juliana Lais Gomes de Sena Granjeiro" at bounding box center [62, 149] width 54 height 8
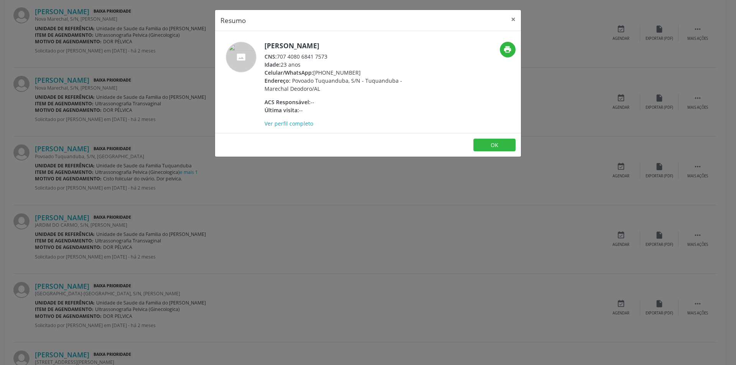
drag, startPoint x: 279, startPoint y: 57, endPoint x: 335, endPoint y: 57, distance: 56.0
click at [335, 57] on div "CNS: 707 4080 6841 7573" at bounding box center [339, 57] width 149 height 8
click at [496, 145] on button "OK" at bounding box center [494, 145] width 42 height 13
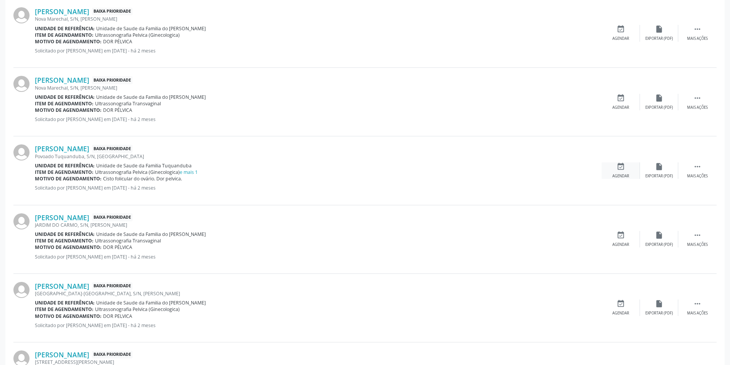
click at [621, 168] on icon "event_available" at bounding box center [621, 167] width 8 height 8
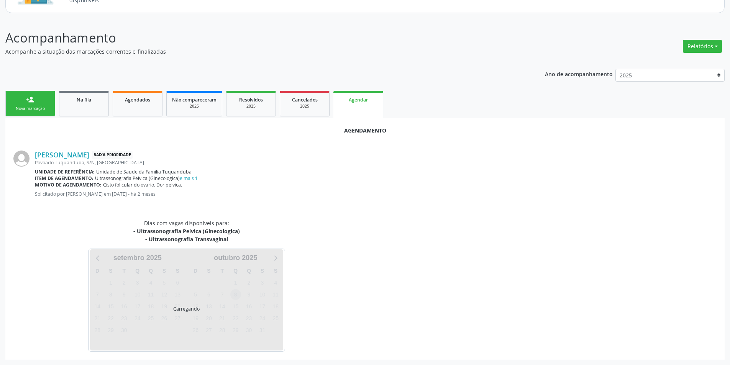
scroll to position [97, 0]
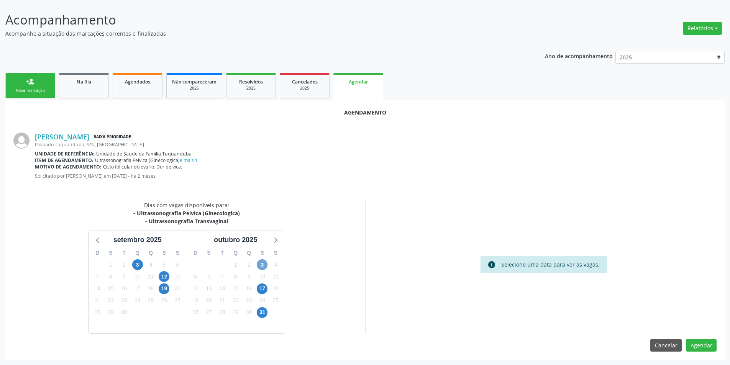
click at [262, 262] on span "3" at bounding box center [262, 265] width 11 height 11
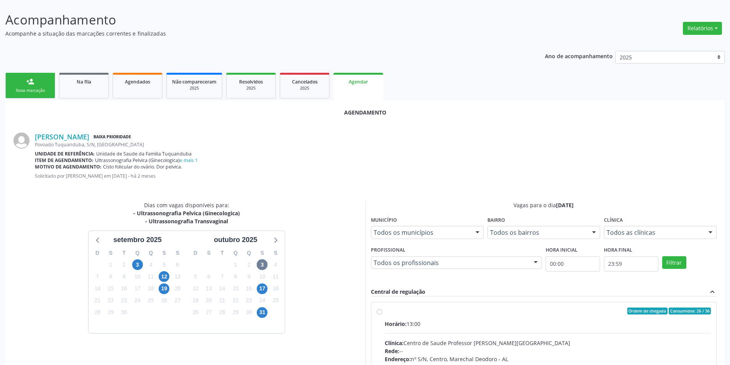
click at [385, 312] on label "Ordem de chegada Consumidos: 26 / 36 Horário: 13:00 Clínica: Centro de Saude Pr…" at bounding box center [548, 367] width 327 height 118
click at [378, 312] on input "Ordem de chegada Consumidos: 26 / 36 Horário: 13:00 Clínica: Centro de Saude Pr…" at bounding box center [379, 311] width 5 height 7
radio input "true"
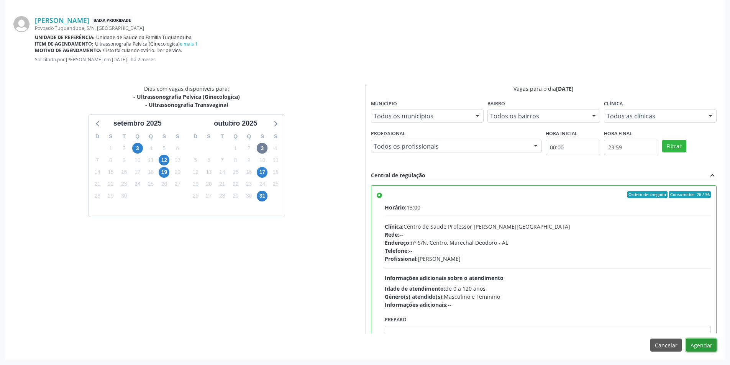
click at [703, 346] on button "Agendar" at bounding box center [701, 345] width 31 height 13
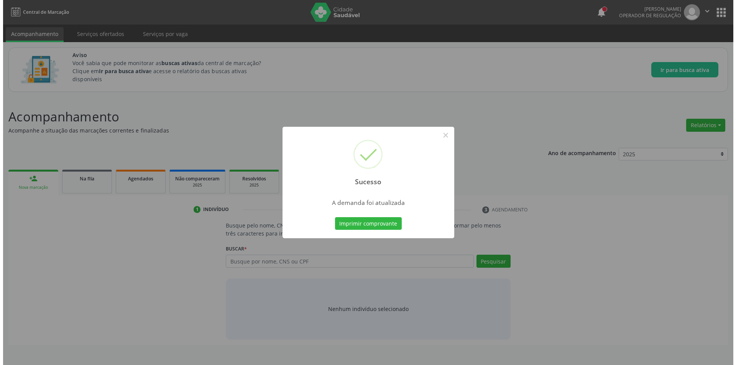
scroll to position [0, 0]
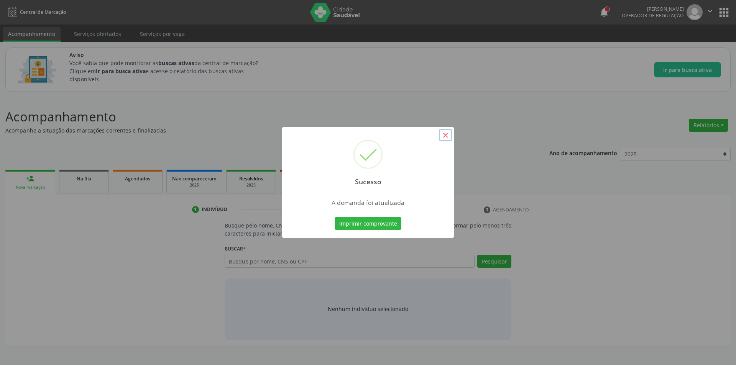
click at [448, 138] on button "×" at bounding box center [445, 135] width 13 height 13
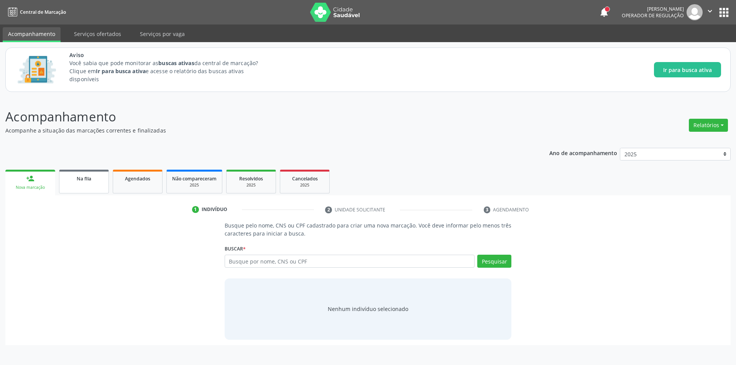
click at [79, 187] on link "Na fila" at bounding box center [84, 182] width 50 height 24
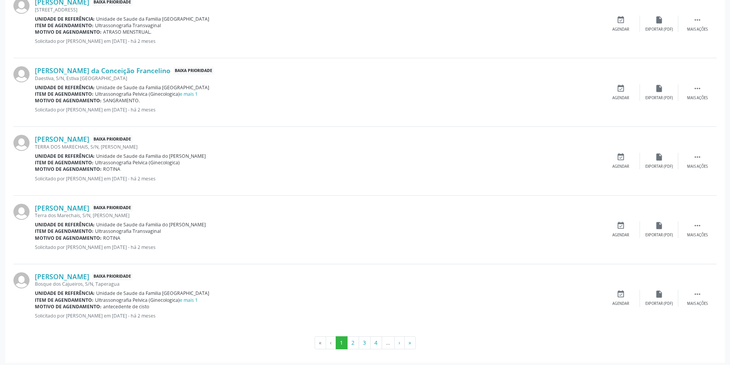
scroll to position [992, 0]
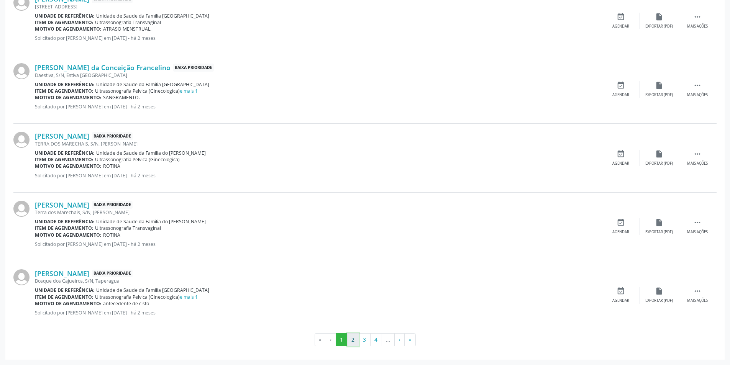
click at [352, 337] on button "2" at bounding box center [353, 340] width 12 height 13
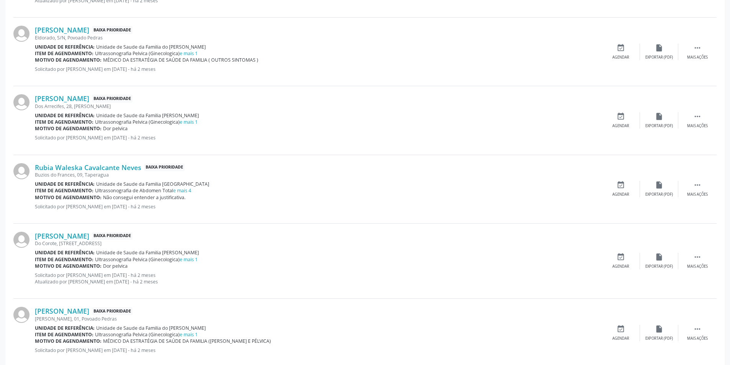
scroll to position [1005, 0]
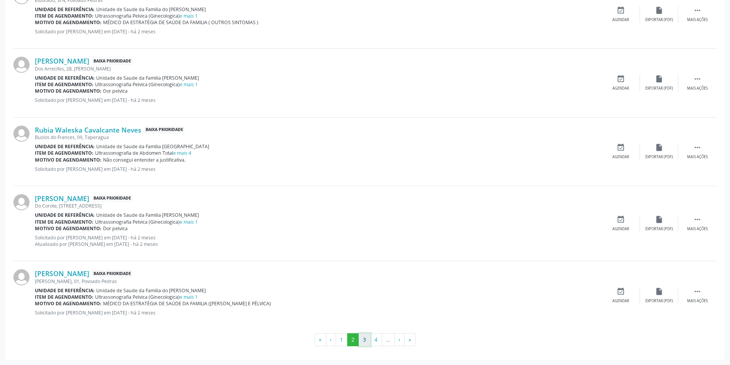
click at [367, 340] on button "3" at bounding box center [365, 340] width 12 height 13
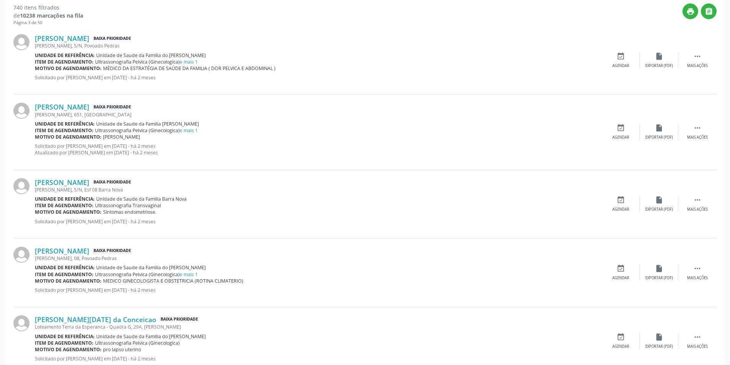
scroll to position [307, 0]
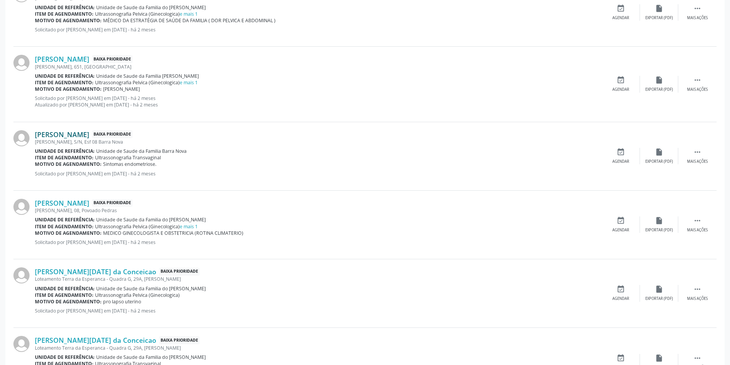
click at [89, 133] on link "Maria Clara Messias Lima" at bounding box center [62, 134] width 54 height 8
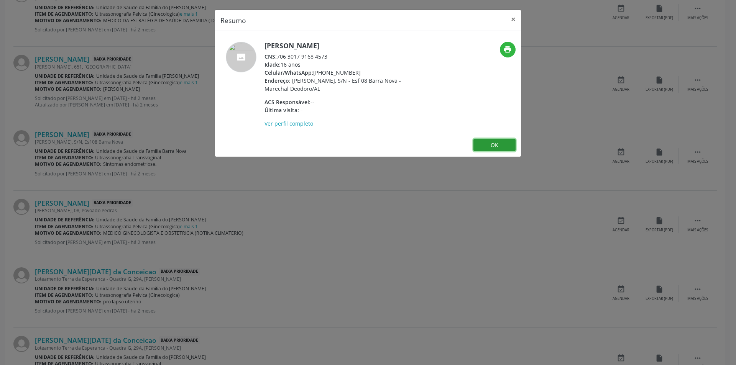
click at [507, 148] on button "OK" at bounding box center [494, 145] width 42 height 13
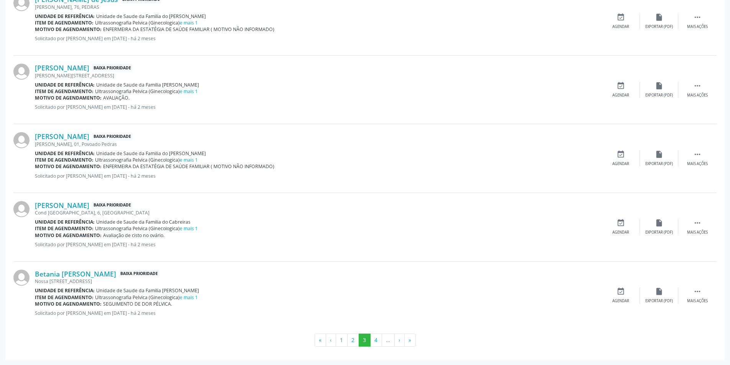
scroll to position [992, 0]
click at [350, 340] on button "2" at bounding box center [353, 340] width 12 height 13
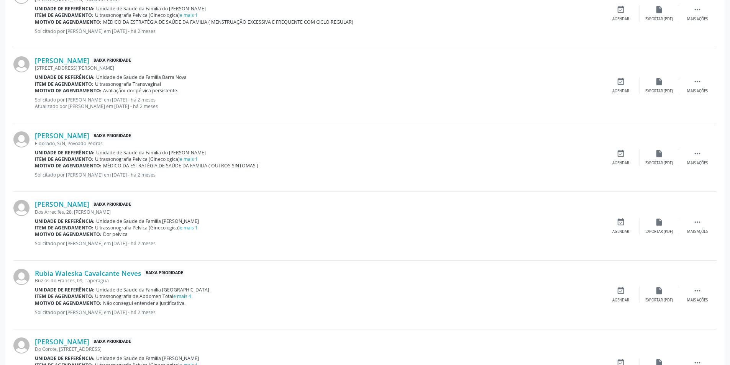
scroll to position [882, 0]
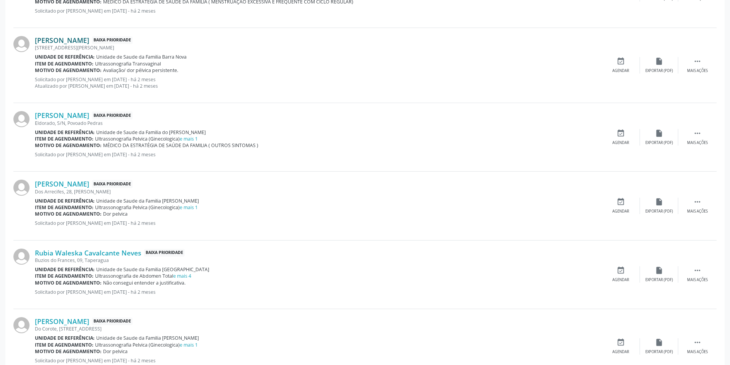
click at [89, 42] on link "Ana Cristina Gomes de Mendonca" at bounding box center [62, 40] width 54 height 8
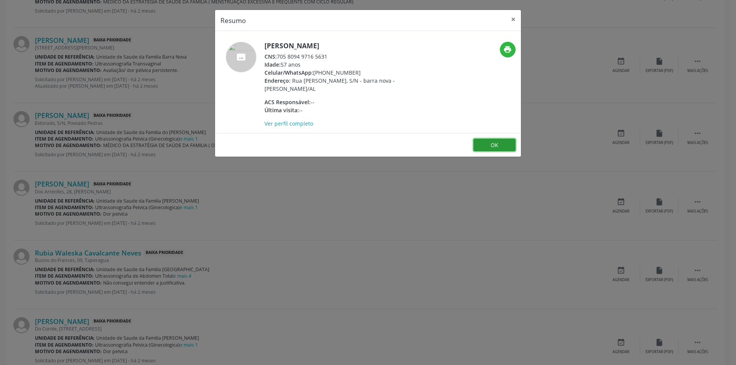
click at [492, 144] on button "OK" at bounding box center [494, 145] width 42 height 13
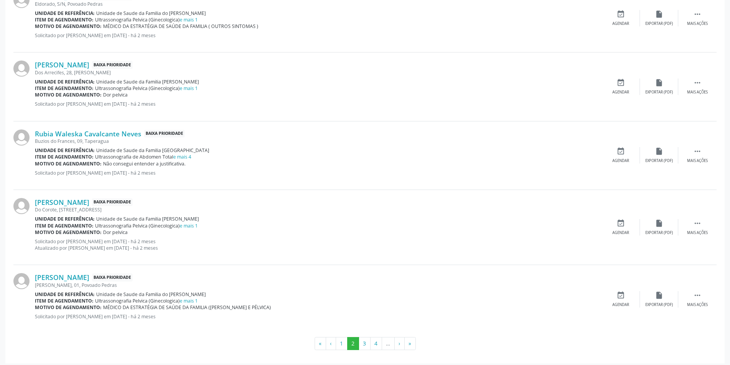
scroll to position [1005, 0]
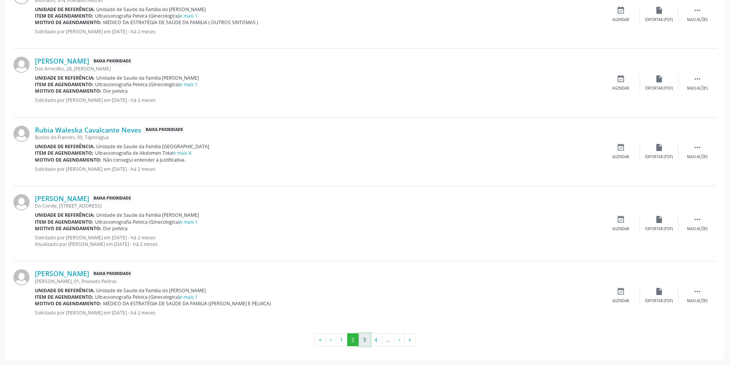
click at [363, 341] on button "3" at bounding box center [365, 340] width 12 height 13
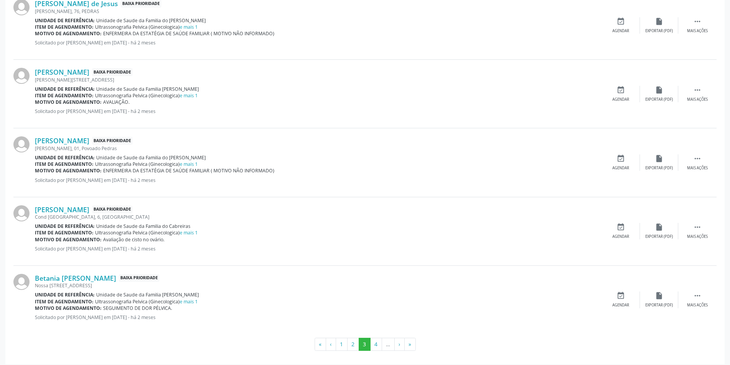
scroll to position [992, 0]
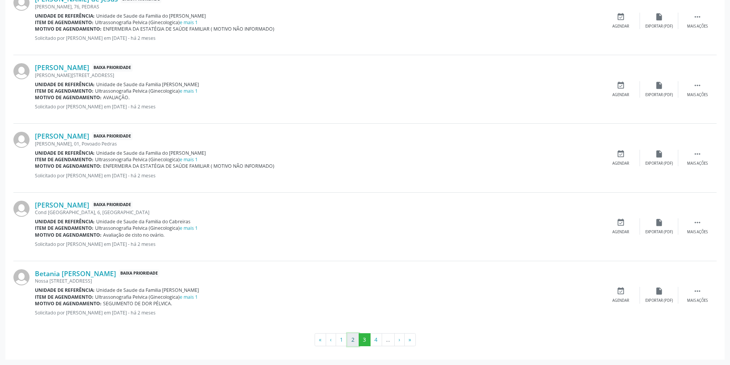
click at [352, 340] on button "2" at bounding box center [353, 340] width 12 height 13
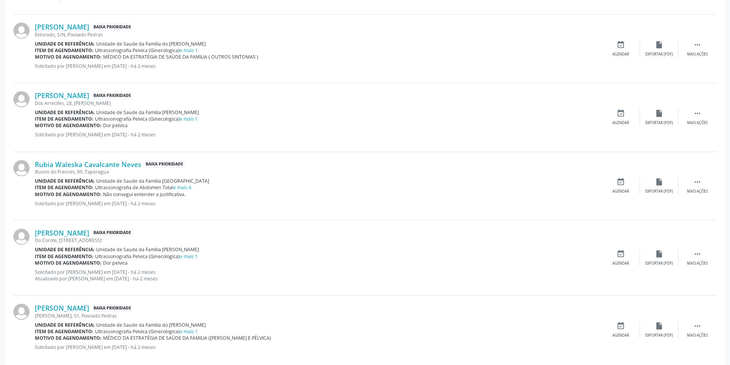
scroll to position [1005, 0]
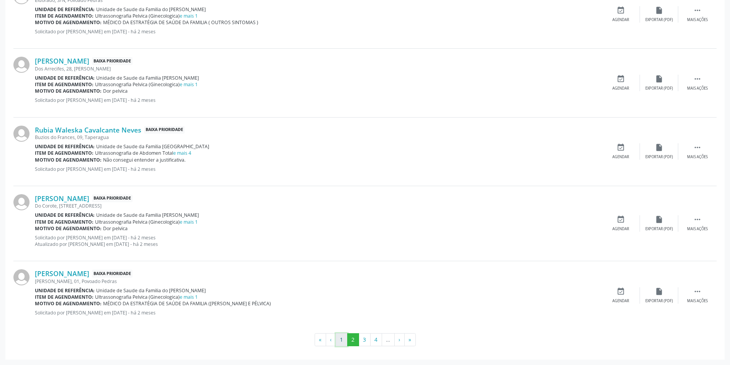
click at [340, 340] on button "1" at bounding box center [342, 340] width 12 height 13
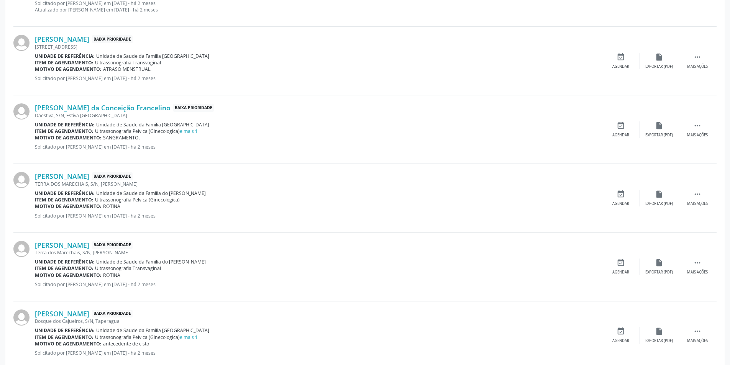
scroll to position [992, 0]
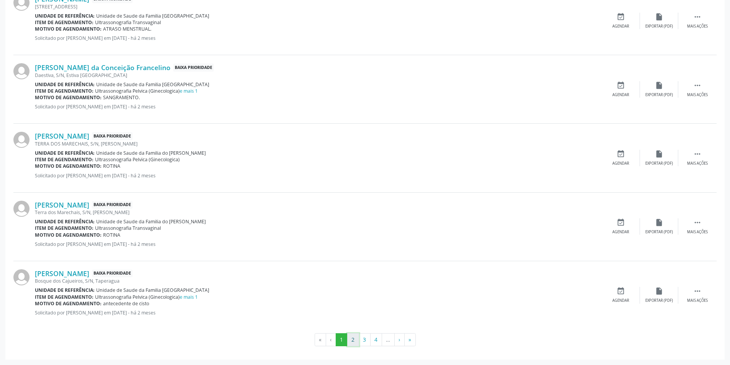
click at [352, 340] on button "2" at bounding box center [353, 340] width 12 height 13
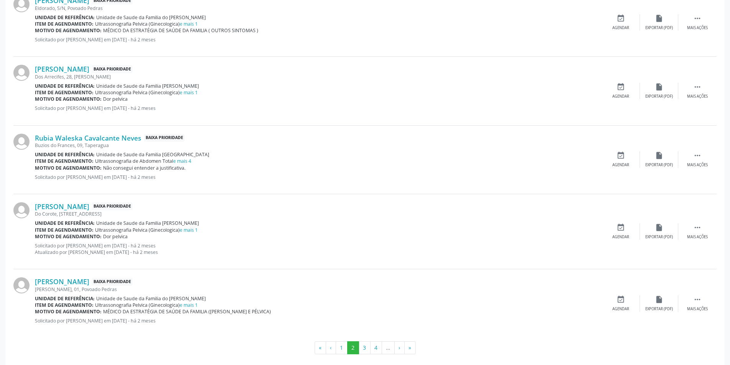
scroll to position [1005, 0]
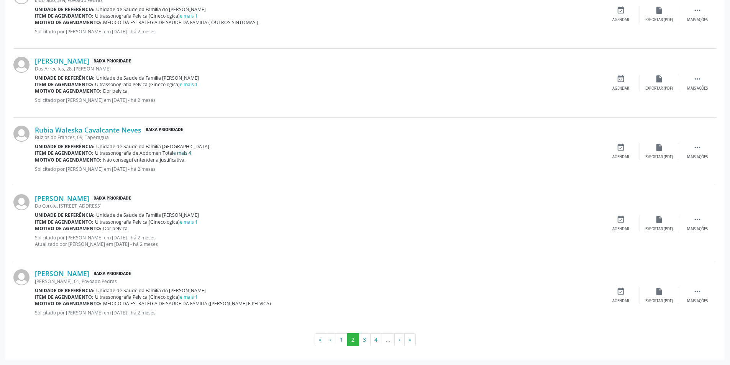
click at [188, 154] on link "e mais 4" at bounding box center [182, 153] width 18 height 7
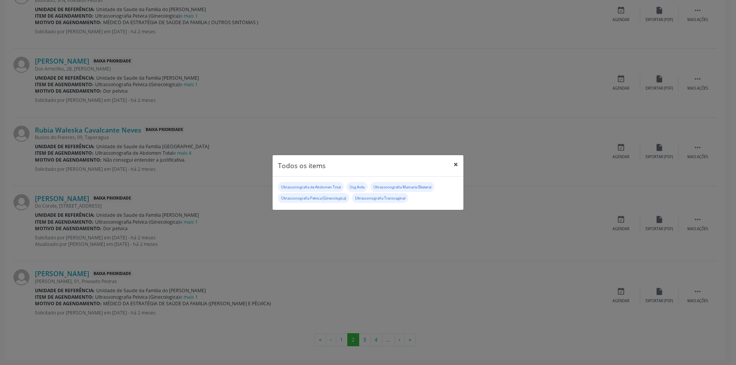
click at [452, 164] on button "×" at bounding box center [455, 164] width 15 height 19
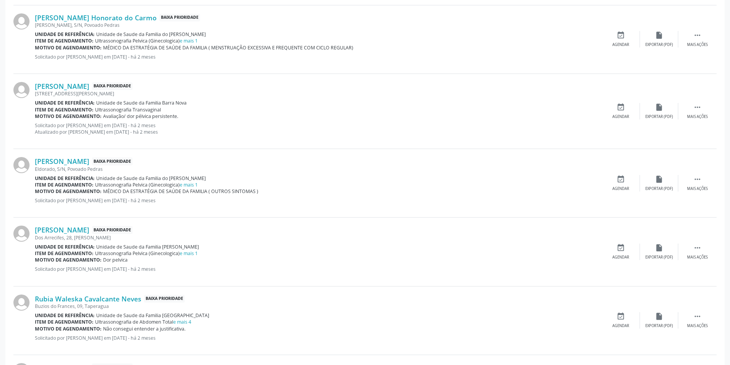
scroll to position [851, 0]
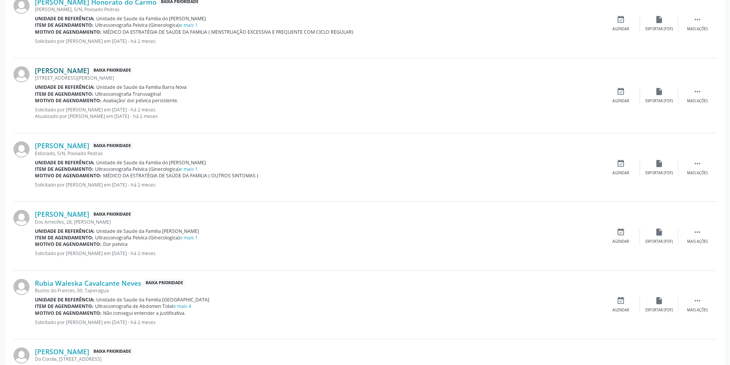
click at [86, 69] on link "Ana Cristina Gomes de Mendonca" at bounding box center [62, 70] width 54 height 8
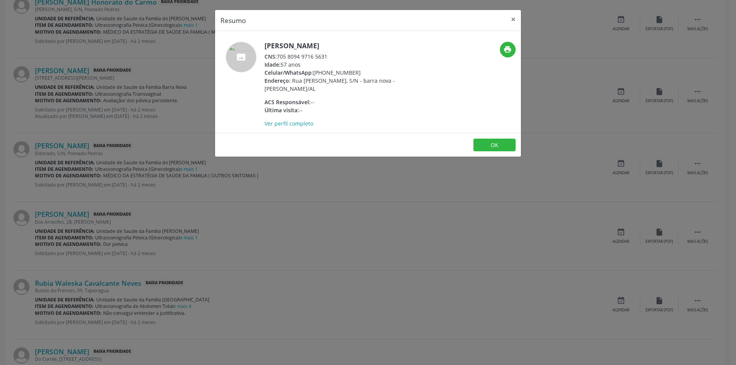
drag, startPoint x: 278, startPoint y: 56, endPoint x: 329, endPoint y: 55, distance: 51.0
click at [329, 55] on div "CNS: 705 8094 9716 5631" at bounding box center [339, 57] width 149 height 8
click at [491, 145] on button "OK" at bounding box center [494, 145] width 42 height 13
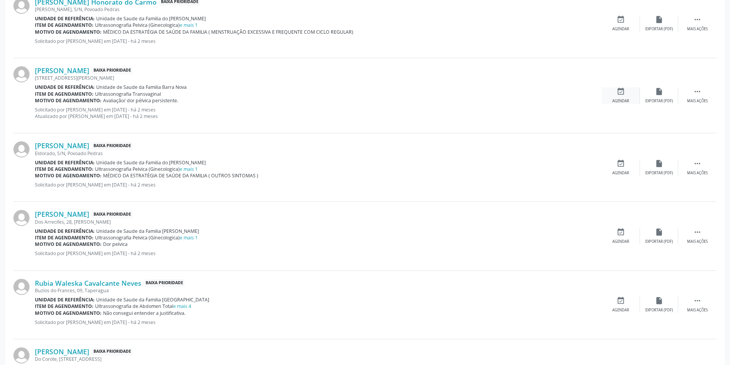
click at [618, 95] on icon "event_available" at bounding box center [621, 91] width 8 height 8
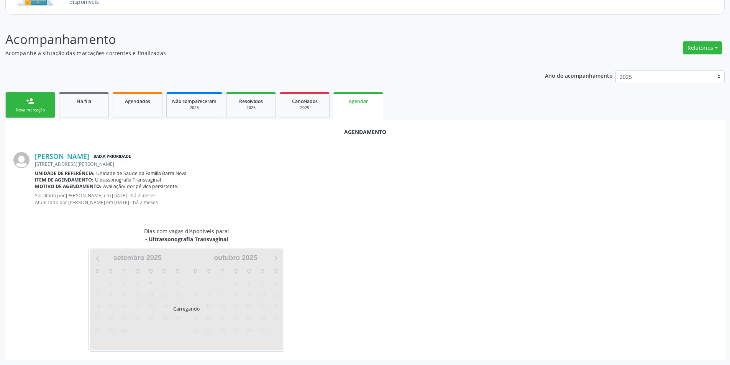
scroll to position [95, 0]
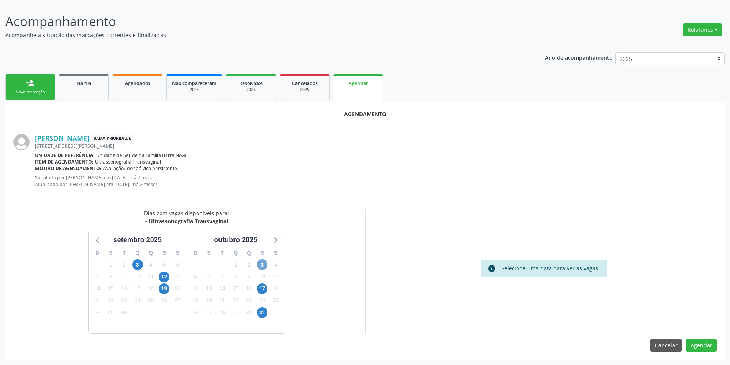
click at [260, 262] on span "3" at bounding box center [262, 265] width 11 height 11
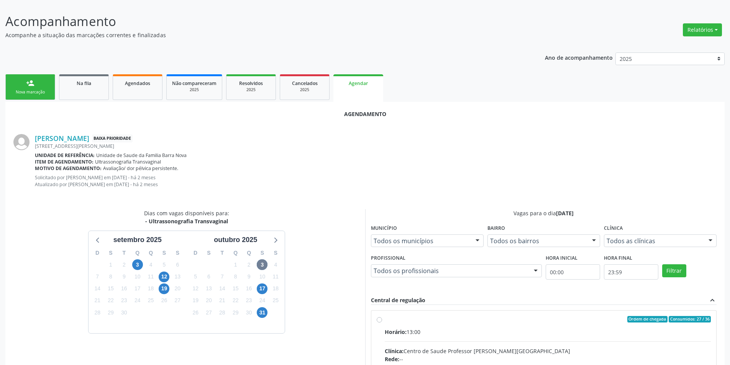
click at [381, 320] on input "Ordem de chegada Consumidos: 27 / 36 Horário: 13:00 Clínica: Centro de Saude Pr…" at bounding box center [379, 319] width 5 height 7
radio input "true"
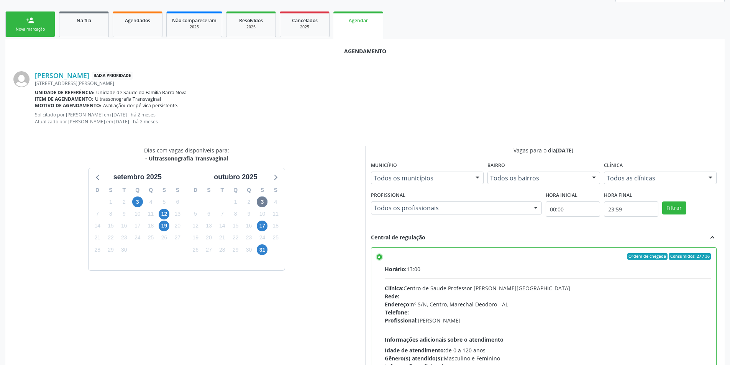
scroll to position [220, 0]
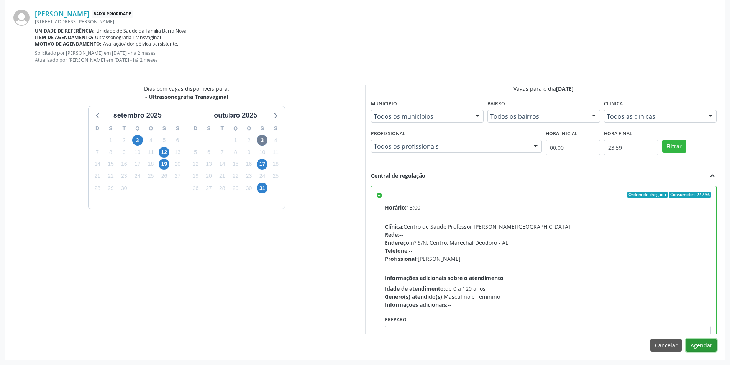
click at [701, 348] on button "Agendar" at bounding box center [701, 345] width 31 height 13
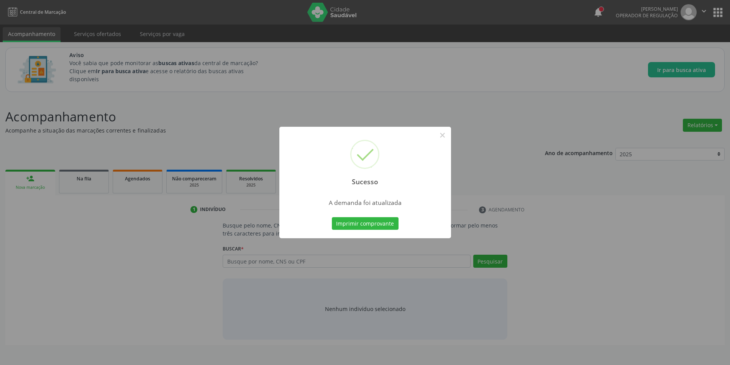
scroll to position [0, 0]
click at [444, 133] on button "×" at bounding box center [445, 135] width 13 height 13
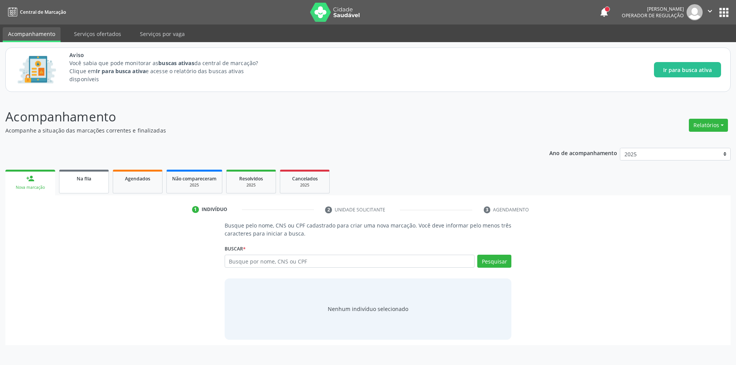
click at [76, 182] on link "Na fila" at bounding box center [84, 182] width 50 height 24
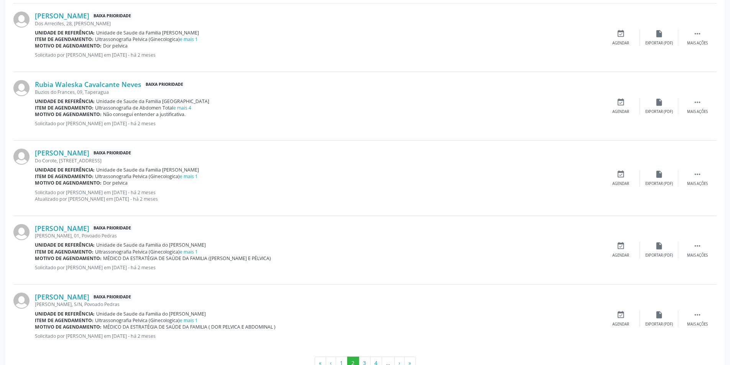
scroll to position [998, 0]
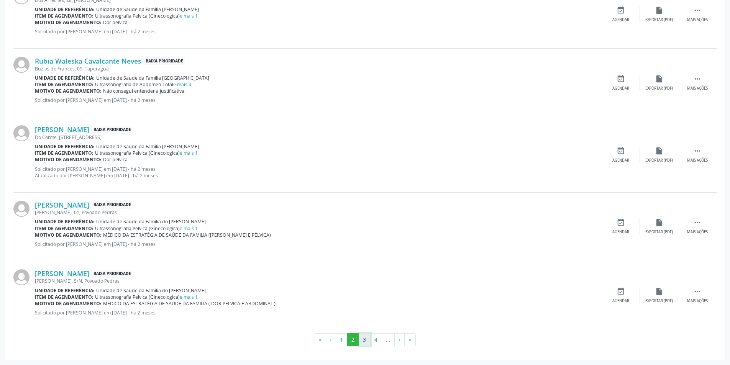
click at [362, 342] on button "3" at bounding box center [365, 340] width 12 height 13
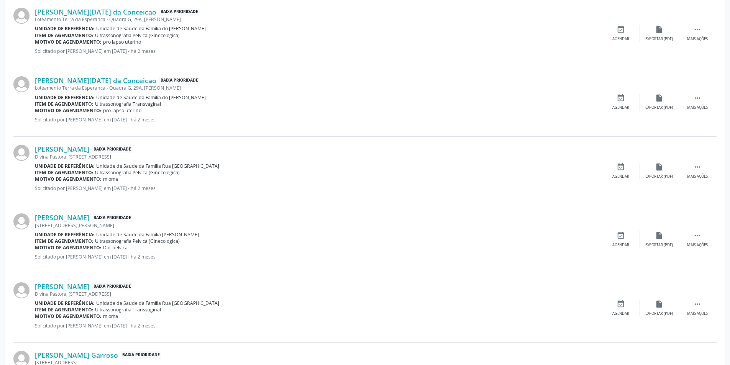
scroll to position [498, 0]
click at [89, 148] on link "Margarete Pedro dos Santos" at bounding box center [62, 149] width 54 height 8
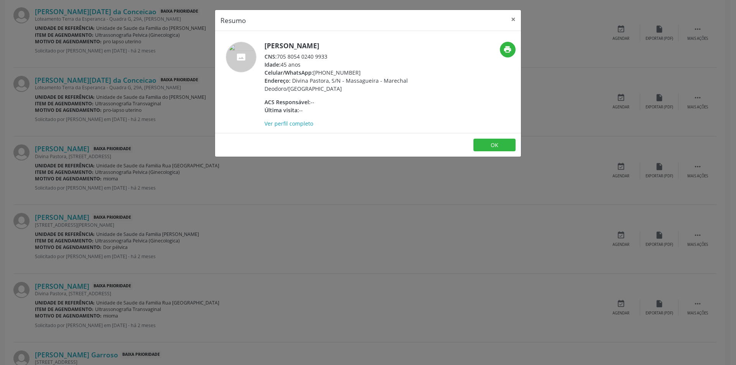
drag, startPoint x: 280, startPoint y: 56, endPoint x: 329, endPoint y: 56, distance: 48.7
click at [329, 56] on div "CNS: 705 8054 0240 9933" at bounding box center [339, 57] width 149 height 8
drag, startPoint x: 277, startPoint y: 55, endPoint x: 336, endPoint y: 57, distance: 58.7
click at [336, 57] on div "CNS: 705 8054 0240 9933" at bounding box center [339, 57] width 149 height 8
click at [299, 56] on div "CNS: 705 8054 0240 9933" at bounding box center [339, 57] width 149 height 8
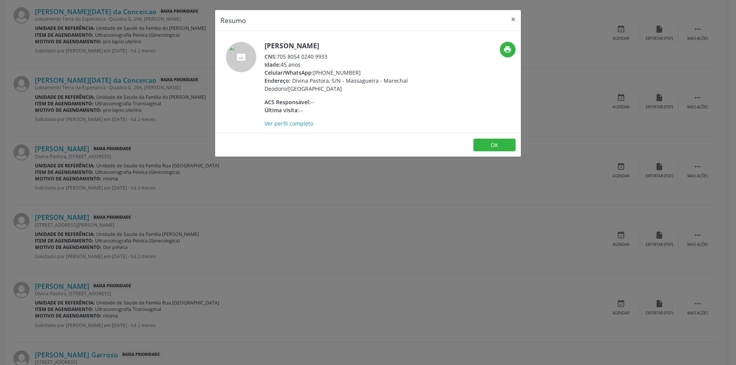
drag, startPoint x: 279, startPoint y: 56, endPoint x: 333, endPoint y: 56, distance: 54.1
click at [333, 56] on div "CNS: 705 8054 0240 9933" at bounding box center [339, 57] width 149 height 8
click at [489, 145] on button "OK" at bounding box center [494, 145] width 42 height 13
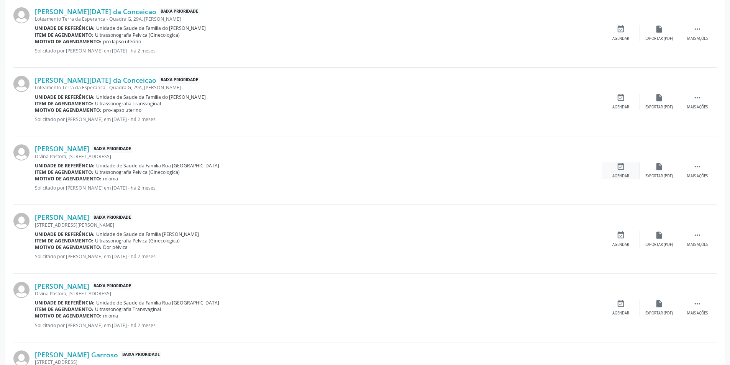
click at [624, 167] on icon "event_available" at bounding box center [621, 167] width 8 height 8
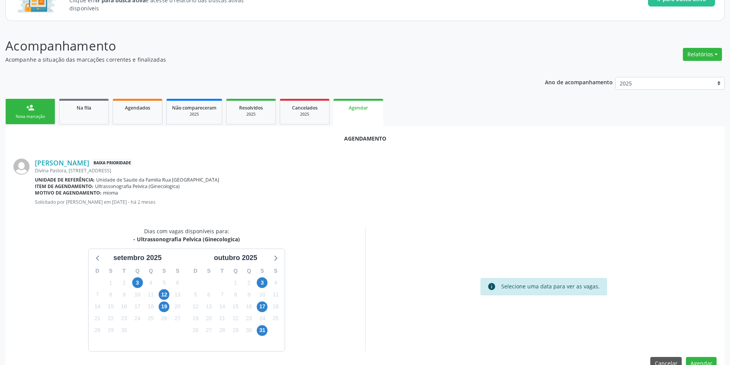
scroll to position [89, 0]
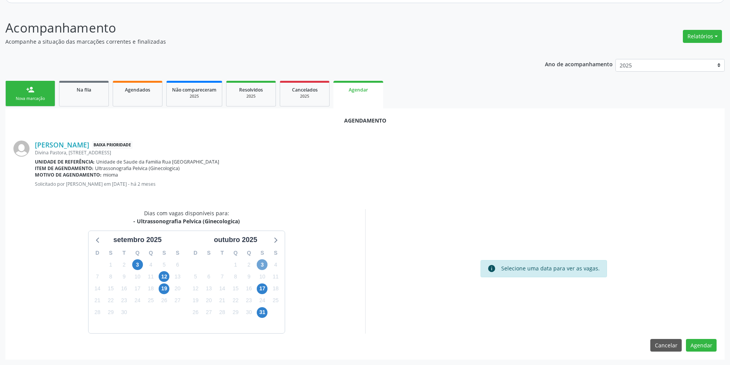
click at [262, 264] on span "3" at bounding box center [262, 265] width 11 height 11
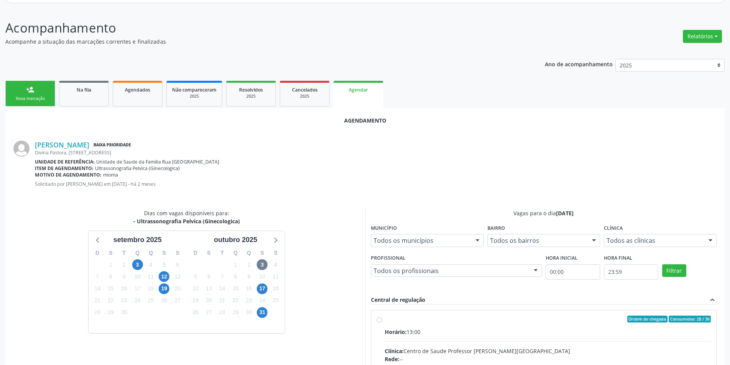
click at [379, 319] on input "Ordem de chegada Consumidos: 28 / 36 Horário: 13:00 Clínica: Centro de Saude Pr…" at bounding box center [379, 319] width 5 height 7
radio input "true"
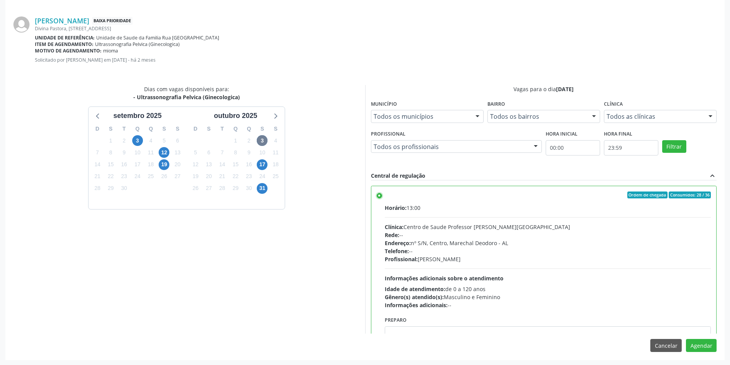
scroll to position [214, 0]
click at [702, 349] on button "Agendar" at bounding box center [701, 345] width 31 height 13
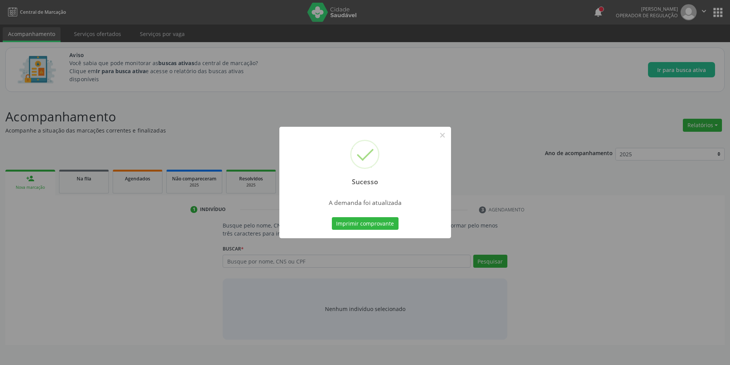
scroll to position [0, 0]
click at [444, 135] on button "×" at bounding box center [445, 135] width 13 height 13
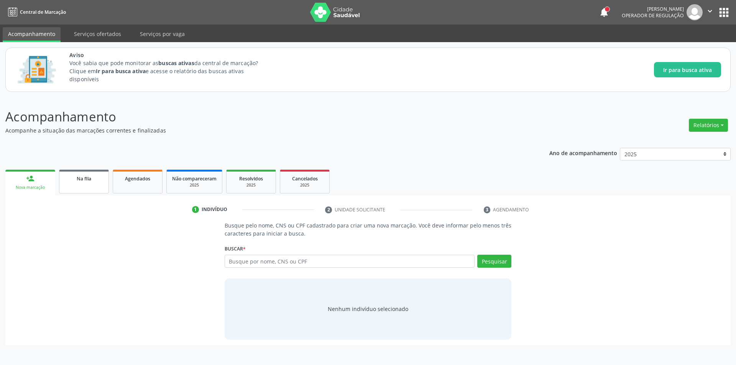
click at [72, 186] on link "Na fila" at bounding box center [84, 182] width 50 height 24
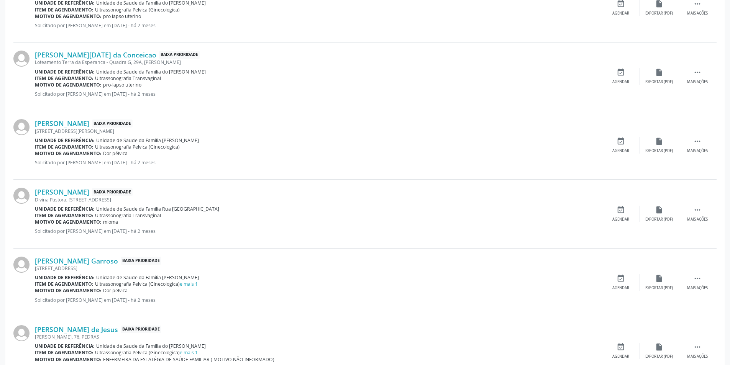
scroll to position [575, 0]
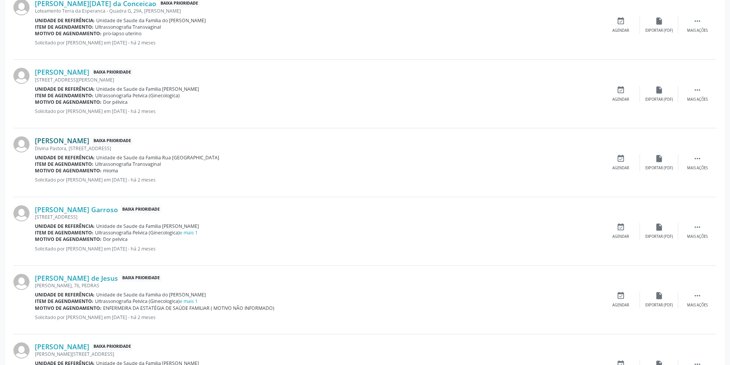
click at [87, 143] on link "Margarete Pedro dos Santos" at bounding box center [62, 140] width 54 height 8
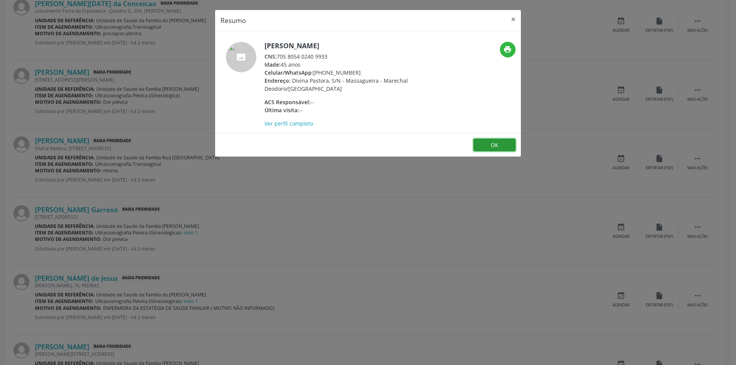
click at [491, 144] on button "OK" at bounding box center [494, 145] width 42 height 13
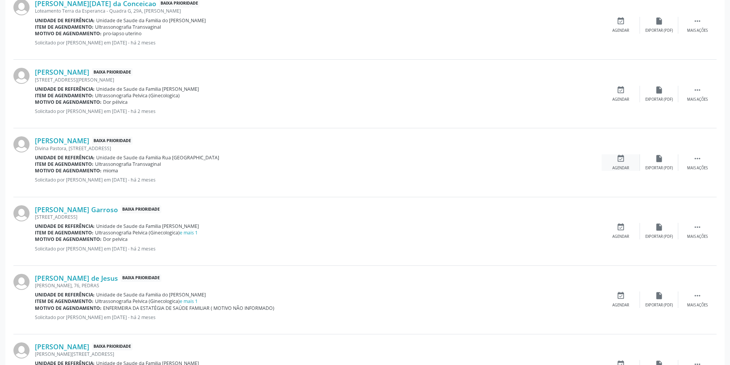
click at [620, 159] on icon "event_available" at bounding box center [621, 158] width 8 height 8
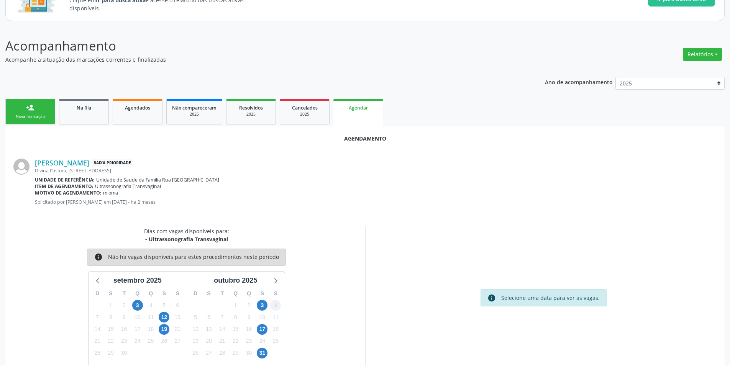
scroll to position [89, 0]
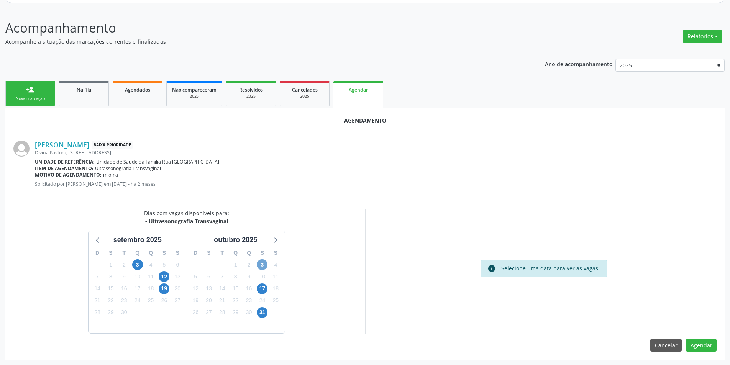
click at [264, 262] on span "3" at bounding box center [262, 265] width 11 height 11
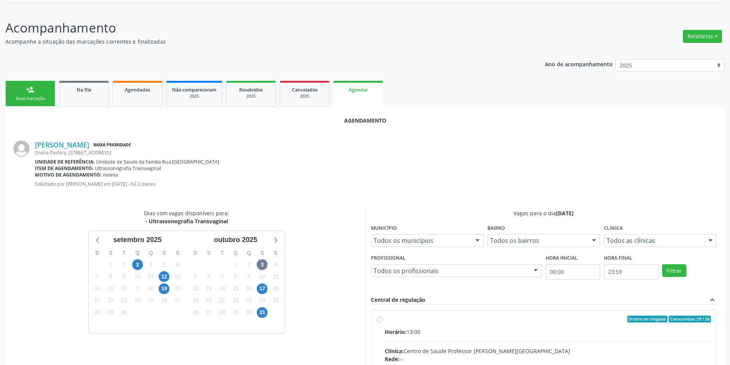
drag, startPoint x: 379, startPoint y: 319, endPoint x: 384, endPoint y: 312, distance: 8.9
click at [379, 319] on input "Ordem de chegada Consumidos: 29 / 36 Horário: 13:00 Clínica: Centro de Saude Pr…" at bounding box center [379, 319] width 5 height 7
radio input "true"
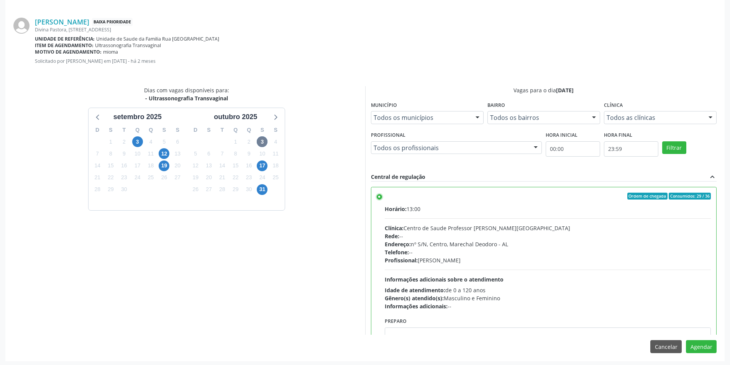
scroll to position [214, 0]
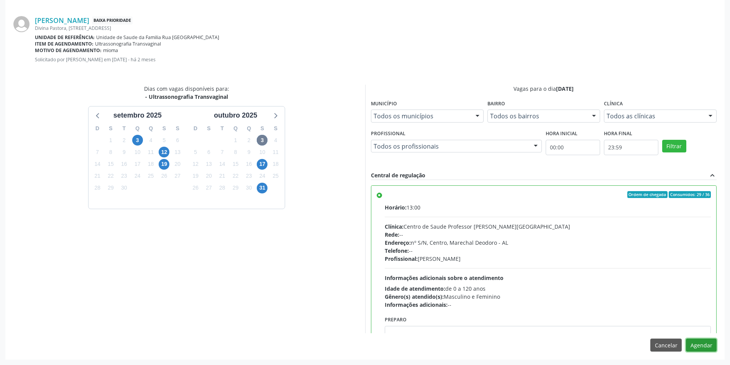
click at [711, 350] on button "Agendar" at bounding box center [701, 345] width 31 height 13
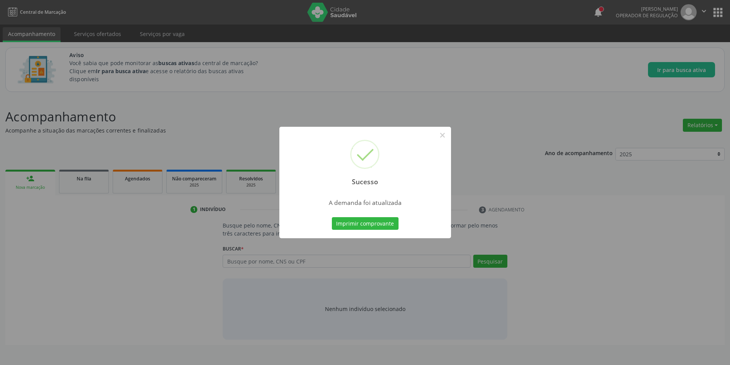
scroll to position [0, 0]
click at [450, 135] on button "×" at bounding box center [445, 135] width 13 height 13
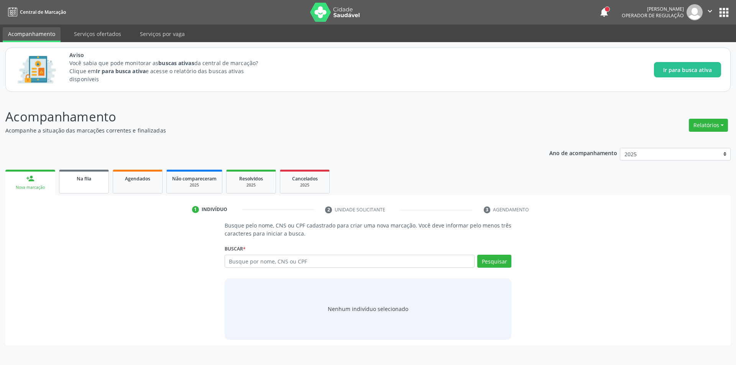
click at [91, 182] on link "Na fila" at bounding box center [84, 182] width 50 height 24
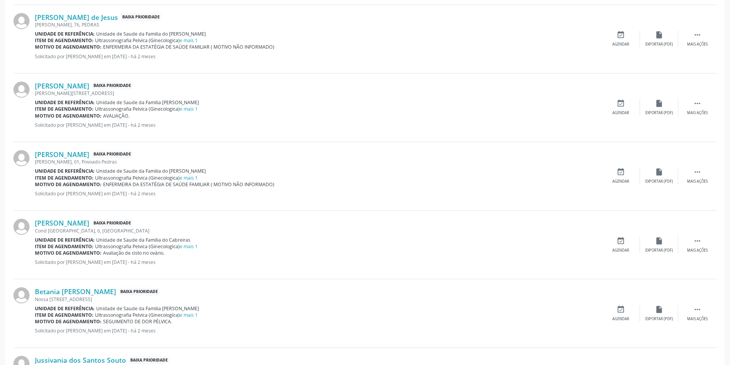
scroll to position [767, 0]
click at [192, 110] on link "e mais 1" at bounding box center [189, 110] width 18 height 7
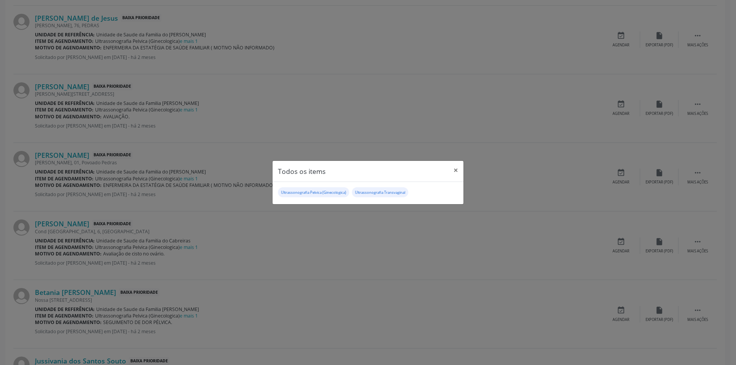
click at [365, 131] on div "Todos os items × Ultrassonografia Pelvica (Ginecologica) Ultrassonografia Trans…" at bounding box center [368, 182] width 736 height 365
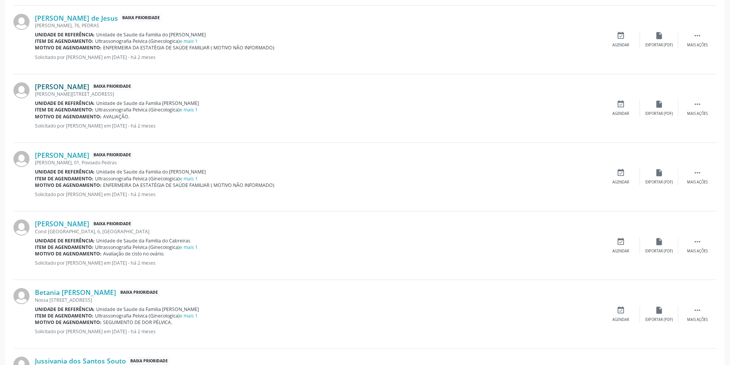
click at [80, 88] on link "Alexandra dos Santos Bezerra" at bounding box center [62, 86] width 54 height 8
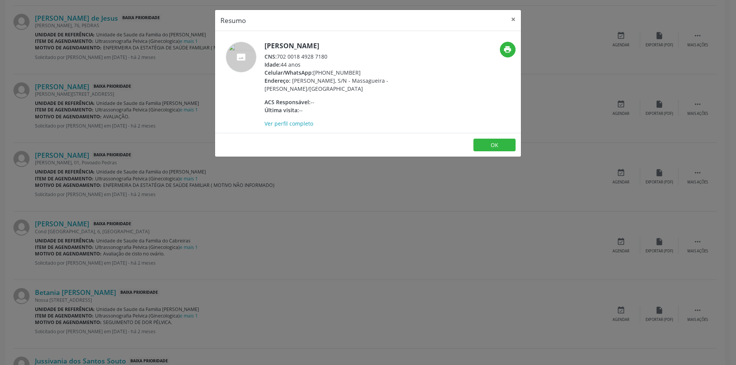
drag, startPoint x: 277, startPoint y: 56, endPoint x: 326, endPoint y: 57, distance: 49.1
click at [326, 57] on div "CNS: 702 0018 4928 7180" at bounding box center [339, 57] width 149 height 8
click at [327, 57] on div "CNS: 702 0018 4928 7180" at bounding box center [339, 57] width 149 height 8
drag, startPoint x: 327, startPoint y: 56, endPoint x: 279, endPoint y: 56, distance: 48.7
click at [279, 56] on div "CNS: 702 0018 4928 7180" at bounding box center [339, 57] width 149 height 8
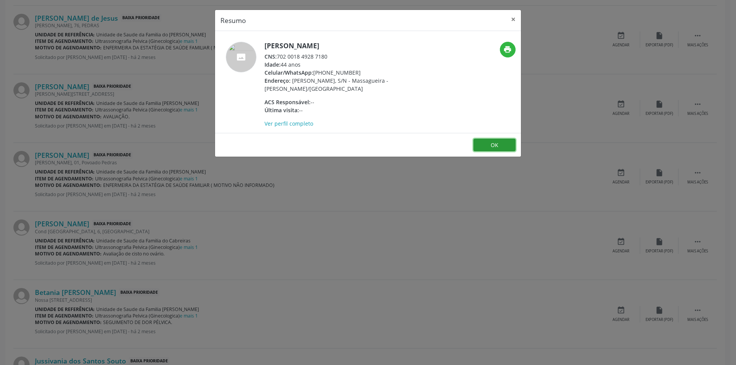
click at [498, 144] on button "OK" at bounding box center [494, 145] width 42 height 13
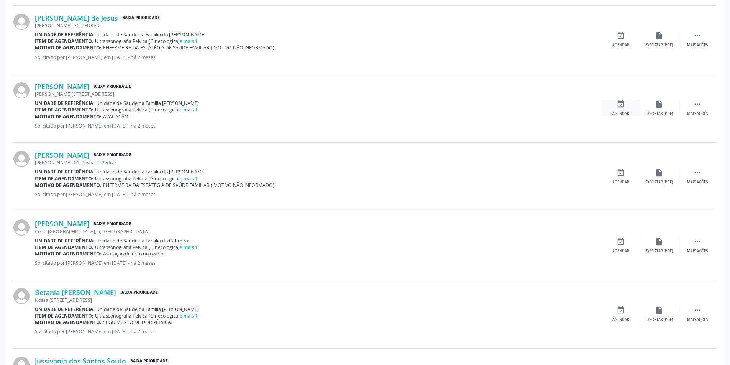
click at [622, 106] on icon "event_available" at bounding box center [621, 104] width 8 height 8
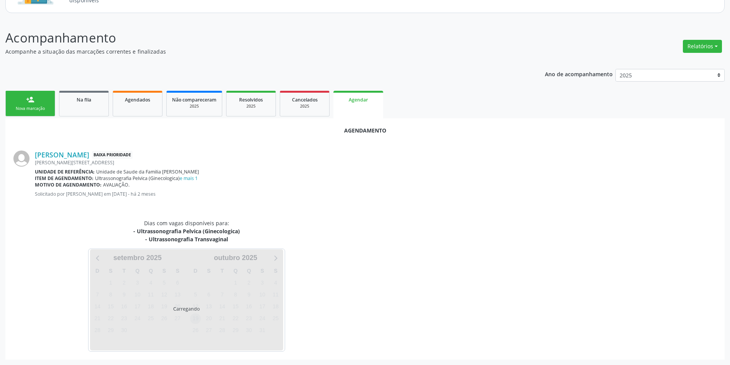
scroll to position [97, 0]
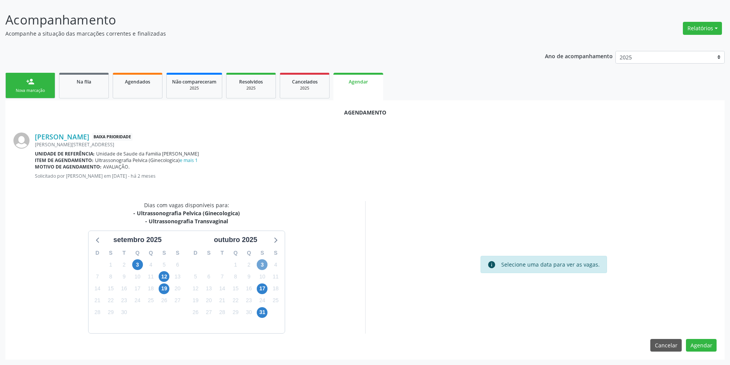
click at [262, 261] on span "3" at bounding box center [262, 265] width 11 height 11
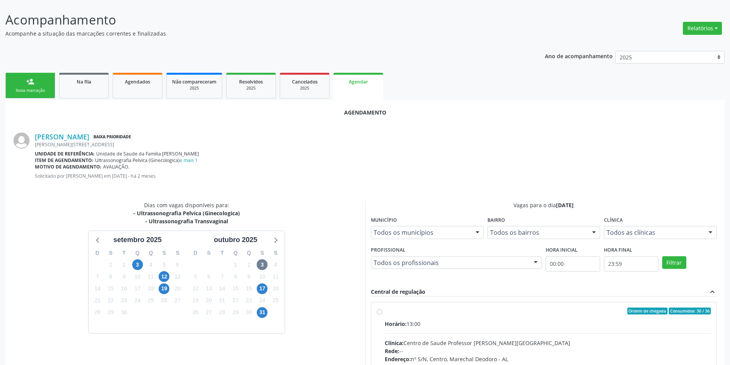
click at [385, 311] on label "Ordem de chegada Consumidos: 30 / 36 Horário: 13:00 Clínica: Centro de Saude Pr…" at bounding box center [548, 367] width 327 height 118
click at [379, 311] on input "Ordem de chegada Consumidos: 30 / 36 Horário: 13:00 Clínica: Centro de Saude Pr…" at bounding box center [379, 311] width 5 height 7
radio input "true"
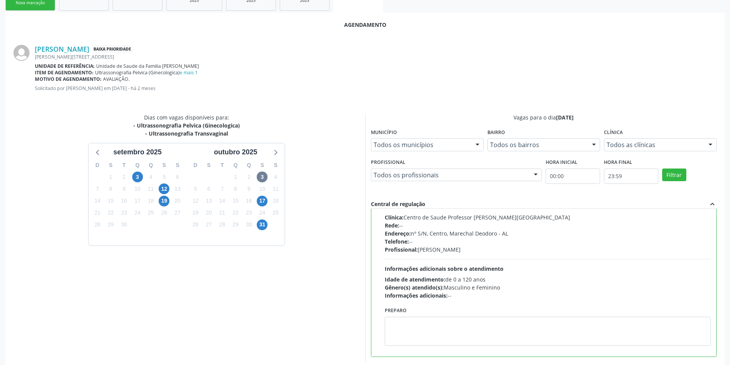
scroll to position [214, 0]
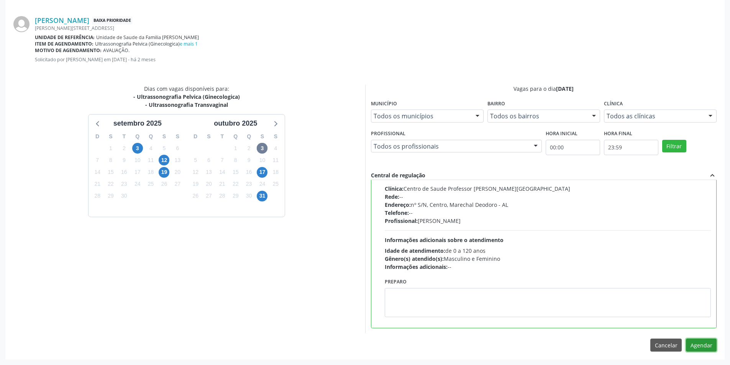
click at [705, 345] on button "Agendar" at bounding box center [701, 345] width 31 height 13
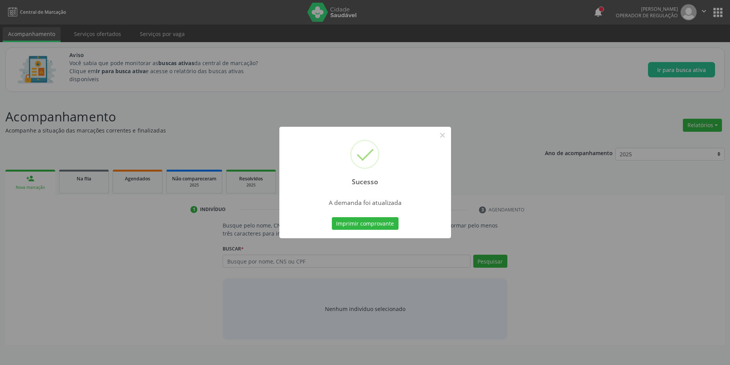
scroll to position [0, 0]
drag, startPoint x: 443, startPoint y: 136, endPoint x: 205, endPoint y: 152, distance: 238.6
click at [443, 136] on button "×" at bounding box center [445, 135] width 13 height 13
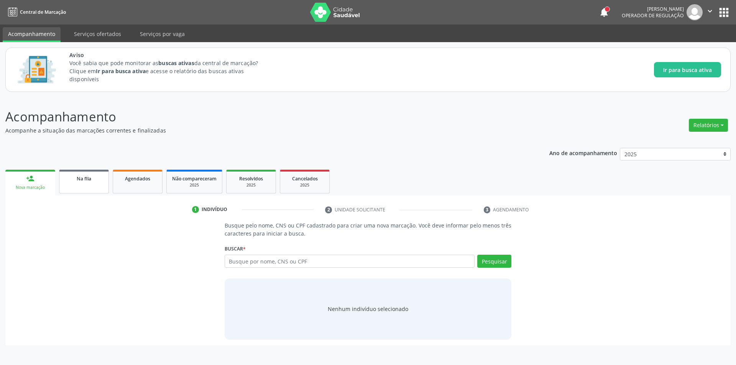
click at [92, 181] on div "Na fila" at bounding box center [84, 178] width 38 height 8
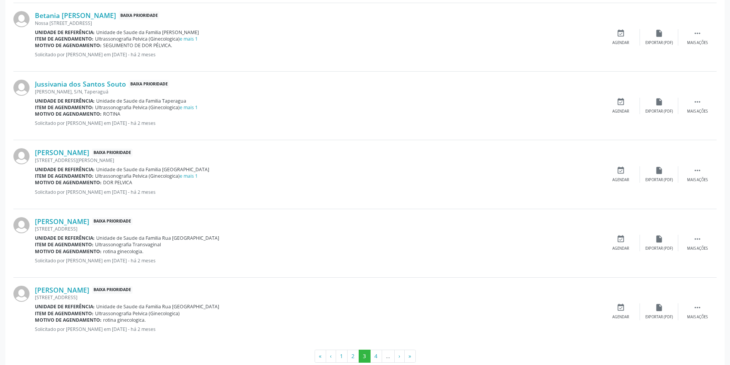
scroll to position [992, 0]
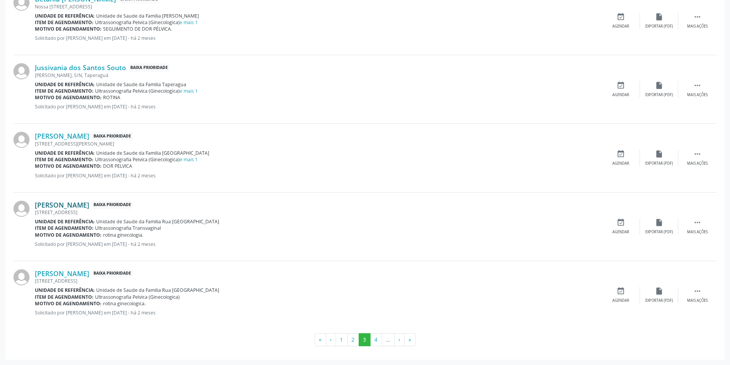
click at [89, 205] on link "Brenda Raquel da Silva Tenorio" at bounding box center [62, 205] width 54 height 8
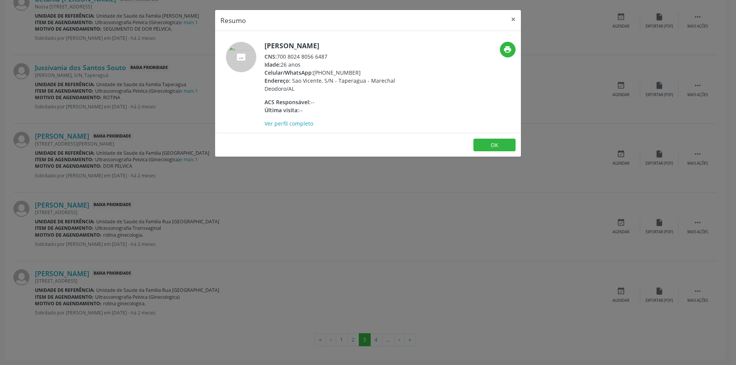
drag, startPoint x: 279, startPoint y: 57, endPoint x: 335, endPoint y: 57, distance: 56.7
click at [335, 57] on div "CNS: 700 8024 8056 6487" at bounding box center [339, 57] width 149 height 8
click at [494, 144] on button "OK" at bounding box center [494, 145] width 42 height 13
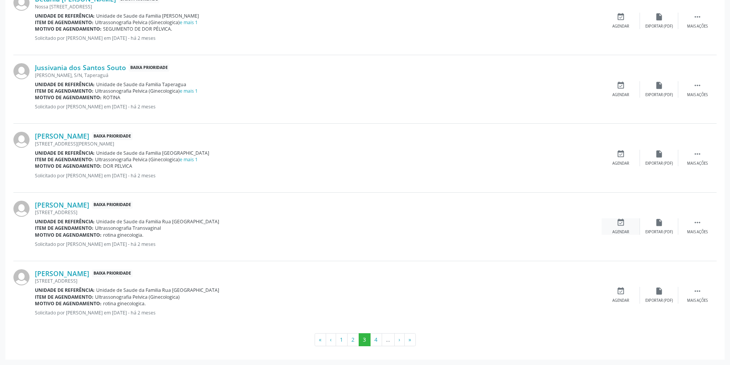
click at [619, 223] on icon "event_available" at bounding box center [621, 223] width 8 height 8
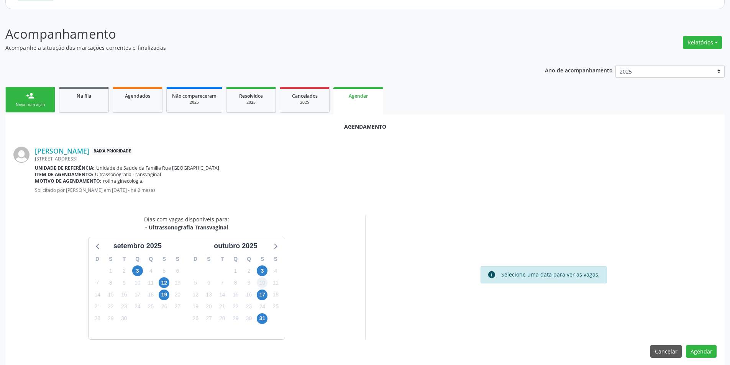
scroll to position [89, 0]
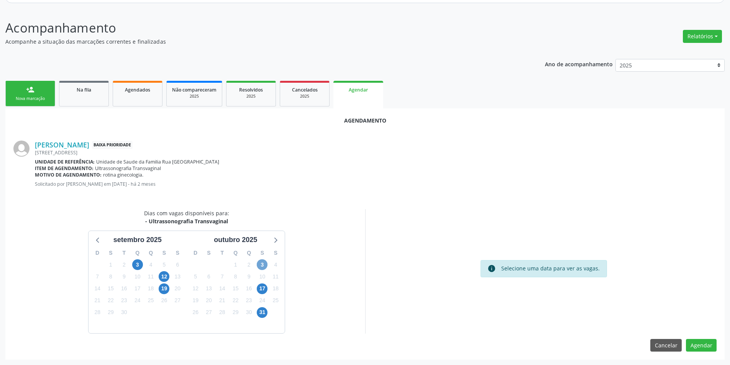
click at [259, 264] on span "3" at bounding box center [262, 265] width 11 height 11
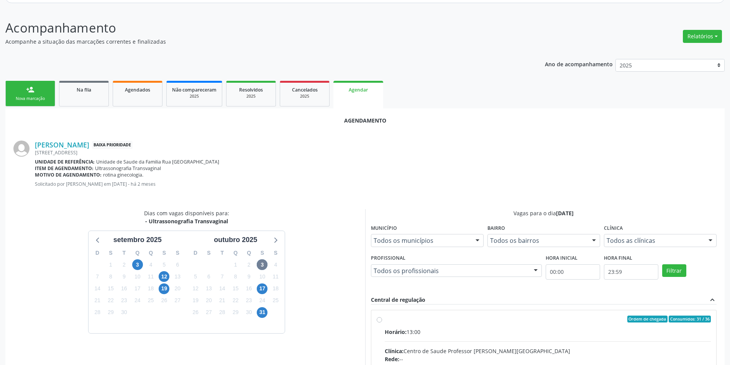
click at [381, 320] on input "Ordem de chegada Consumidos: 31 / 36 Horário: 13:00 Clínica: Centro de Saude Pr…" at bounding box center [379, 319] width 5 height 7
radio input "true"
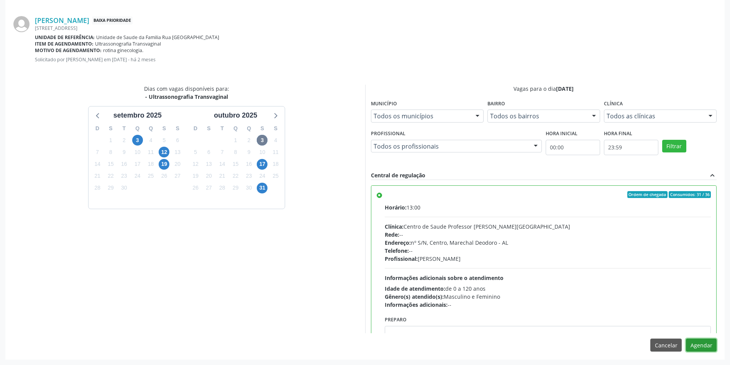
click at [694, 348] on button "Agendar" at bounding box center [701, 345] width 31 height 13
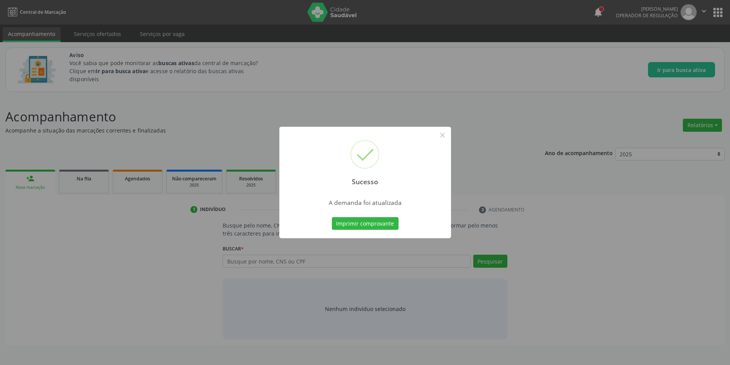
scroll to position [0, 0]
click at [445, 135] on button "×" at bounding box center [445, 135] width 13 height 13
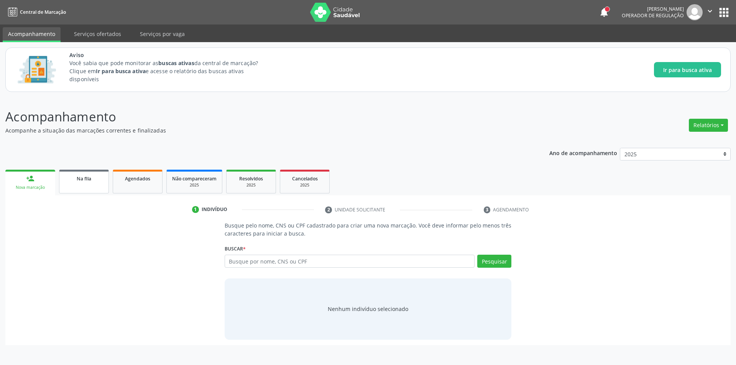
click at [90, 186] on link "Na fila" at bounding box center [84, 182] width 50 height 24
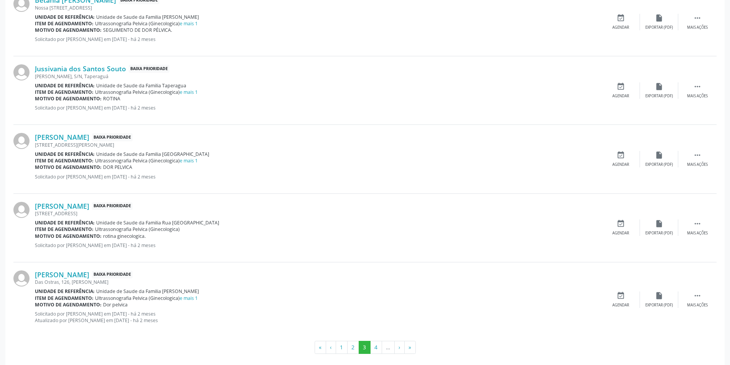
scroll to position [998, 0]
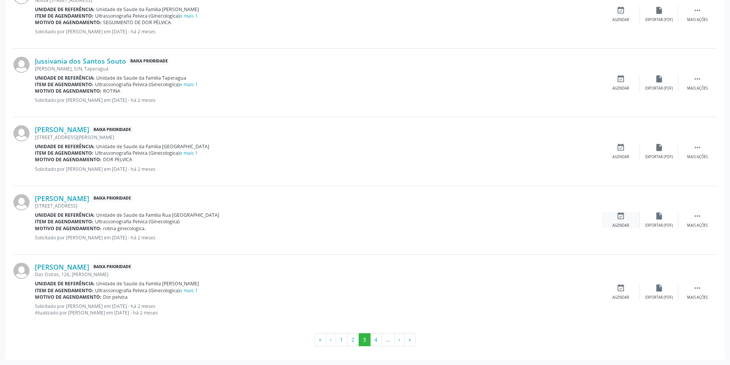
click at [621, 218] on icon "event_available" at bounding box center [621, 216] width 8 height 8
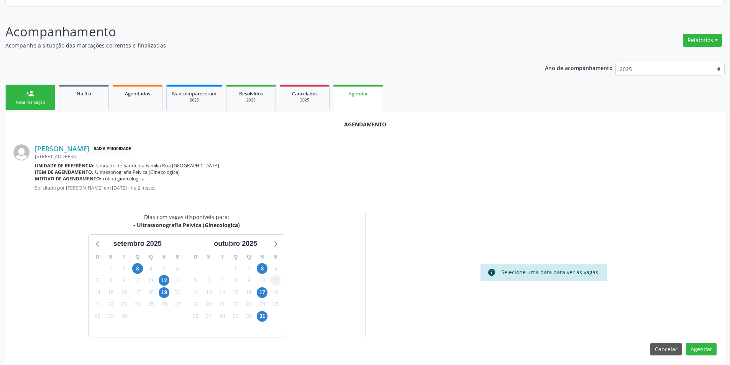
scroll to position [89, 0]
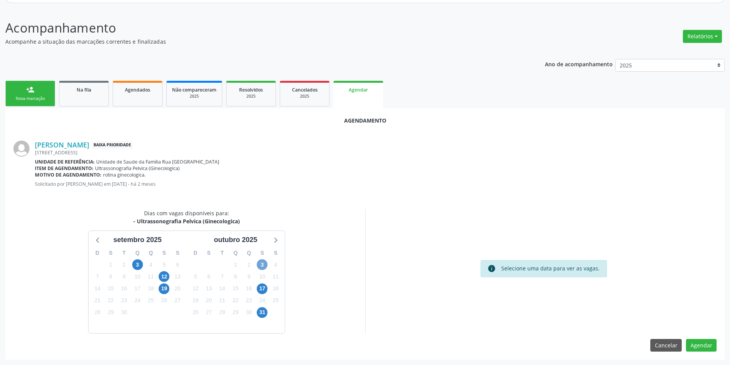
click at [263, 263] on span "3" at bounding box center [262, 265] width 11 height 11
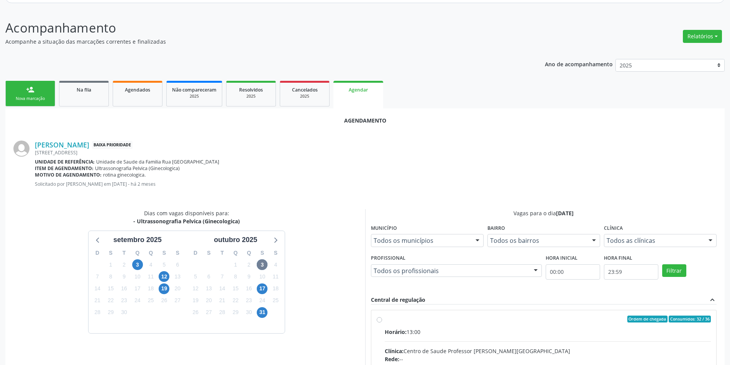
click at [380, 319] on input "Ordem de chegada Consumidos: 32 / 36 Horário: 13:00 Clínica: Centro de Saude Pr…" at bounding box center [379, 319] width 5 height 7
radio input "true"
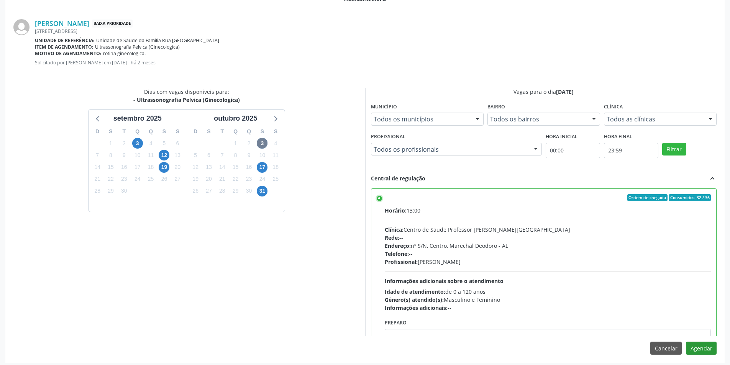
scroll to position [214, 0]
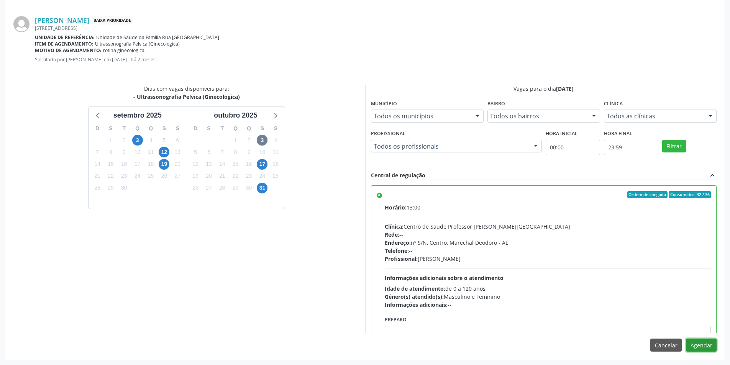
click at [703, 347] on button "Agendar" at bounding box center [701, 345] width 31 height 13
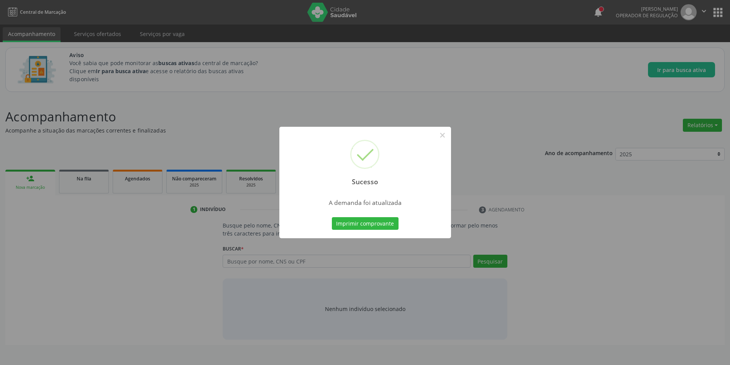
scroll to position [0, 0]
click at [442, 134] on button "×" at bounding box center [445, 135] width 13 height 13
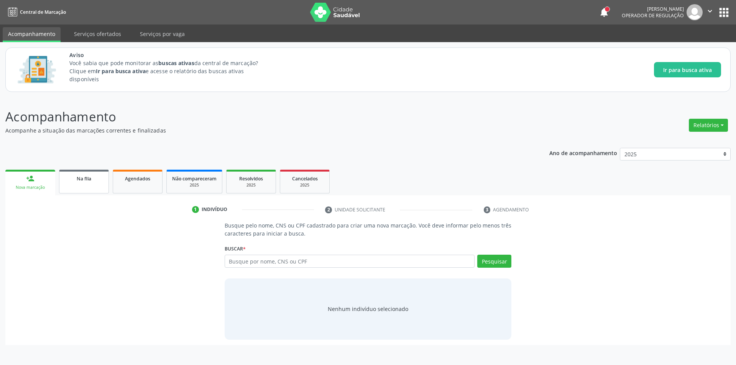
click at [87, 179] on span "Na fila" at bounding box center [84, 179] width 15 height 7
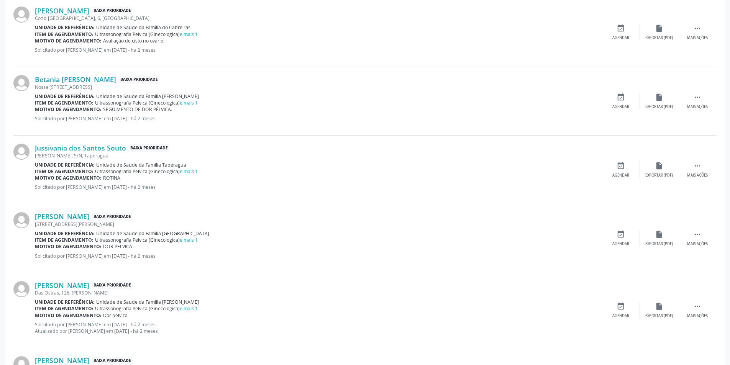
scroll to position [998, 0]
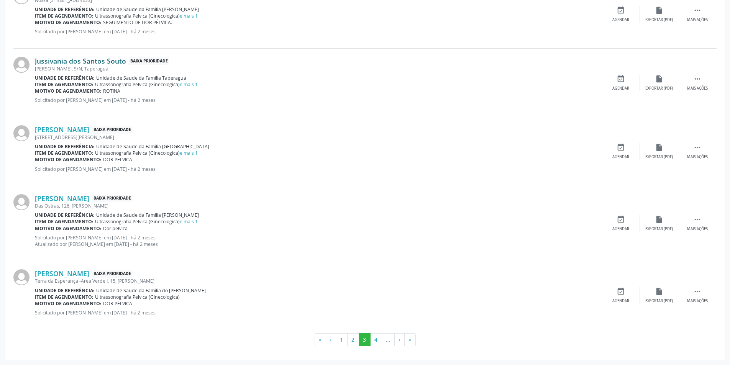
click at [94, 59] on link "Jussivania dos Santos Souto" at bounding box center [80, 61] width 91 height 8
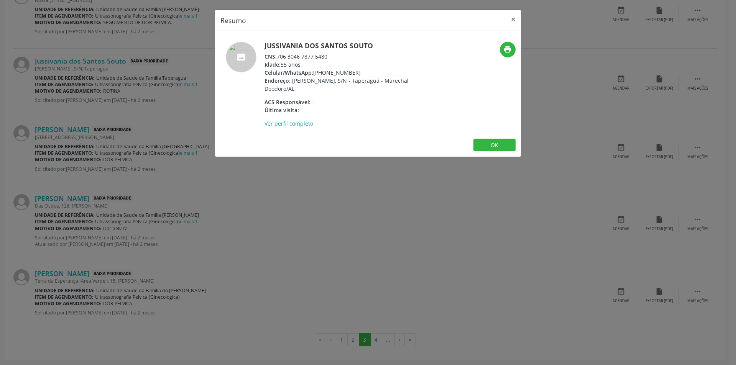
drag, startPoint x: 279, startPoint y: 56, endPoint x: 334, endPoint y: 58, distance: 54.9
click at [334, 58] on div "CNS: 706 3046 7877 5480" at bounding box center [339, 57] width 149 height 8
drag, startPoint x: 314, startPoint y: 56, endPoint x: 333, endPoint y: 198, distance: 143.1
click at [334, 184] on div "Resumo × Jussivania dos Santos Souto CNS: 706 3046 7877 5480 Idade: 55 anos Cel…" at bounding box center [368, 182] width 736 height 365
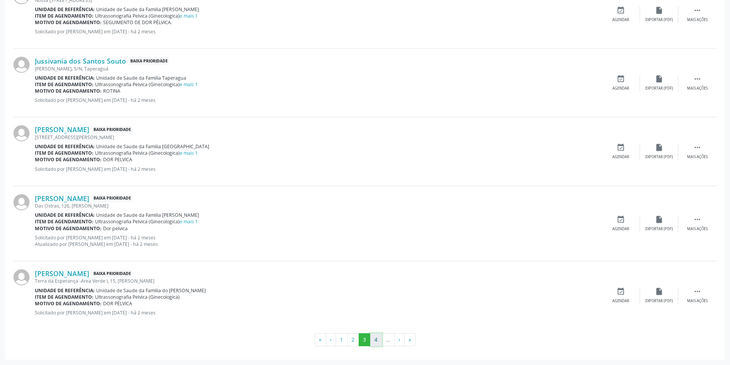
click at [375, 339] on button "4" at bounding box center [376, 340] width 12 height 13
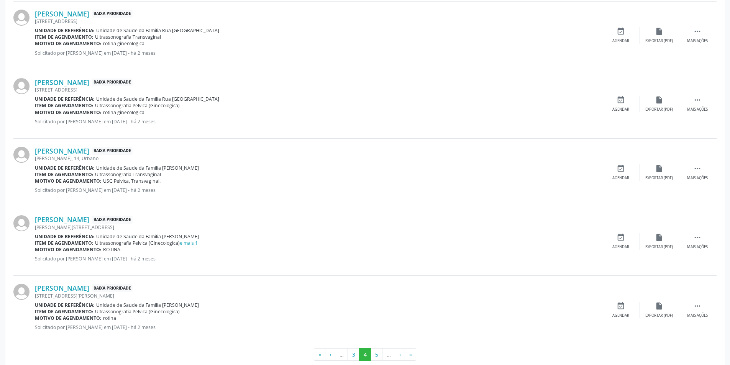
scroll to position [1011, 0]
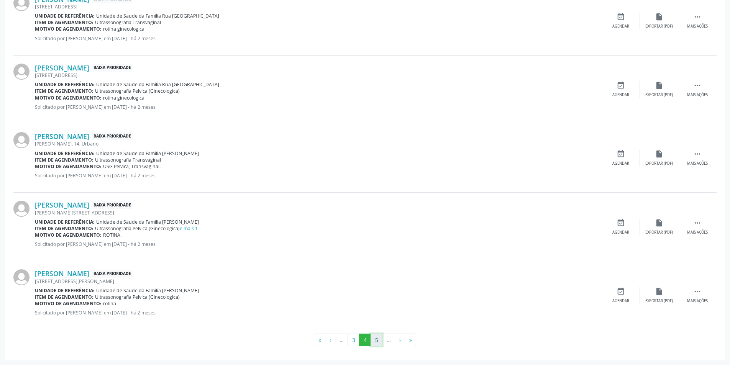
click at [372, 338] on button "5" at bounding box center [377, 340] width 12 height 13
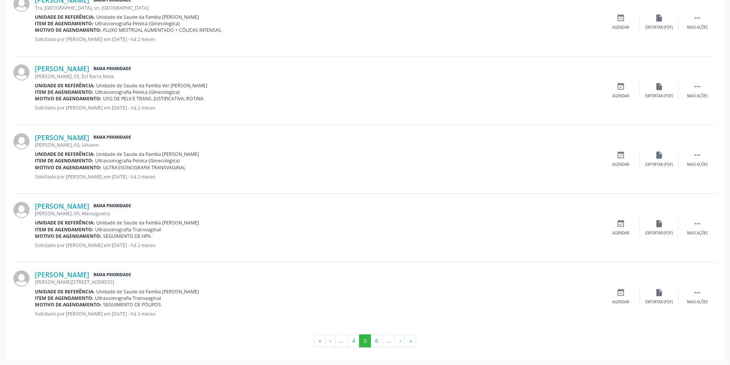
scroll to position [998, 0]
click at [375, 338] on button "6" at bounding box center [377, 340] width 12 height 13
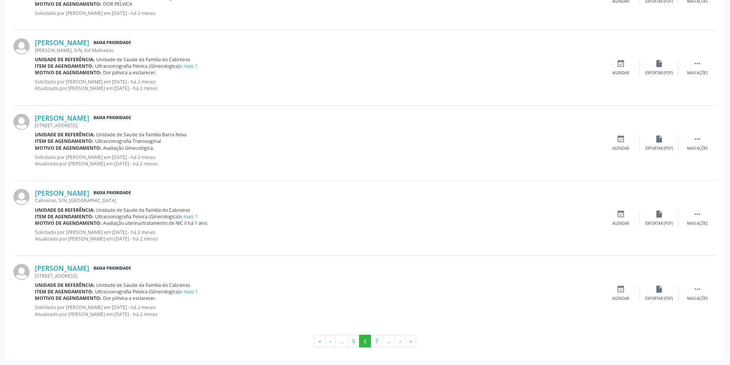
scroll to position [1018, 0]
click at [375, 343] on button "7" at bounding box center [377, 340] width 12 height 13
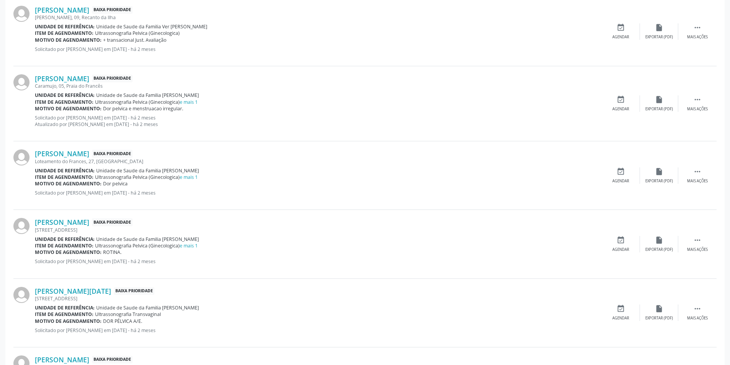
scroll to position [998, 0]
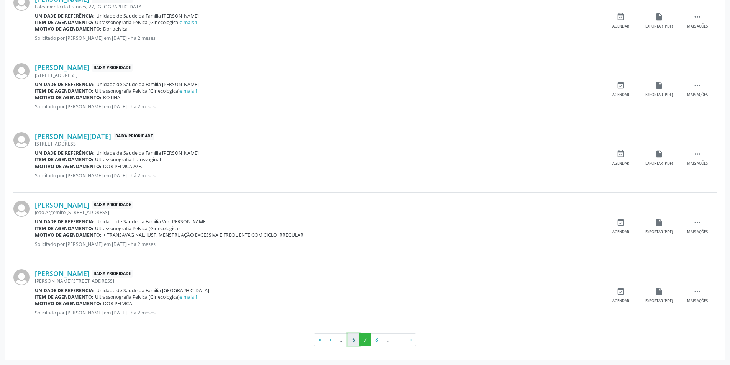
click at [352, 340] on button "6" at bounding box center [354, 340] width 12 height 13
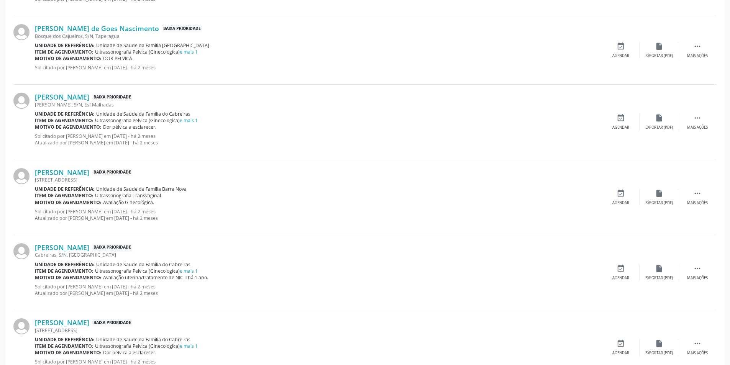
scroll to position [1018, 0]
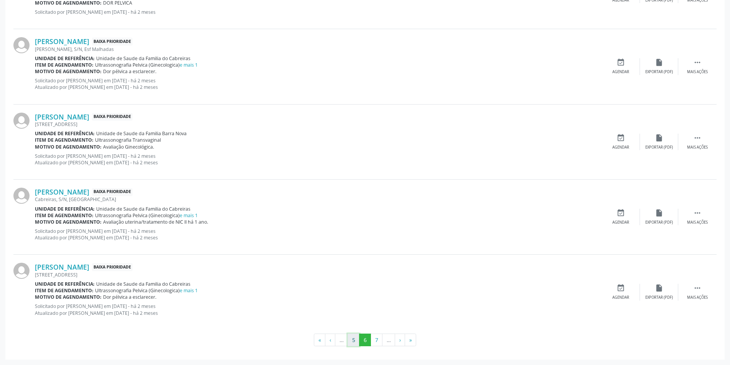
click at [354, 339] on button "5" at bounding box center [354, 340] width 12 height 13
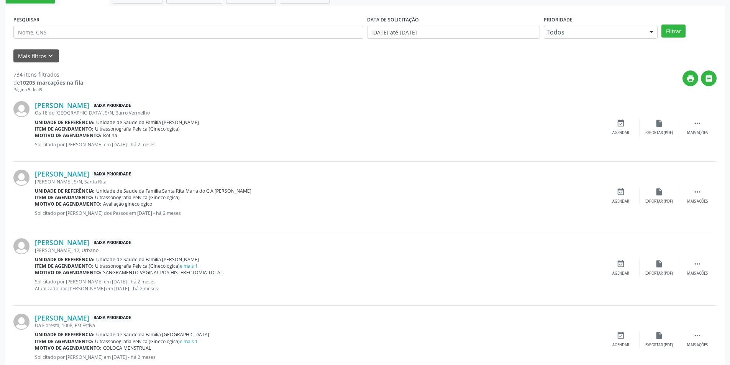
scroll to position [230, 0]
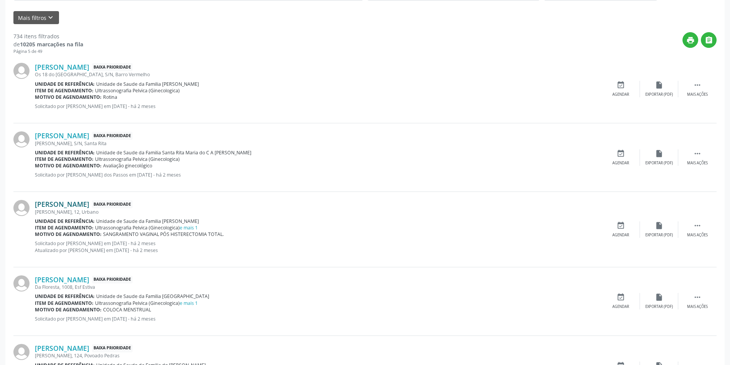
click at [89, 202] on link "Maria Jose Alves dos Santos Barboza" at bounding box center [62, 204] width 54 height 8
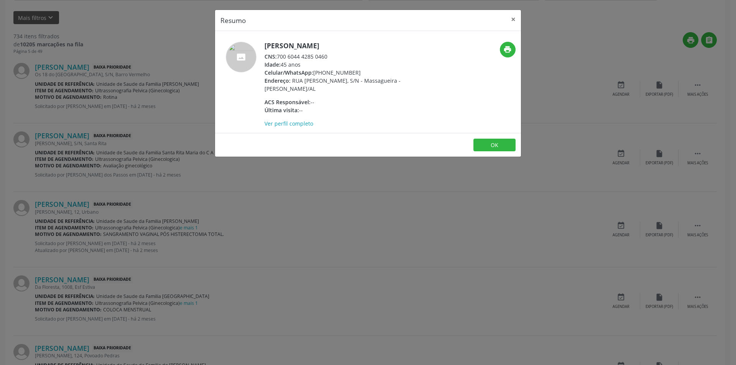
drag, startPoint x: 278, startPoint y: 54, endPoint x: 335, endPoint y: 54, distance: 57.5
click at [335, 54] on div "CNS: 700 6044 4285 0460" at bounding box center [339, 57] width 149 height 8
click at [491, 147] on button "OK" at bounding box center [494, 145] width 42 height 13
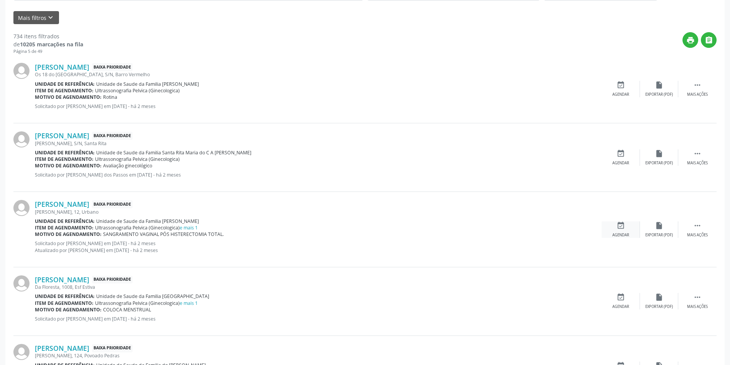
click at [620, 226] on icon "event_available" at bounding box center [621, 226] width 8 height 8
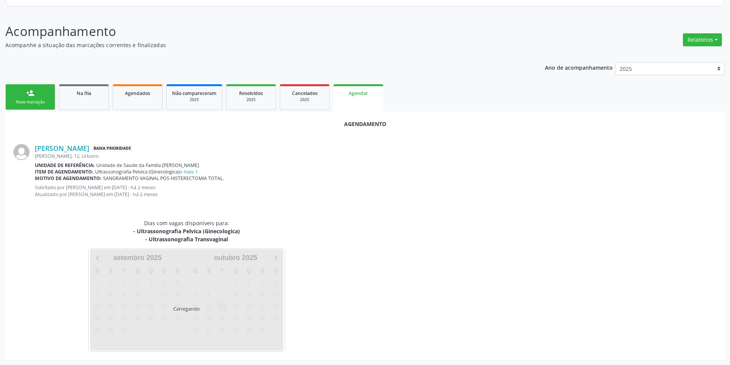
scroll to position [104, 0]
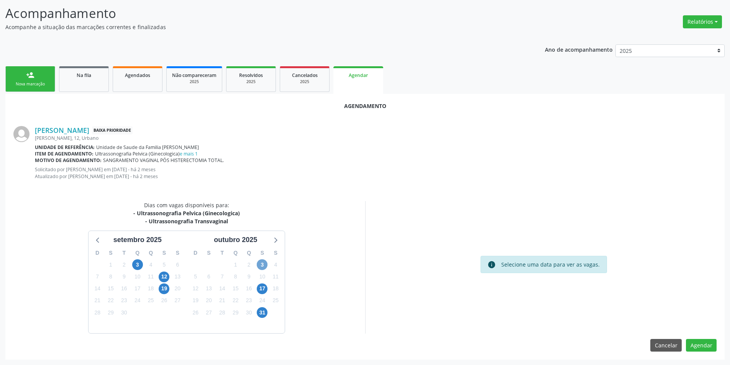
click at [264, 264] on span "3" at bounding box center [262, 265] width 11 height 11
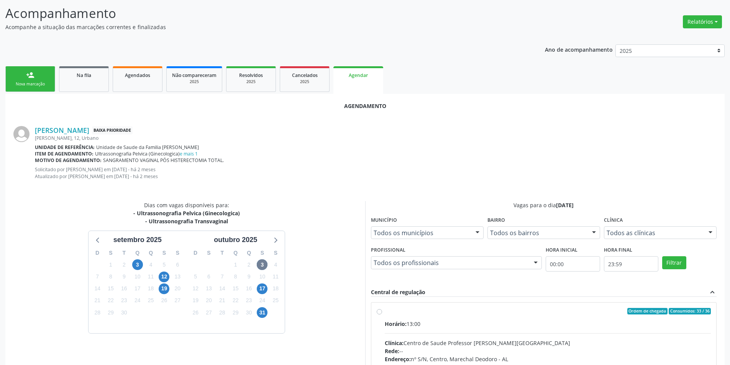
click at [385, 311] on label "Ordem de chegada Consumidos: 33 / 36 Horário: 13:00 Clínica: Centro de Saude Pr…" at bounding box center [548, 367] width 327 height 118
click at [381, 311] on input "Ordem de chegada Consumidos: 33 / 36 Horário: 13:00 Clínica: Centro de Saude Pr…" at bounding box center [379, 311] width 5 height 7
radio input "true"
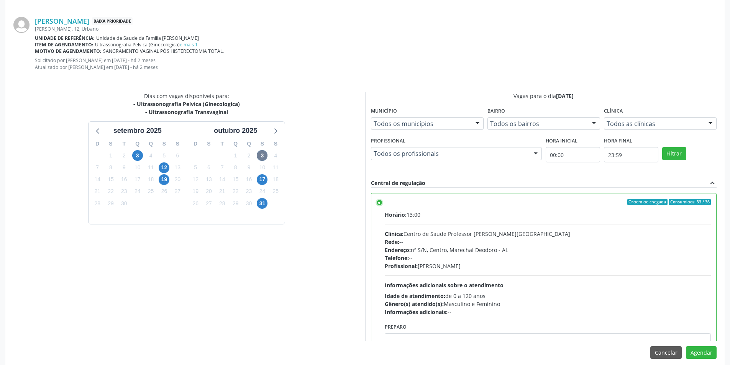
scroll to position [220, 0]
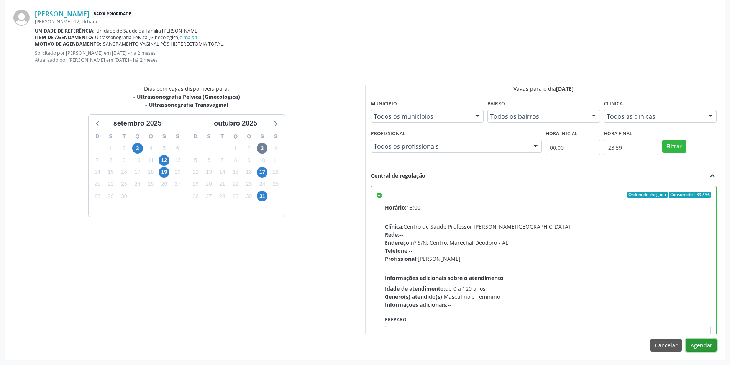
click at [710, 341] on button "Agendar" at bounding box center [701, 345] width 31 height 13
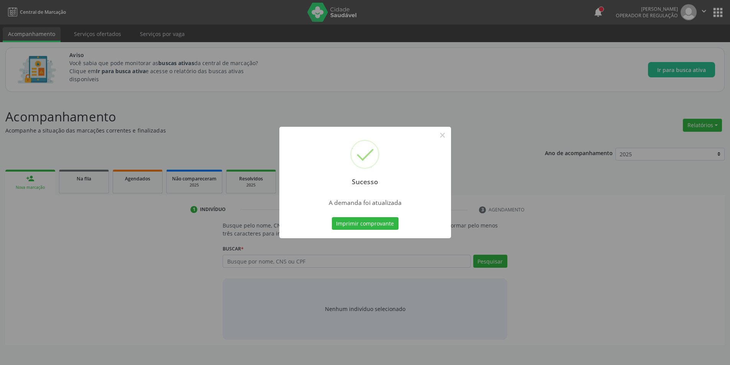
scroll to position [0, 0]
click at [445, 138] on button "×" at bounding box center [445, 135] width 13 height 13
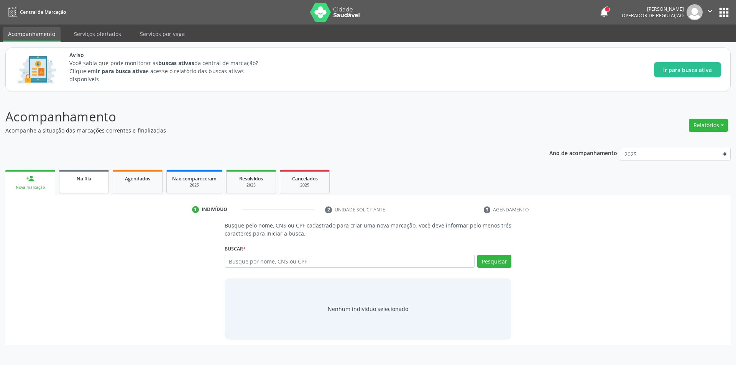
click at [90, 182] on span "Na fila" at bounding box center [84, 179] width 15 height 7
click at [76, 180] on div "Na fila" at bounding box center [84, 178] width 38 height 8
